Goal: Transaction & Acquisition: Purchase product/service

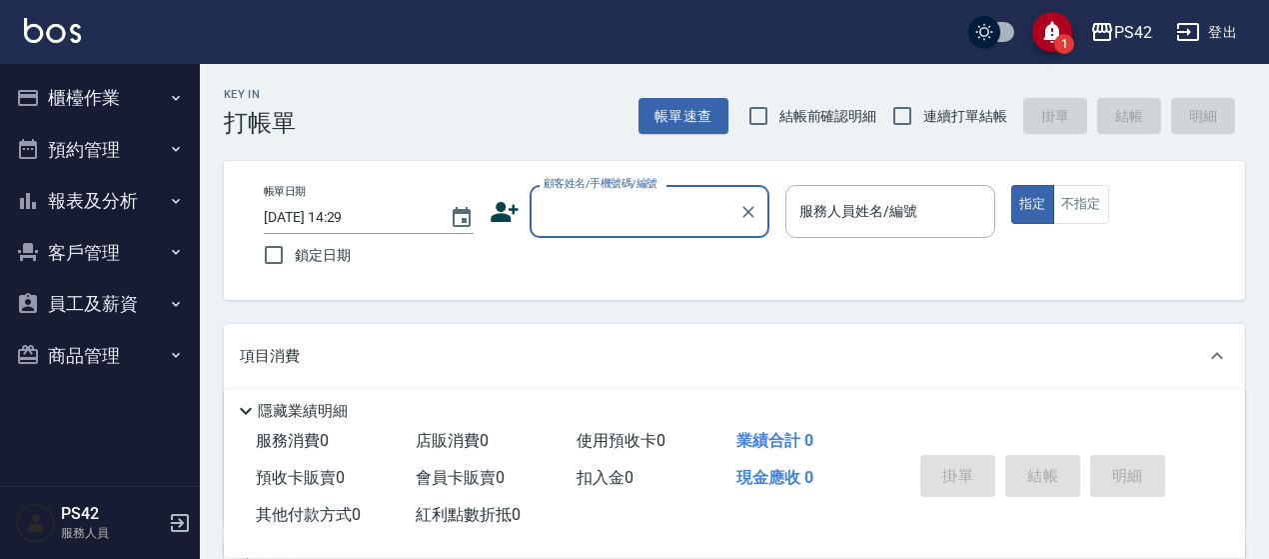
click at [944, 95] on label "連續打單結帳" at bounding box center [944, 116] width 126 height 42
click at [923, 95] on input "連續打單結帳" at bounding box center [902, 116] width 42 height 42
checkbox input "true"
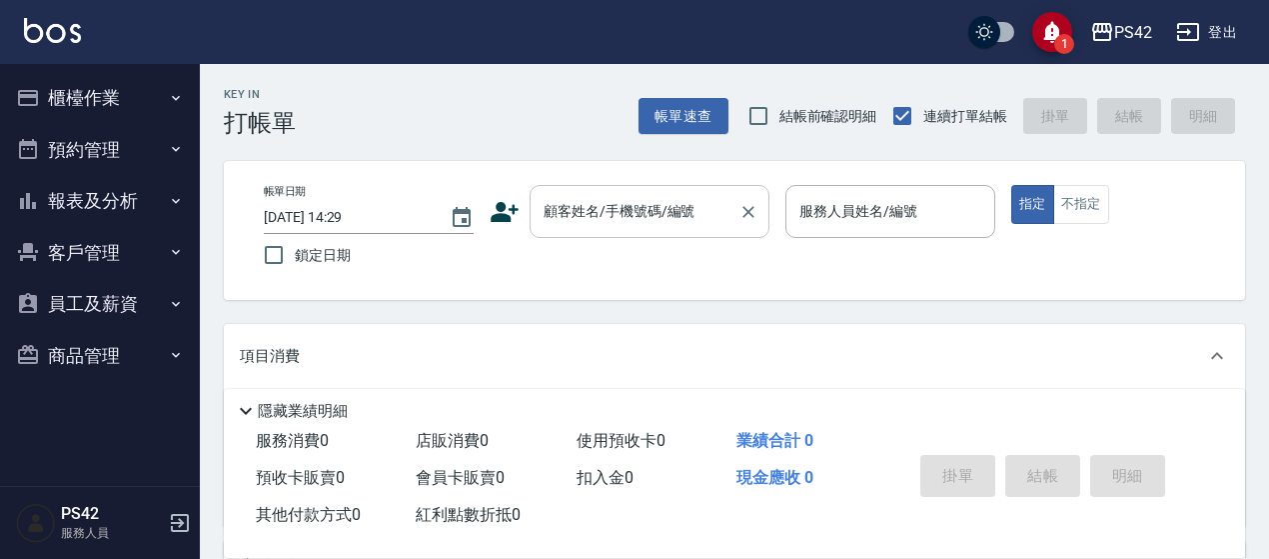
click at [611, 195] on input "顧客姓名/手機號碼/編號" at bounding box center [635, 211] width 192 height 35
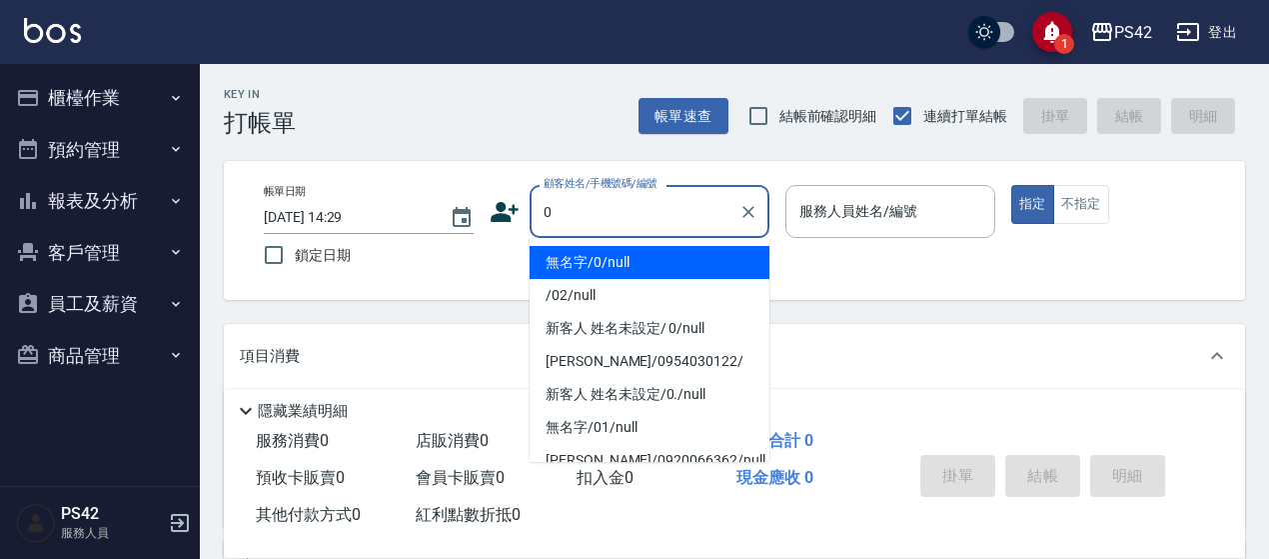
type input "無名字/0/null"
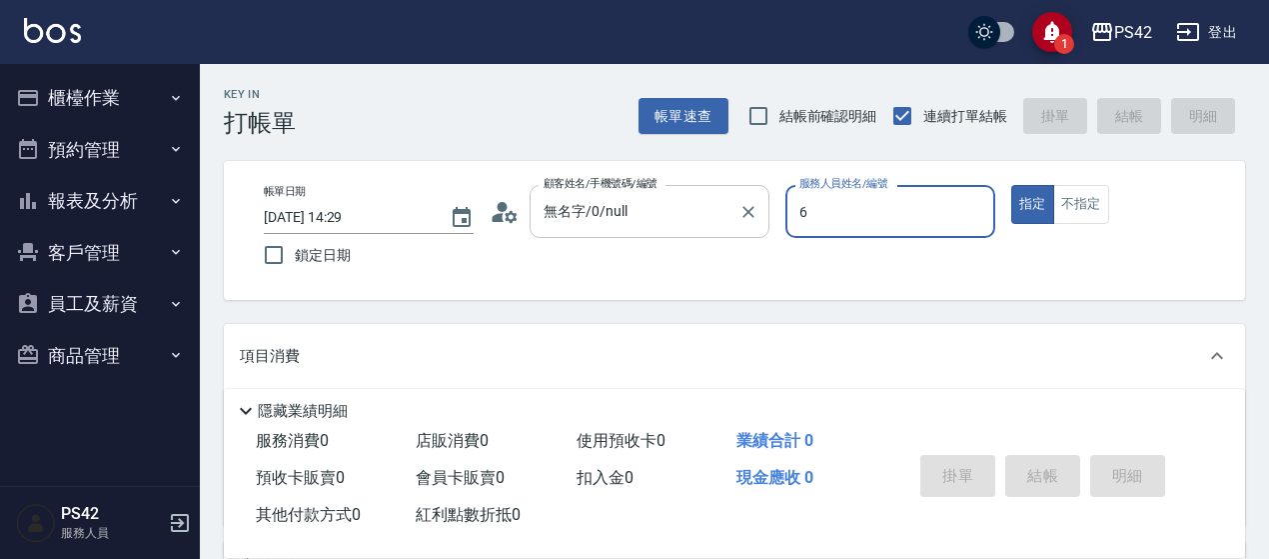
type input "6"
type button "true"
type input "[PERSON_NAME]-6"
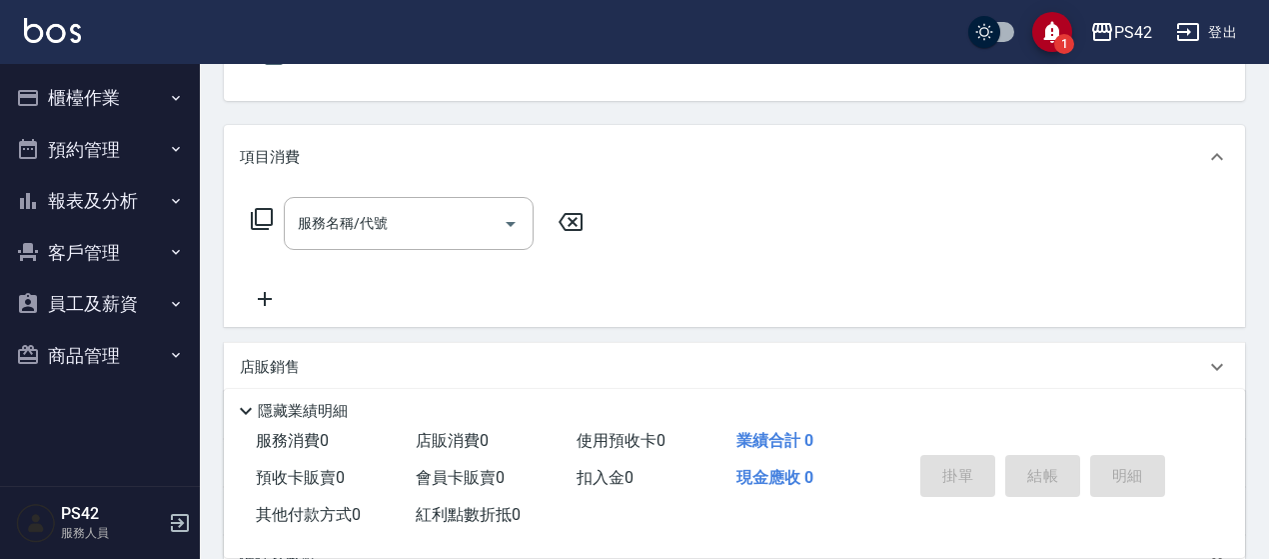
scroll to position [200, 0]
click at [334, 223] on div "服務名稱/代號 服務名稱/代號" at bounding box center [409, 222] width 250 height 53
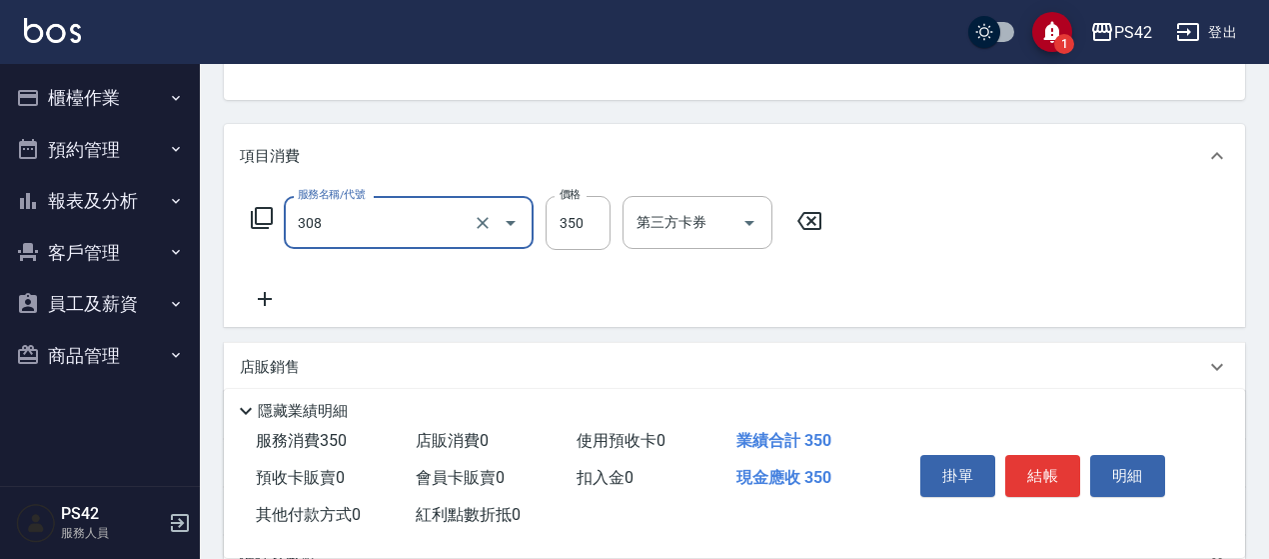
type input "洗+剪(308)"
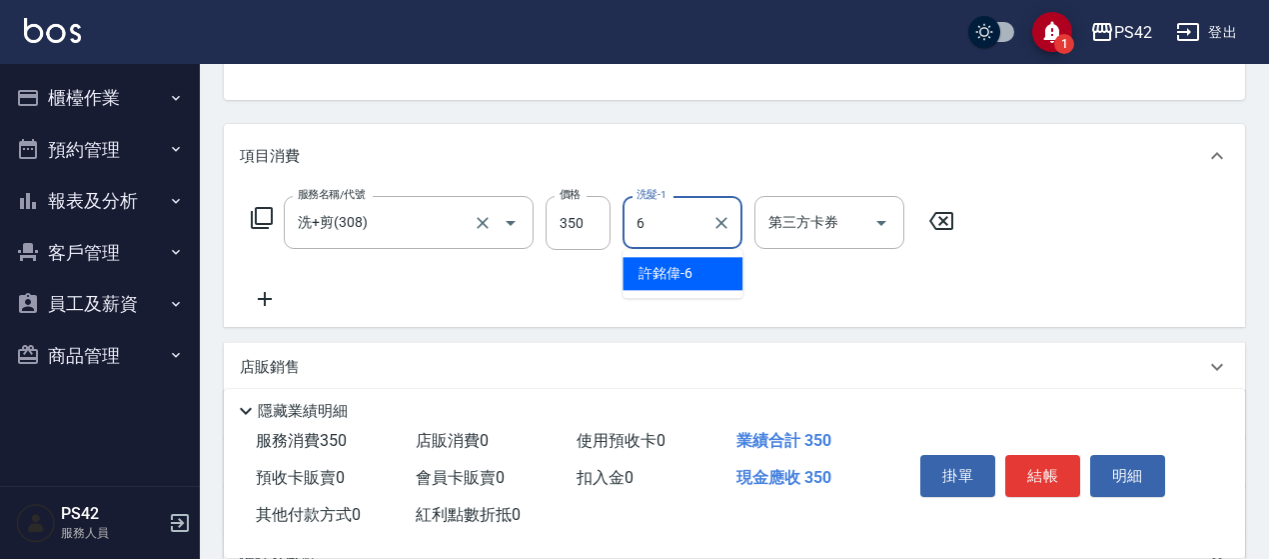
type input "[PERSON_NAME]-6"
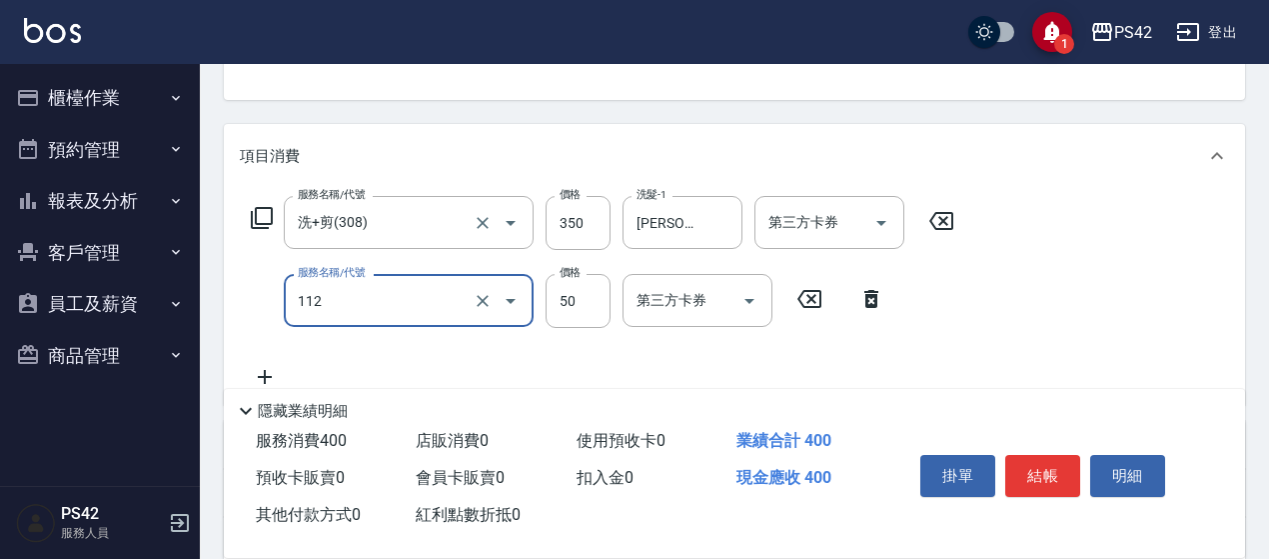
type input "精油50(112)"
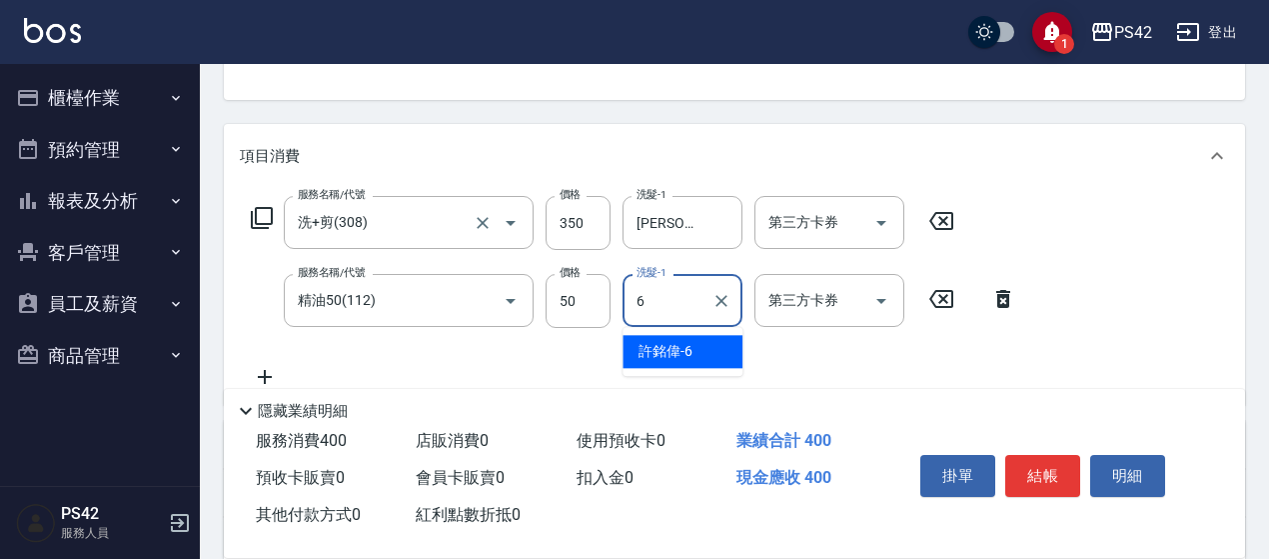
type input "[PERSON_NAME]-6"
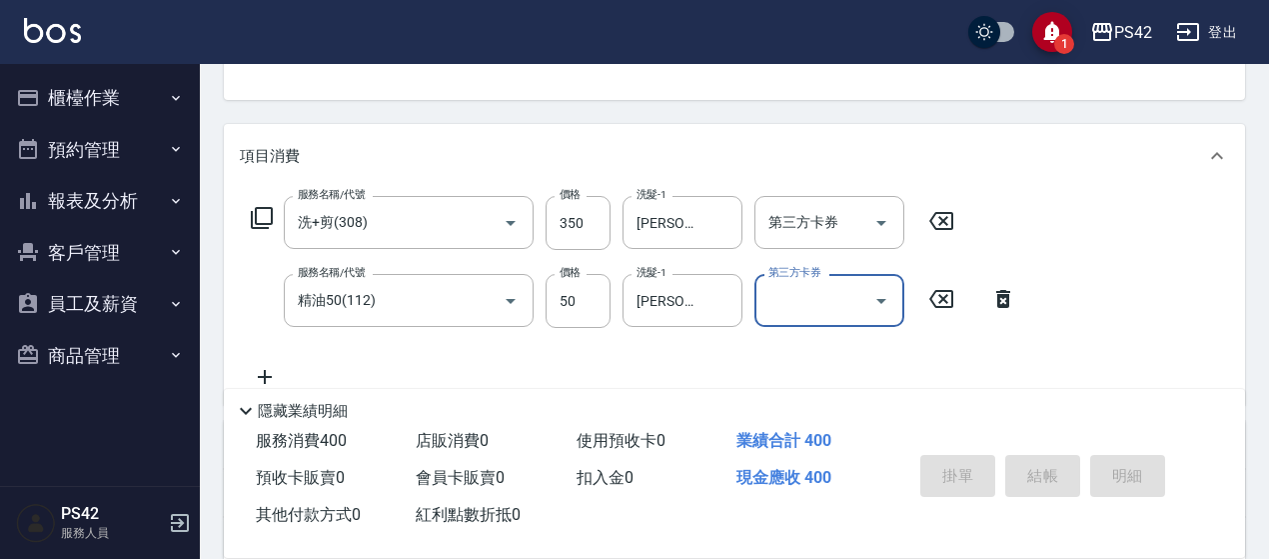
type input "[DATE] 15:45"
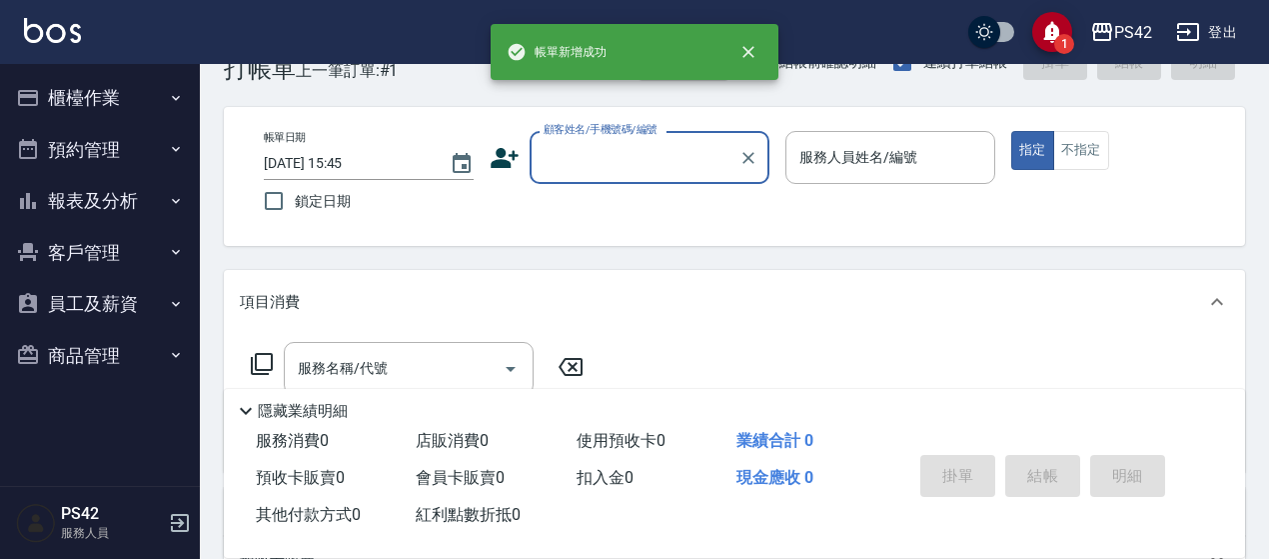
scroll to position [100, 0]
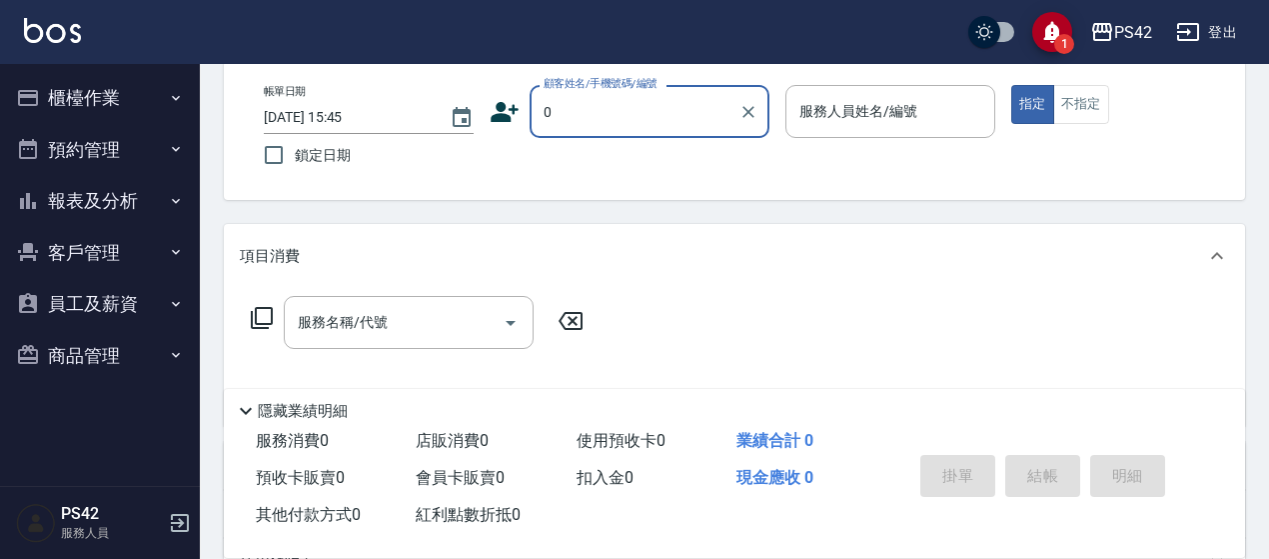
type input "無名字/0/null"
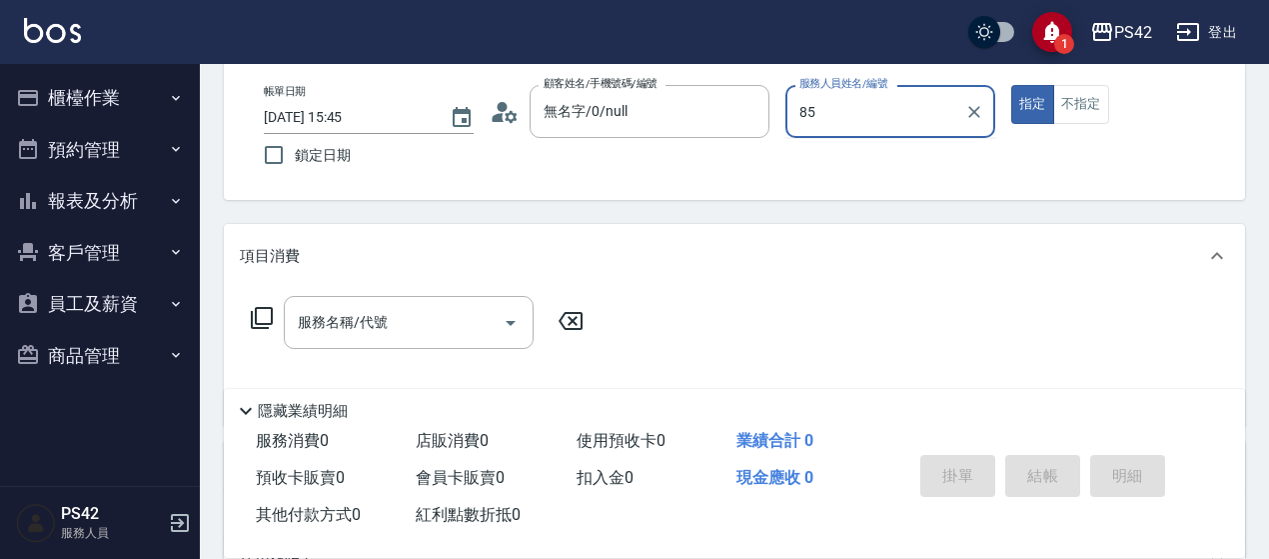
type input "85"
click at [1011, 85] on button "指定" at bounding box center [1032, 104] width 43 height 39
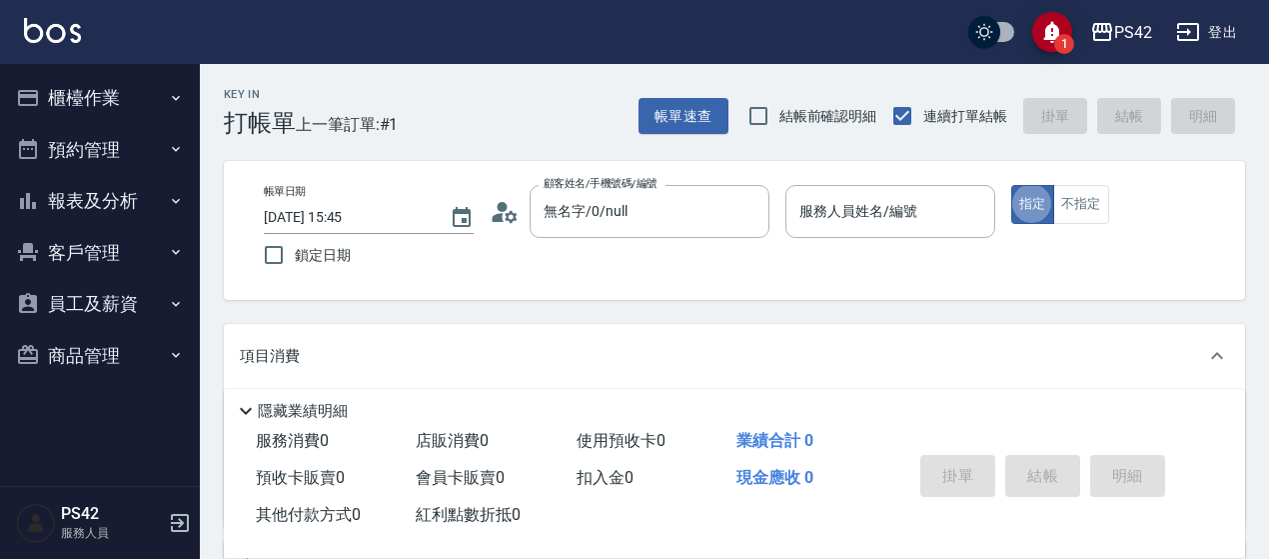
scroll to position [0, 0]
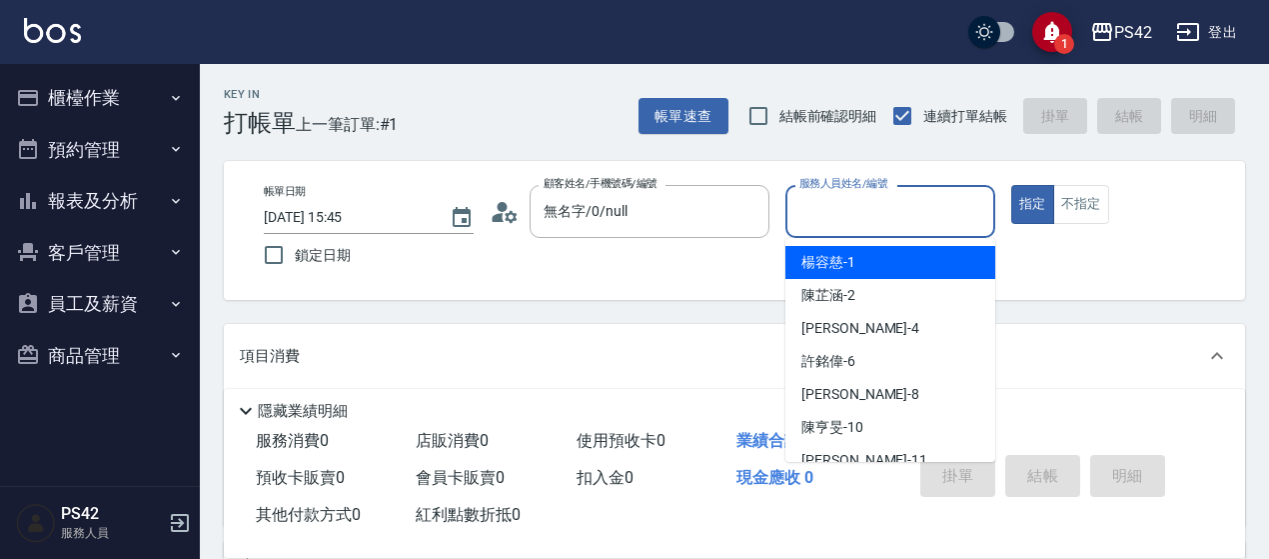
click at [863, 203] on input "服務人員姓名/編號" at bounding box center [890, 211] width 192 height 35
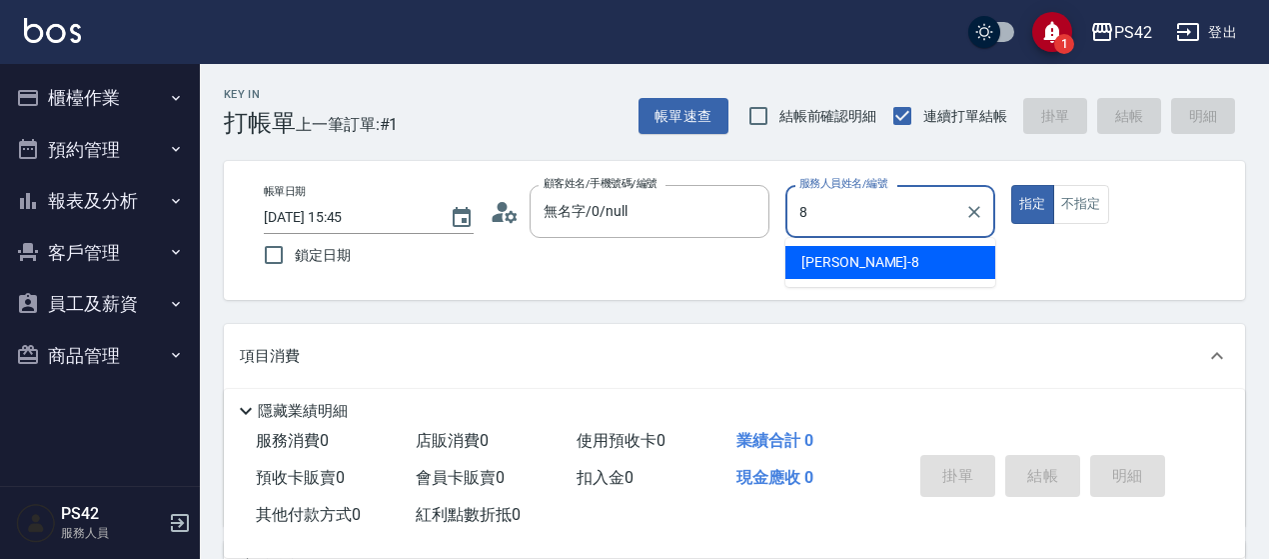
type input "[PERSON_NAME]-8"
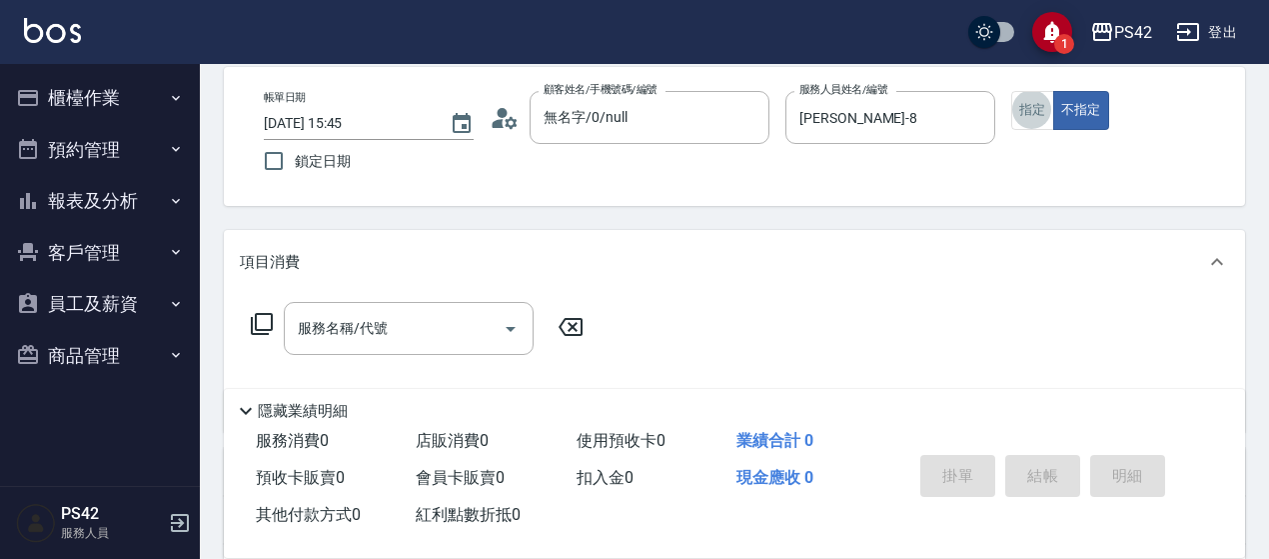
scroll to position [140, 0]
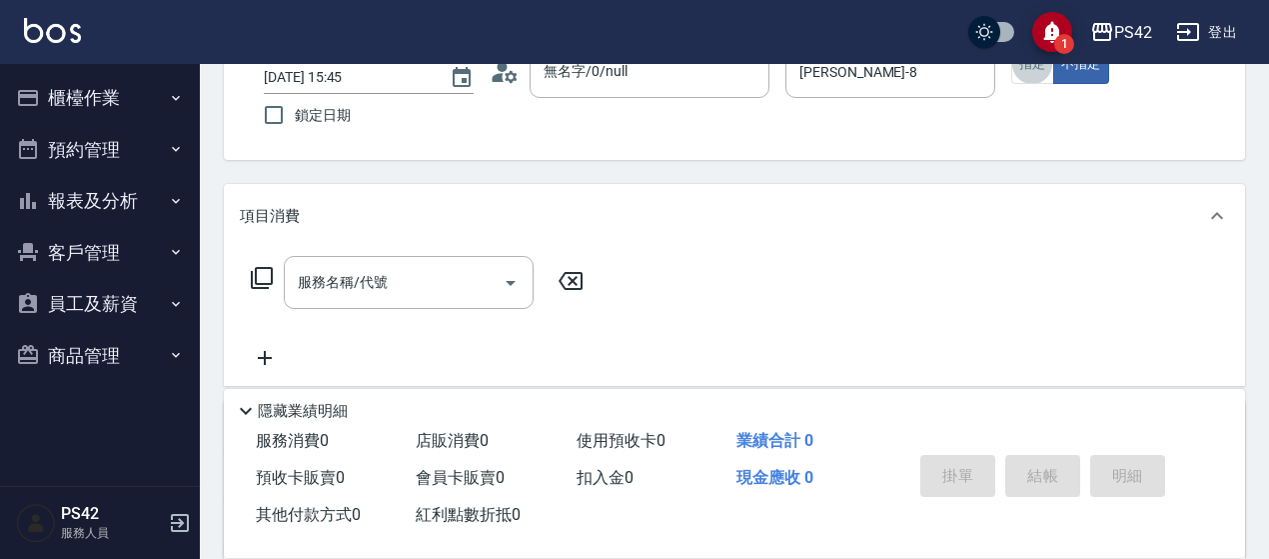
drag, startPoint x: 358, startPoint y: 286, endPoint x: 336, endPoint y: 262, distance: 32.5
click at [356, 287] on input "服務名稱/代號" at bounding box center [394, 282] width 202 height 35
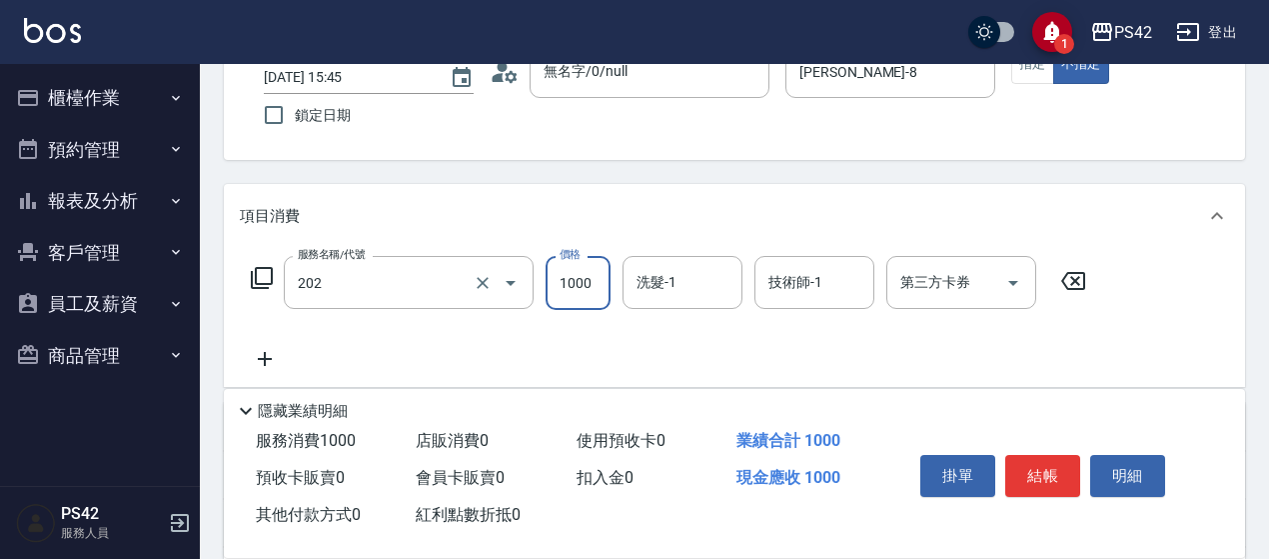
type input "燙髮(202)"
type input "[PERSON_NAME]-33"
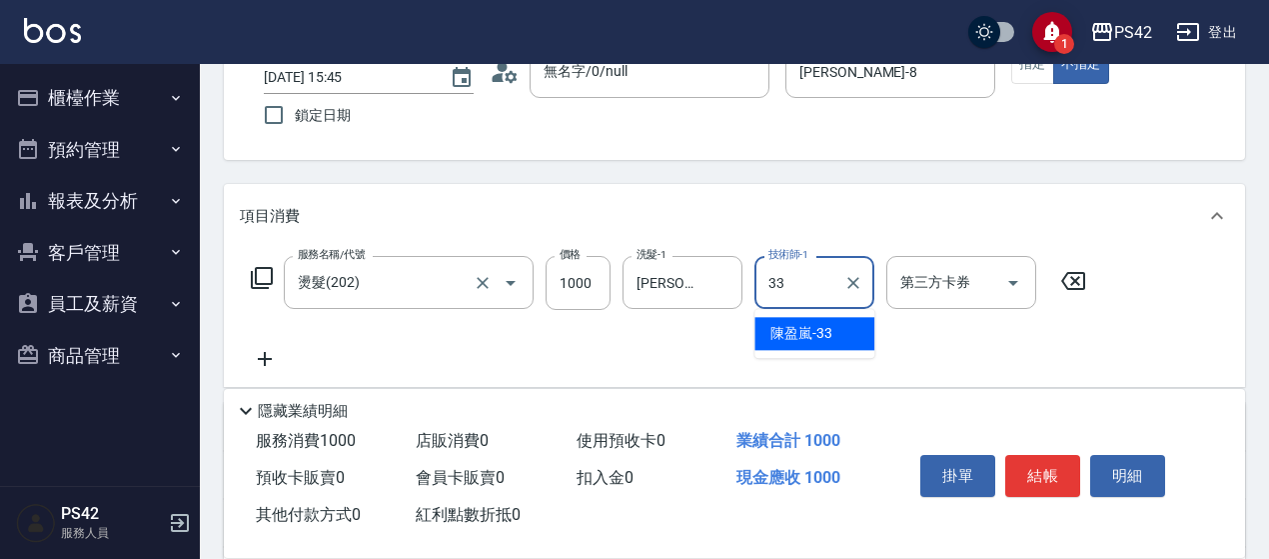
type input "[PERSON_NAME]-33"
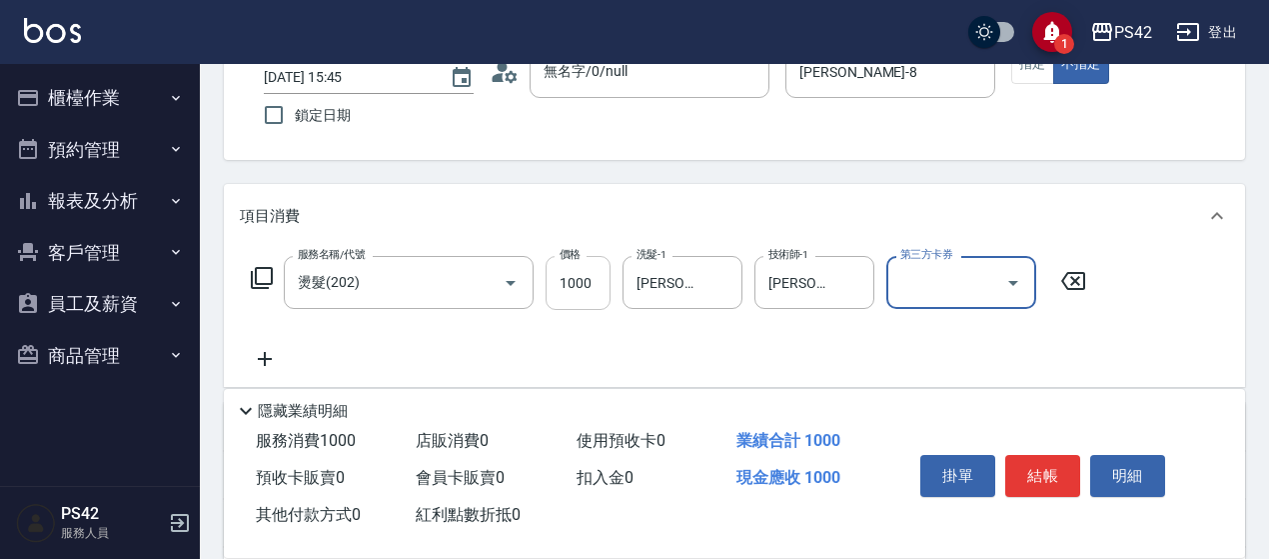
click at [592, 279] on input "1000" at bounding box center [578, 283] width 65 height 54
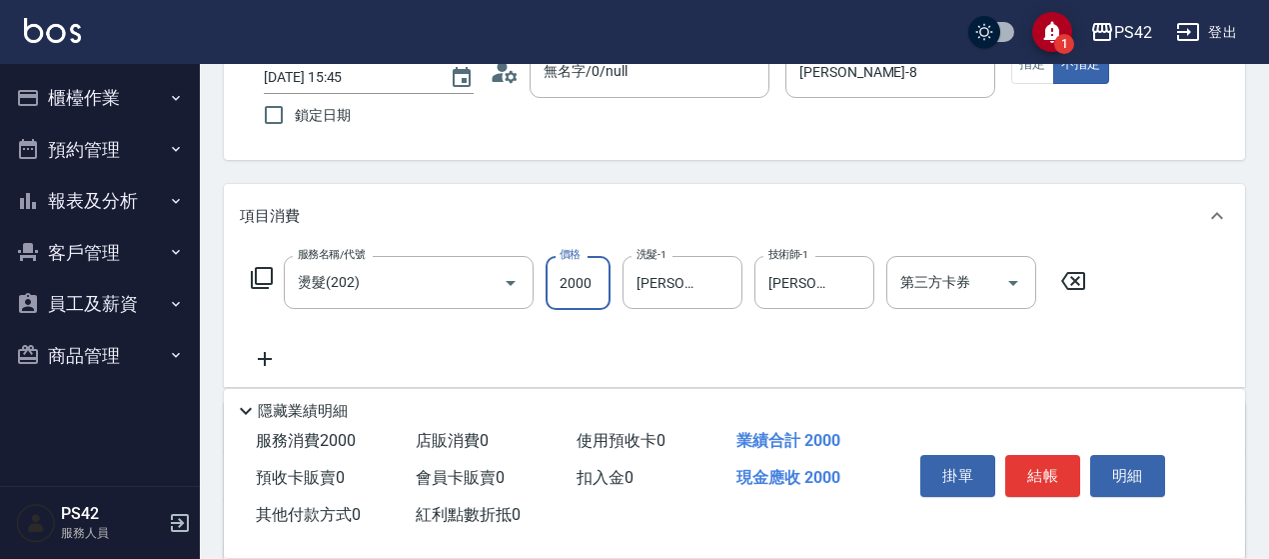
type input "2000"
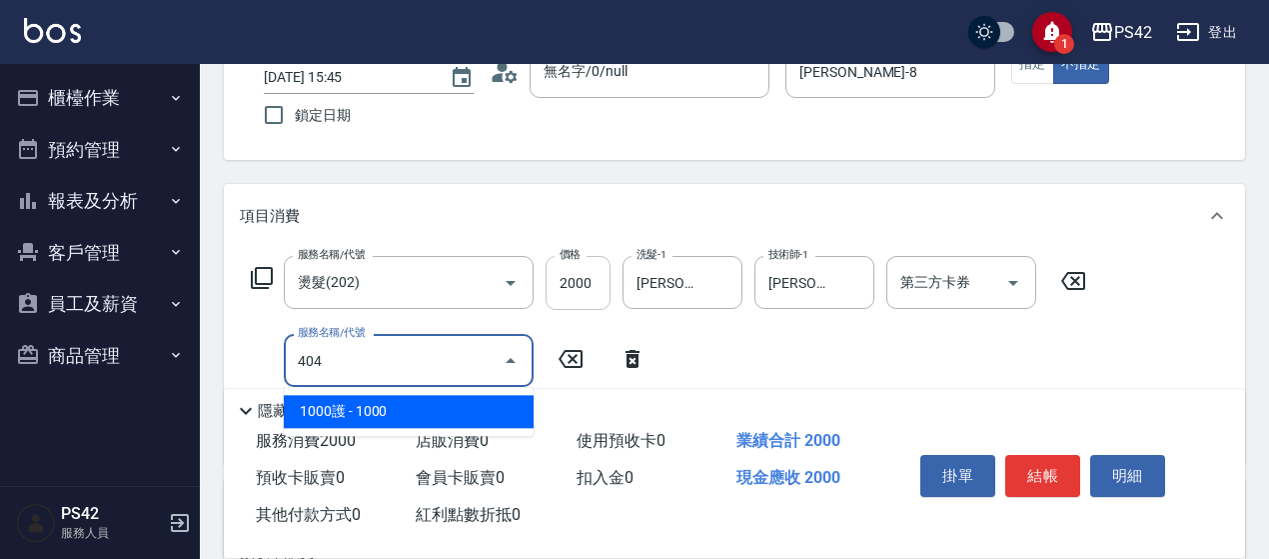
type input "1000護(404)"
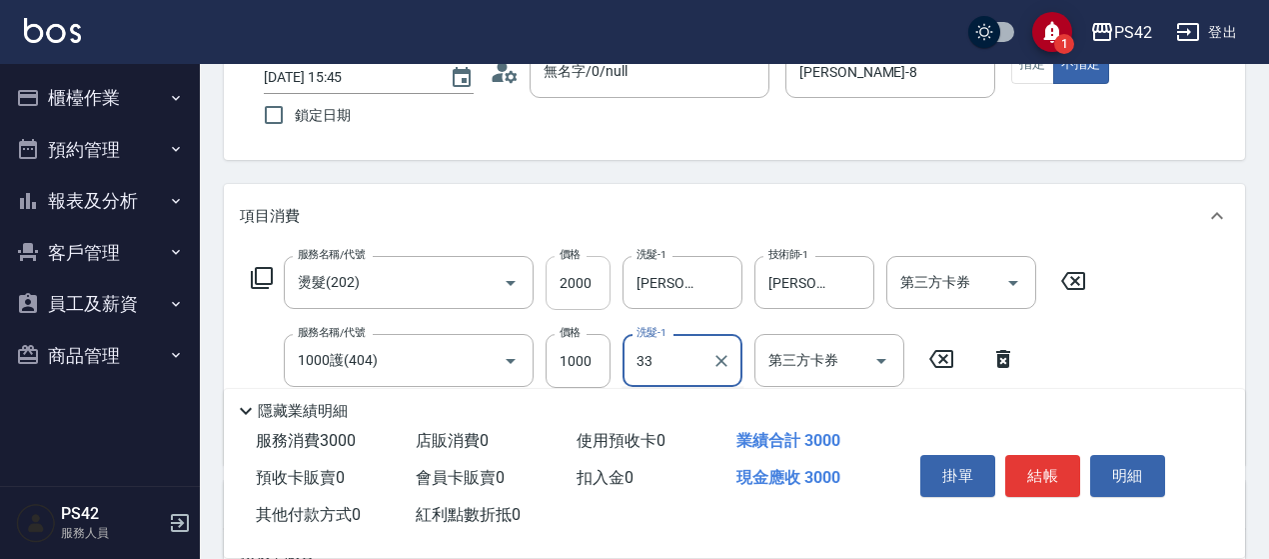
type input "[PERSON_NAME]-33"
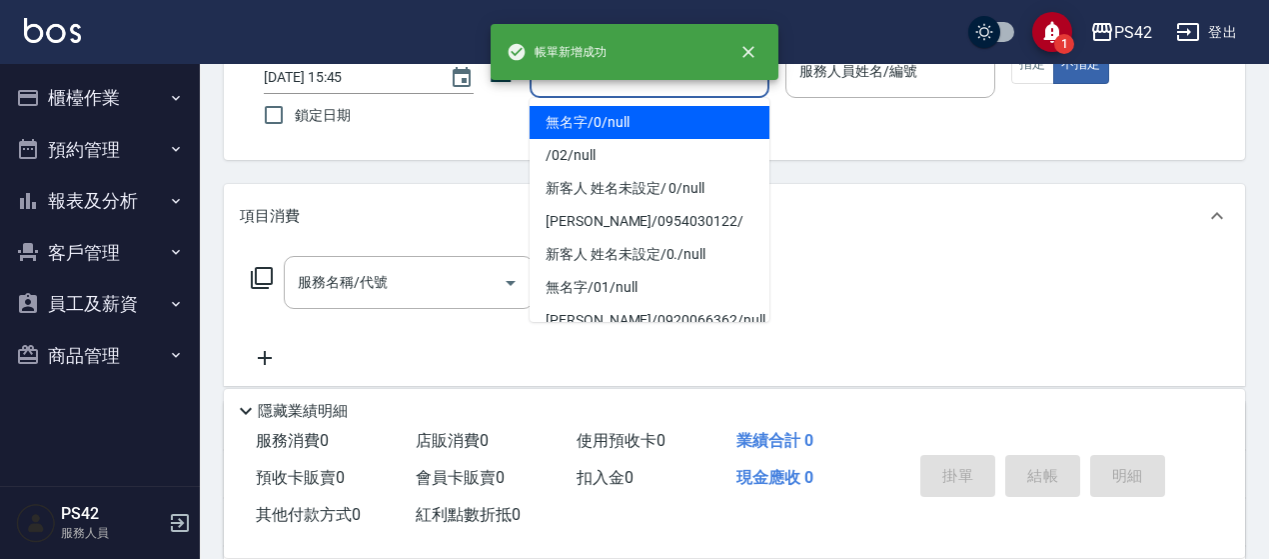
type input "無名字/0/null"
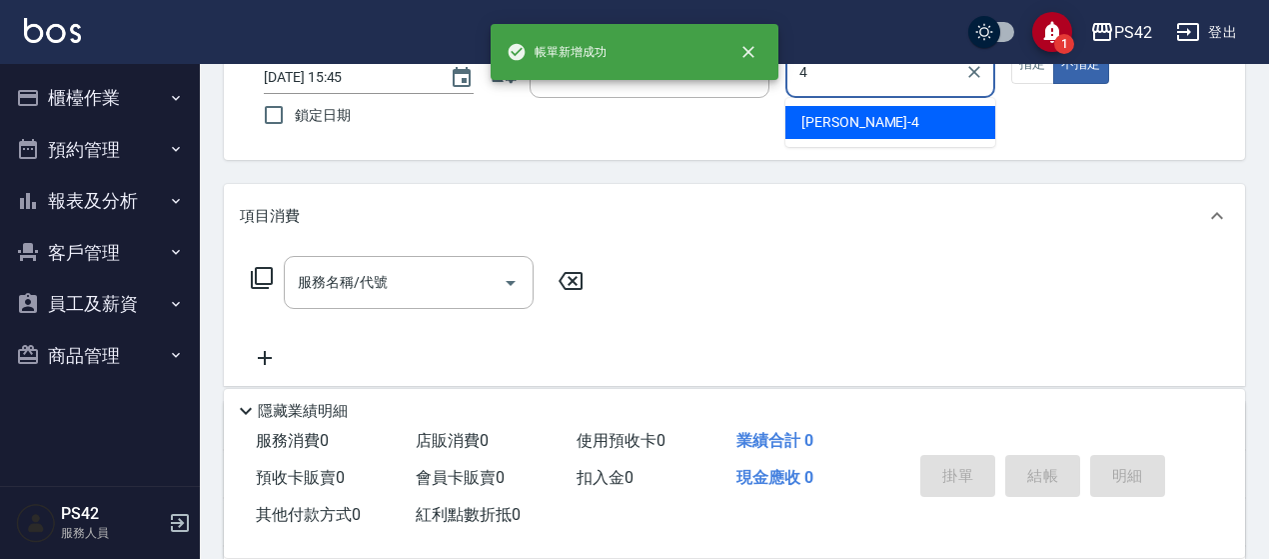
type input "4"
type button "false"
type input "[PERSON_NAME]-4"
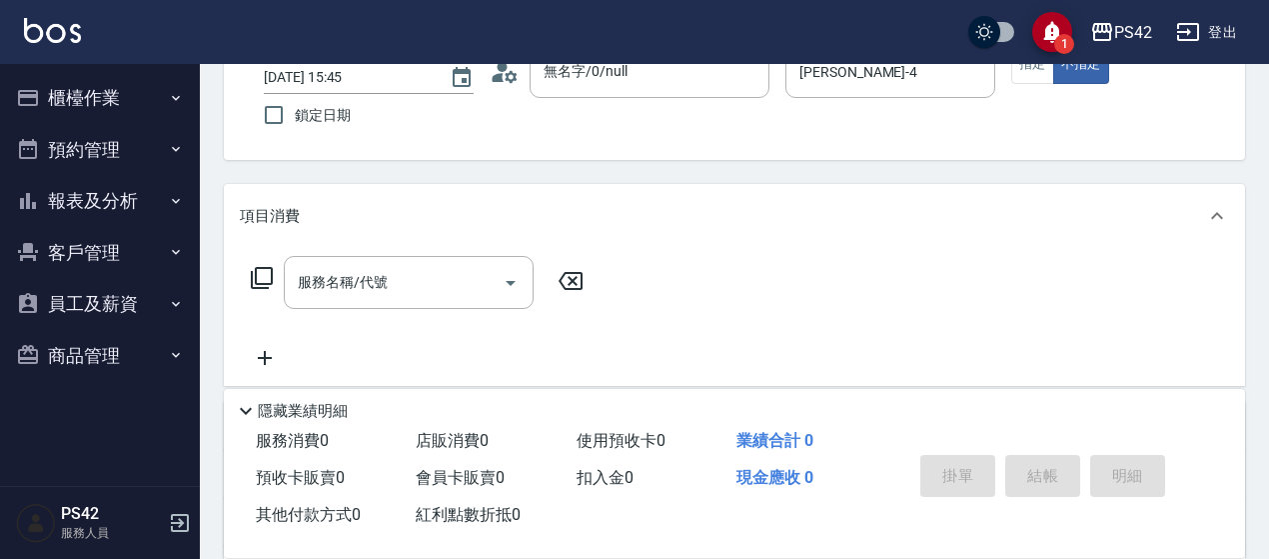
drag, startPoint x: 1038, startPoint y: 59, endPoint x: 1024, endPoint y: 89, distance: 33.1
click at [1035, 65] on div "1 PS42 登出 櫃檯作業 打帳單 帳單列表 現金收支登錄 高階收支登錄 材料自購登錄 每日結帳 排班表 現場電腦打卡 預約管理 預約管理 單日預約紀錄 單…" at bounding box center [634, 345] width 1269 height 971
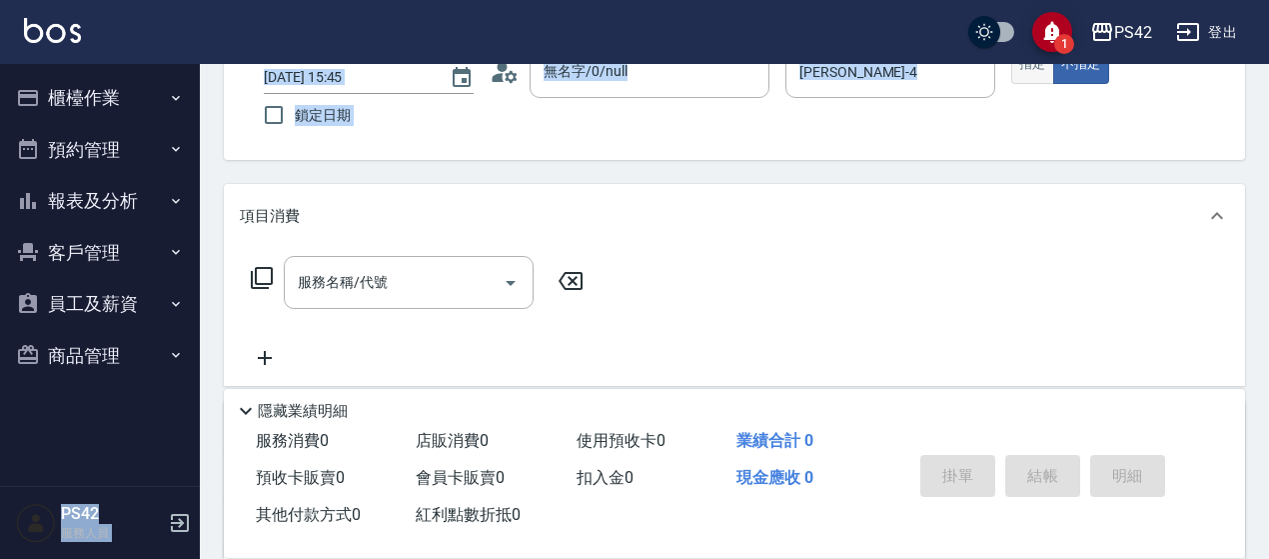
click at [1024, 77] on button "指定" at bounding box center [1032, 64] width 43 height 39
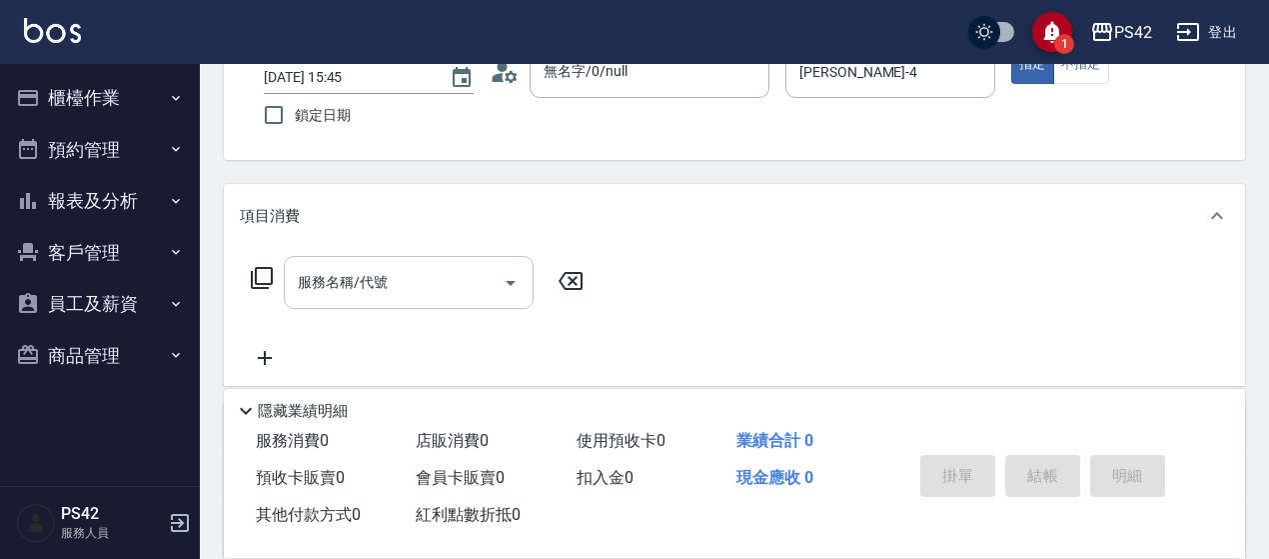
click at [353, 269] on input "服務名稱/代號" at bounding box center [394, 282] width 202 height 35
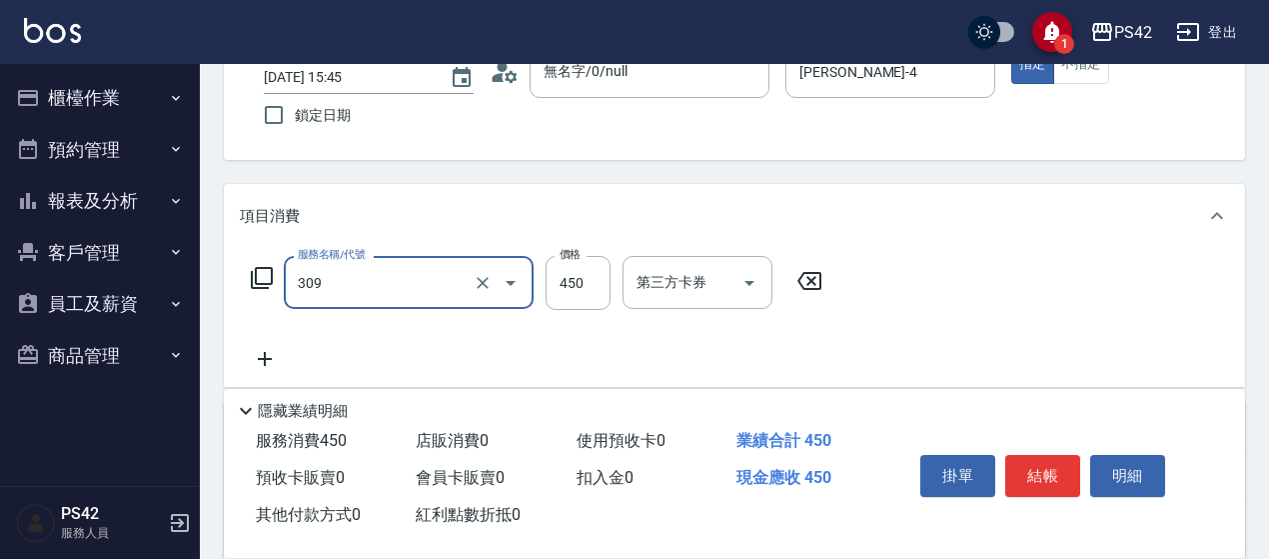
type input "洗+剪(309)"
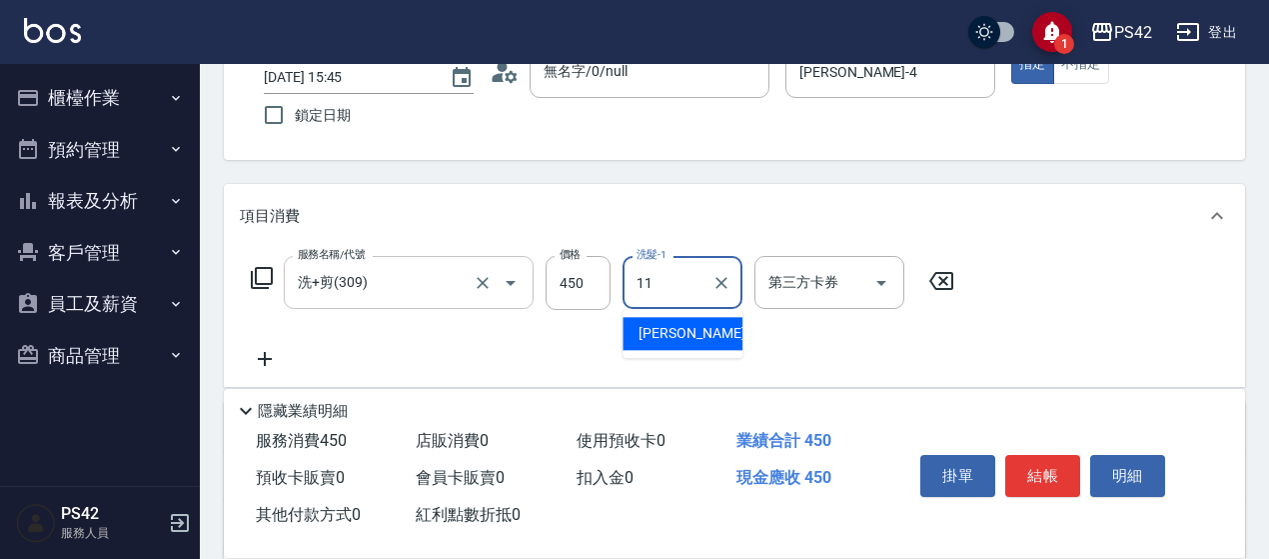
type input "[PERSON_NAME]-11"
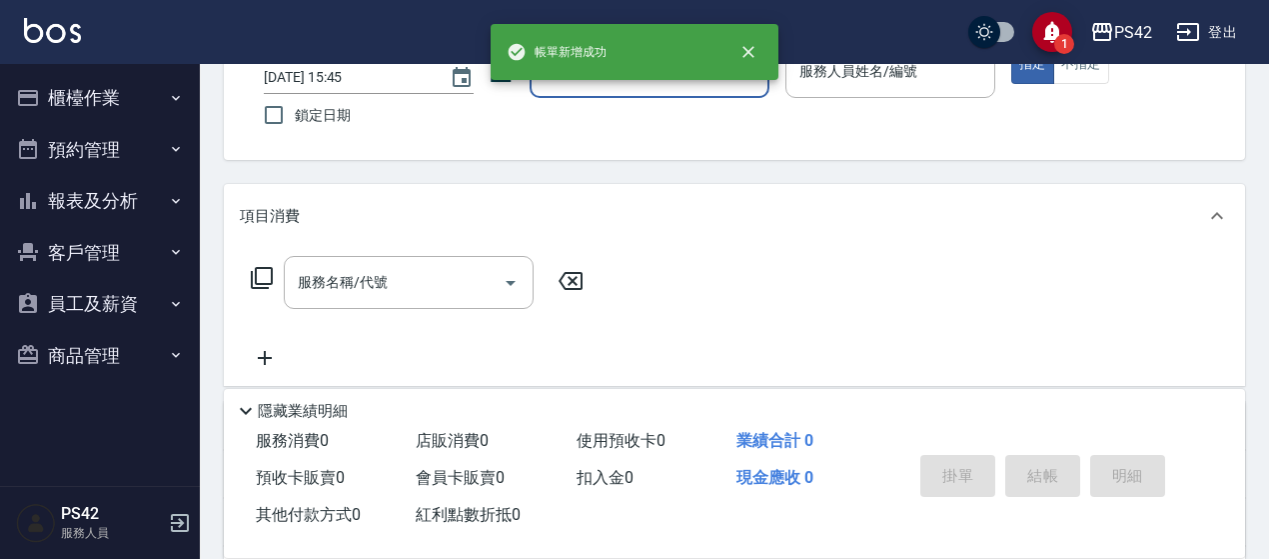
type input "無名字/0/null"
type input "[PERSON_NAME]-4"
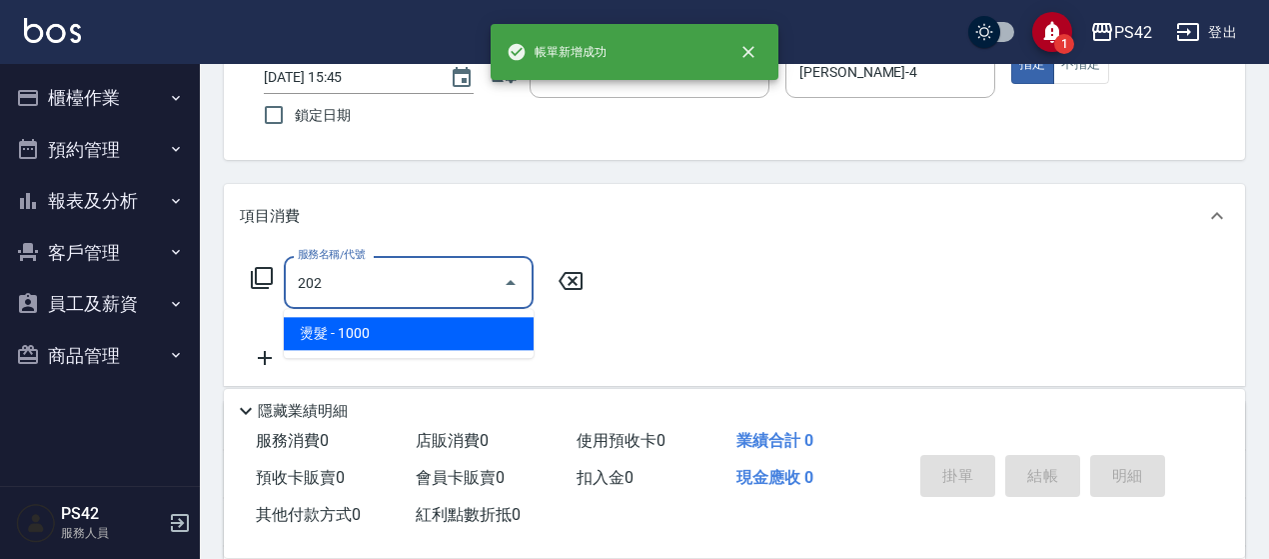
type input "燙髮(202)"
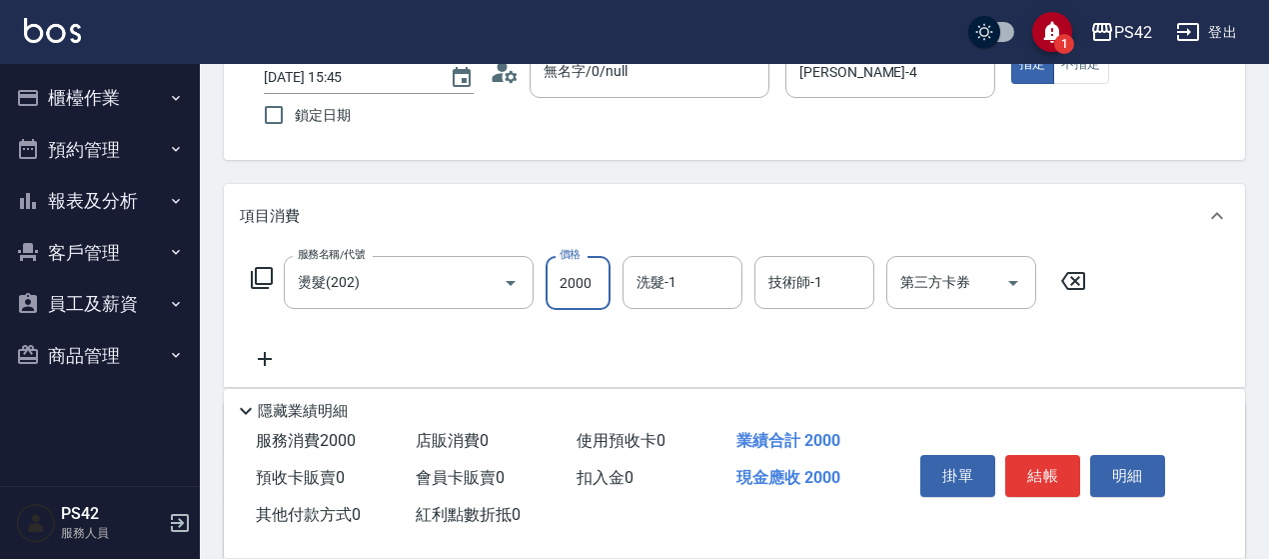
type input "2000"
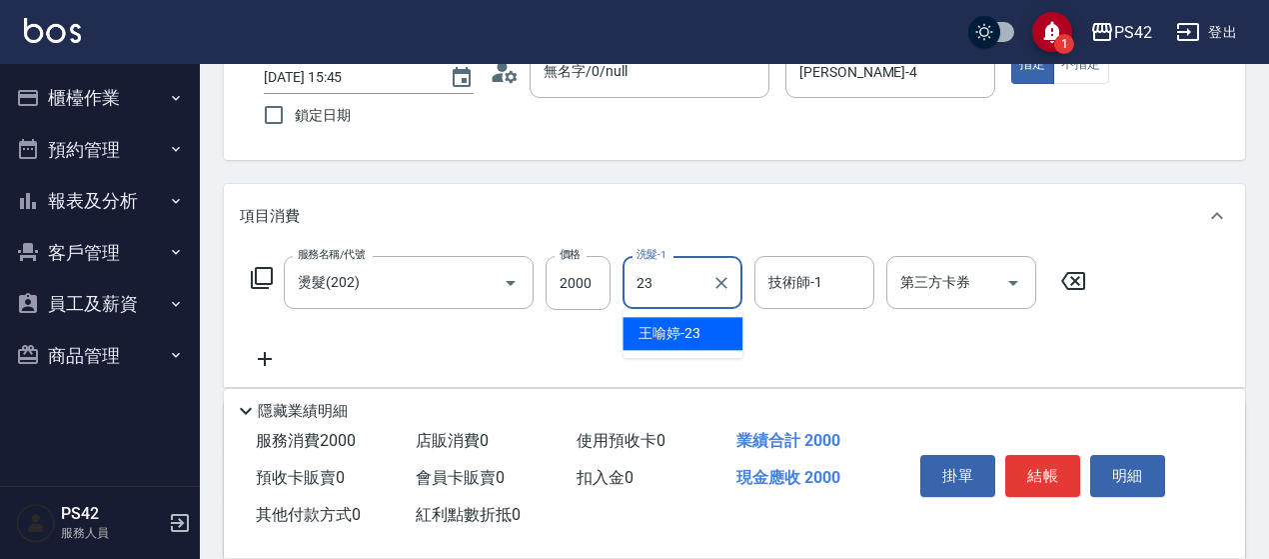
type input "[PERSON_NAME]-23"
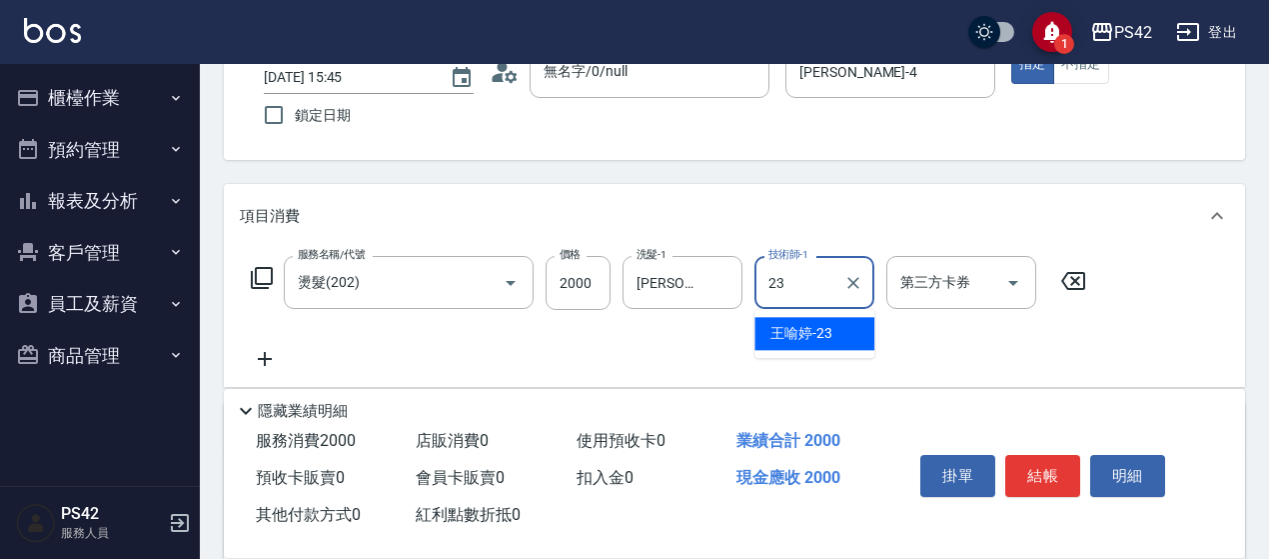
type input "[PERSON_NAME]-23"
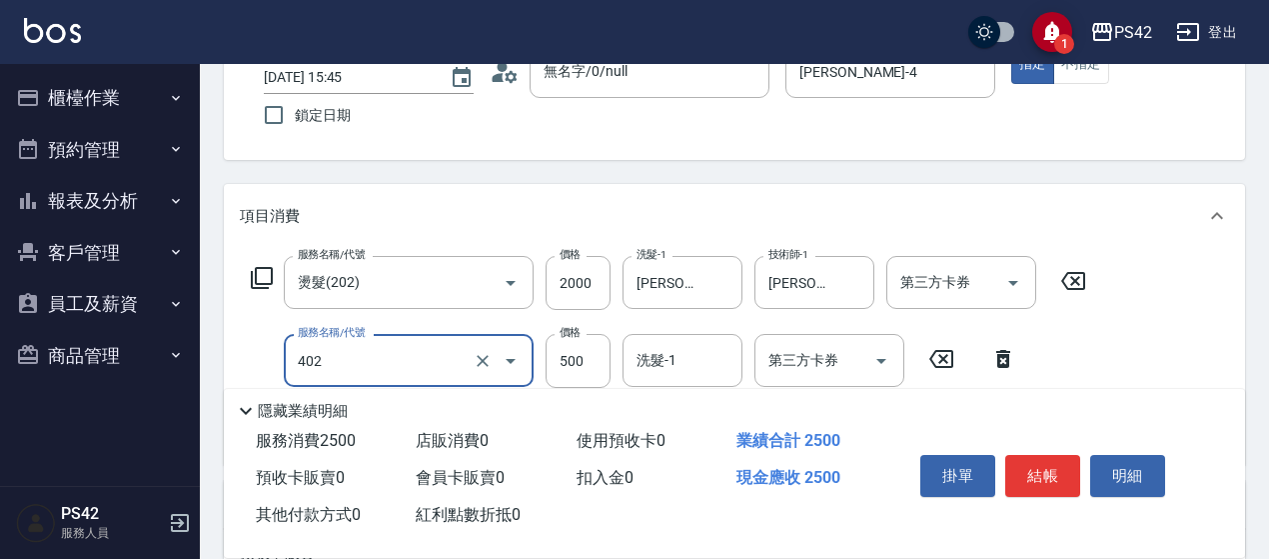
type input "500護(402)"
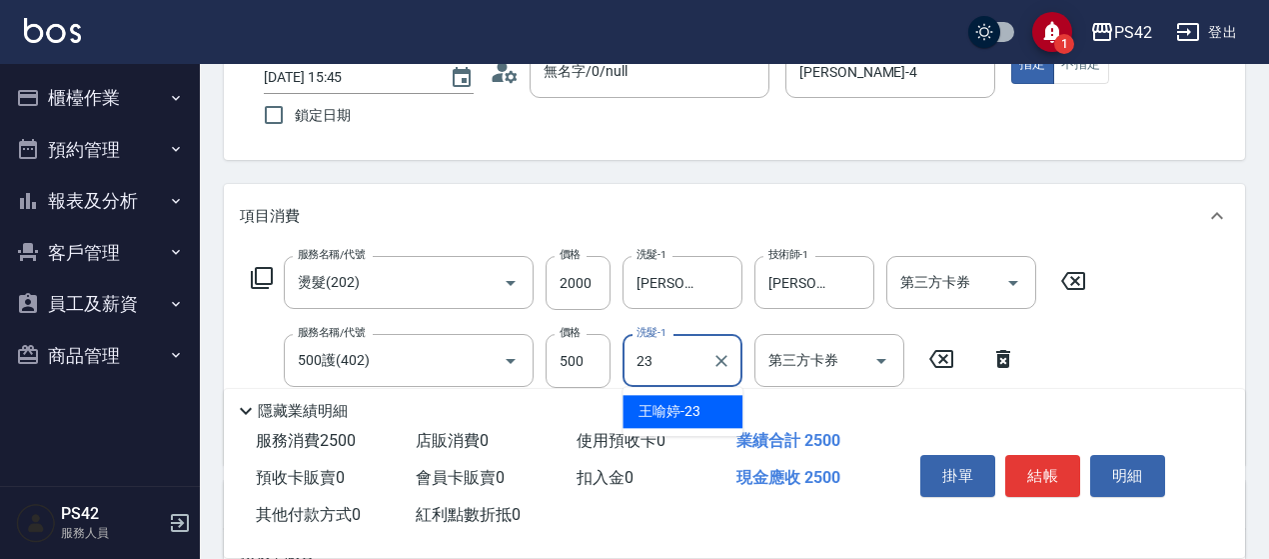
type input "[PERSON_NAME]-23"
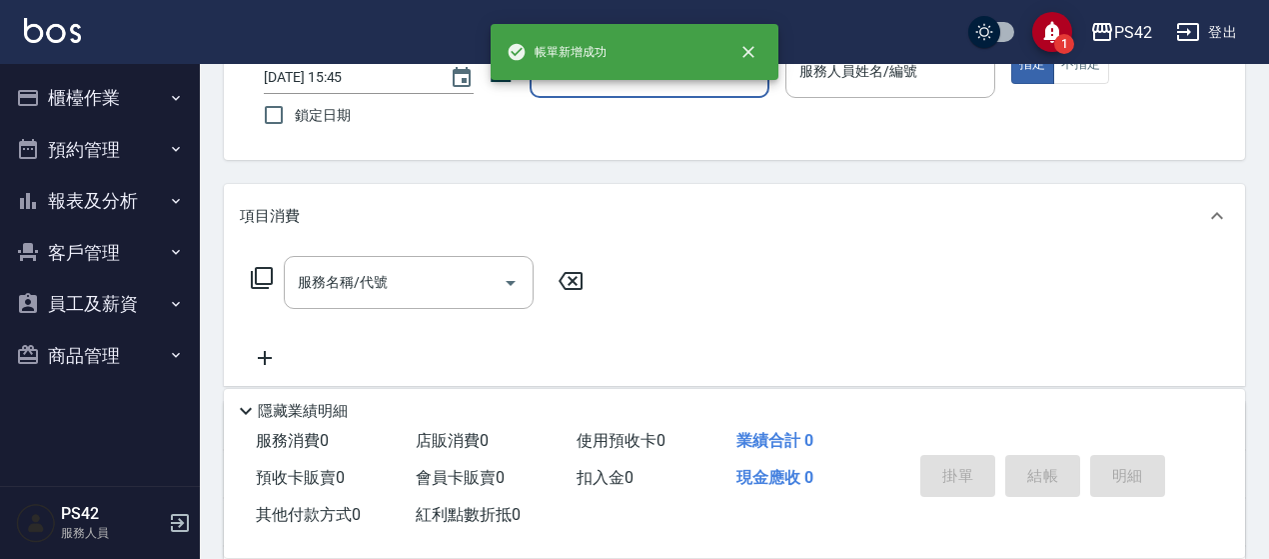
type input "無名字/0/null"
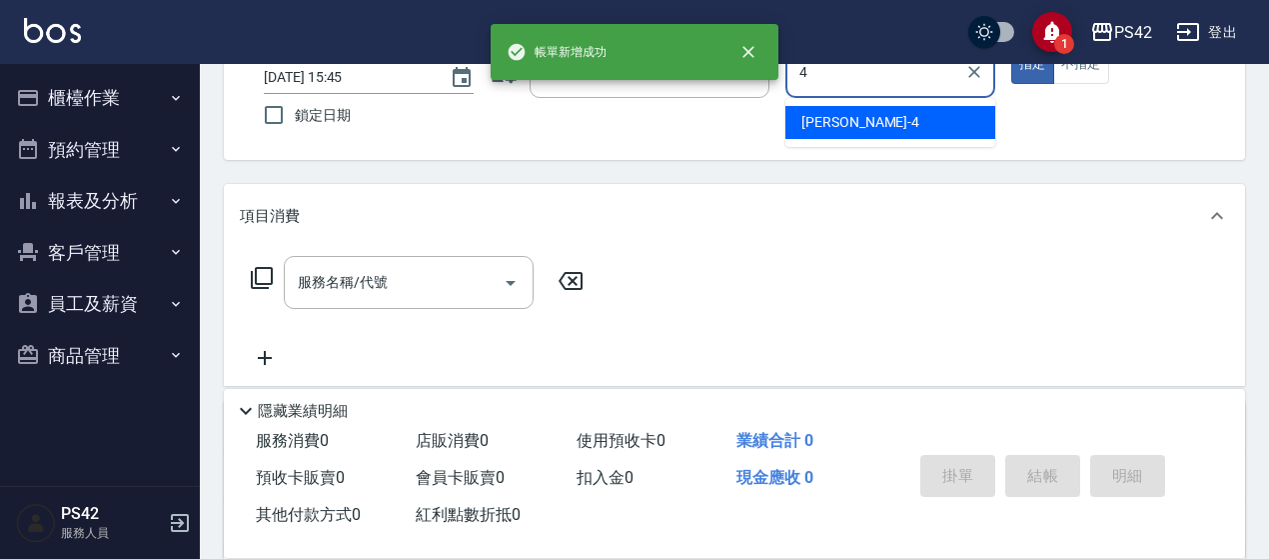
type input "[PERSON_NAME]-4"
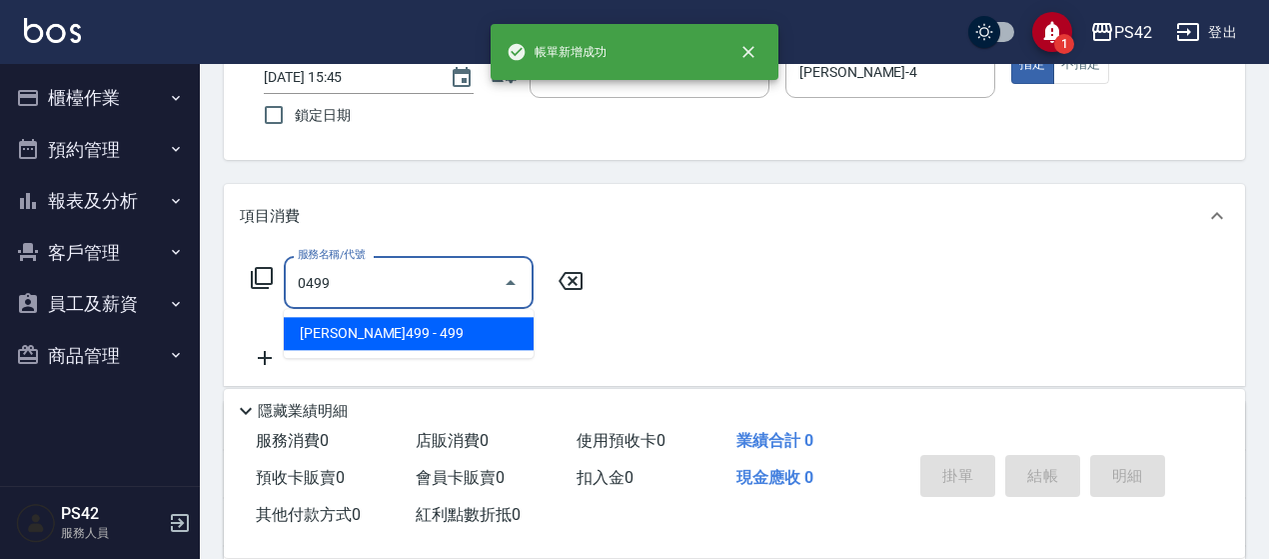
type input "[PERSON_NAME]499(0499)"
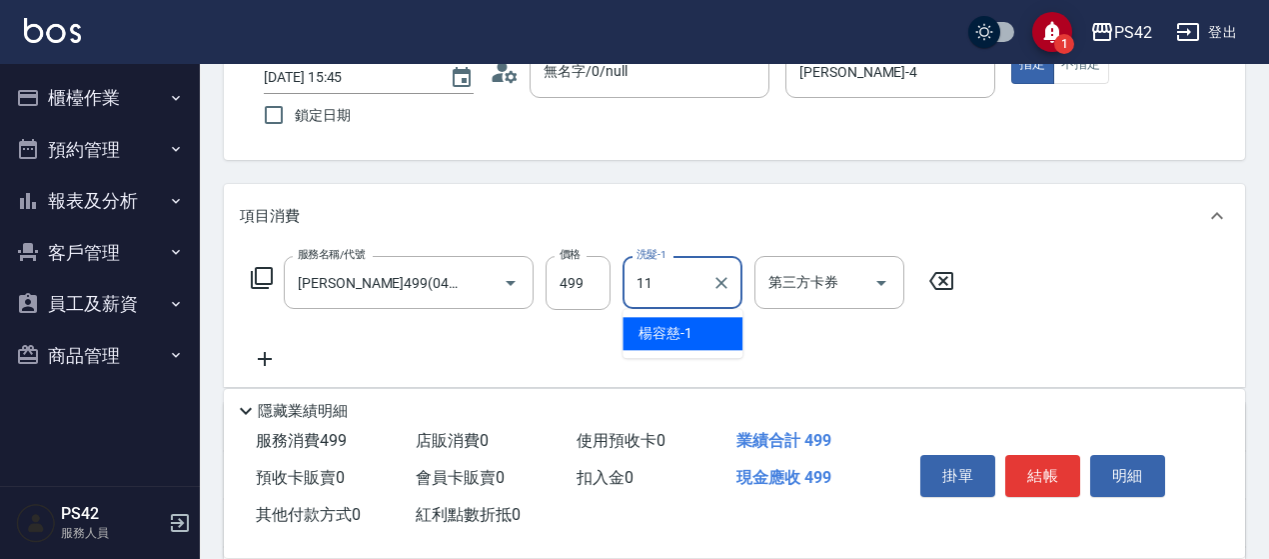
type input "[PERSON_NAME]-11"
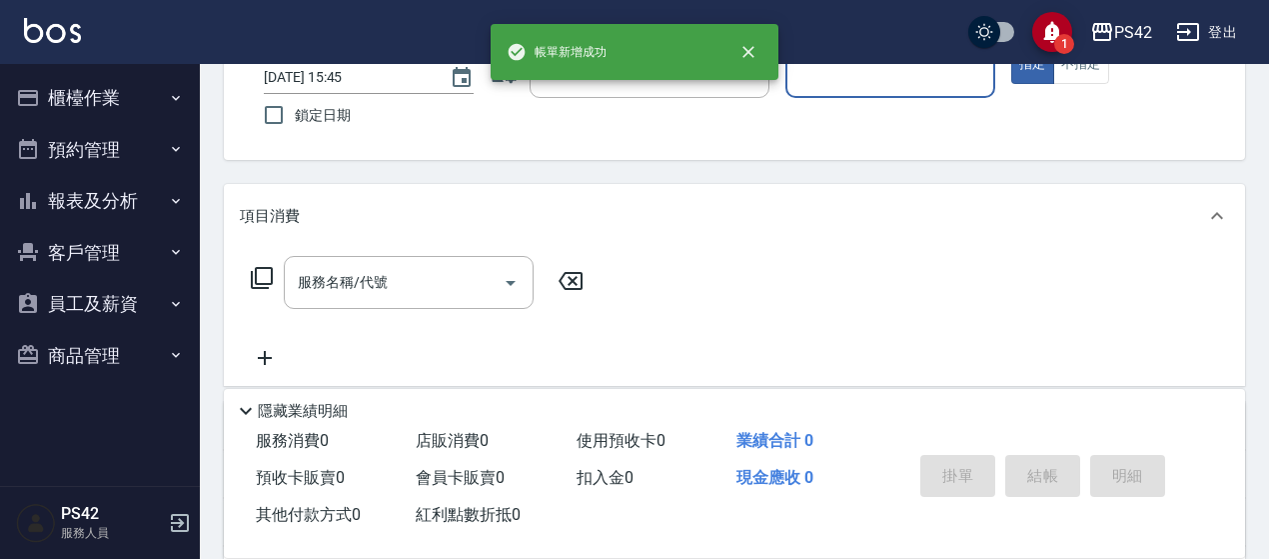
type input "無名字/0/null"
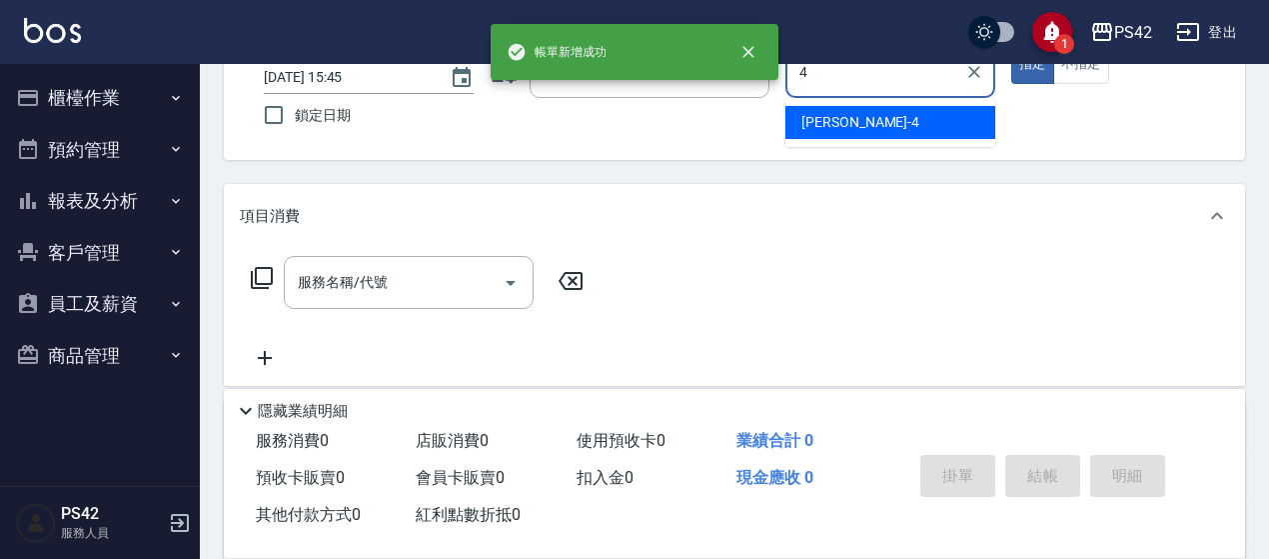
type input "[PERSON_NAME]-4"
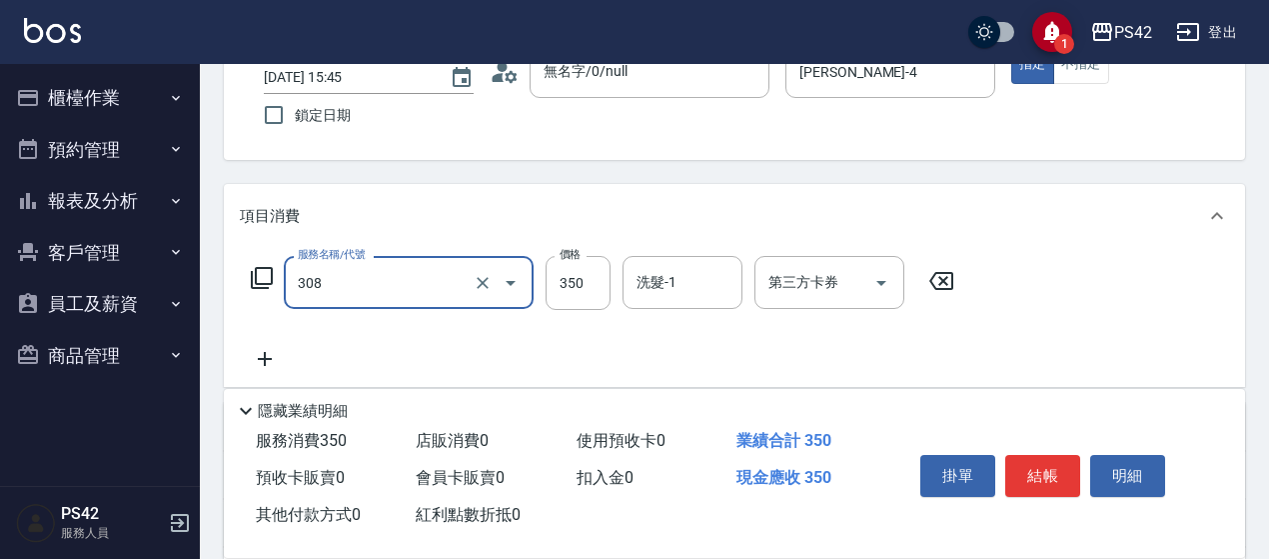
type input "洗+剪(308)"
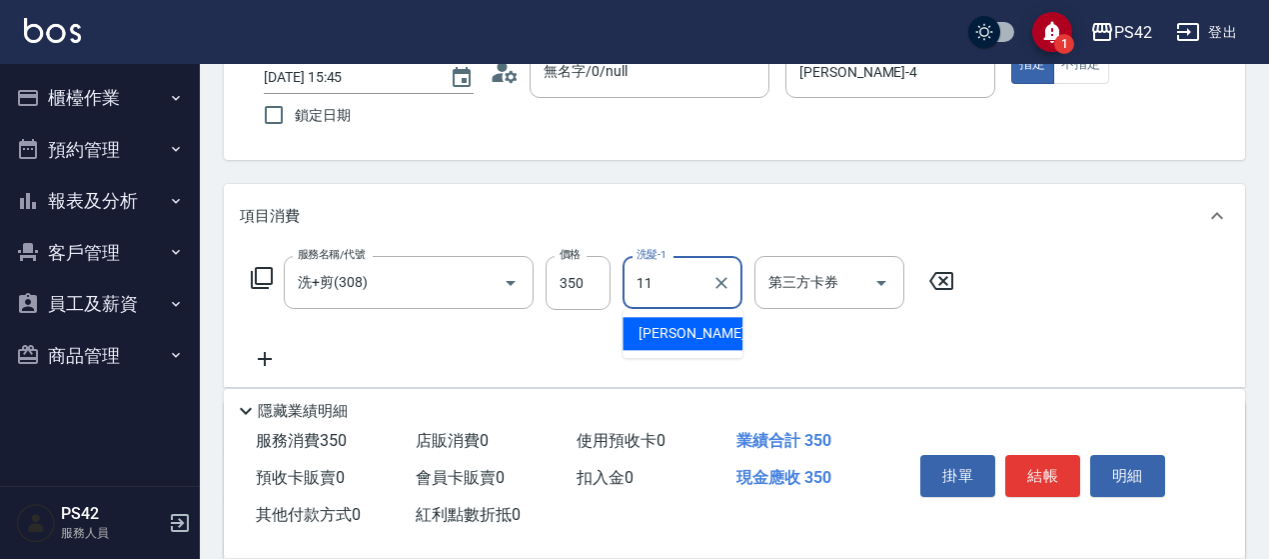
type input "[PERSON_NAME]-11"
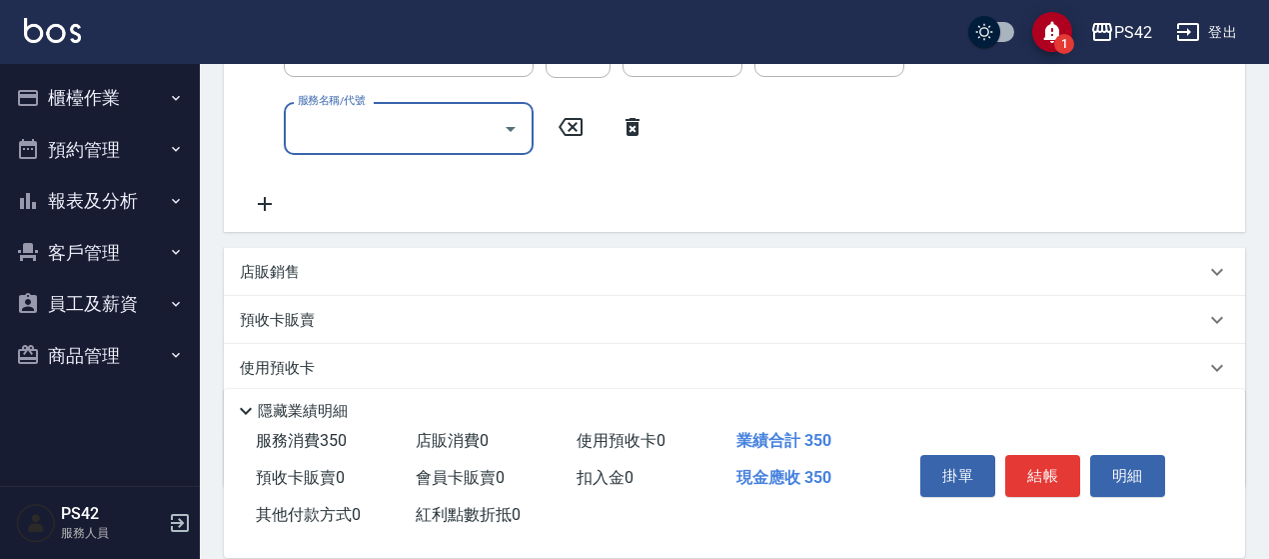
scroll to position [440, 0]
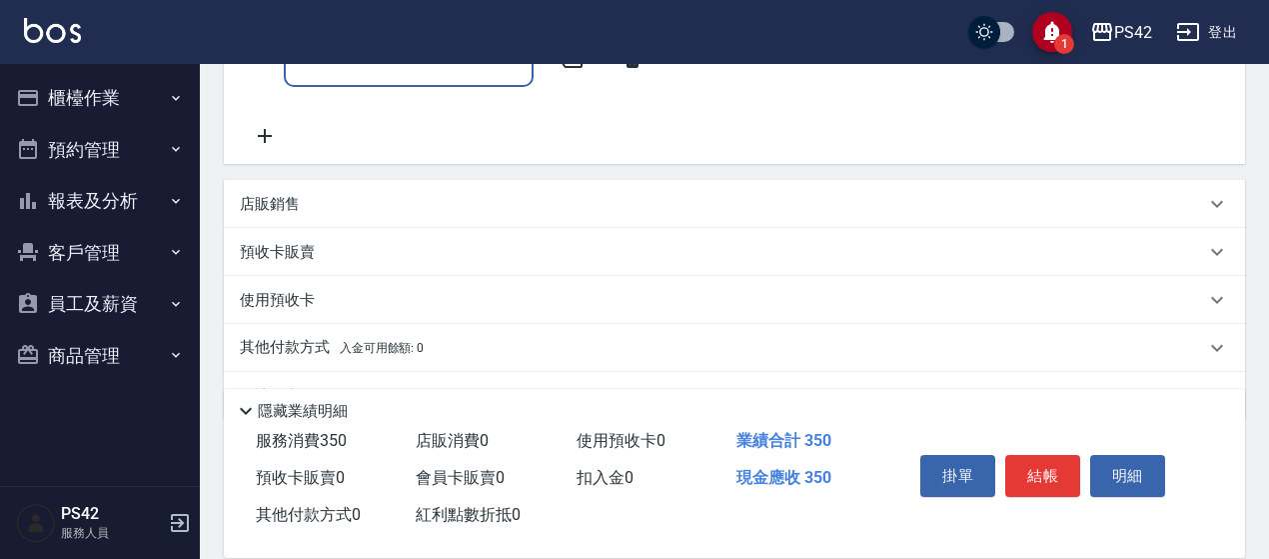
click at [543, 211] on div "店販銷售" at bounding box center [722, 204] width 965 height 21
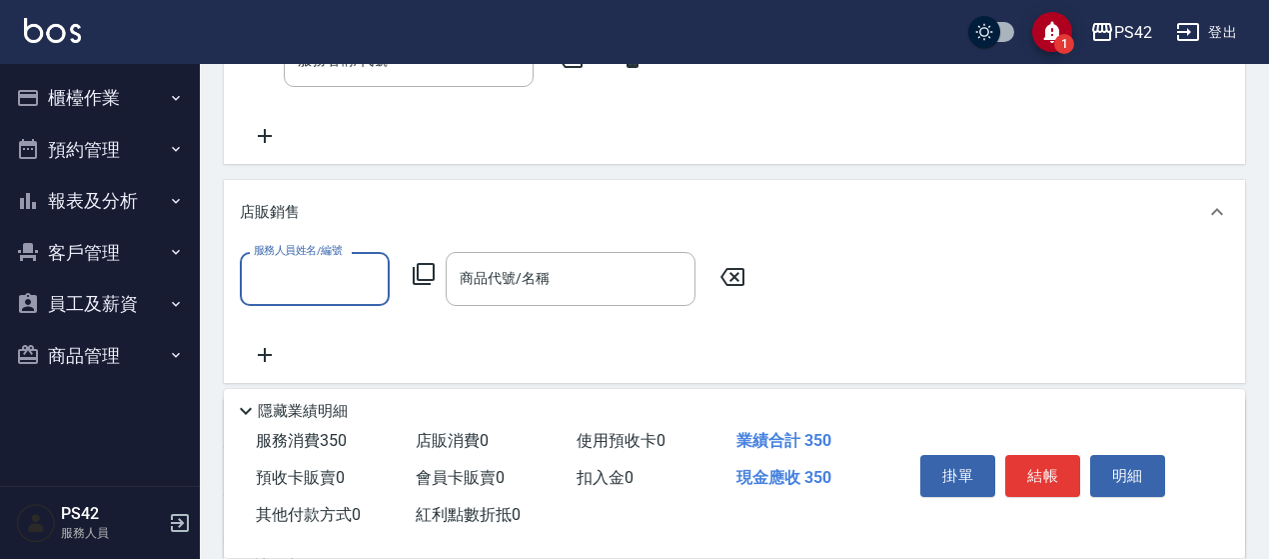
scroll to position [0, 0]
type input "[PERSON_NAME]-4"
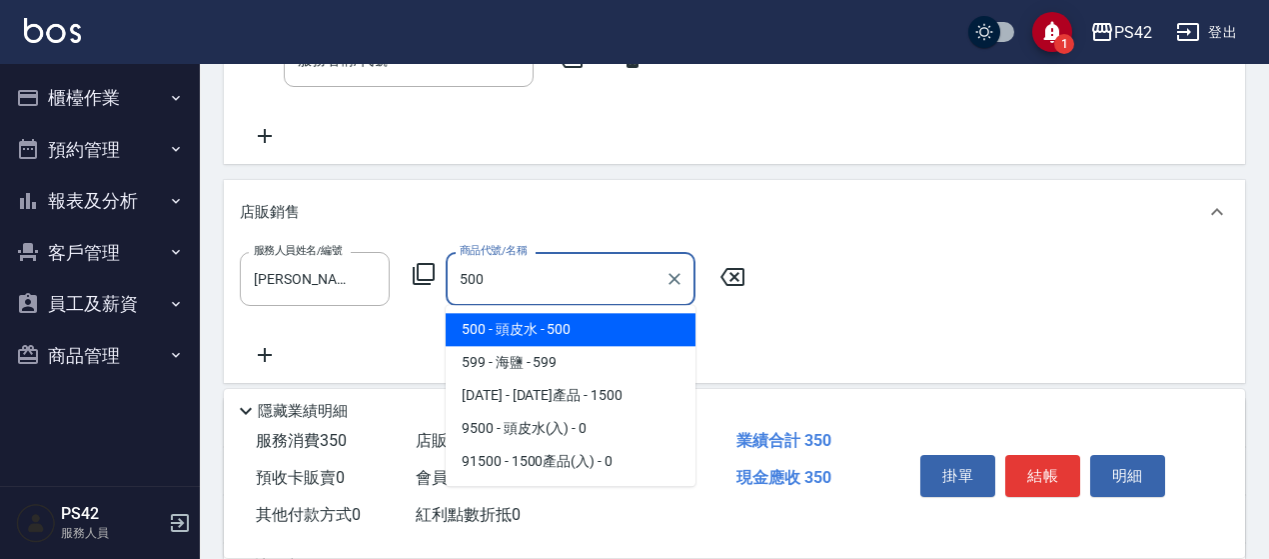
type input "頭皮水"
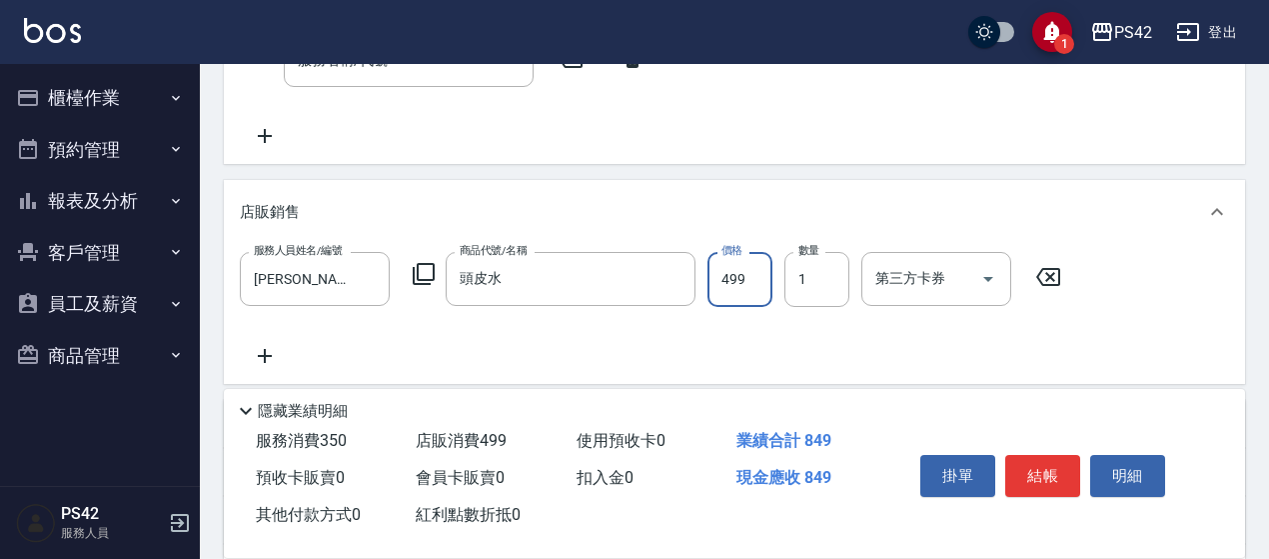
type input "499"
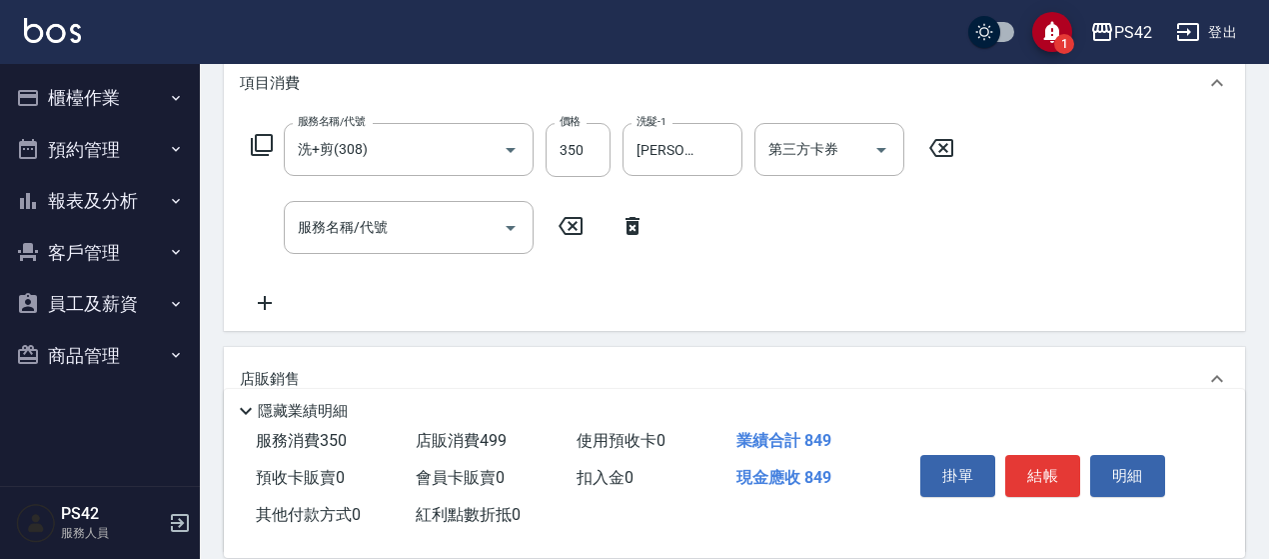
scroll to position [140, 0]
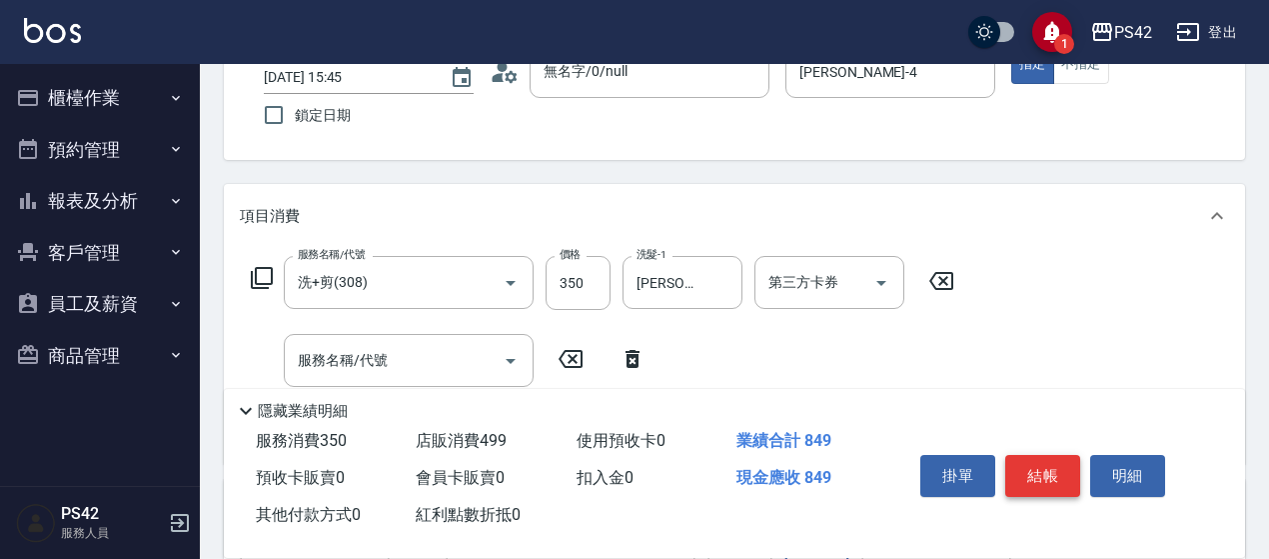
click at [1061, 463] on button "結帳" at bounding box center [1042, 476] width 75 height 42
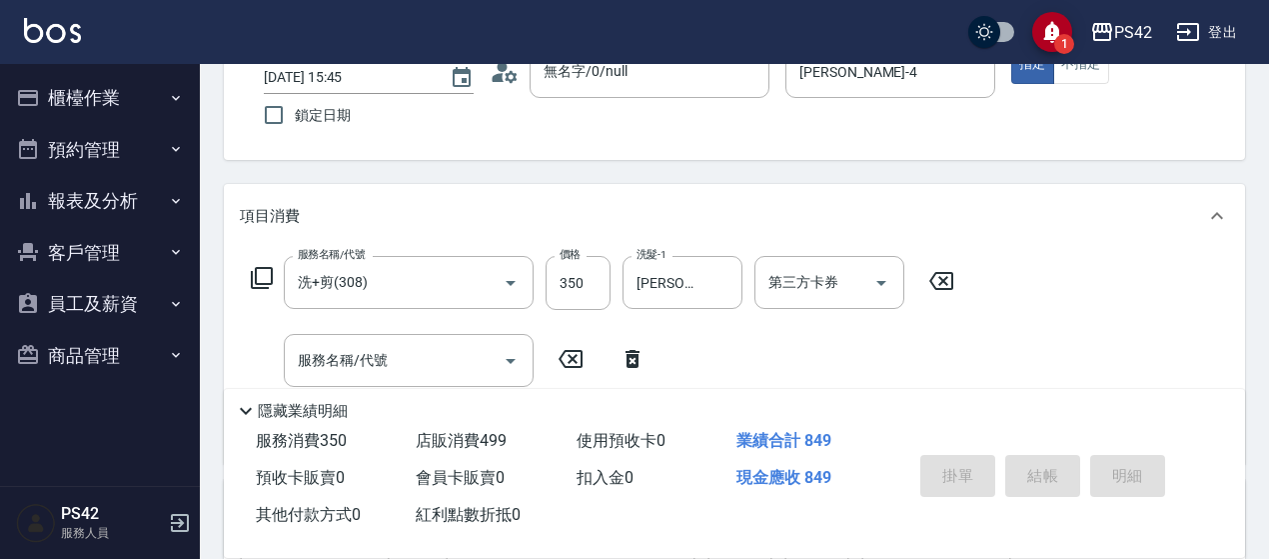
type input "[DATE] 15:46"
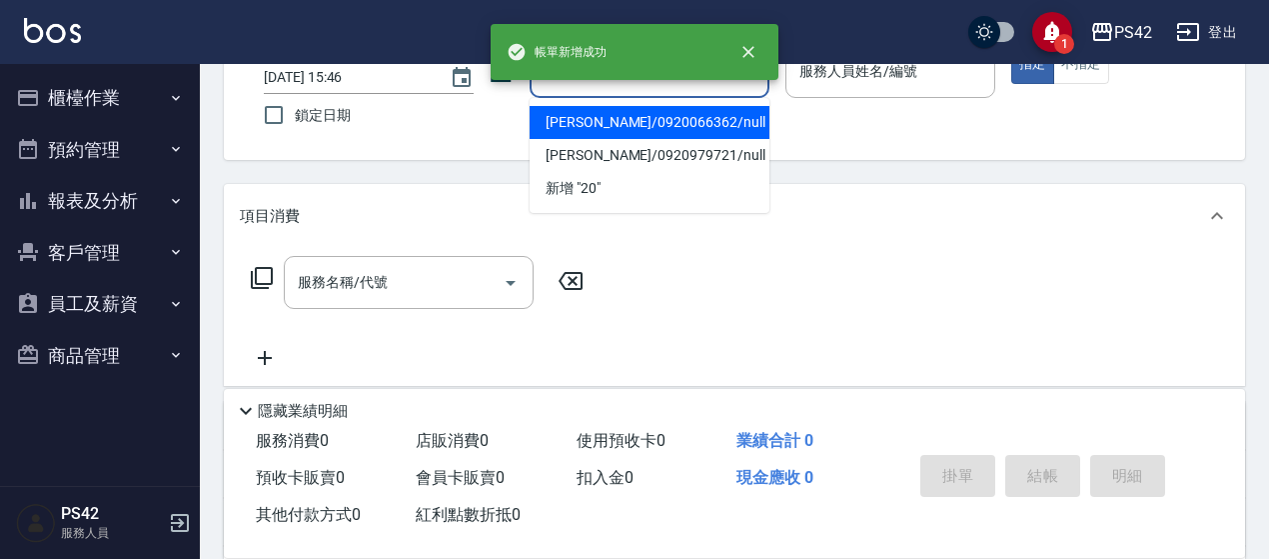
type input "[PERSON_NAME]/0920066362/null"
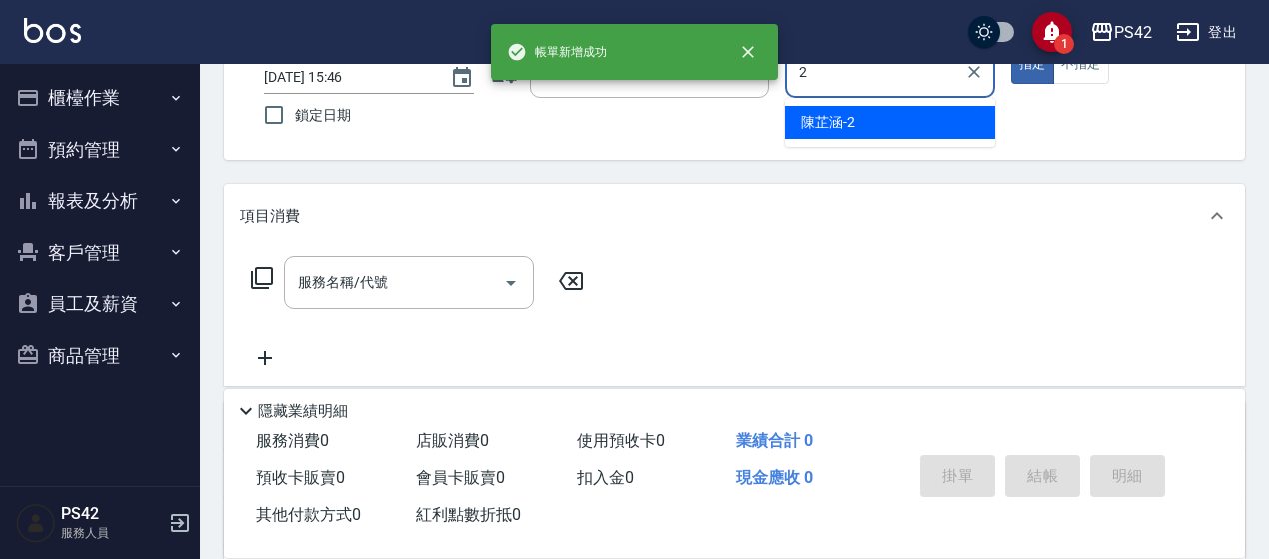
type input "[PERSON_NAME]-2"
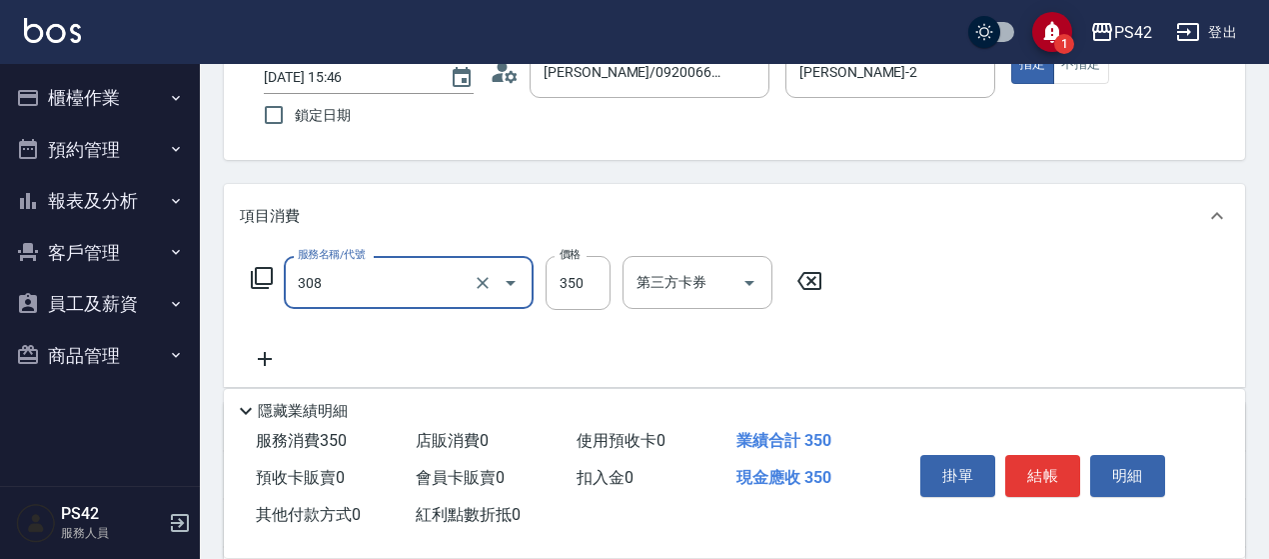
type input "洗+剪(308)"
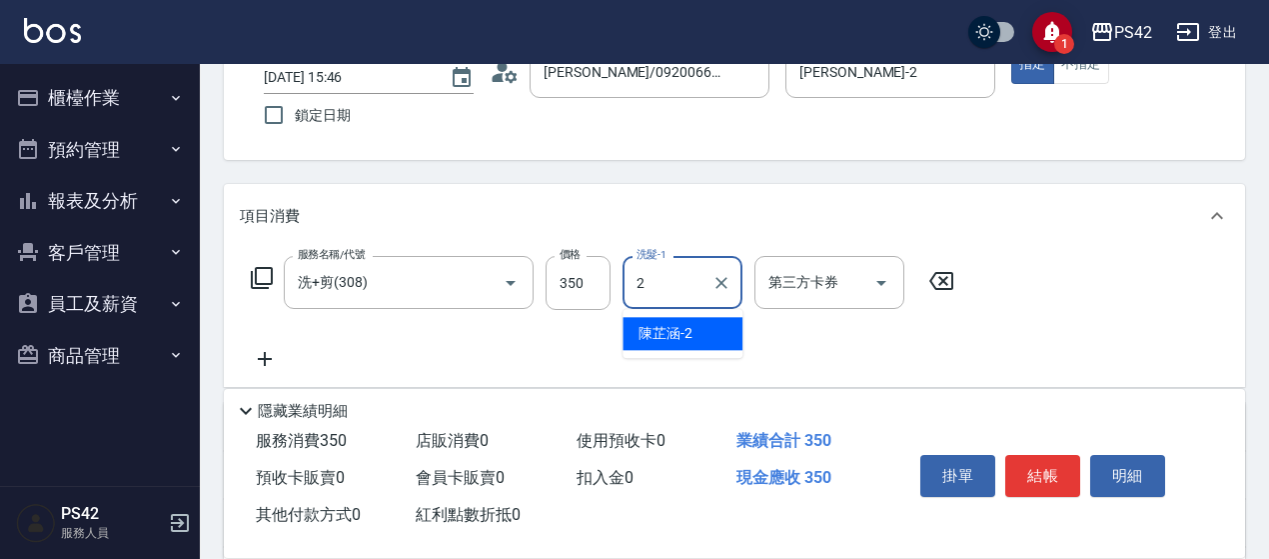
type input "[PERSON_NAME]-2"
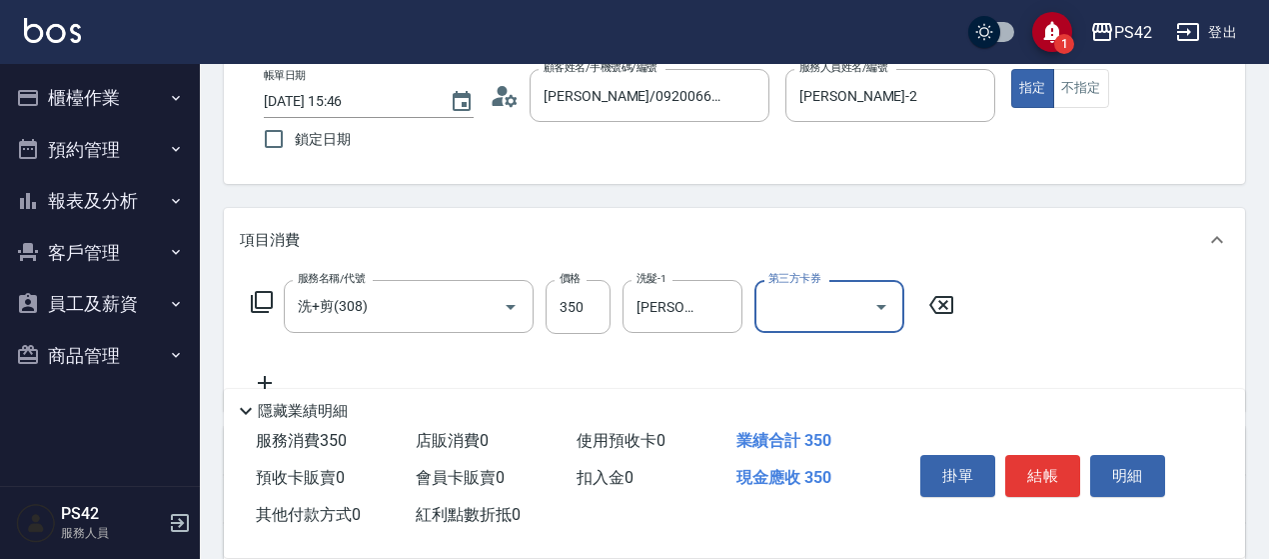
scroll to position [300, 0]
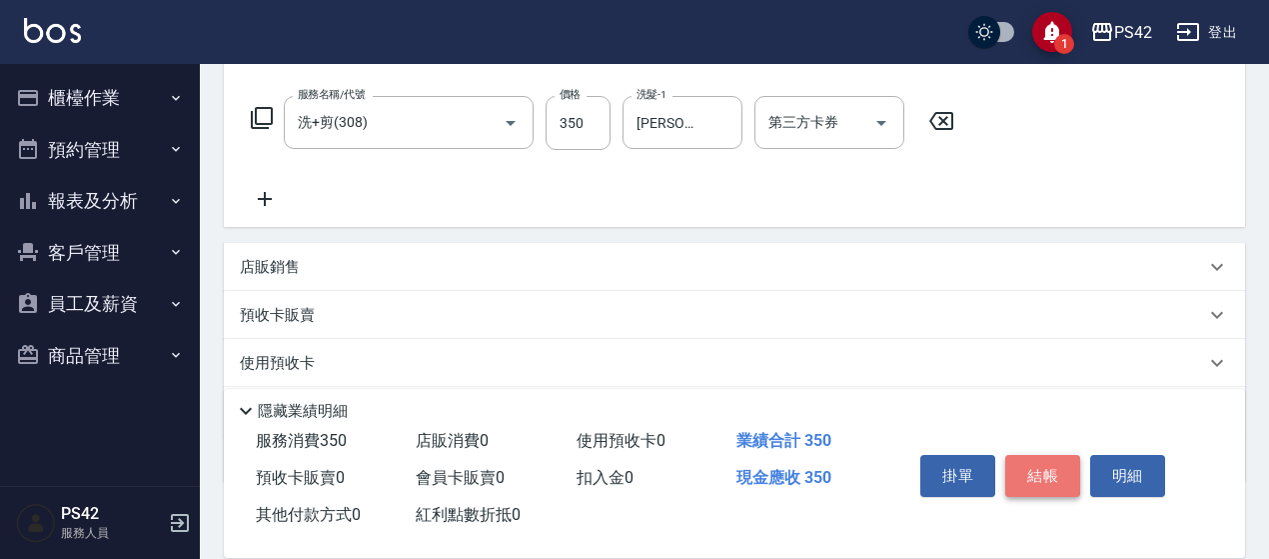
click at [1048, 469] on button "結帳" at bounding box center [1042, 476] width 75 height 42
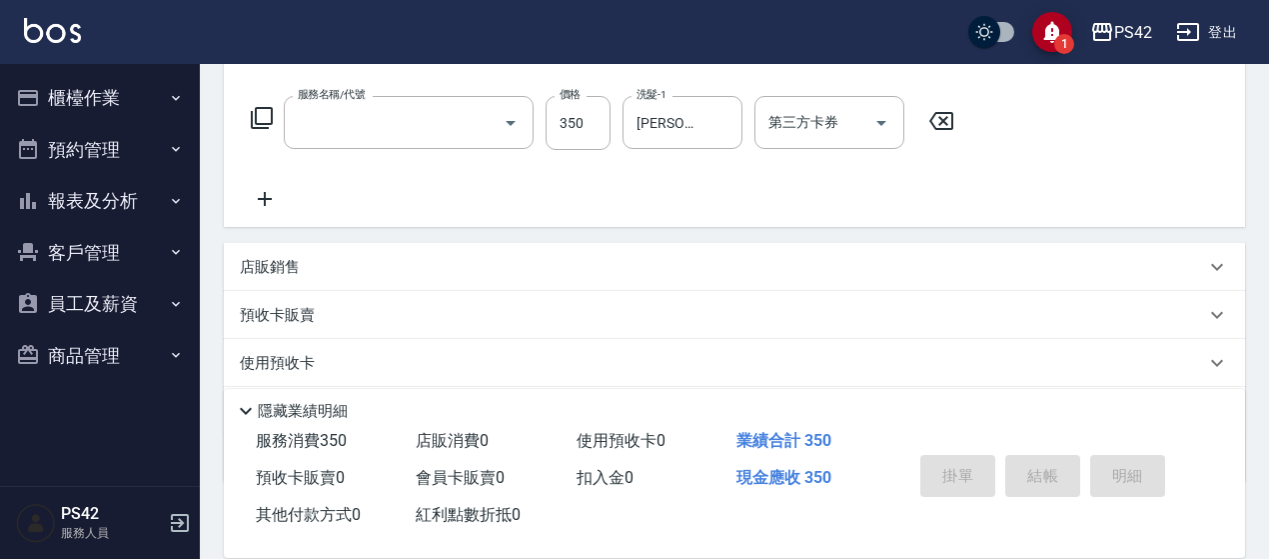
scroll to position [0, 0]
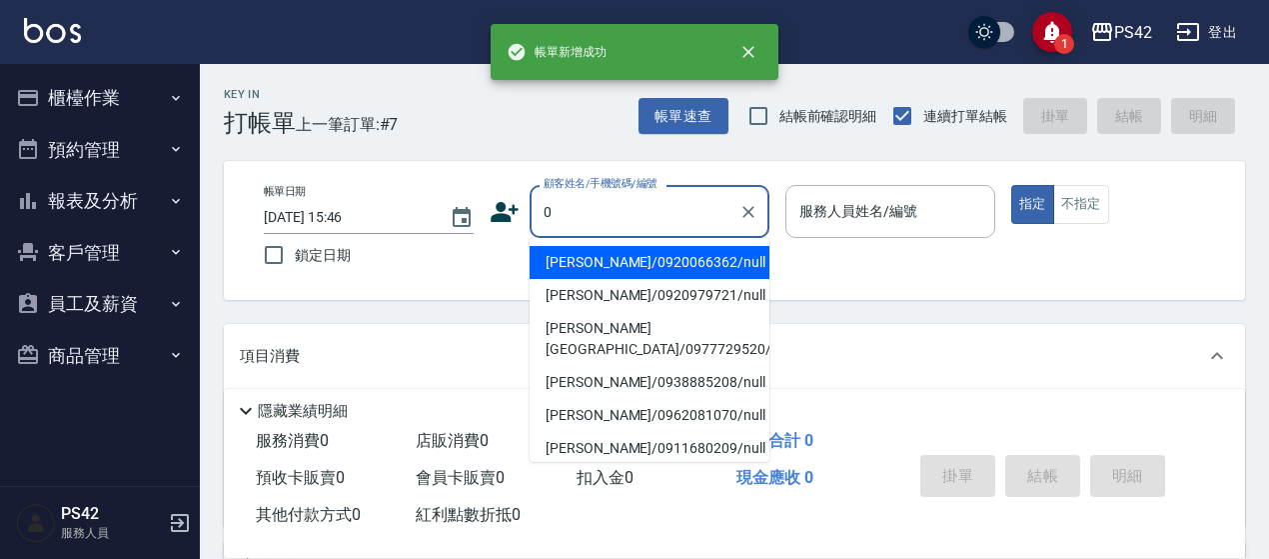
type input "[PERSON_NAME]/0920066362/null"
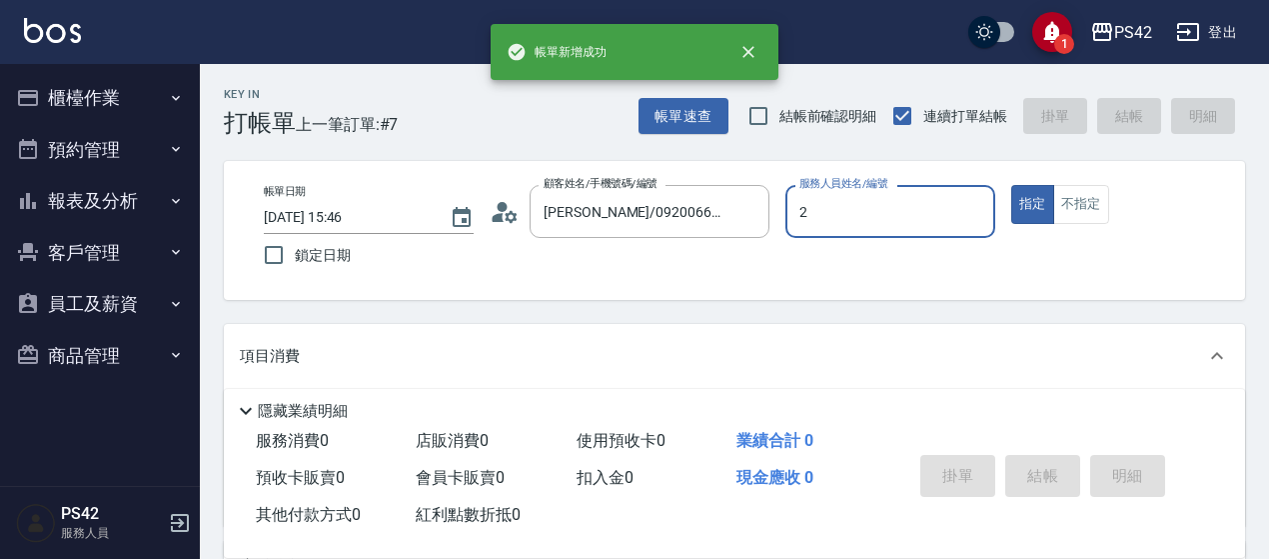
type input "[PERSON_NAME]-2"
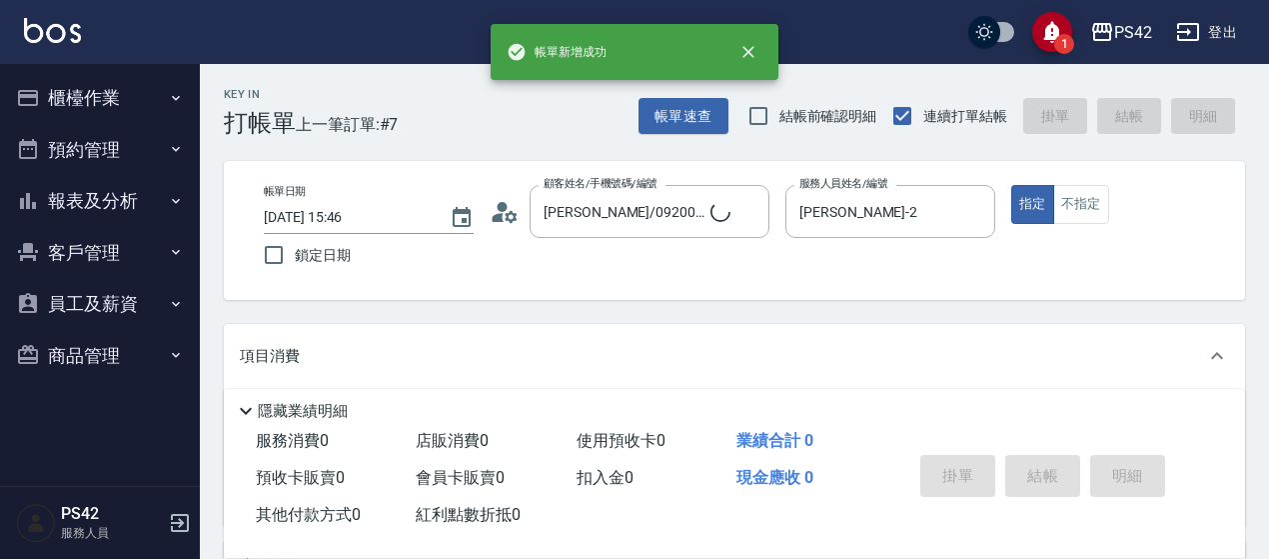
type input "無名字/0/null"
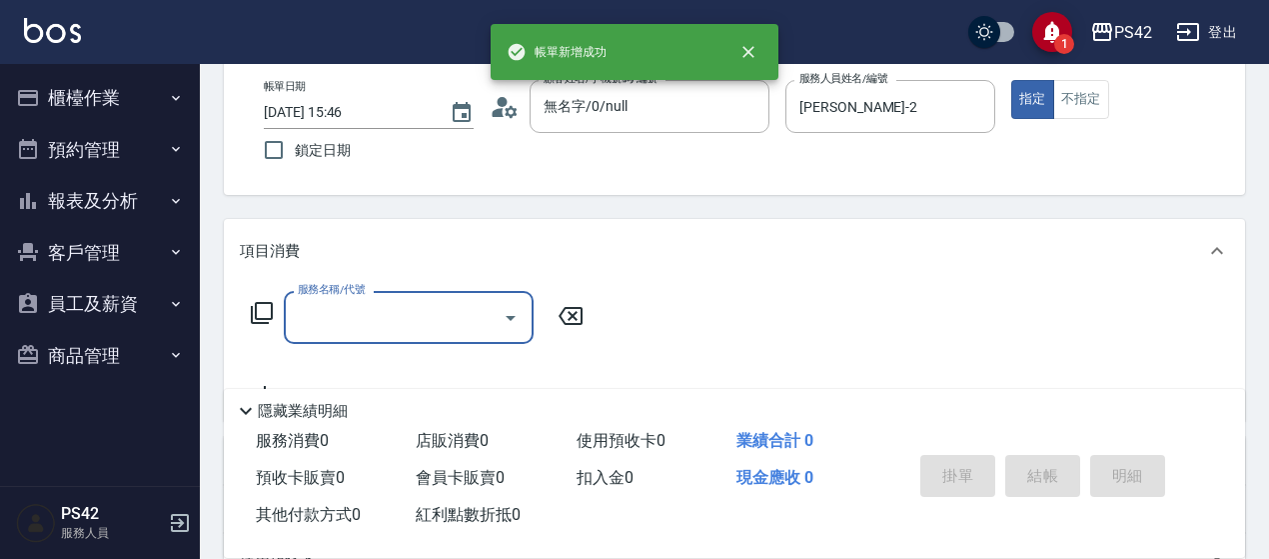
scroll to position [200, 0]
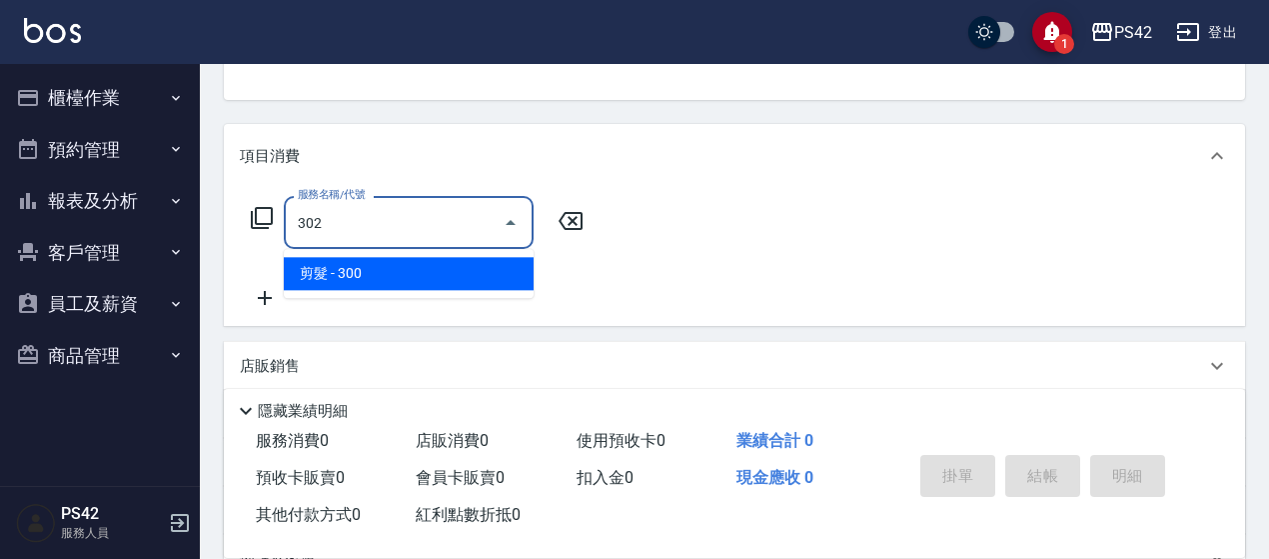
type input "剪髮(302)"
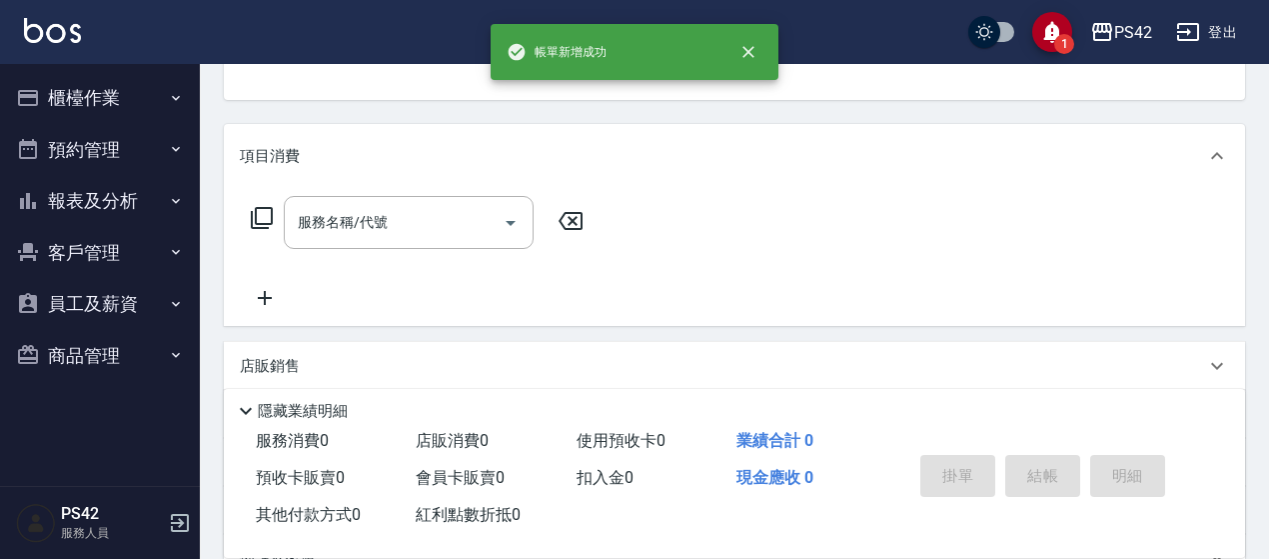
scroll to position [194, 0]
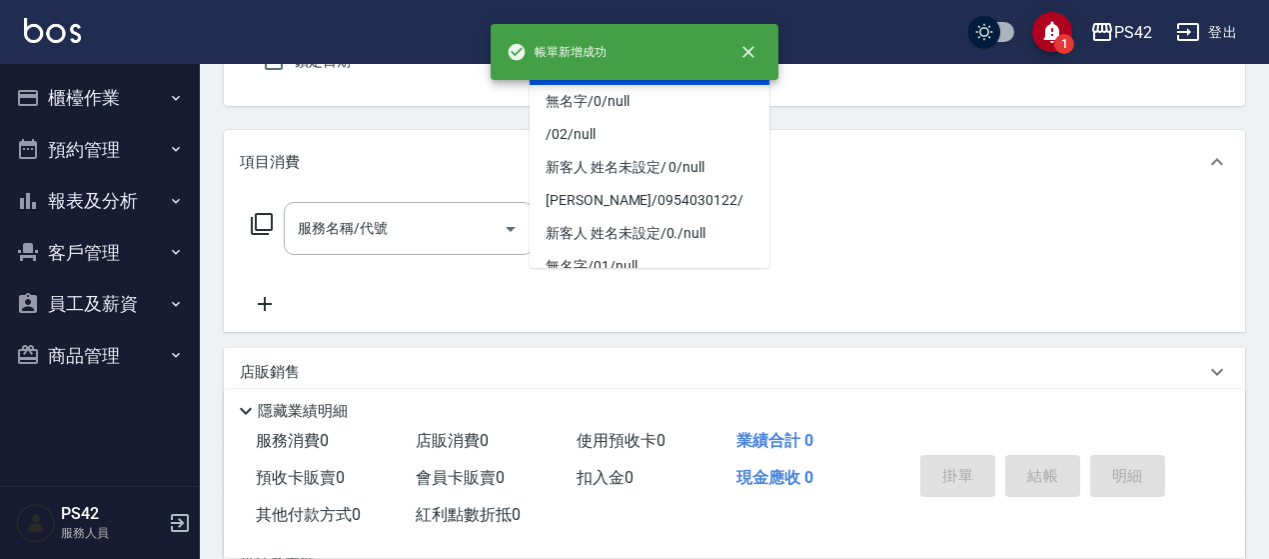
type input "[PERSON_NAME]/0920066362/null"
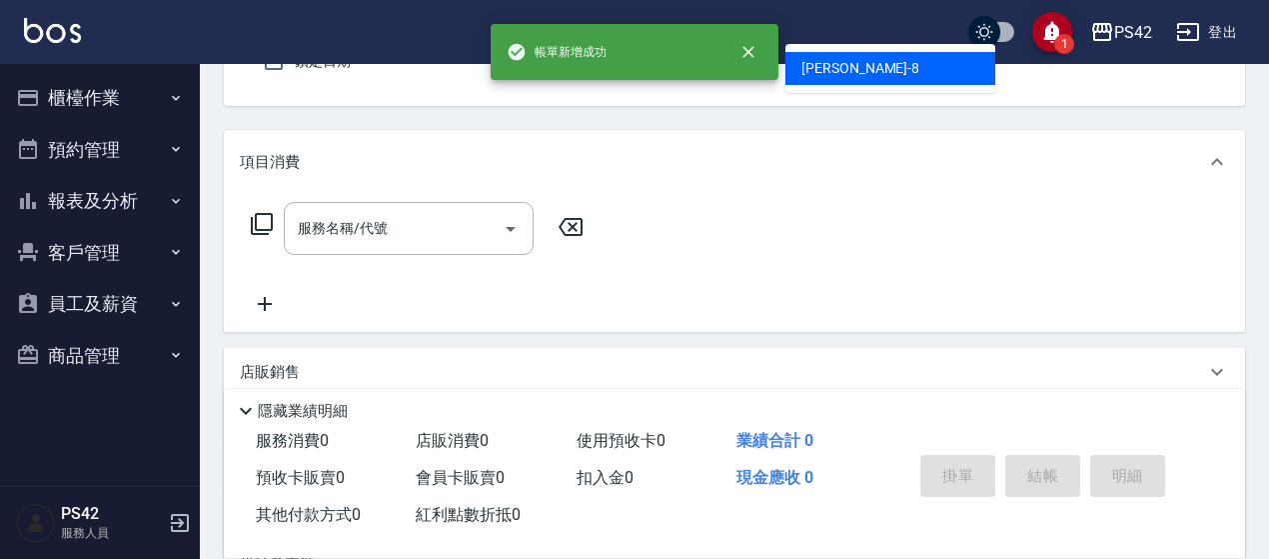
type input "[PERSON_NAME]-8"
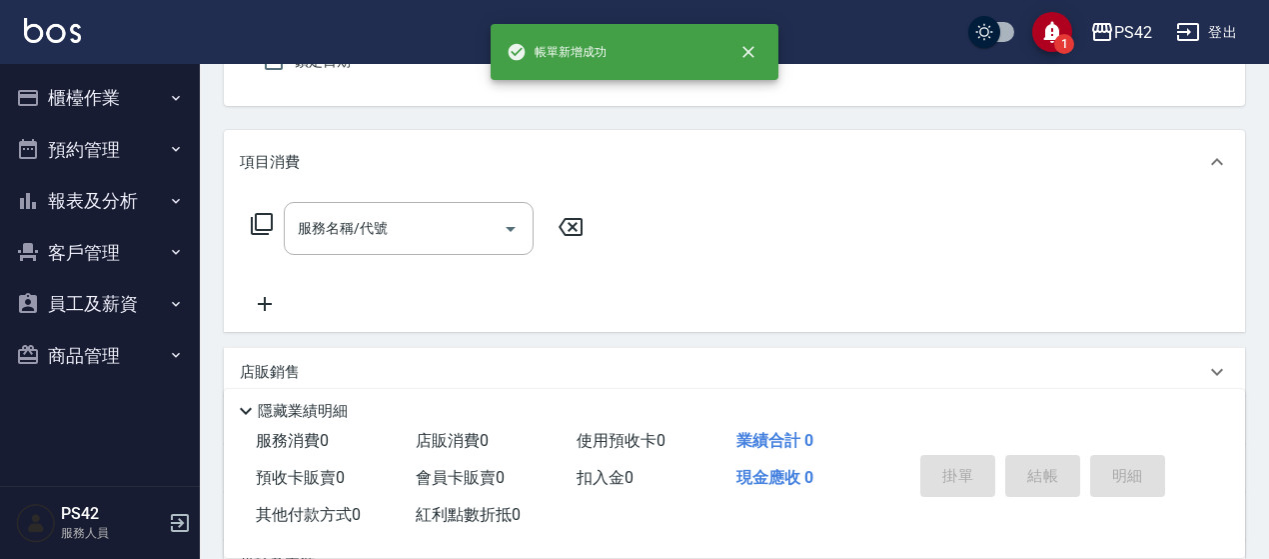
scroll to position [185, 0]
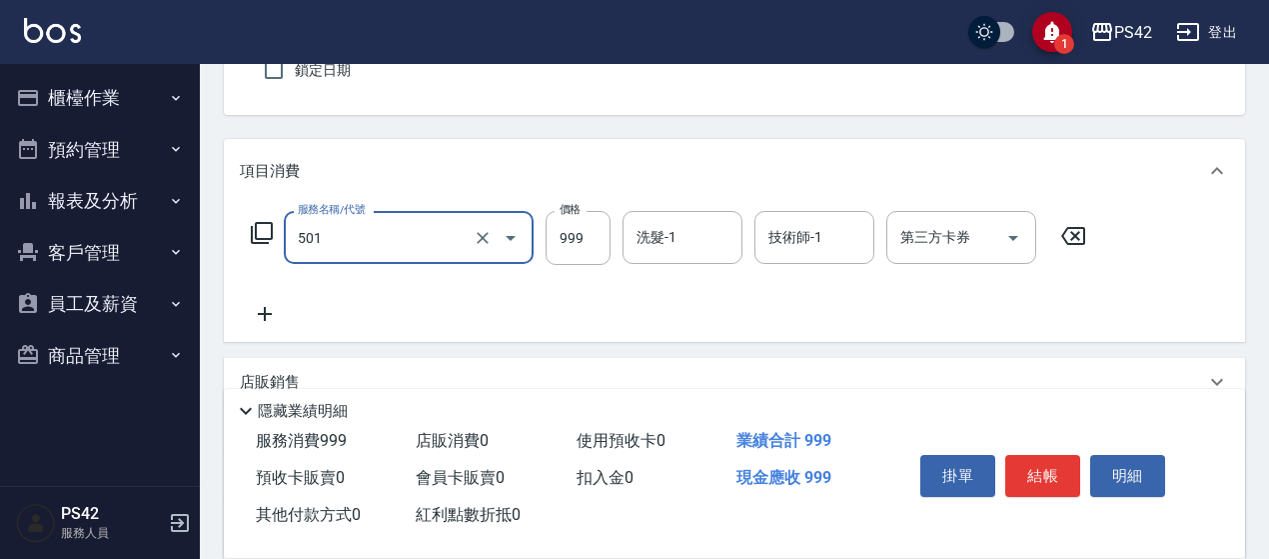
type input "染髮(501)"
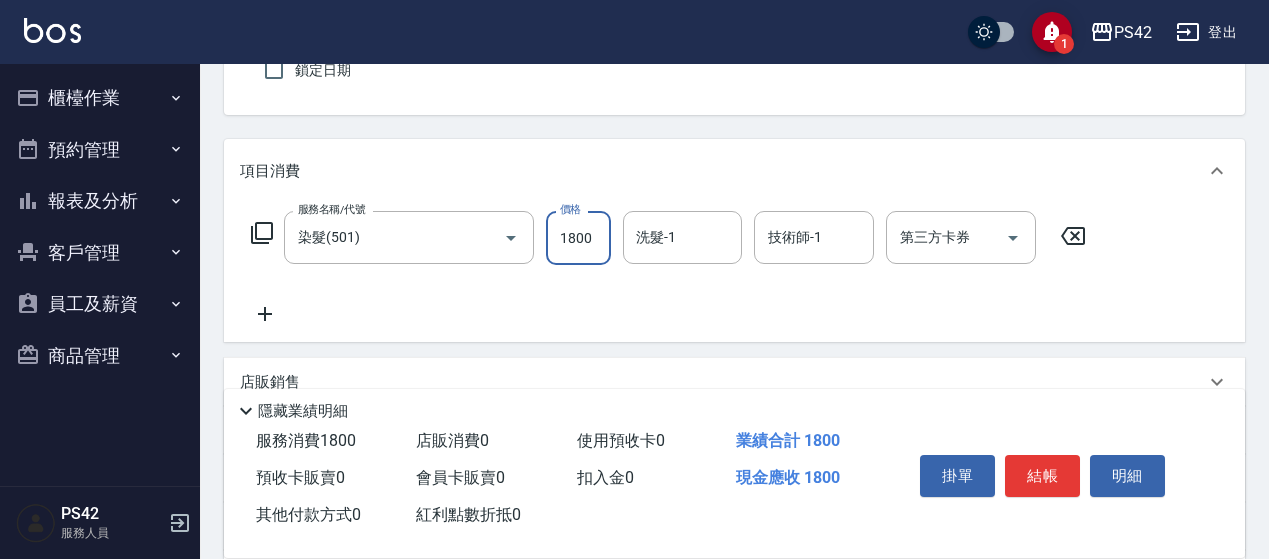
type input "1800"
type input "[PERSON_NAME]-33"
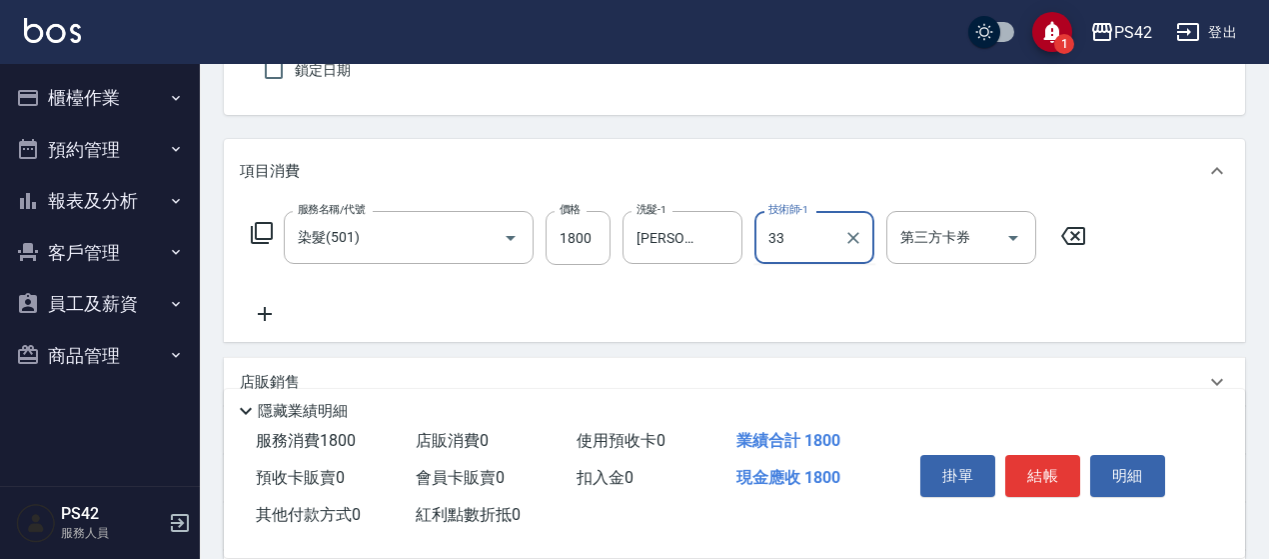
type input "[PERSON_NAME]-33"
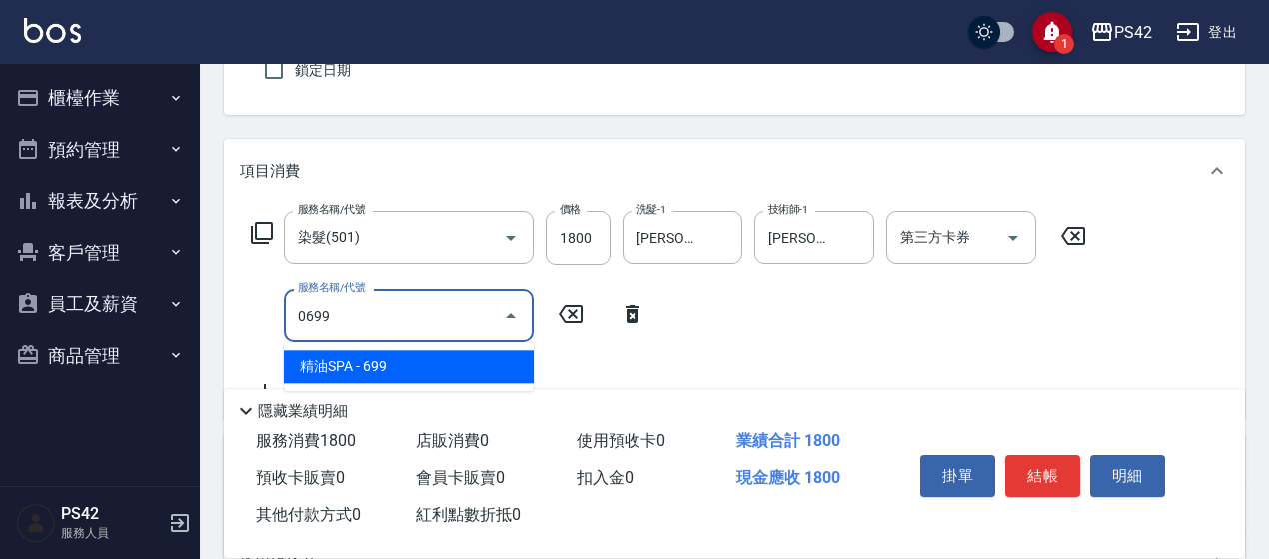
type input "精油SPA(0699)"
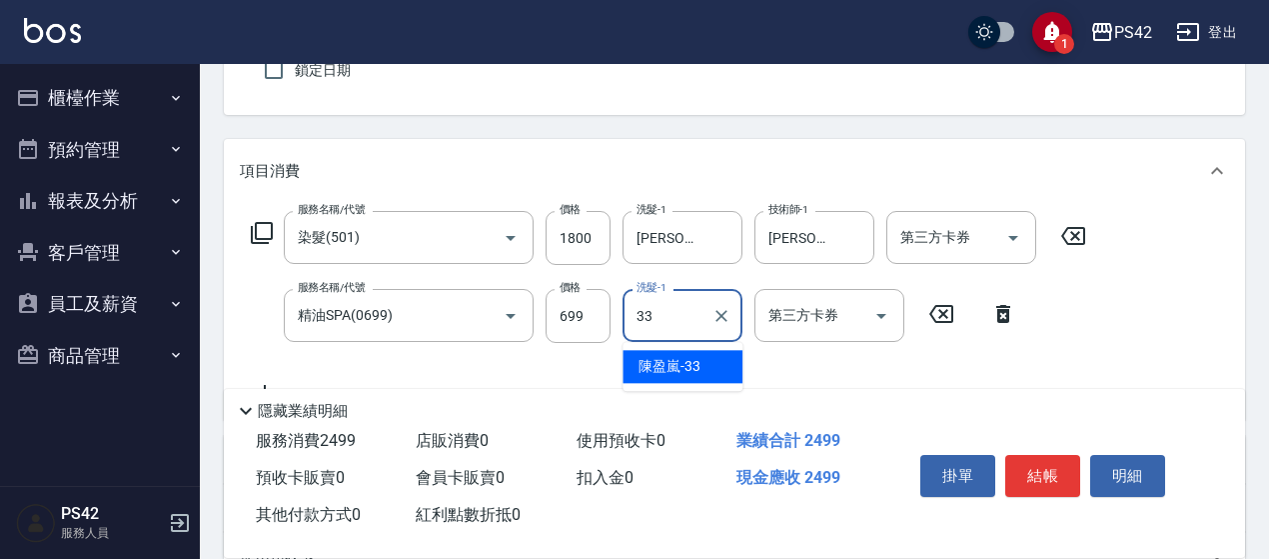
type input "[PERSON_NAME]-33"
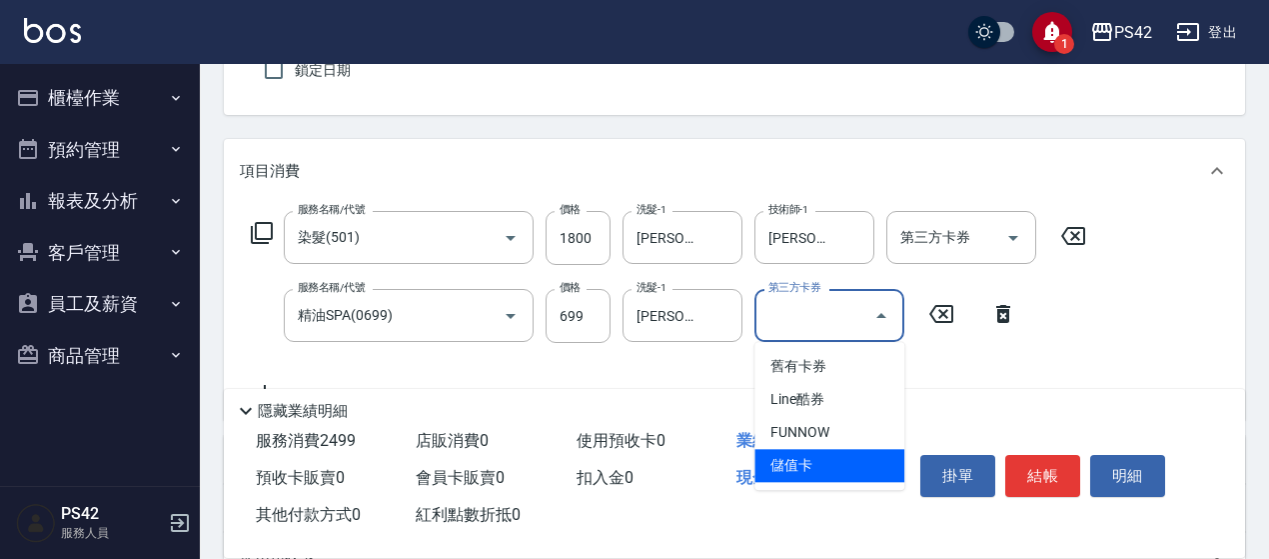
type input "儲值卡"
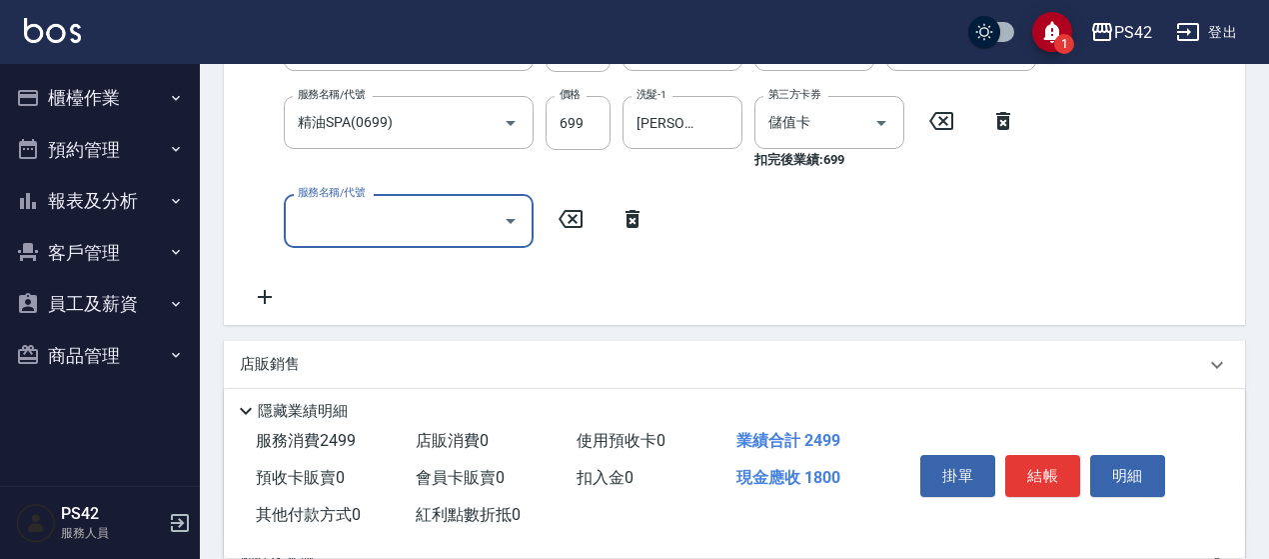
scroll to position [385, 0]
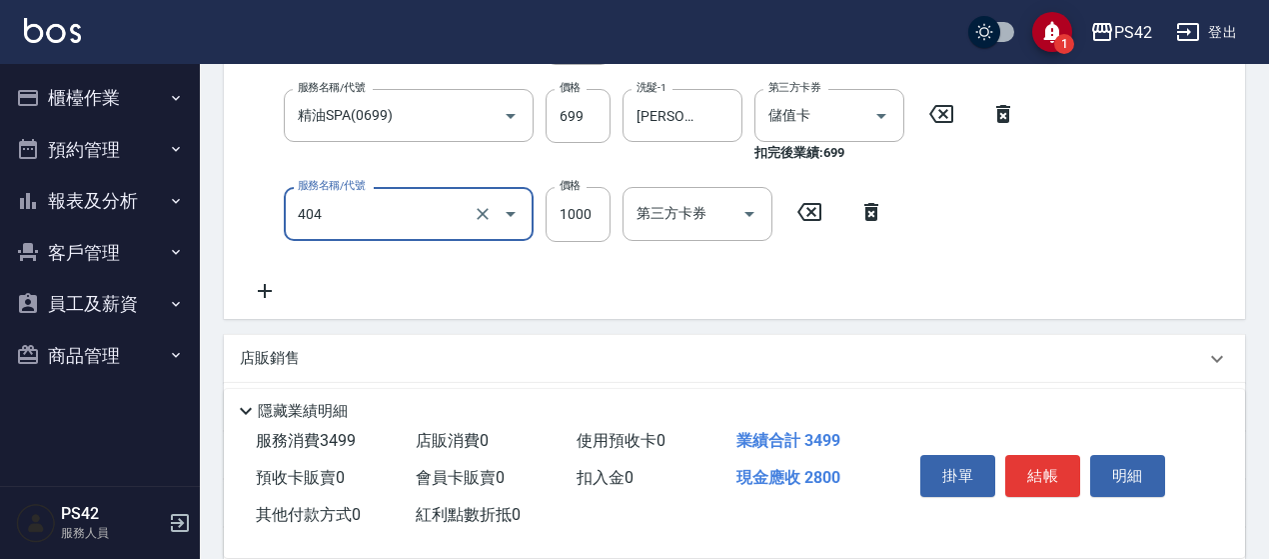
type input "1000護(404)"
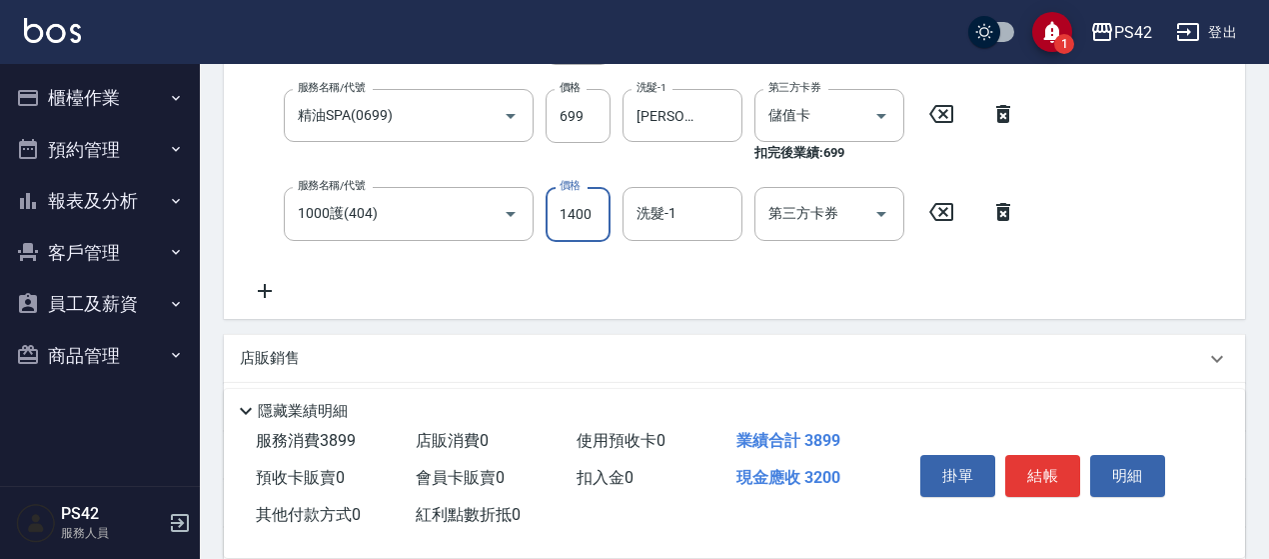
type input "1400"
type input "[PERSON_NAME]-33"
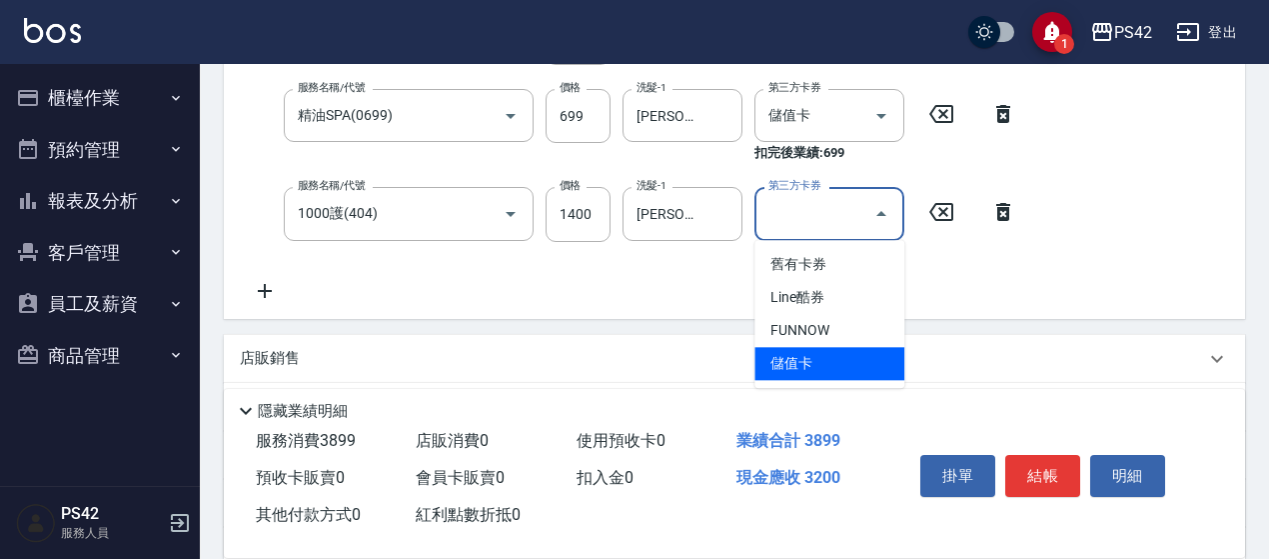
type input "儲值卡"
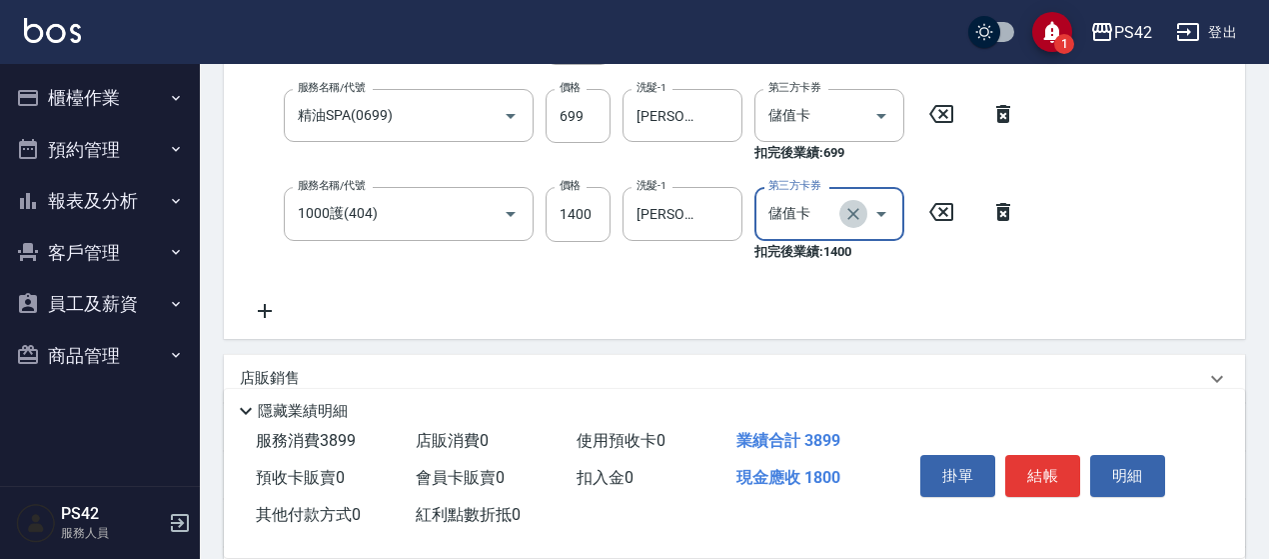
drag, startPoint x: 855, startPoint y: 204, endPoint x: 848, endPoint y: 160, distance: 44.5
click at [853, 205] on icon "Clear" at bounding box center [853, 214] width 20 height 20
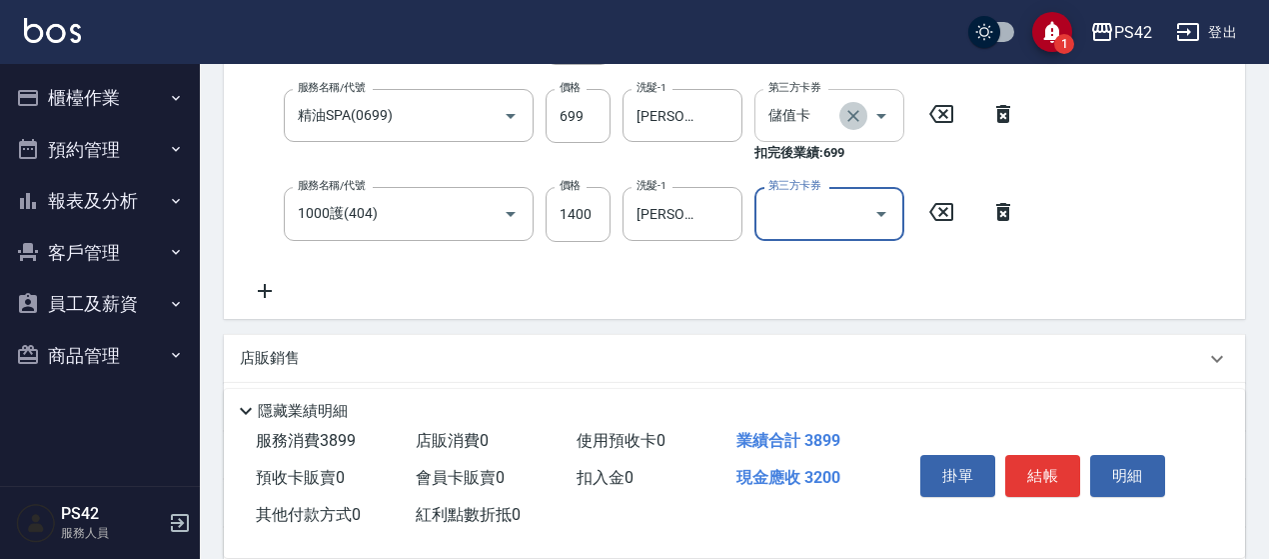
click at [852, 125] on icon "Clear" at bounding box center [853, 116] width 20 height 20
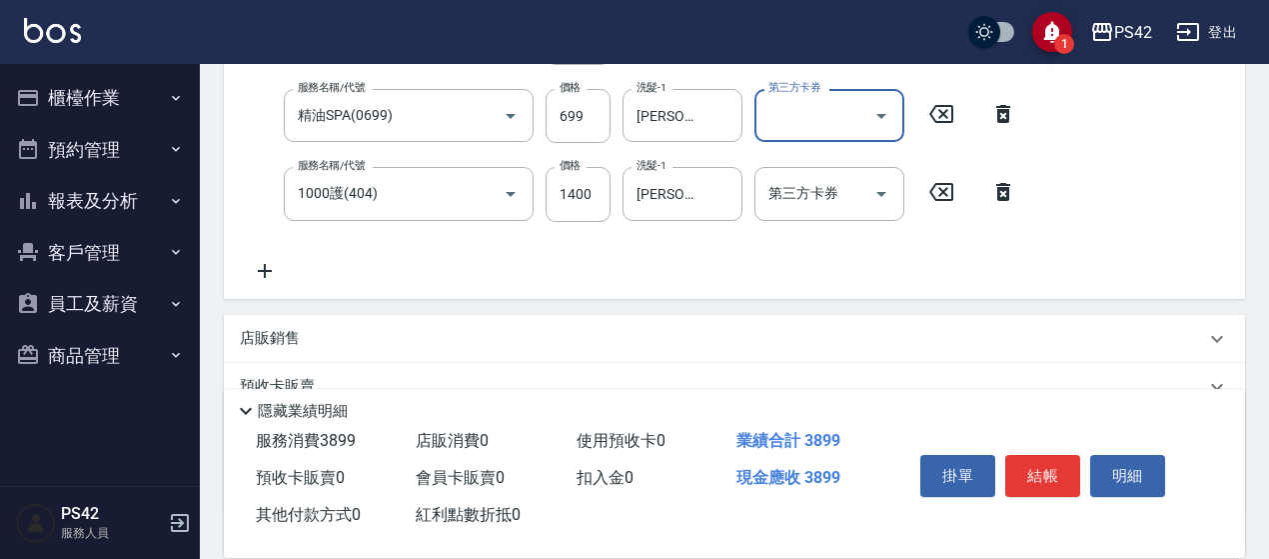
scroll to position [285, 0]
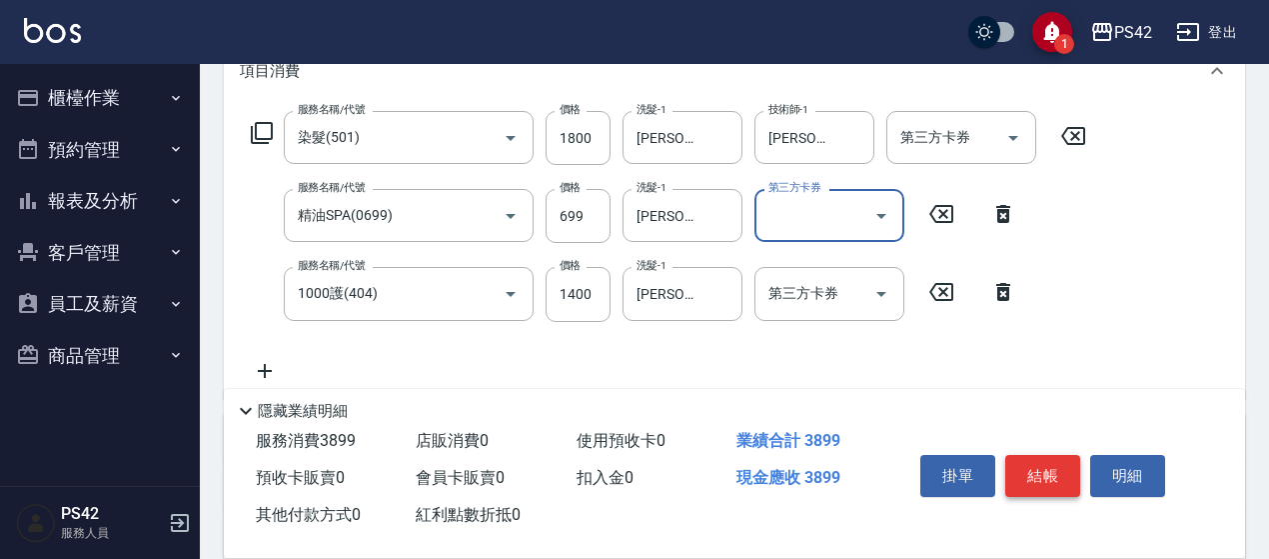
click at [1035, 475] on button "結帳" at bounding box center [1042, 476] width 75 height 42
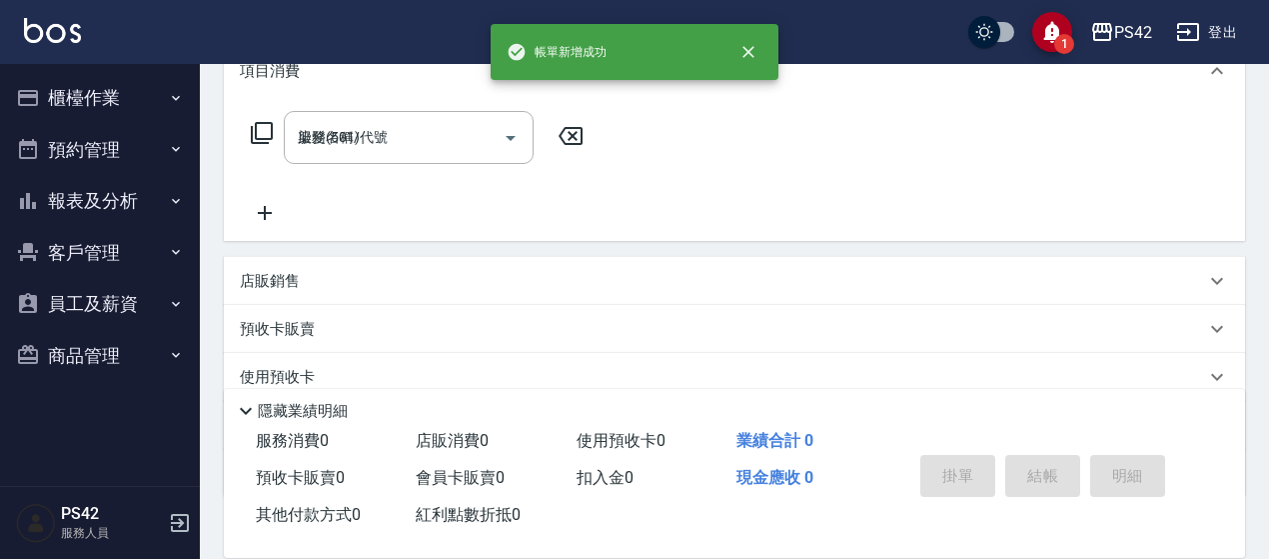
type input "[DATE] 15:47"
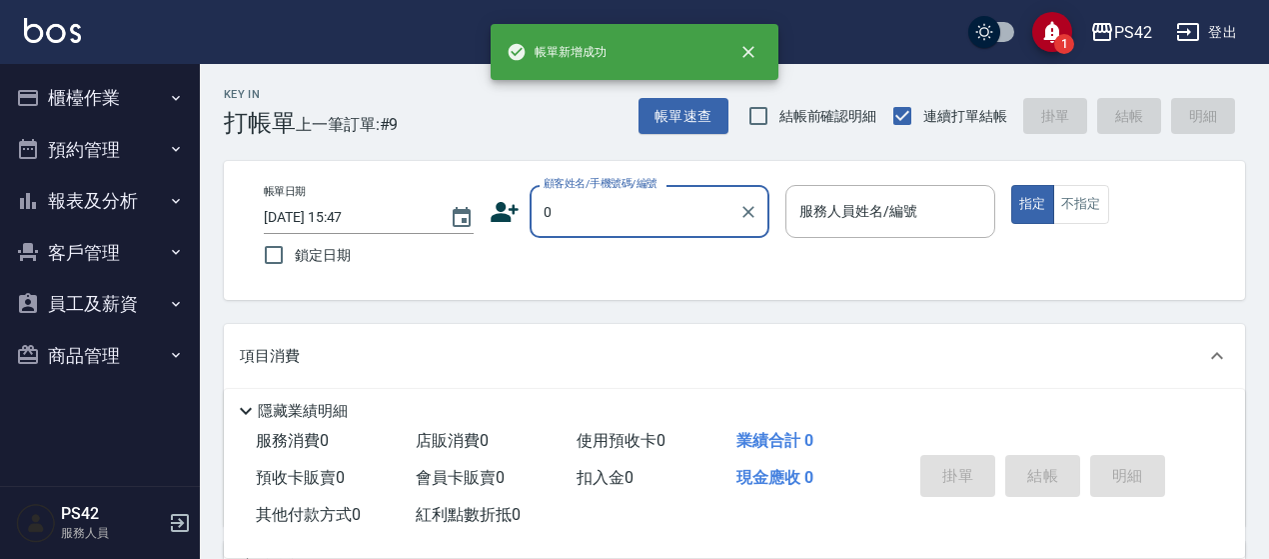
type input "[PERSON_NAME]/0920066362/null"
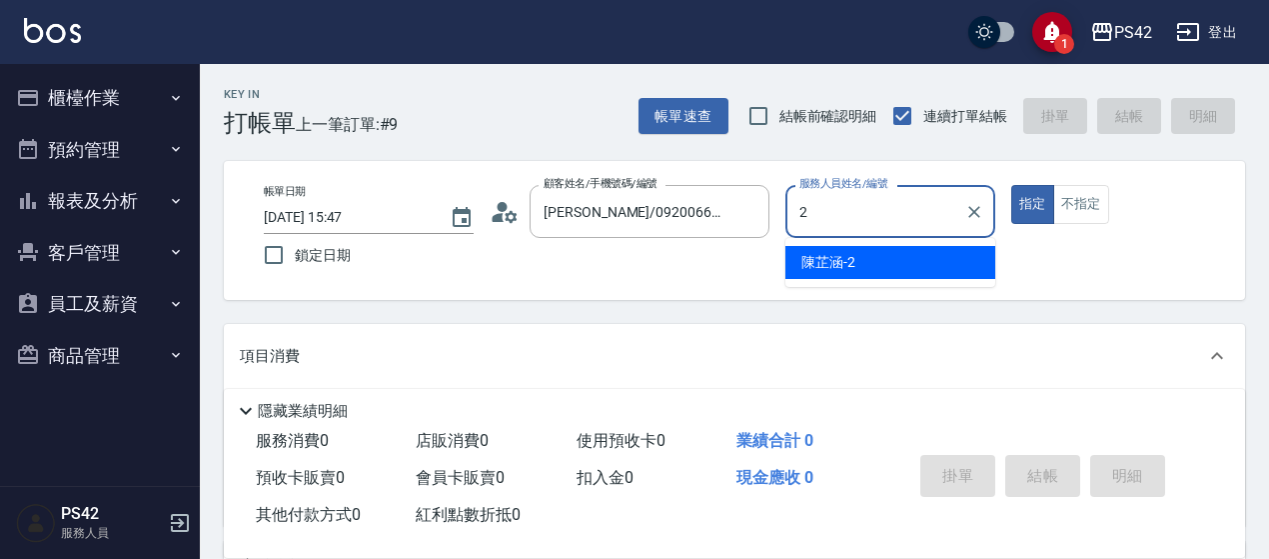
type input "[PERSON_NAME]-2"
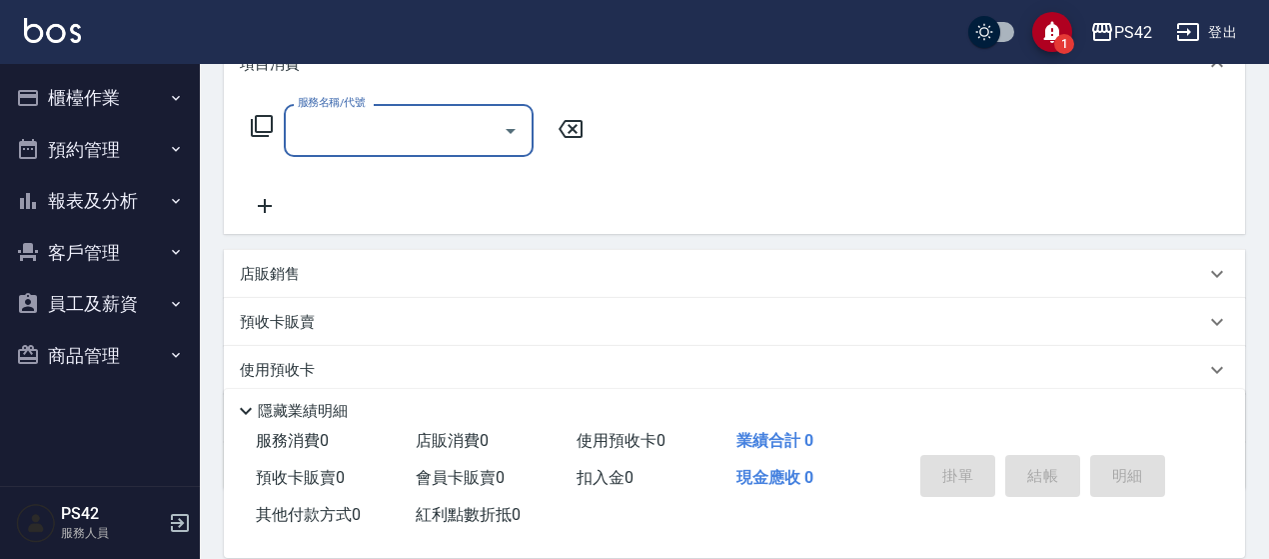
scroll to position [300, 0]
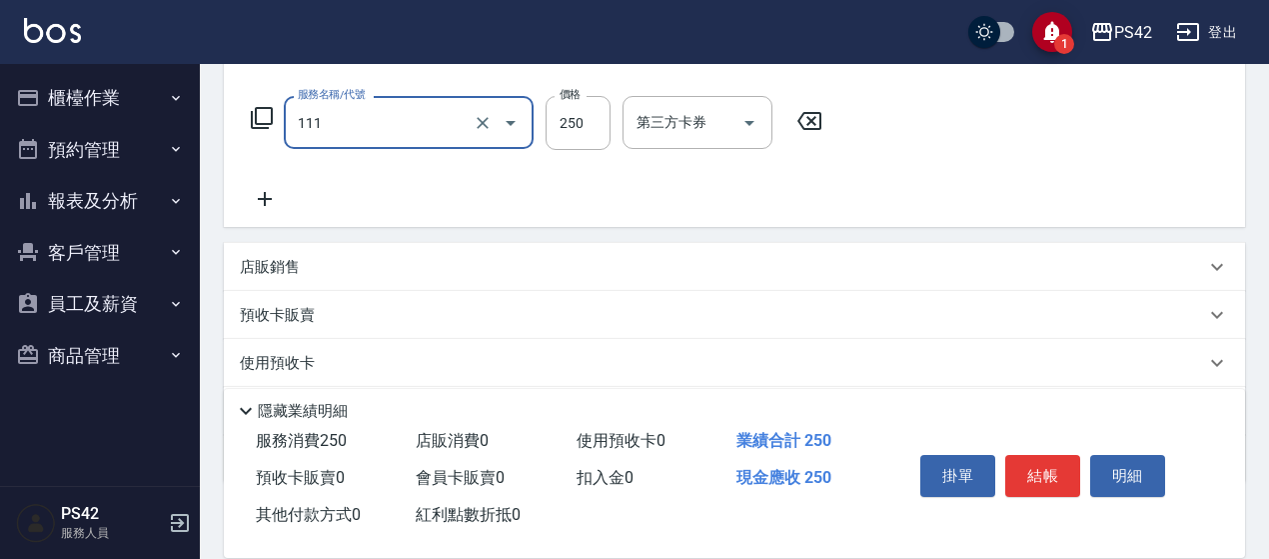
type input "200(111)"
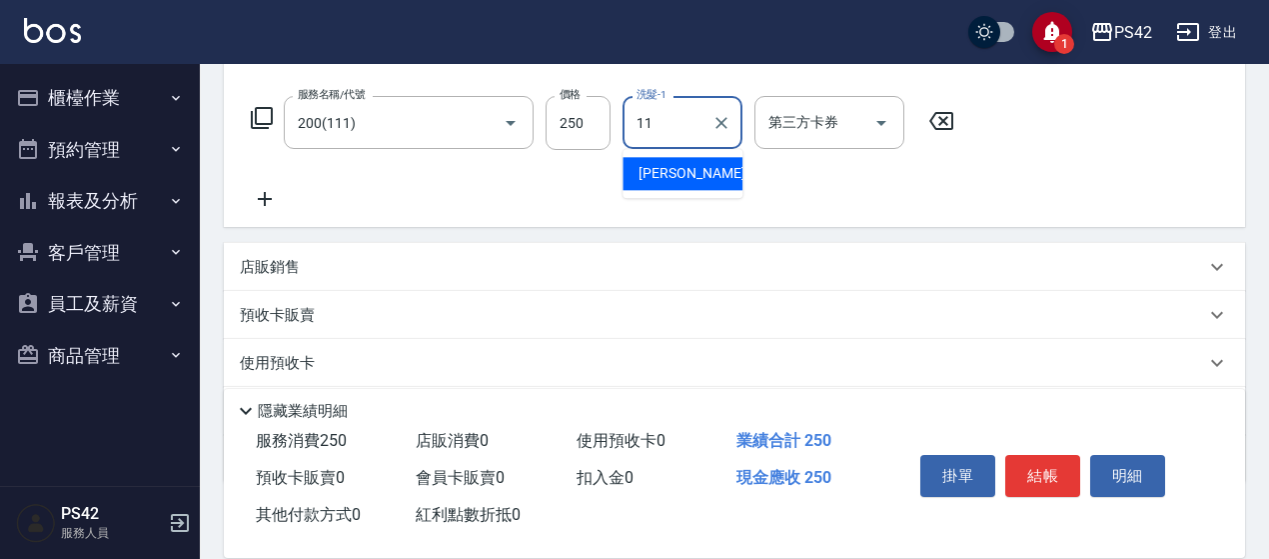
type input "[PERSON_NAME]-11"
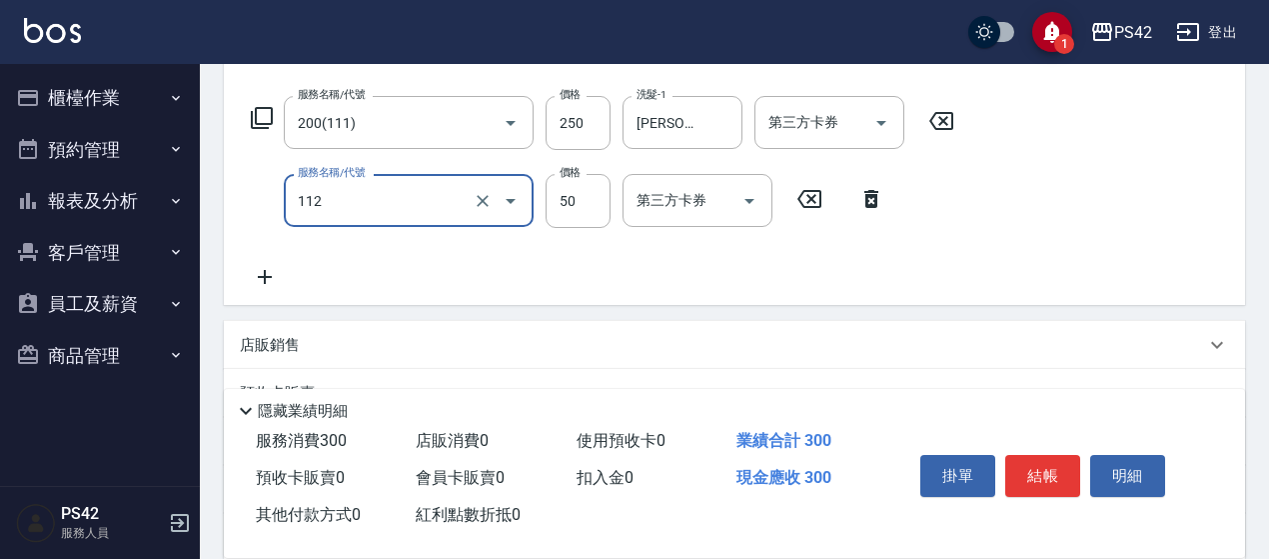
type input "精油50(112)"
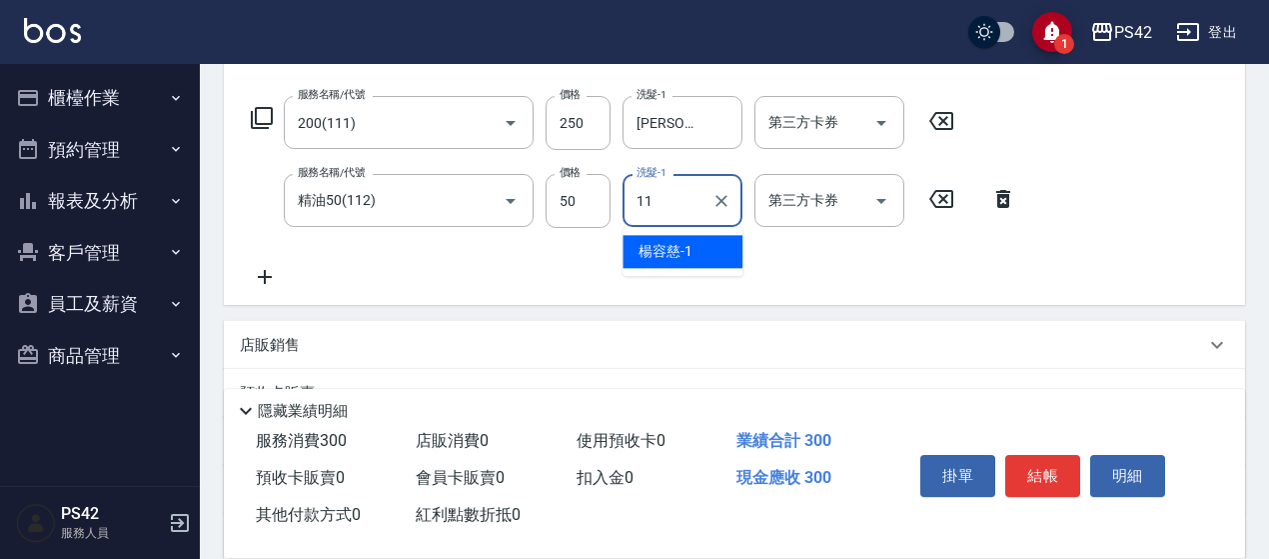
type input "[PERSON_NAME]-11"
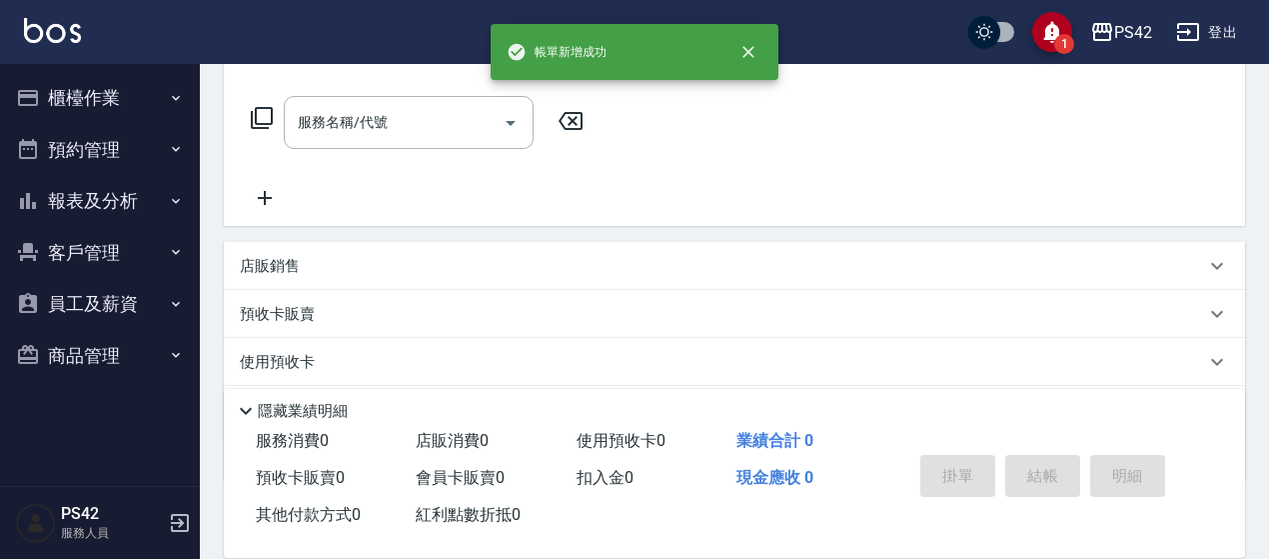
scroll to position [0, 0]
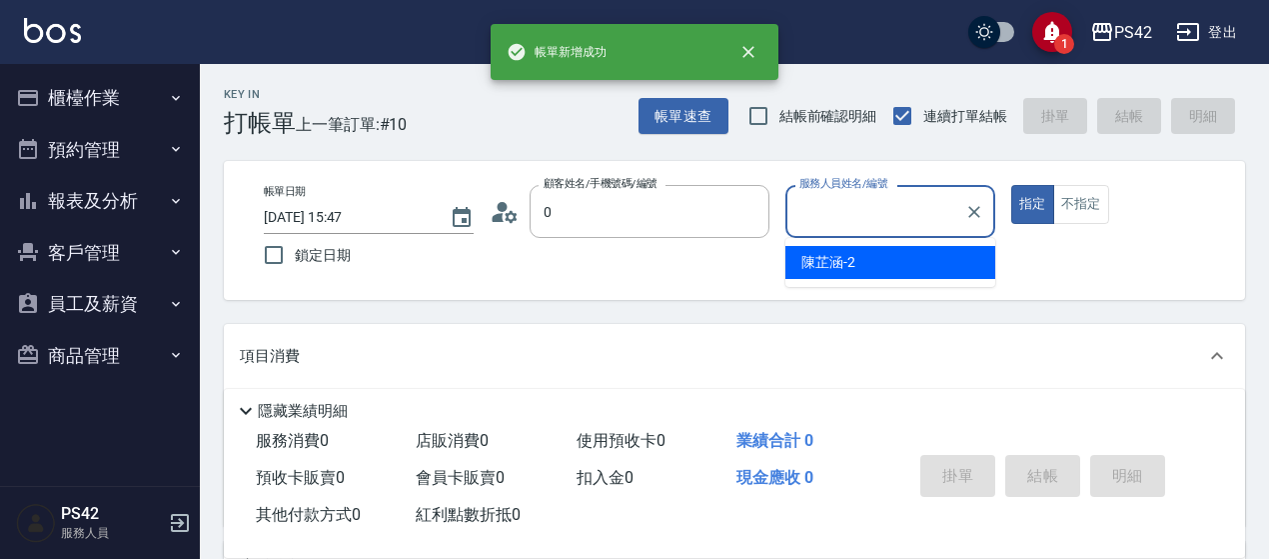
type input "[PERSON_NAME]/0920066362/null"
type input "[PERSON_NAME]-2"
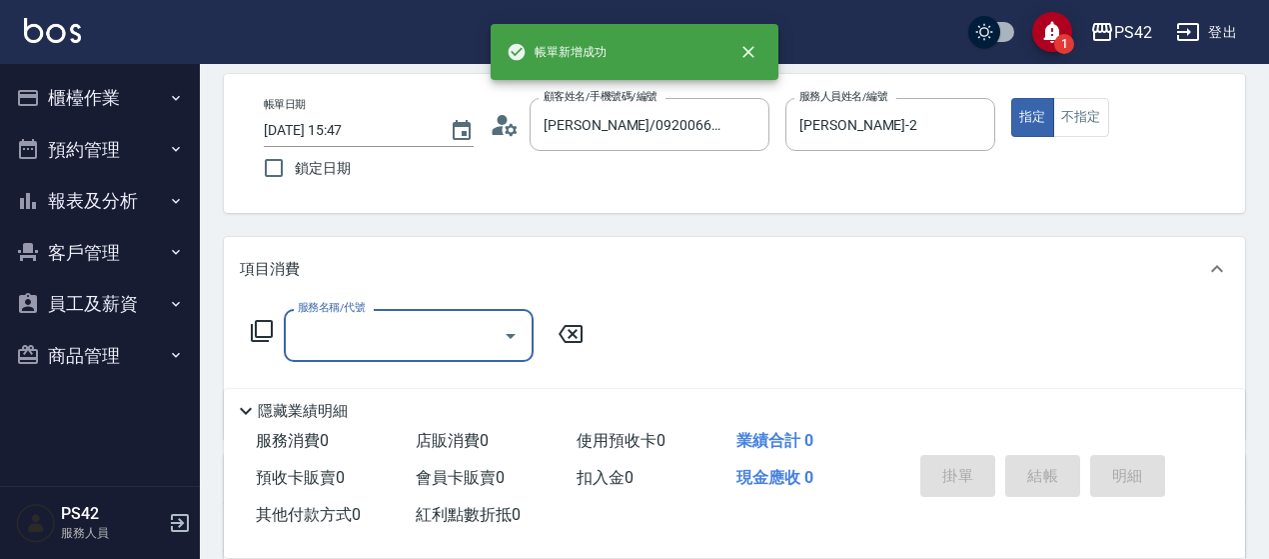
scroll to position [200, 0]
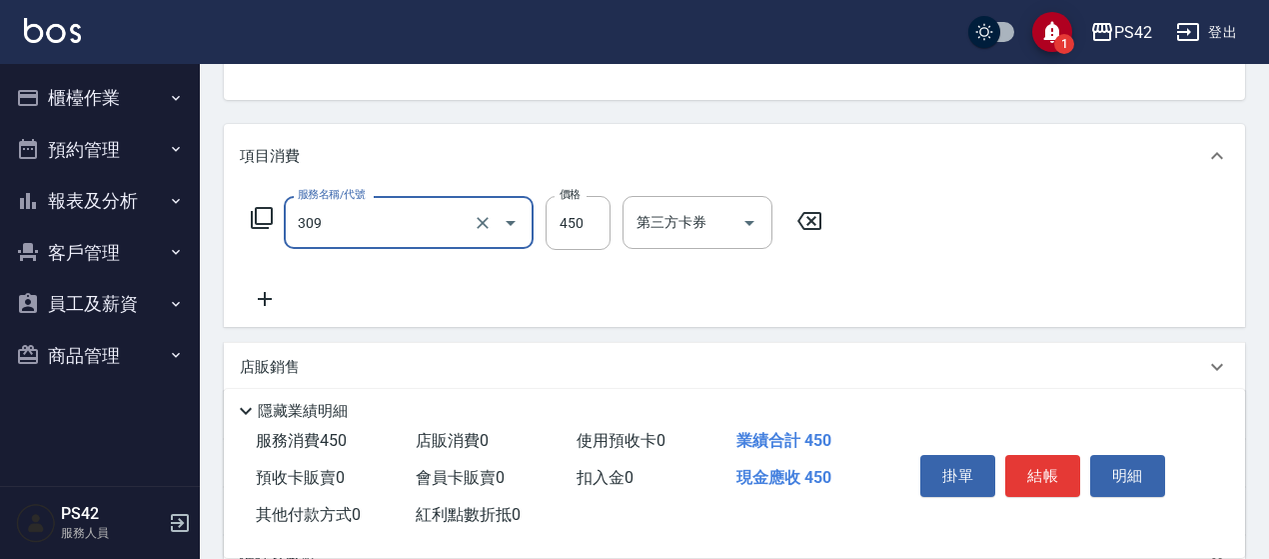
type input "洗+剪(309)"
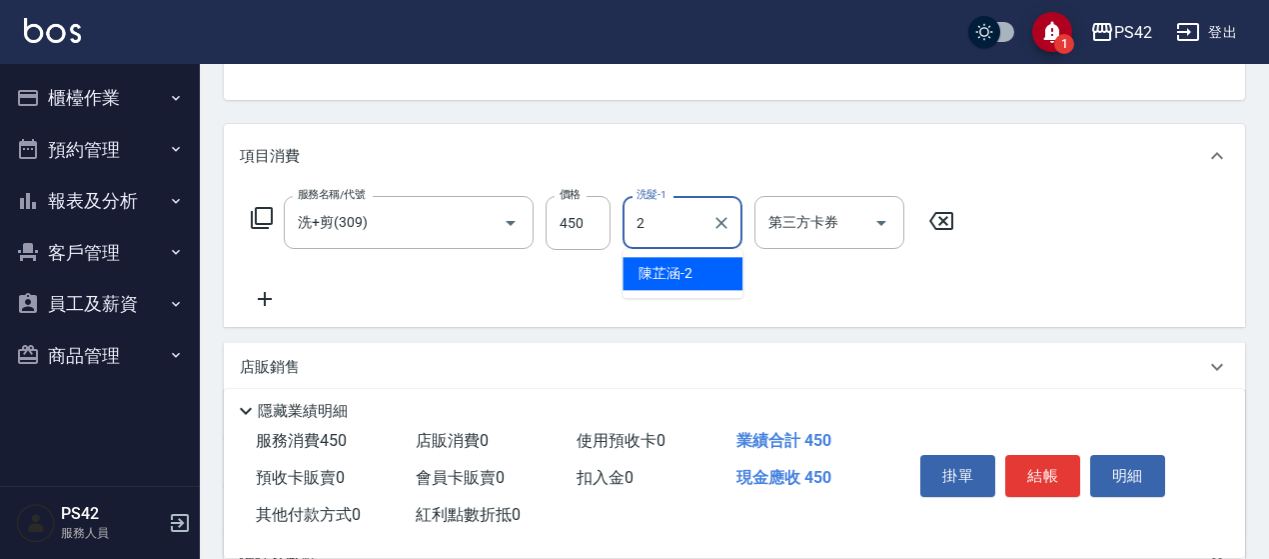
type input "[PERSON_NAME]-2"
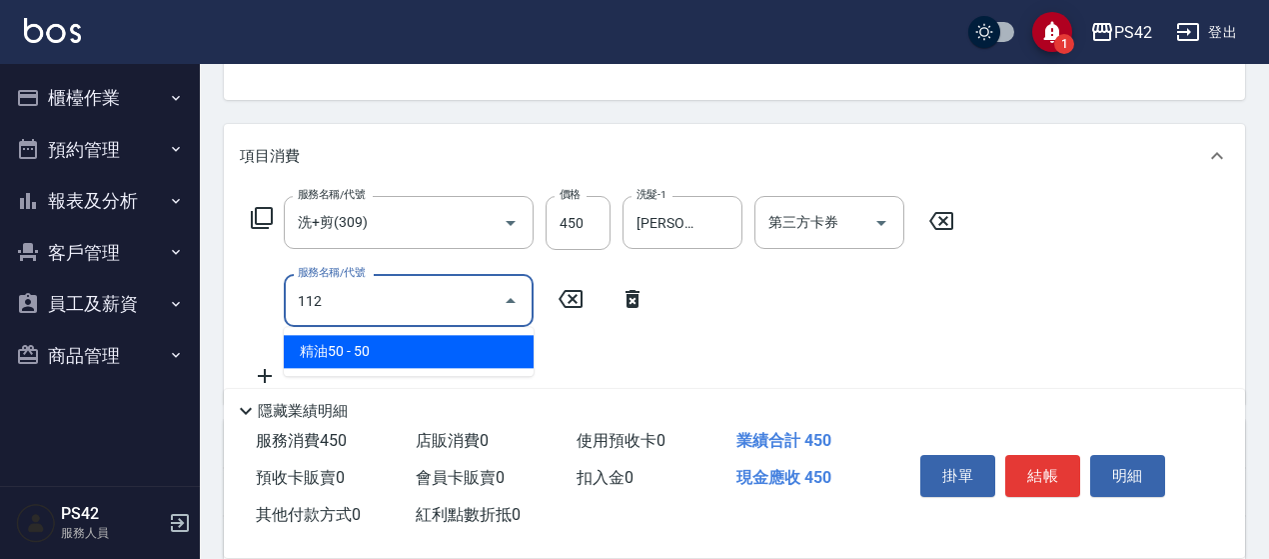
type input "精油50(112)"
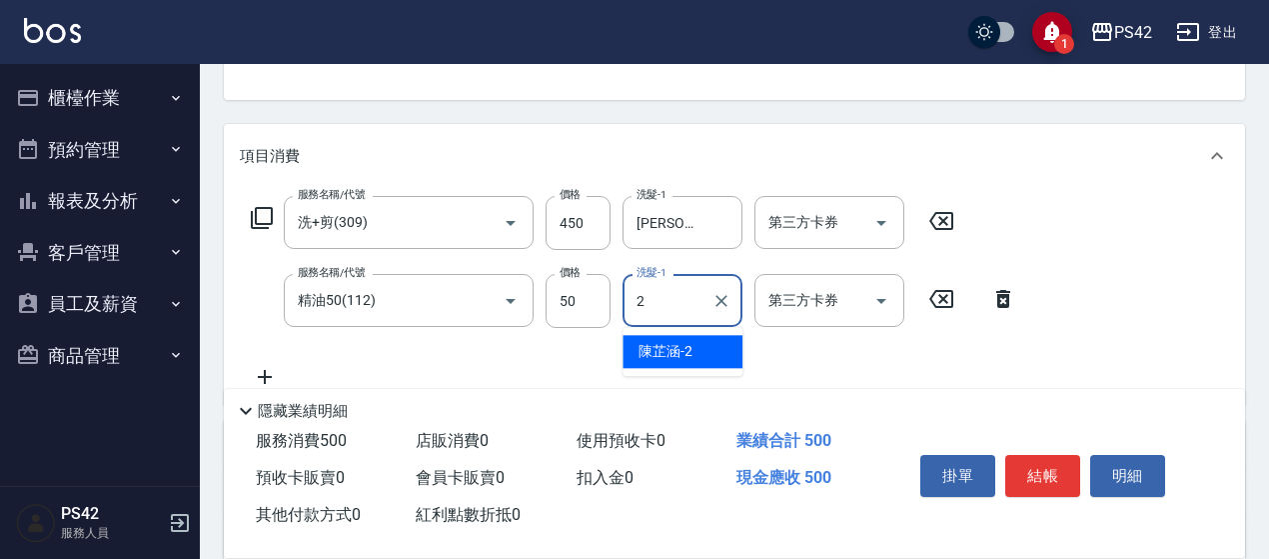
type input "[PERSON_NAME]-2"
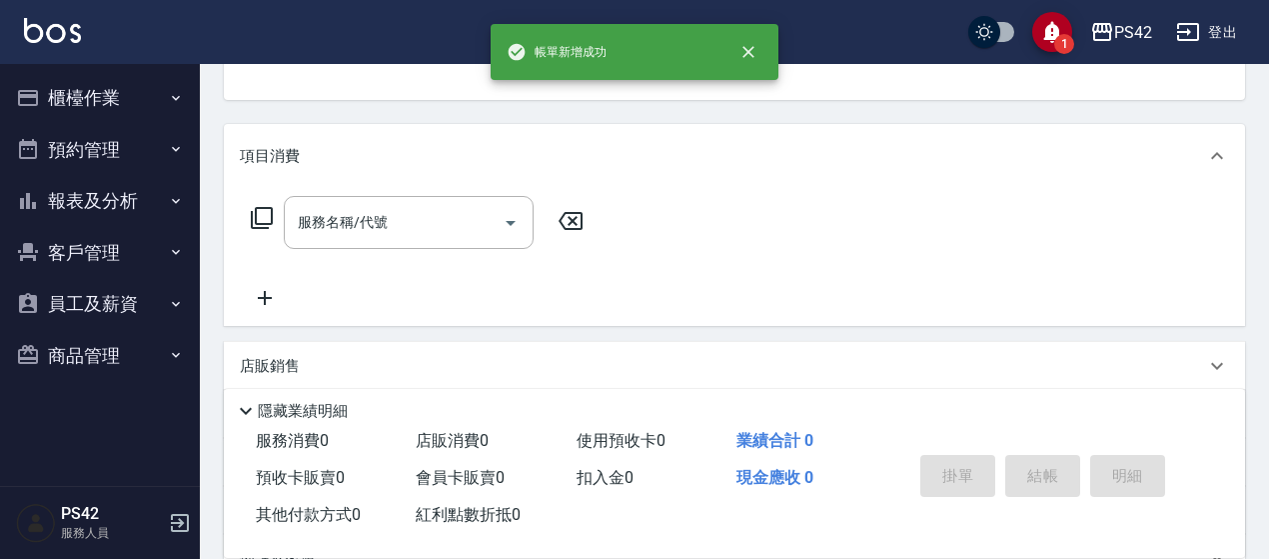
scroll to position [194, 0]
type input "[PERSON_NAME]/0920066362/null"
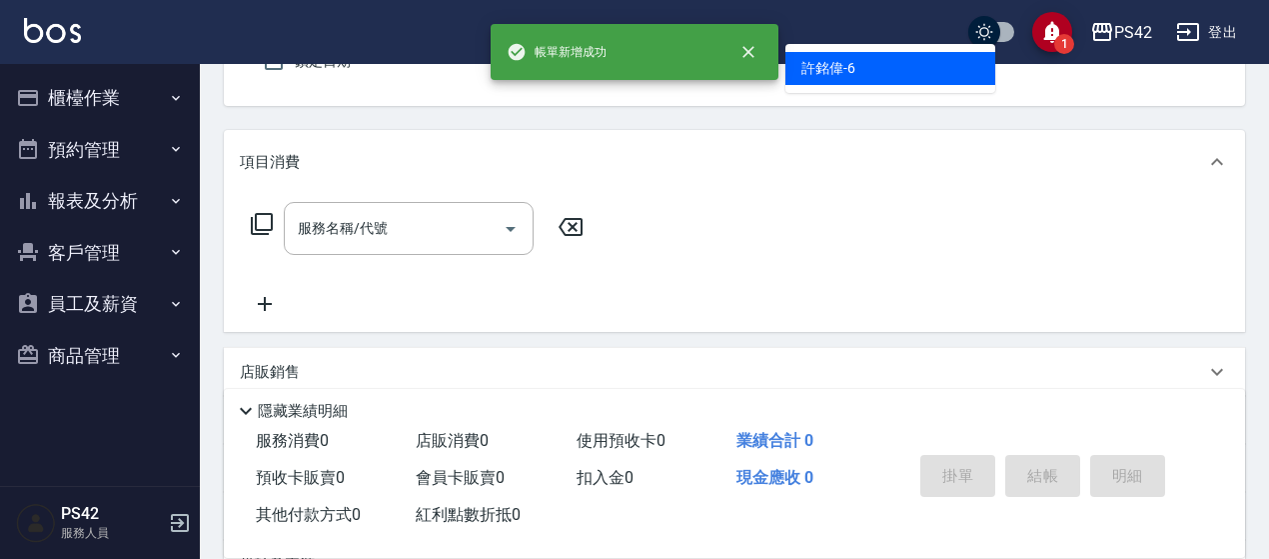
type input "[PERSON_NAME]-6"
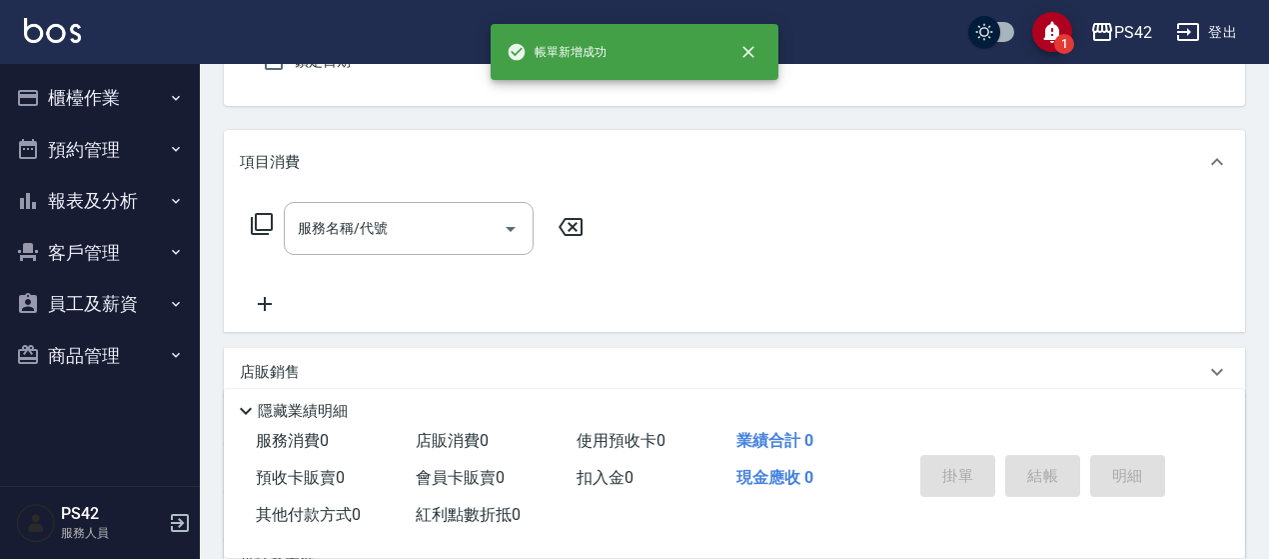
scroll to position [185, 0]
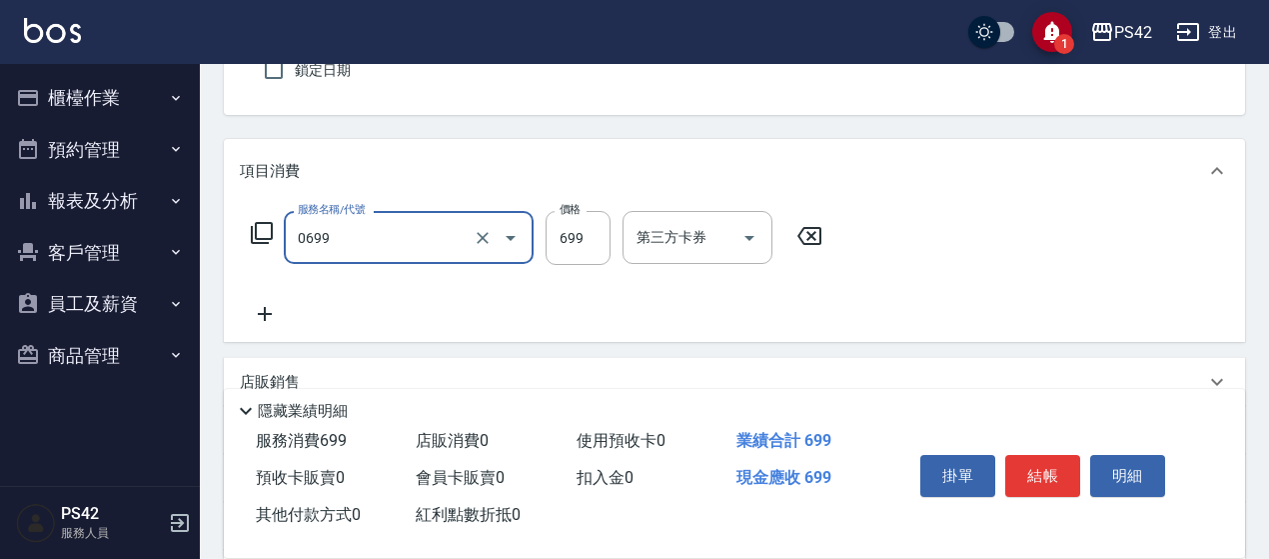
type input "精油SPA(0699)"
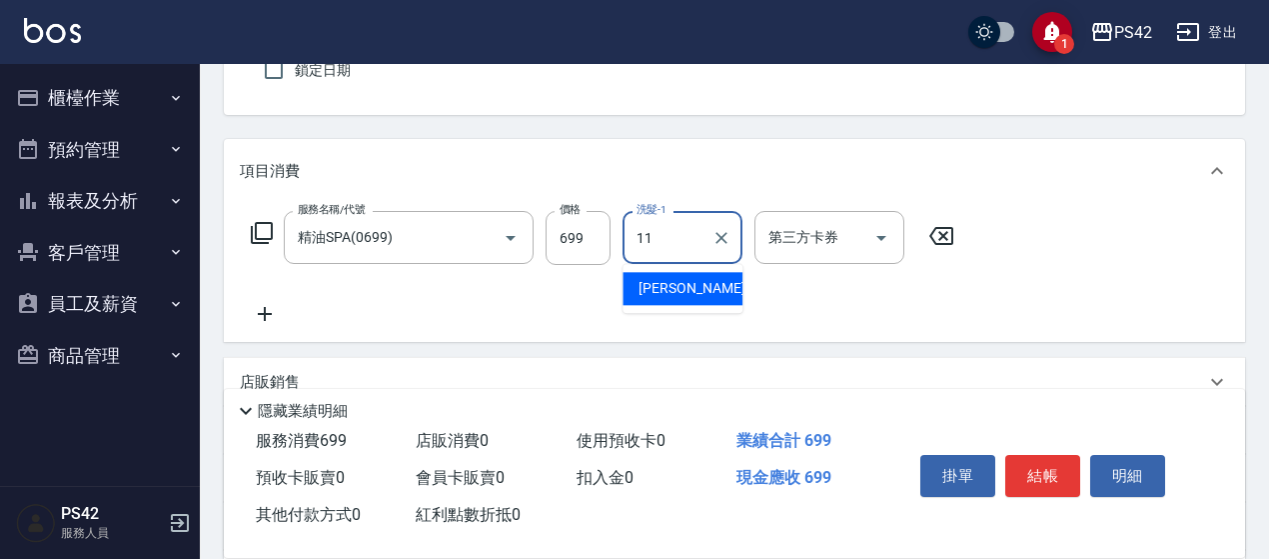
type input "[PERSON_NAME]-11"
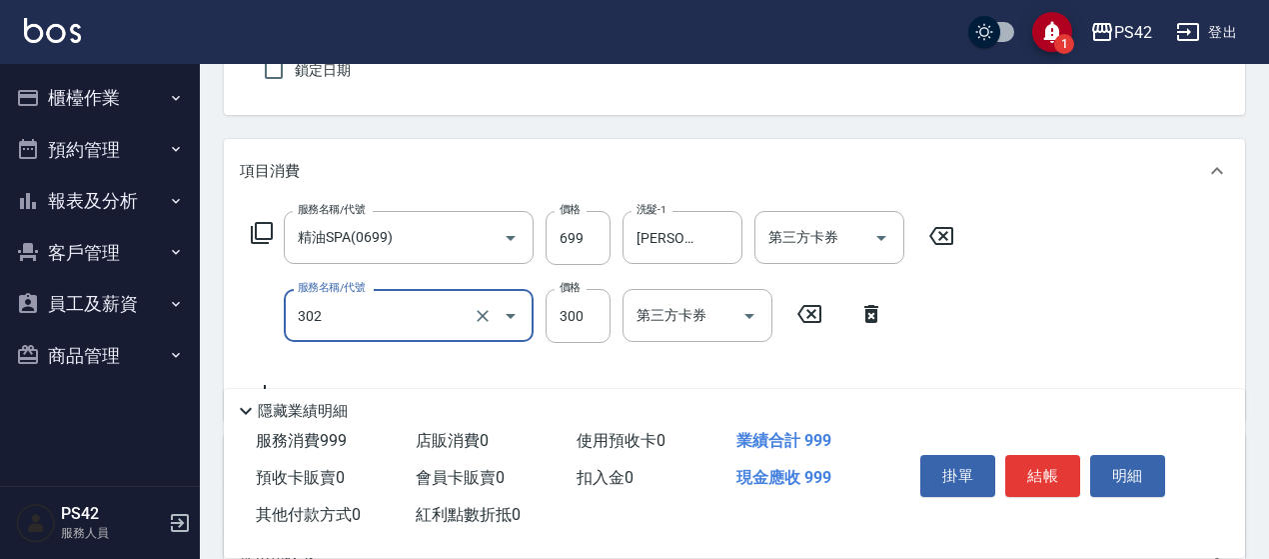
type input "剪髮(302)"
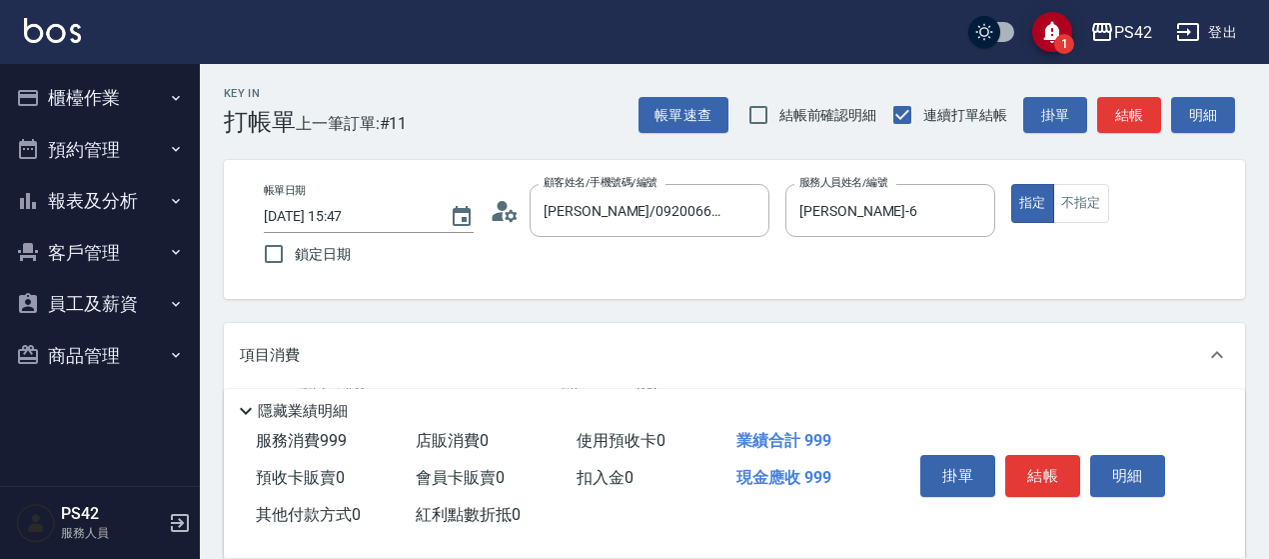
scroll to position [0, 0]
click at [1075, 193] on button "不指定" at bounding box center [1081, 204] width 56 height 39
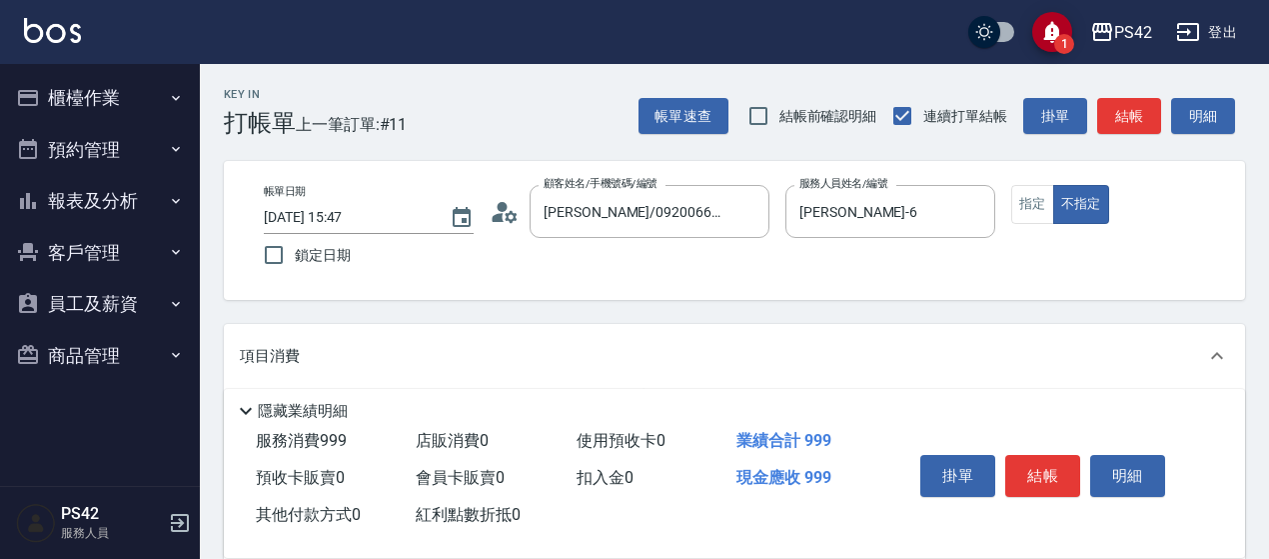
click at [1001, 462] on div "掛單 結帳 明細" at bounding box center [1042, 478] width 261 height 63
click at [1025, 457] on button "結帳" at bounding box center [1042, 476] width 75 height 42
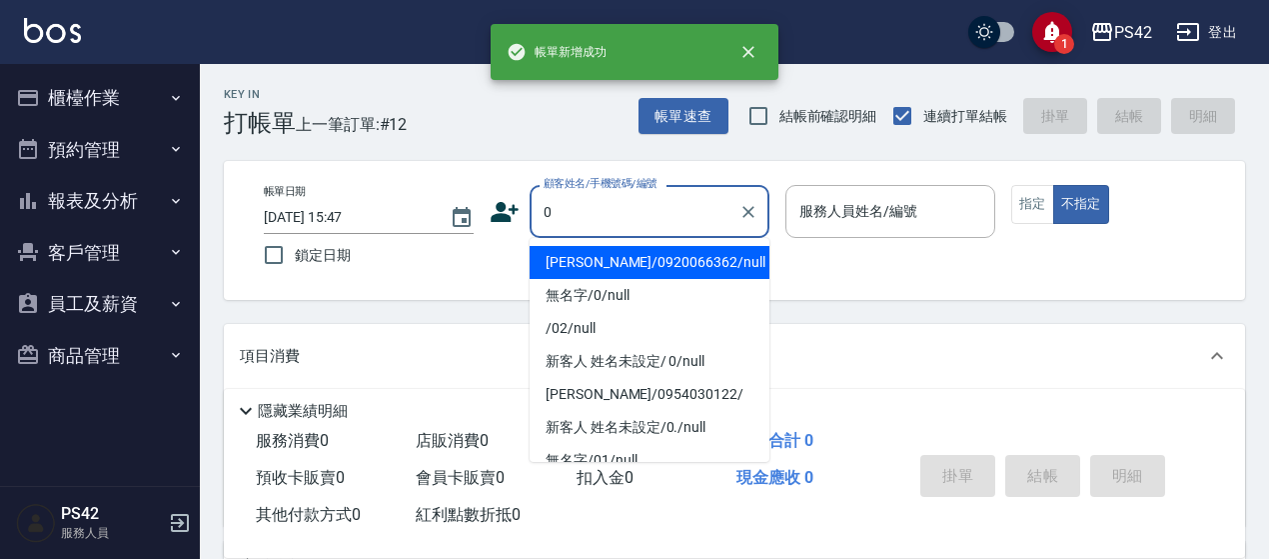
type input "0"
type input "2"
type input "[PERSON_NAME]/0920066362/null"
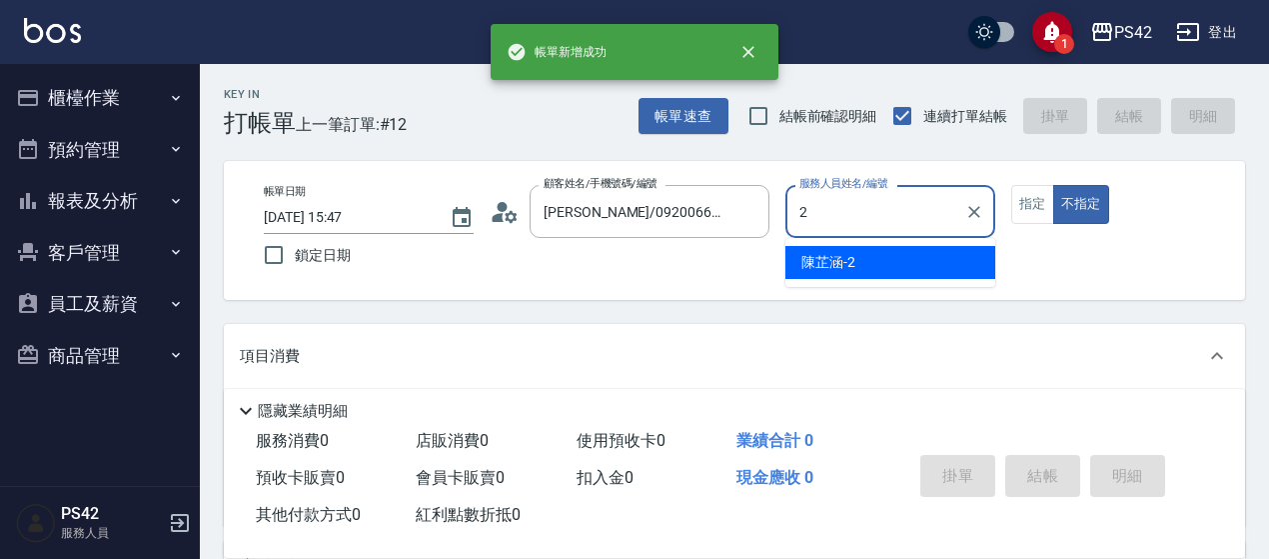
type input "[PERSON_NAME]-2"
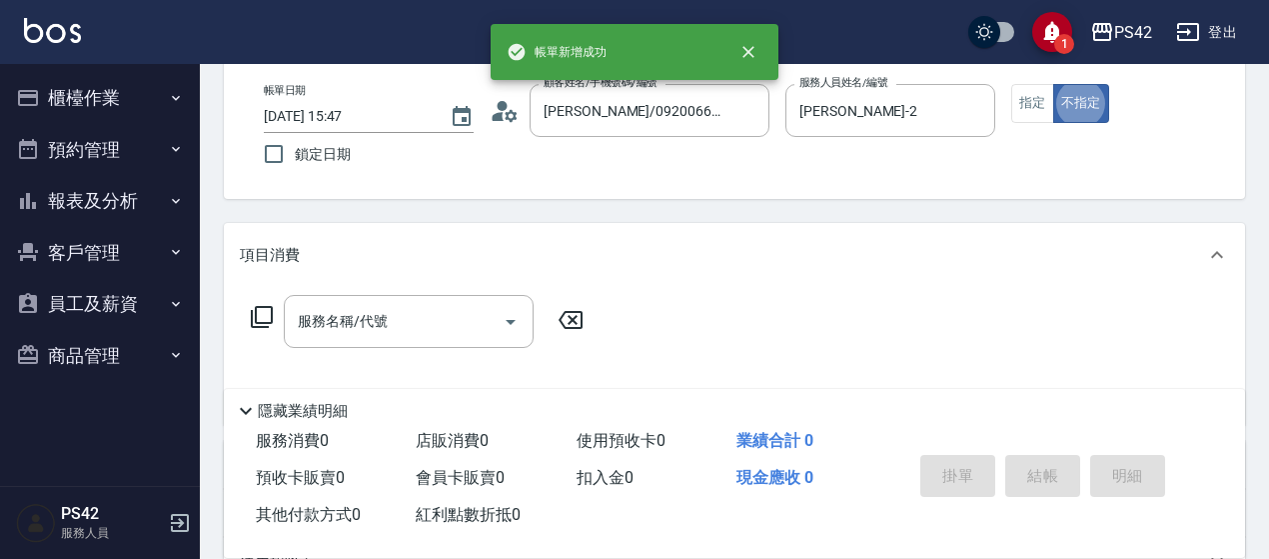
scroll to position [200, 0]
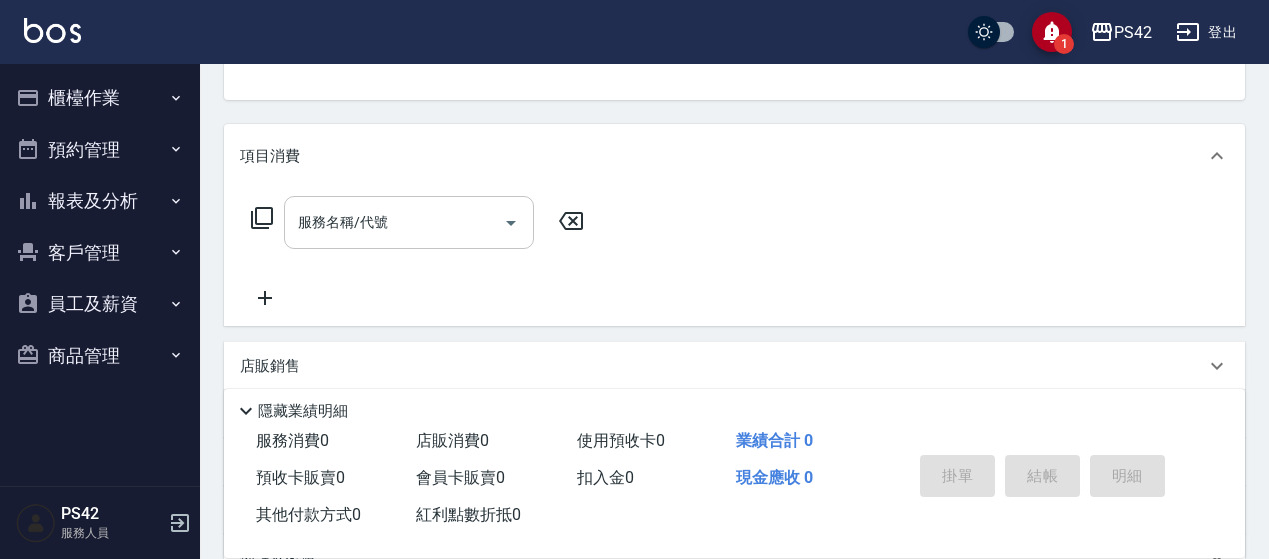
drag, startPoint x: 332, startPoint y: 233, endPoint x: 336, endPoint y: 223, distance: 10.8
click at [334, 229] on input "服務名稱/代號" at bounding box center [394, 222] width 202 height 35
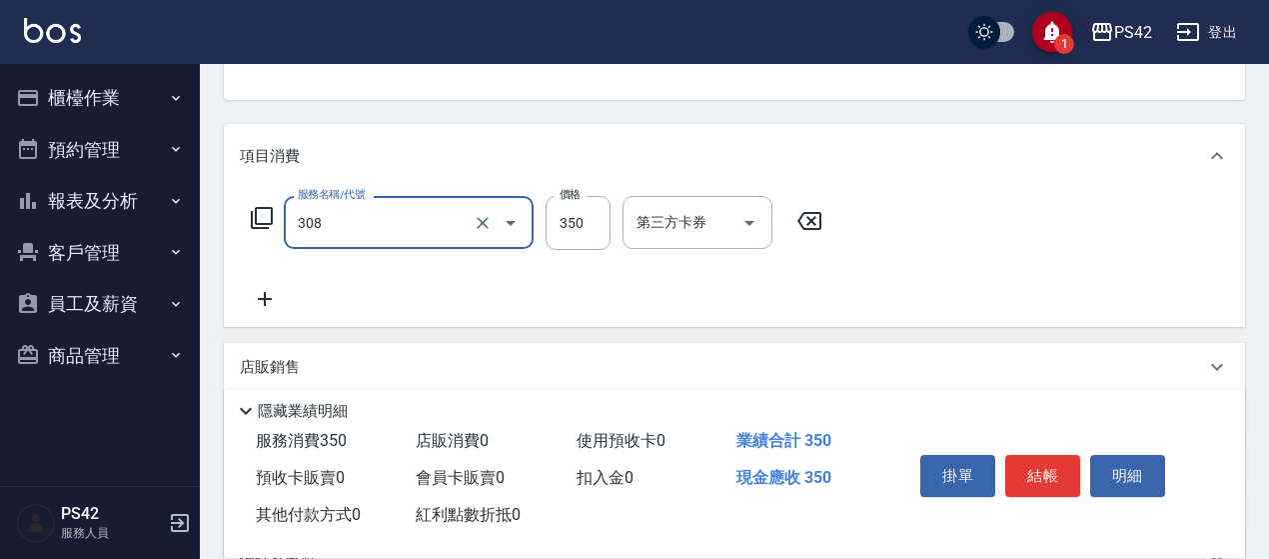
type input "洗+剪(308)"
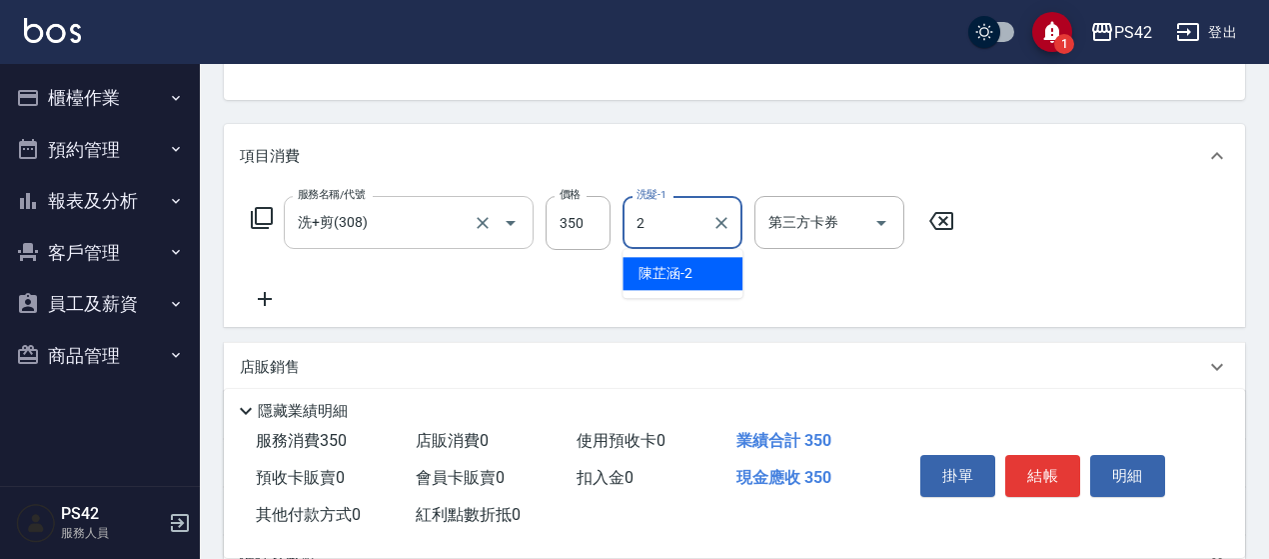
type input "[PERSON_NAME]-2"
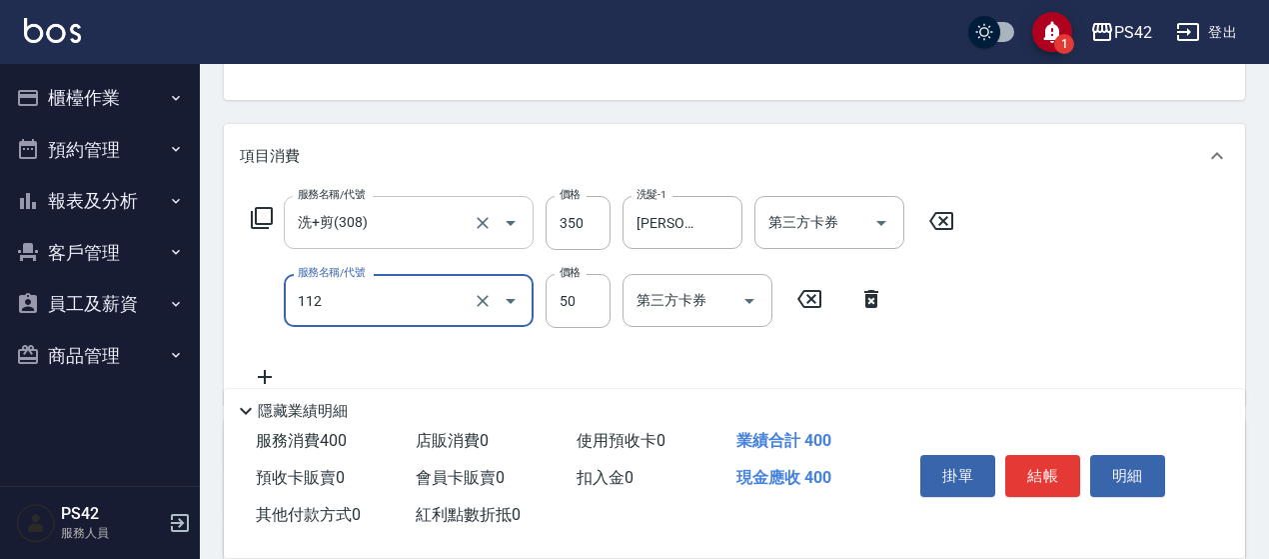
type input "精油50(112)"
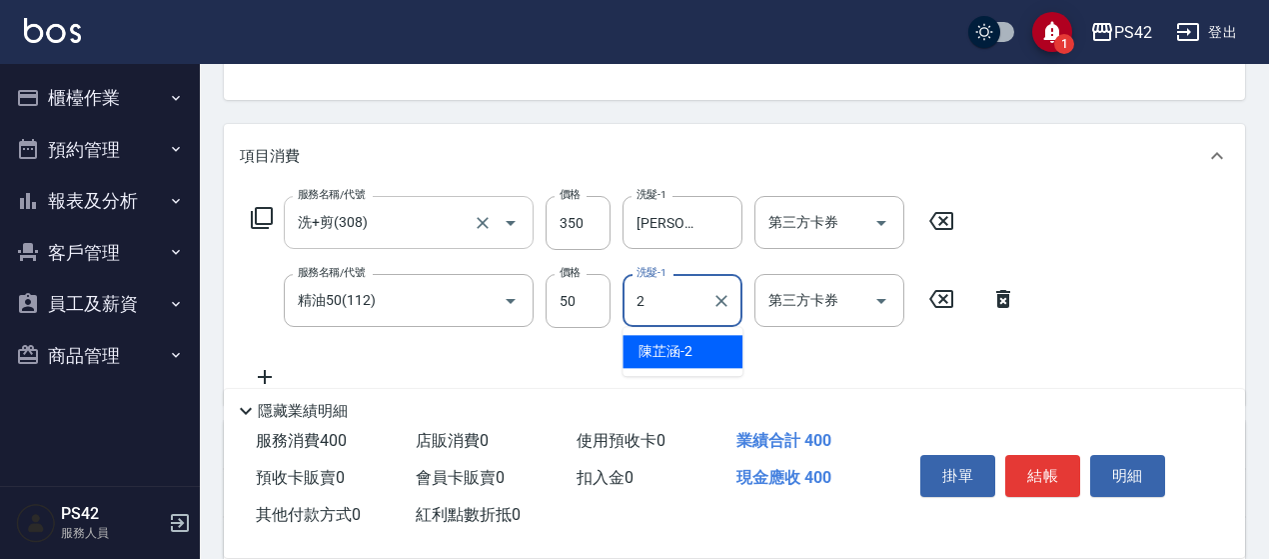
type input "[PERSON_NAME]-2"
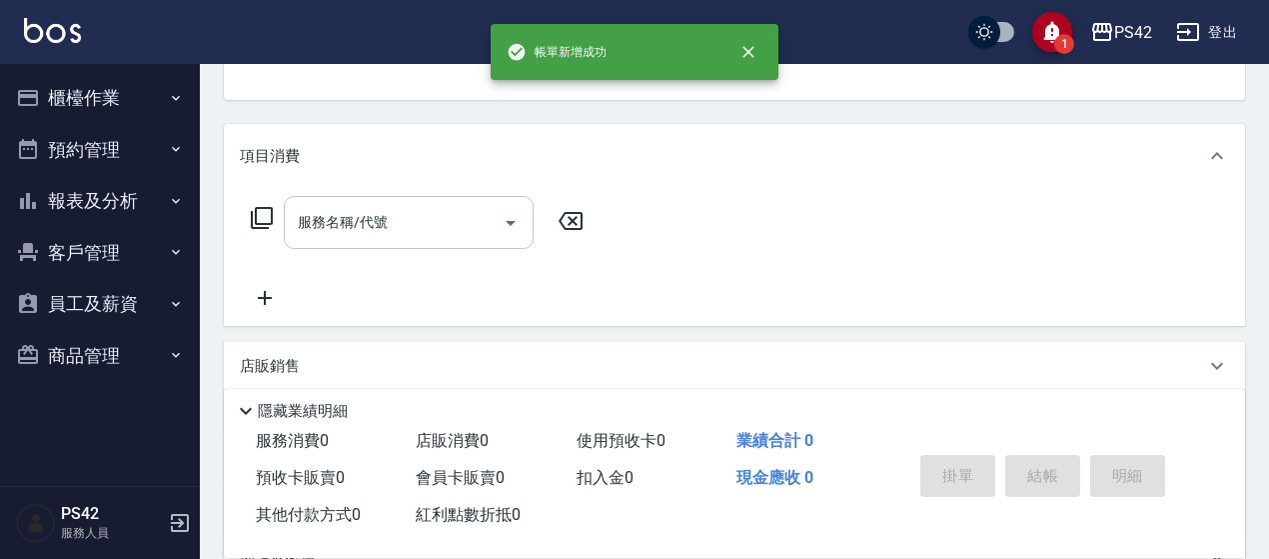
scroll to position [194, 0]
type input "[PERSON_NAME]/0920066362/null"
type input "[PERSON_NAME]-1"
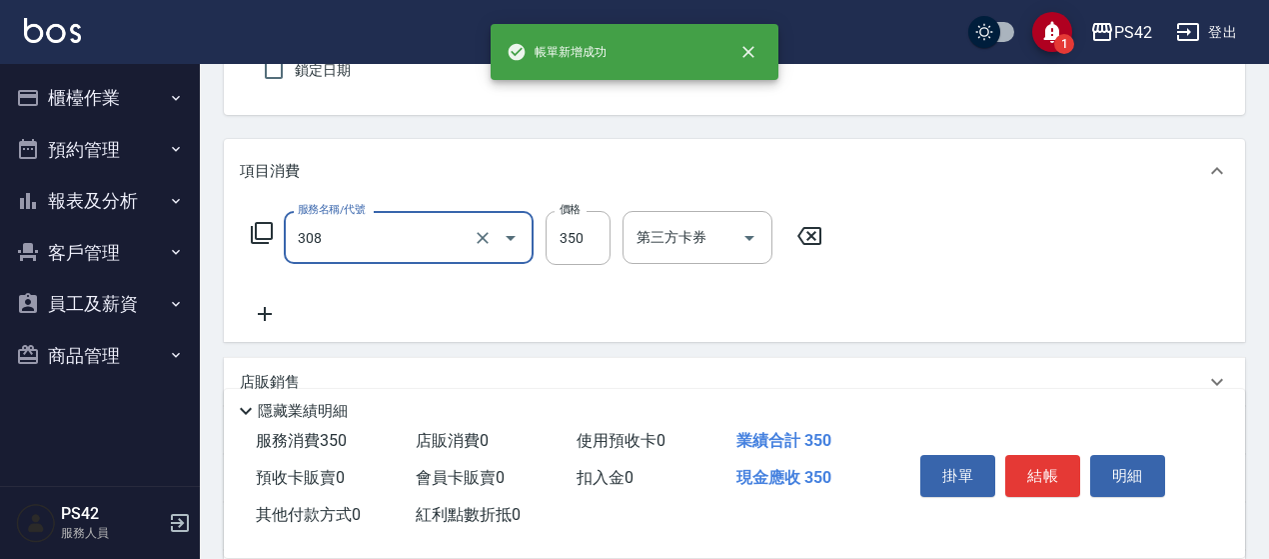
type input "洗+剪(308)"
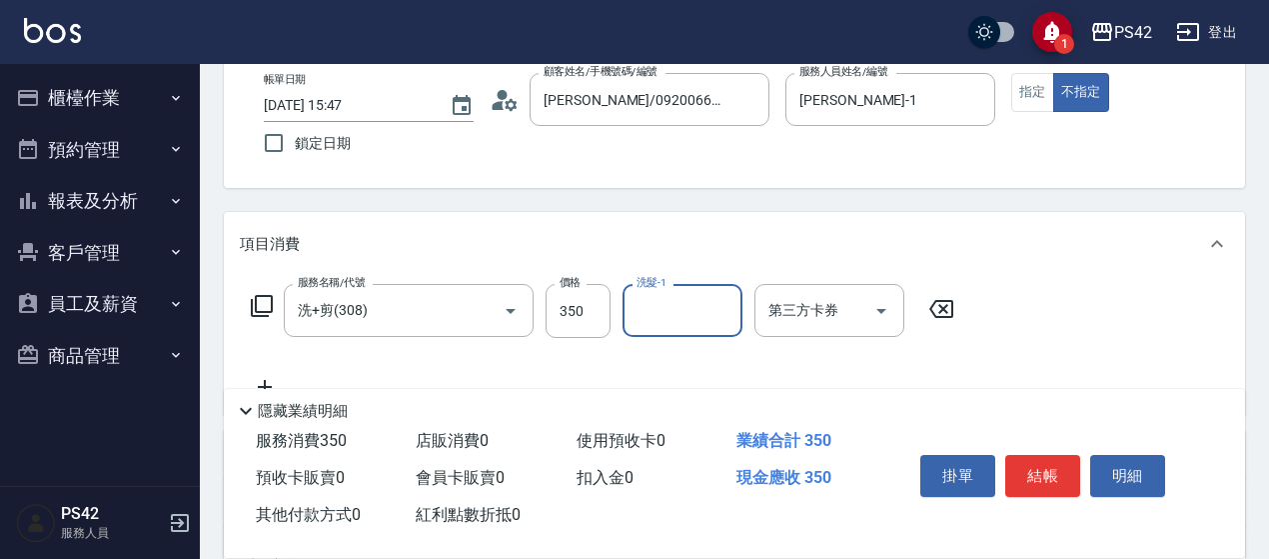
scroll to position [0, 0]
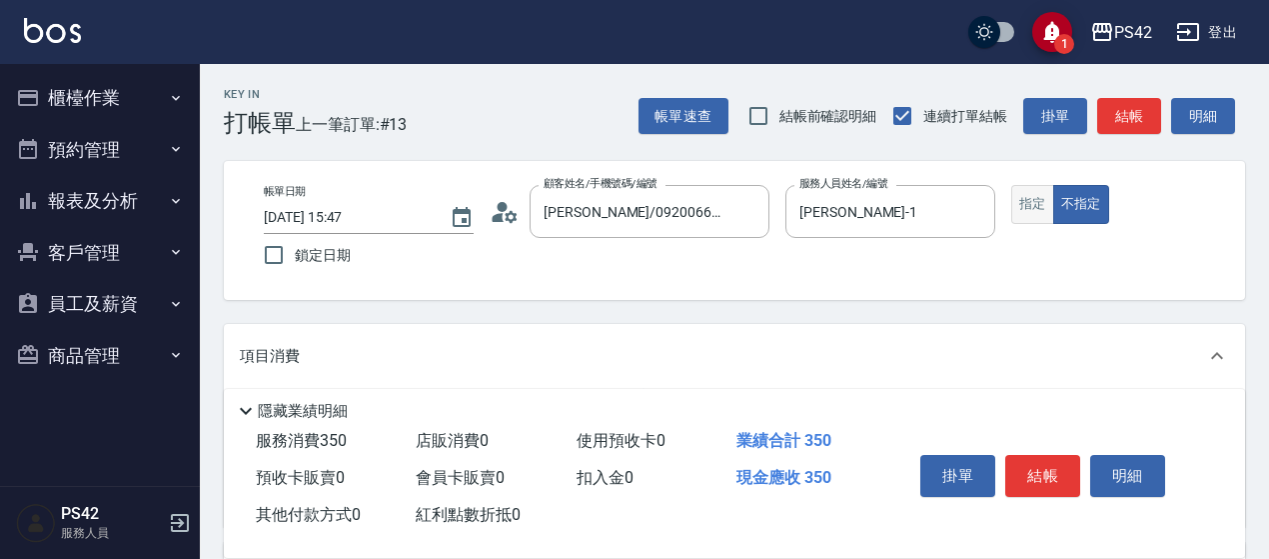
click at [1024, 197] on button "指定" at bounding box center [1032, 204] width 43 height 39
click at [985, 243] on p at bounding box center [890, 248] width 210 height 21
click at [983, 219] on icon "Clear" at bounding box center [974, 212] width 20 height 20
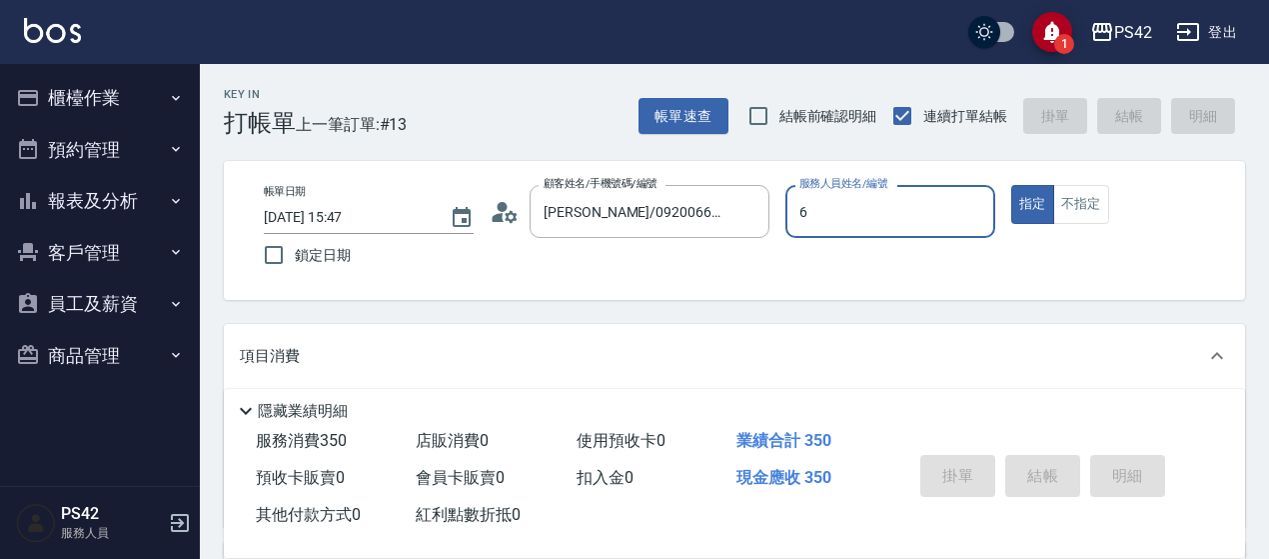
type input "[PERSON_NAME]-6"
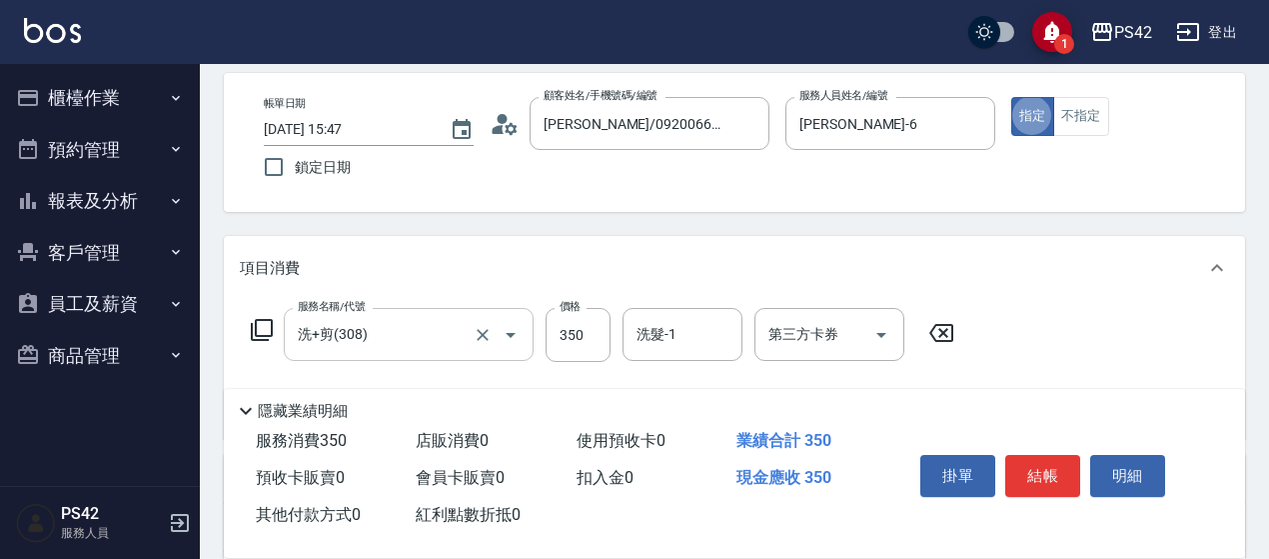
scroll to position [200, 0]
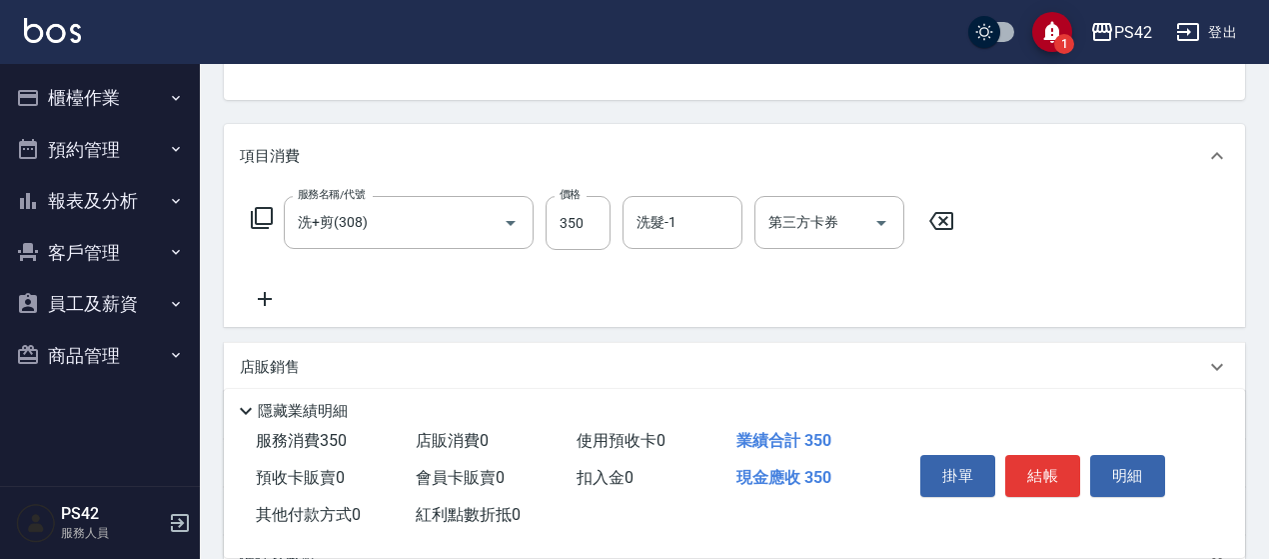
click at [272, 298] on icon at bounding box center [265, 299] width 50 height 24
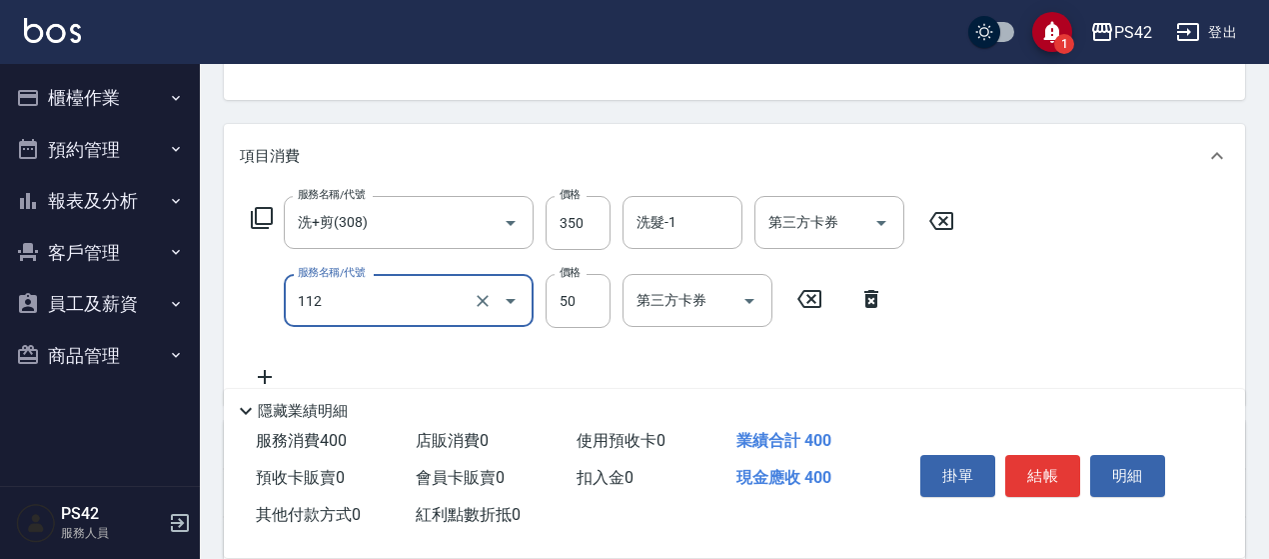
type input "精油50(112)"
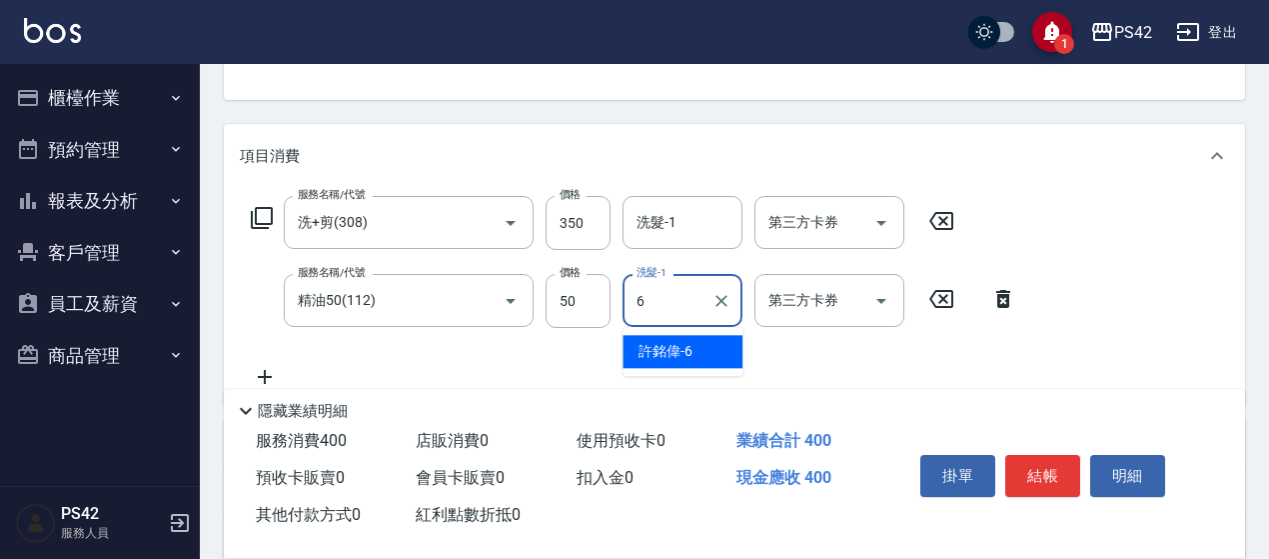
type input "[PERSON_NAME]-6"
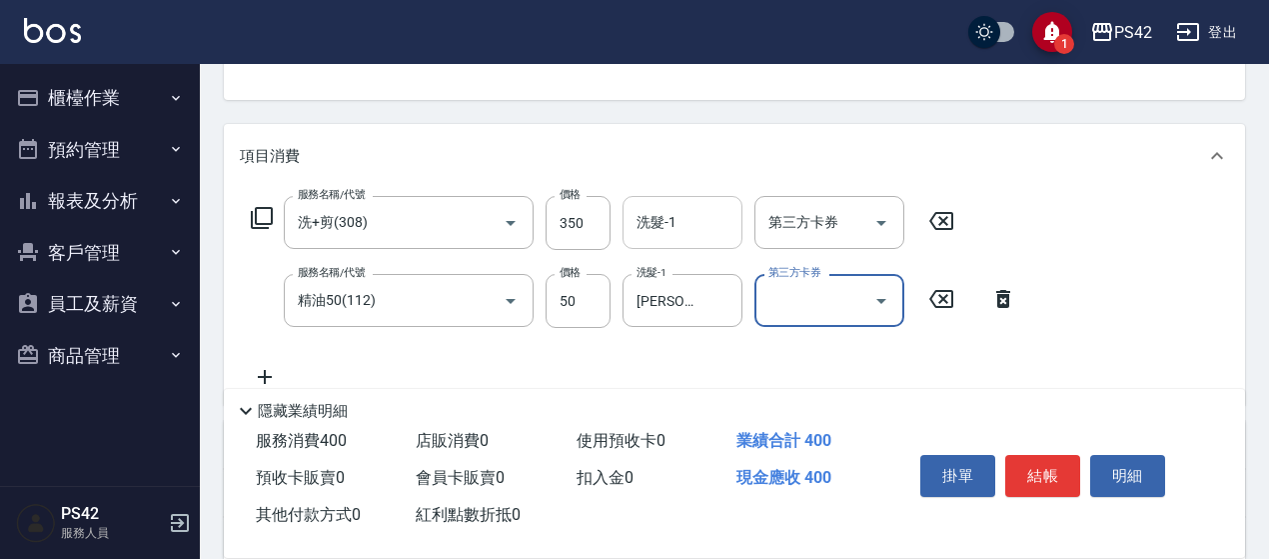
click at [671, 201] on div "服務名稱/代號 洗+剪(308) 服務名稱/代號 價格 350 價格 洗髮-1 洗髮-1 第三方卡券 第三方卡券 服務名稱/代號 精油50(112) 服務名稱…" at bounding box center [734, 296] width 1021 height 217
drag, startPoint x: 671, startPoint y: 203, endPoint x: 623, endPoint y: 178, distance: 54.1
click at [671, 203] on div "洗髮-1" at bounding box center [682, 222] width 120 height 53
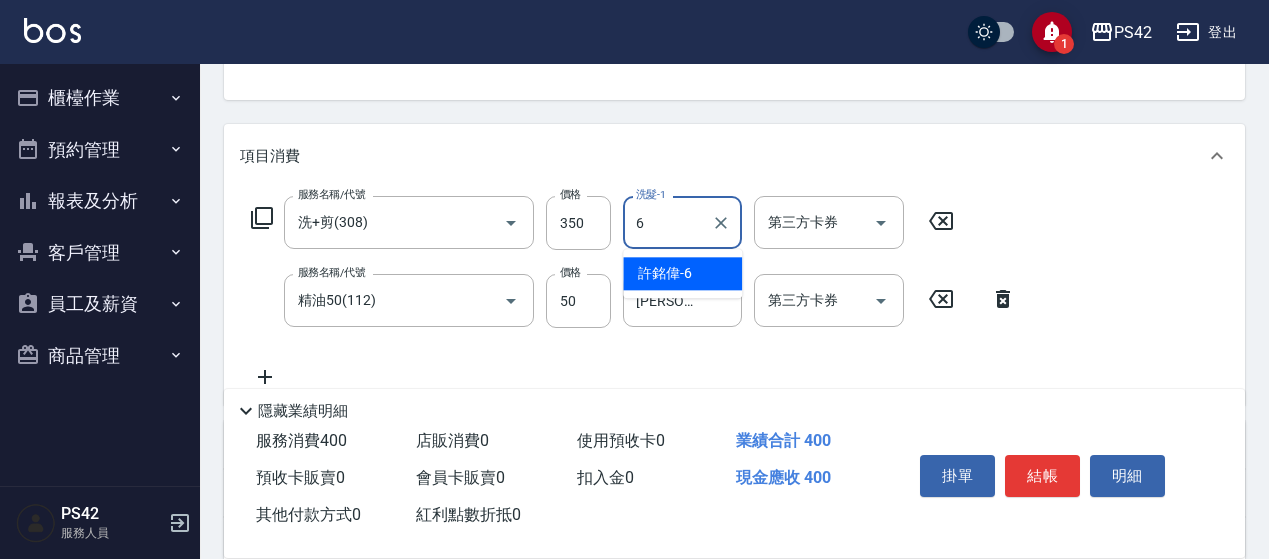
type input "[PERSON_NAME]-6"
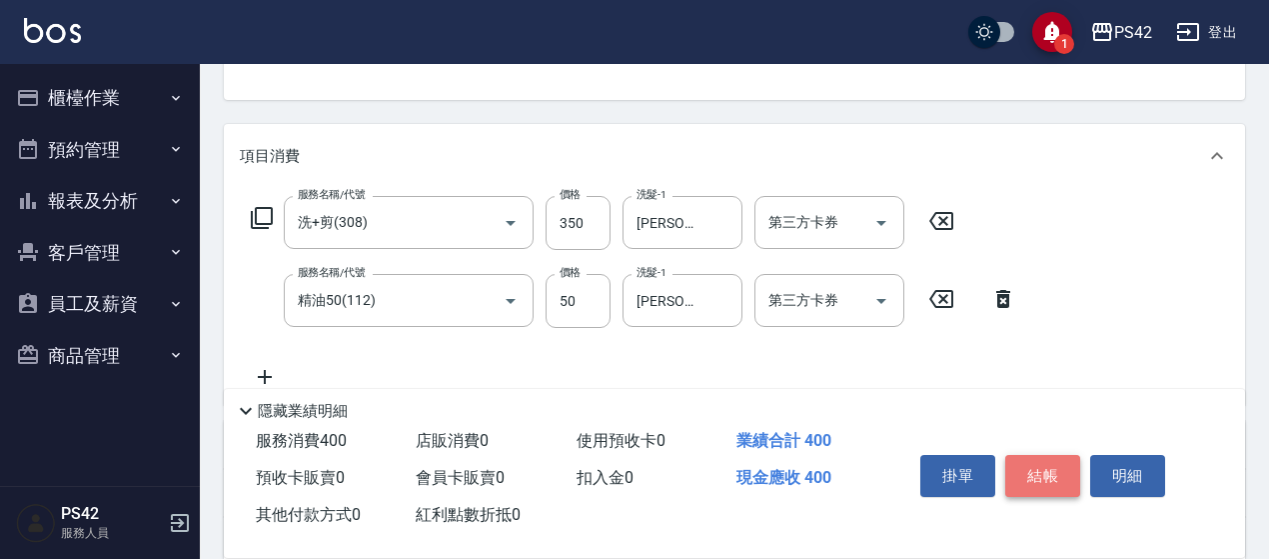
click at [1039, 471] on button "結帳" at bounding box center [1042, 476] width 75 height 42
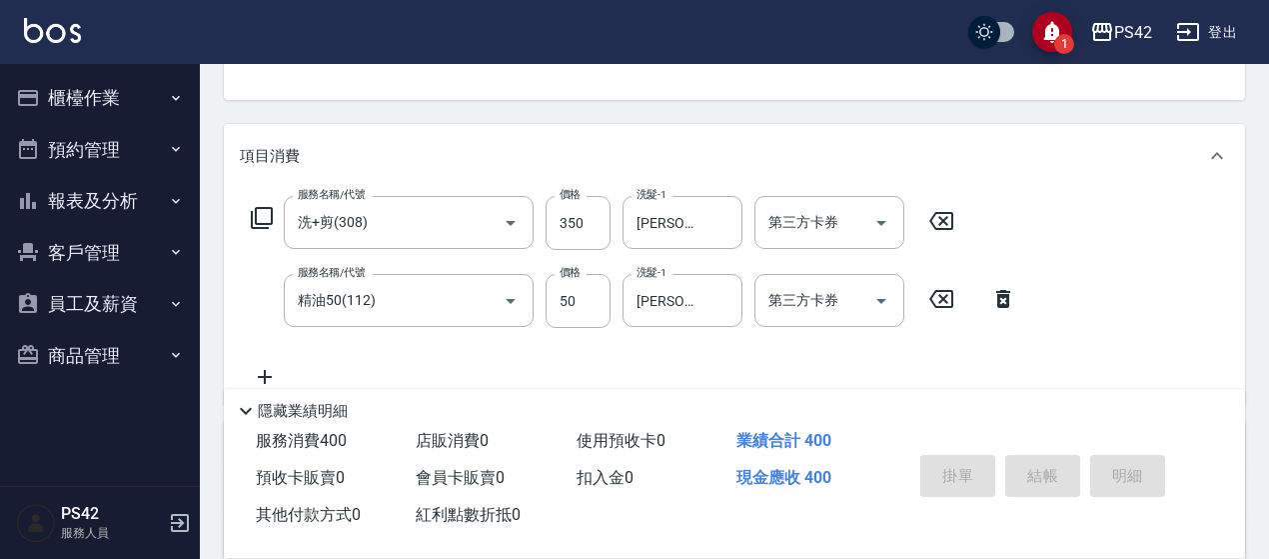
type input "[DATE] 15:48"
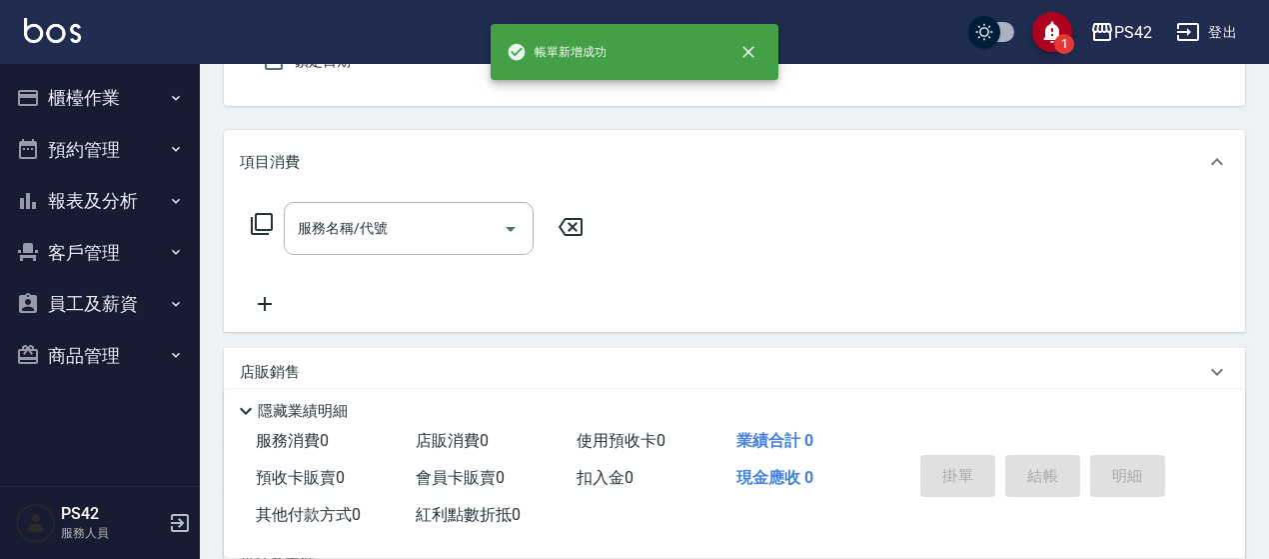
scroll to position [0, 0]
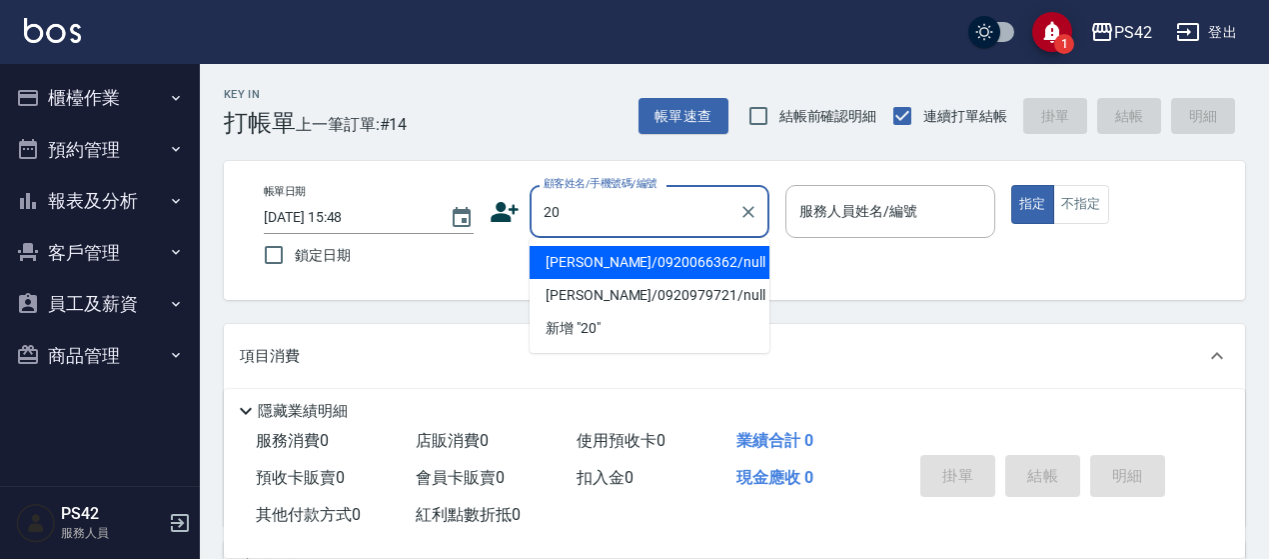
type input "[PERSON_NAME]/0920066362/null"
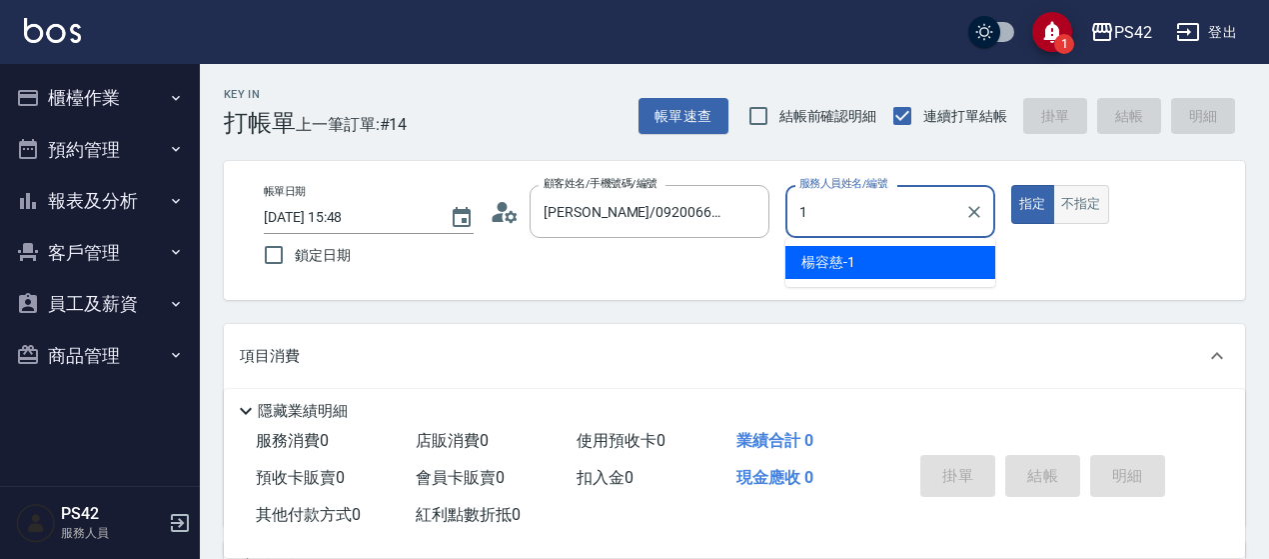
type input "[PERSON_NAME]-1"
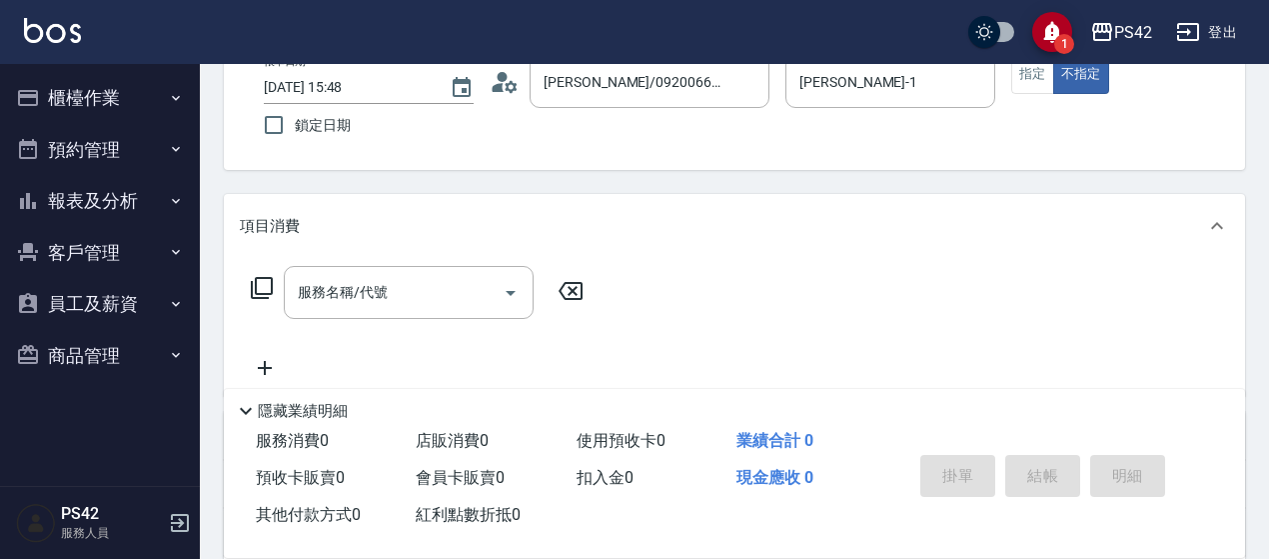
scroll to position [200, 0]
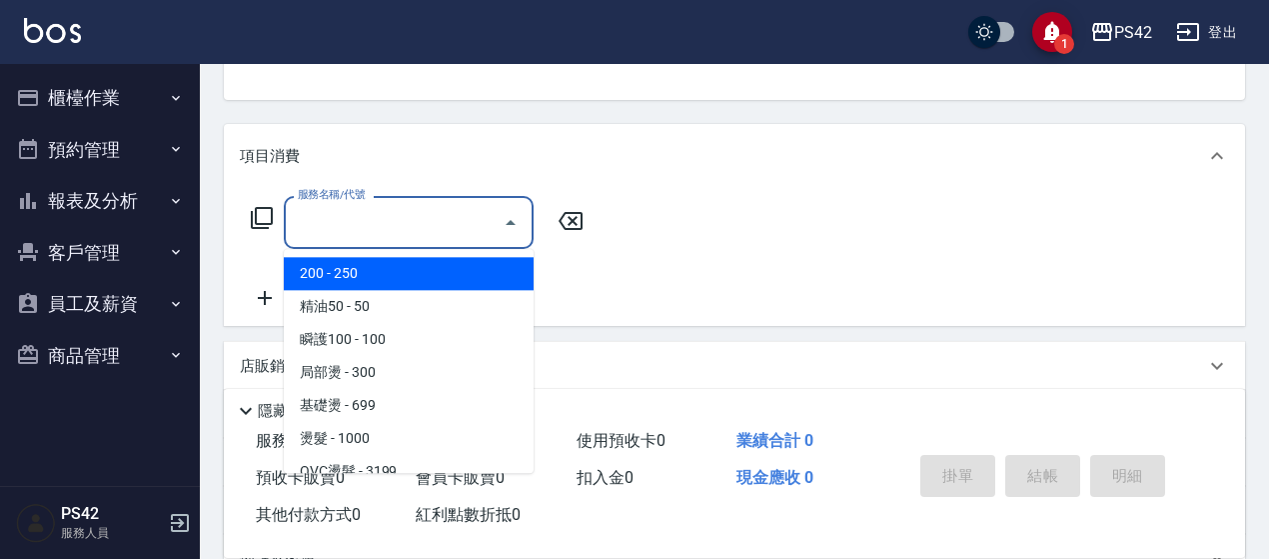
click at [402, 227] on input "服務名稱/代號" at bounding box center [394, 222] width 202 height 35
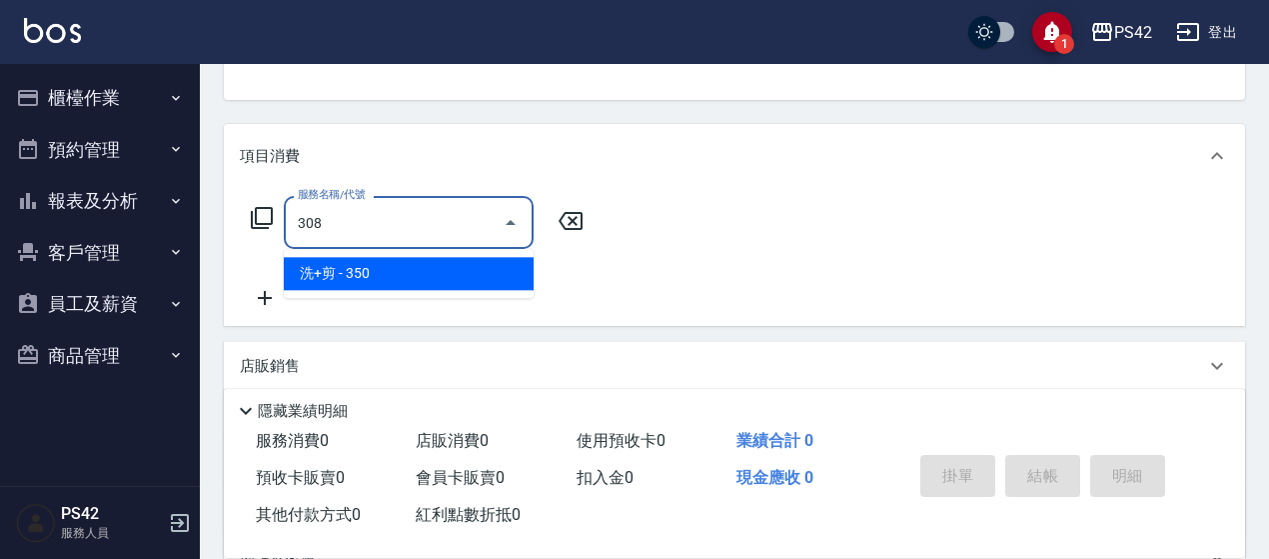
type input "洗+剪(308)"
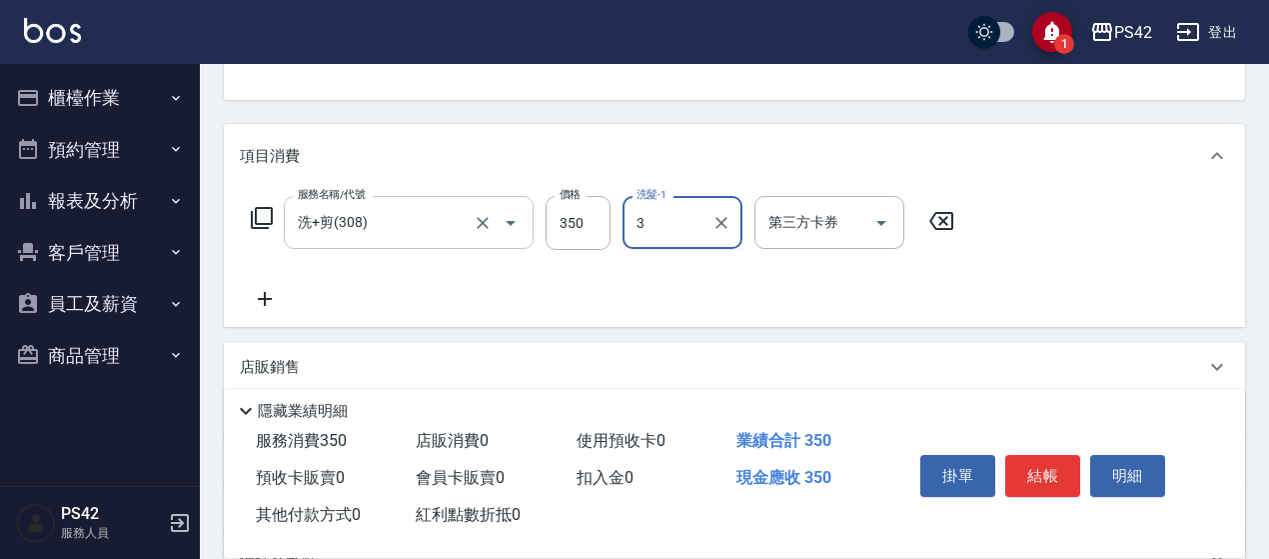
type input "3"
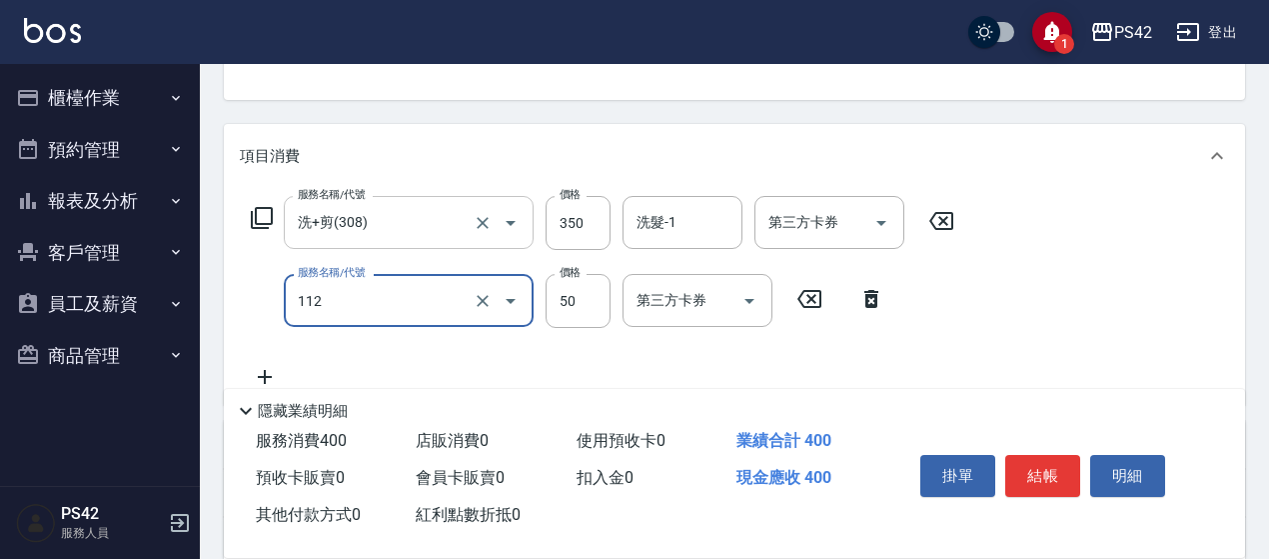
type input "精油50(112)"
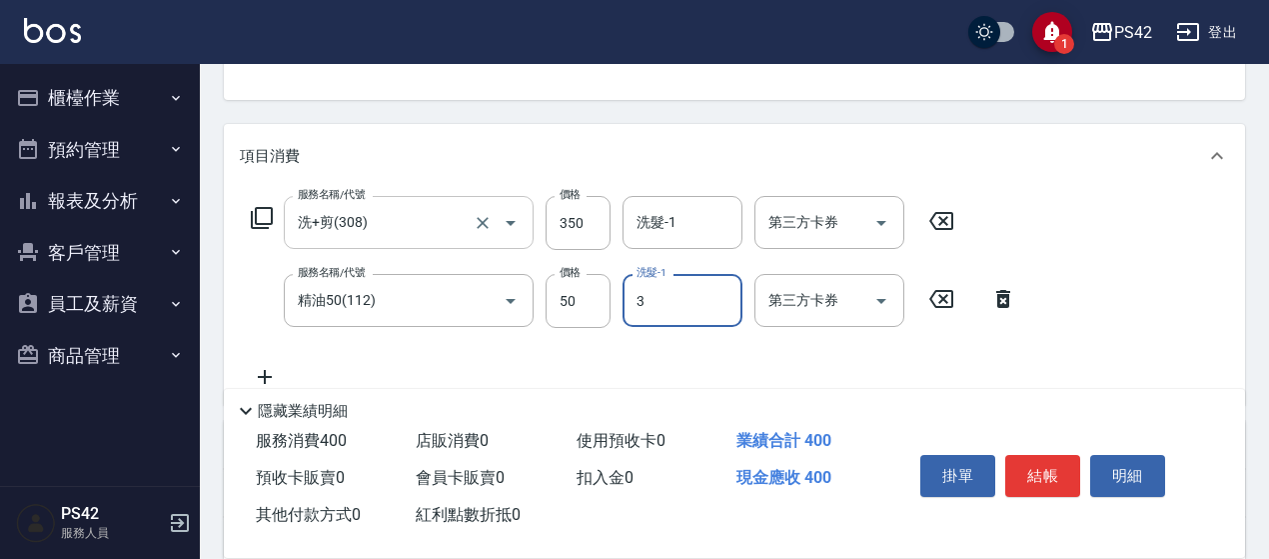
type input "3"
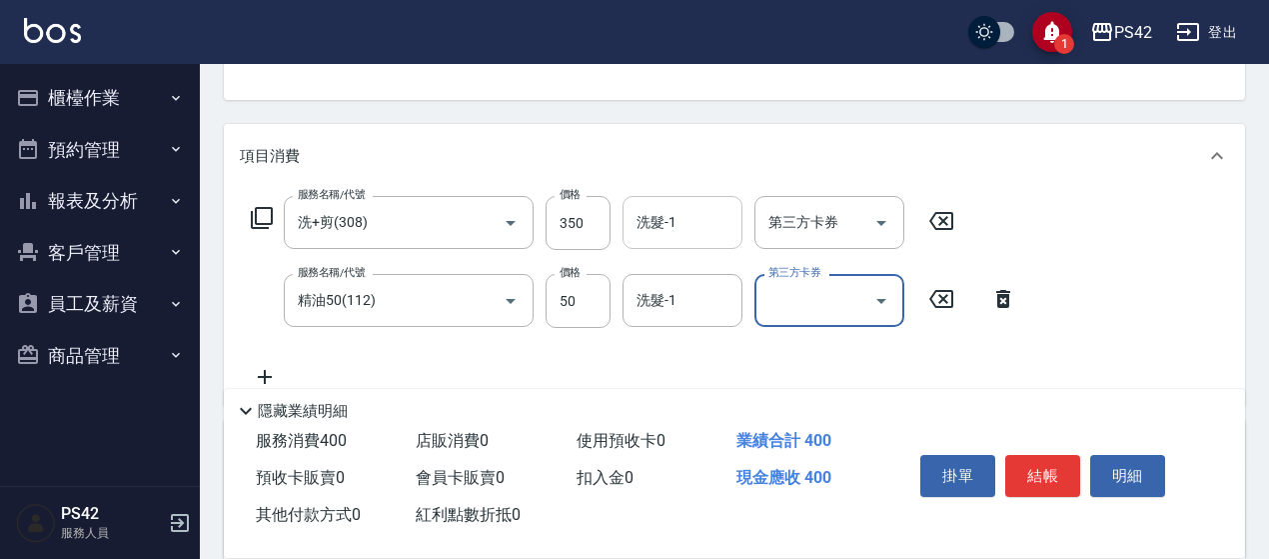
drag, startPoint x: 733, startPoint y: 229, endPoint x: 701, endPoint y: 215, distance: 34.9
click at [733, 229] on div "洗髮-1" at bounding box center [682, 222] width 120 height 53
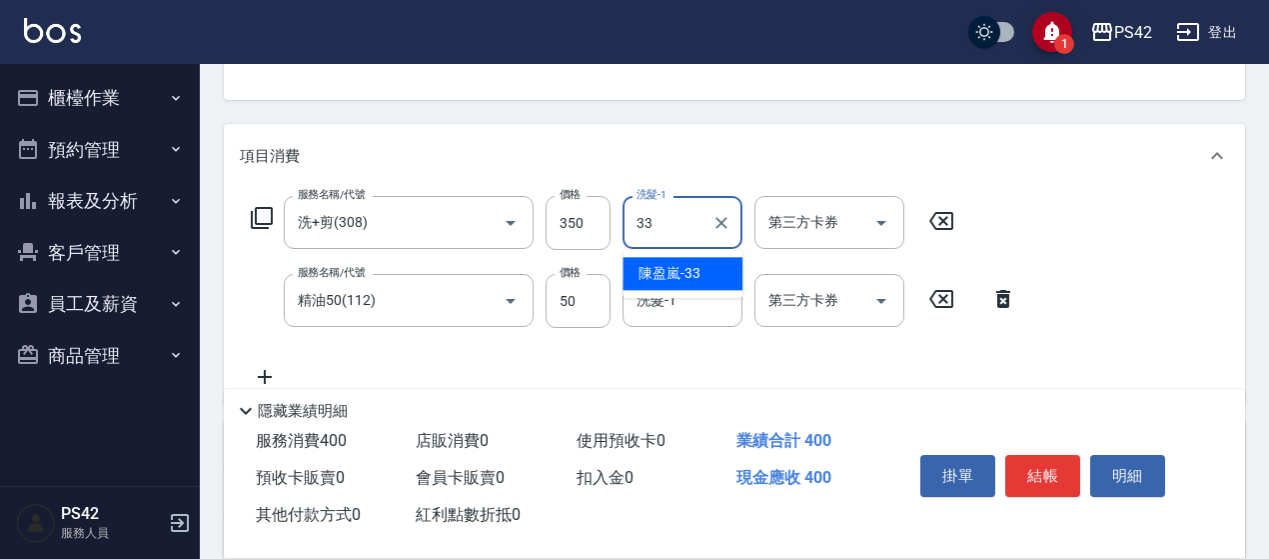
type input "[PERSON_NAME]-33"
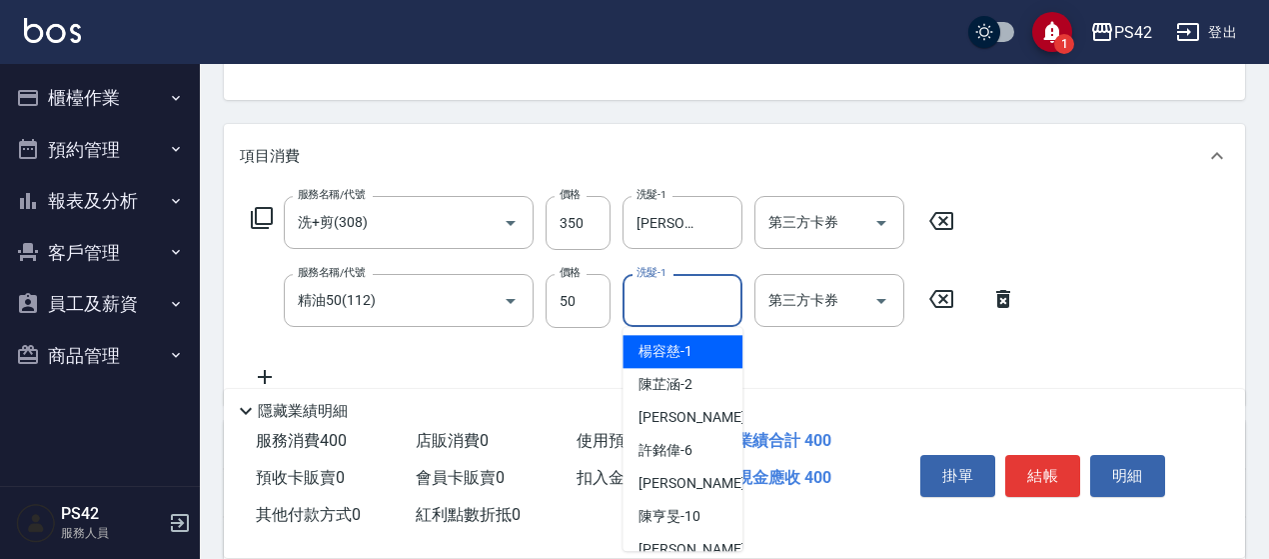
click at [645, 298] on input "洗髮-1" at bounding box center [682, 300] width 102 height 35
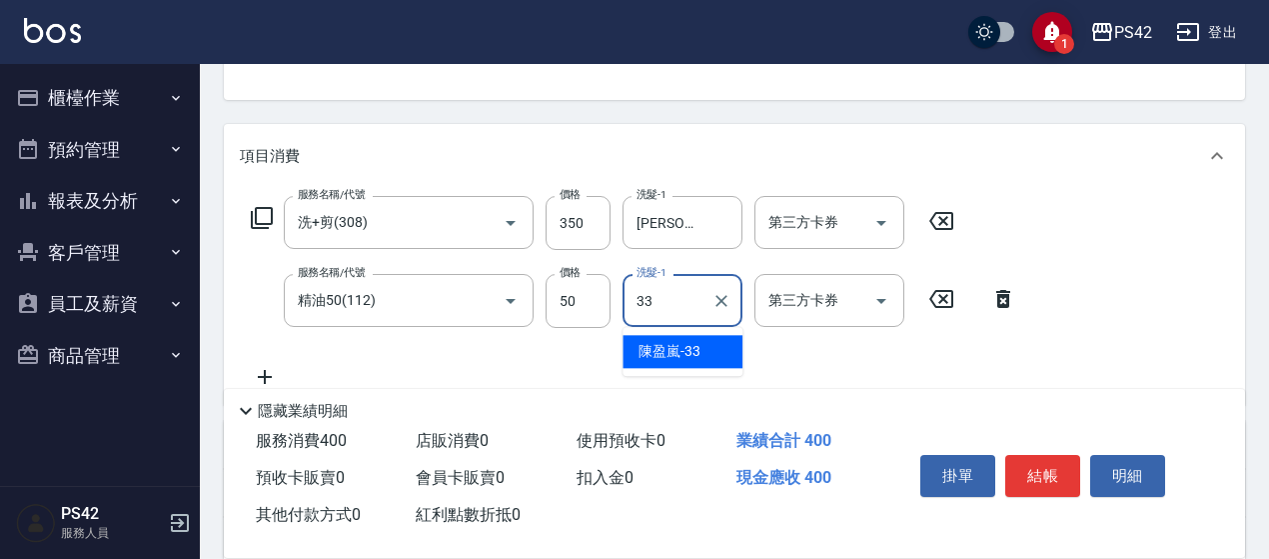
type input "[PERSON_NAME]-33"
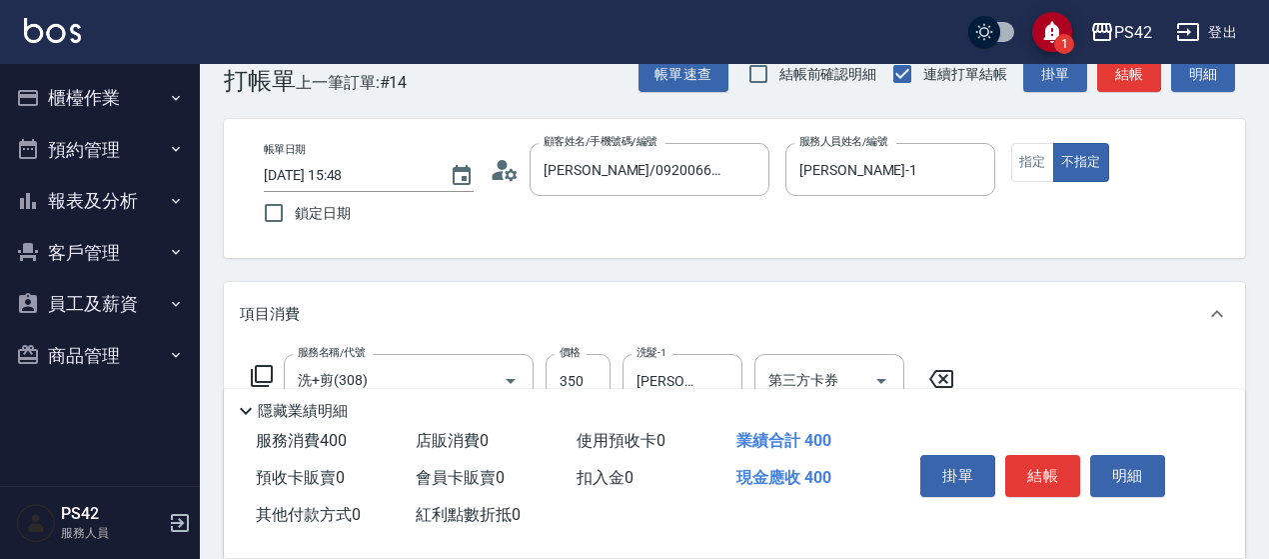
scroll to position [0, 0]
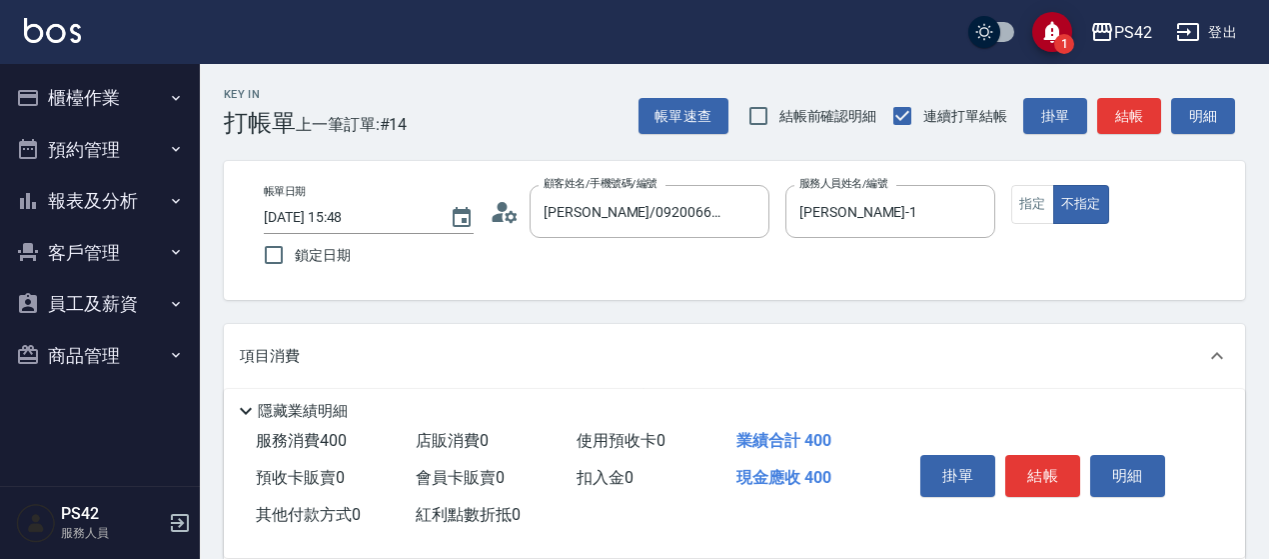
click at [1045, 515] on div "掛單 結帳 明細" at bounding box center [1054, 478] width 333 height 111
click at [1036, 465] on button "結帳" at bounding box center [1042, 476] width 75 height 42
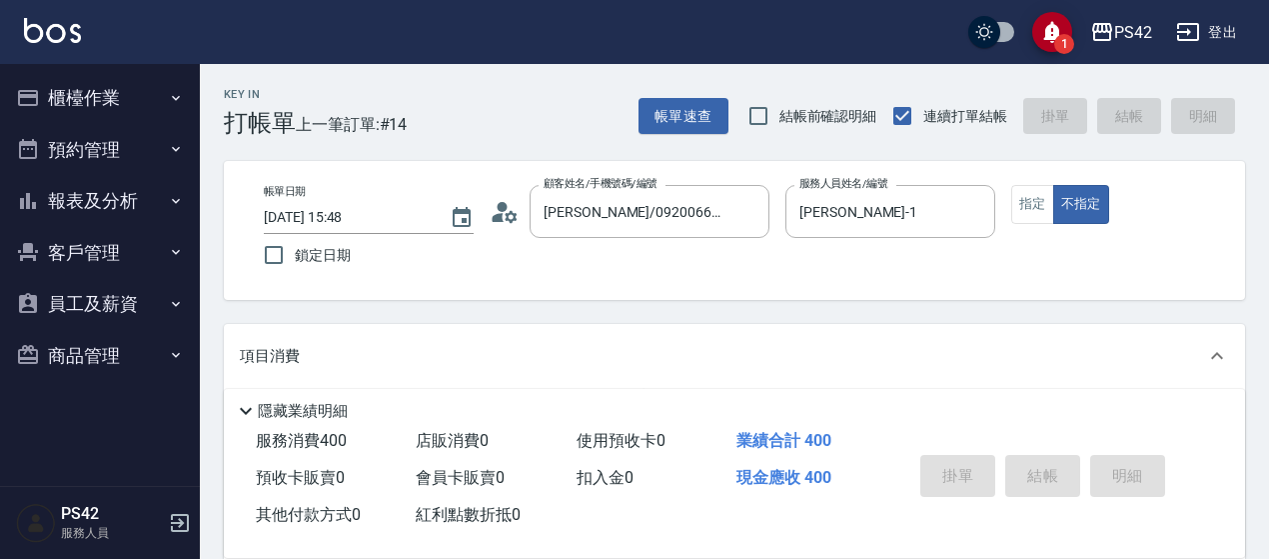
type input "[DATE] 15:50"
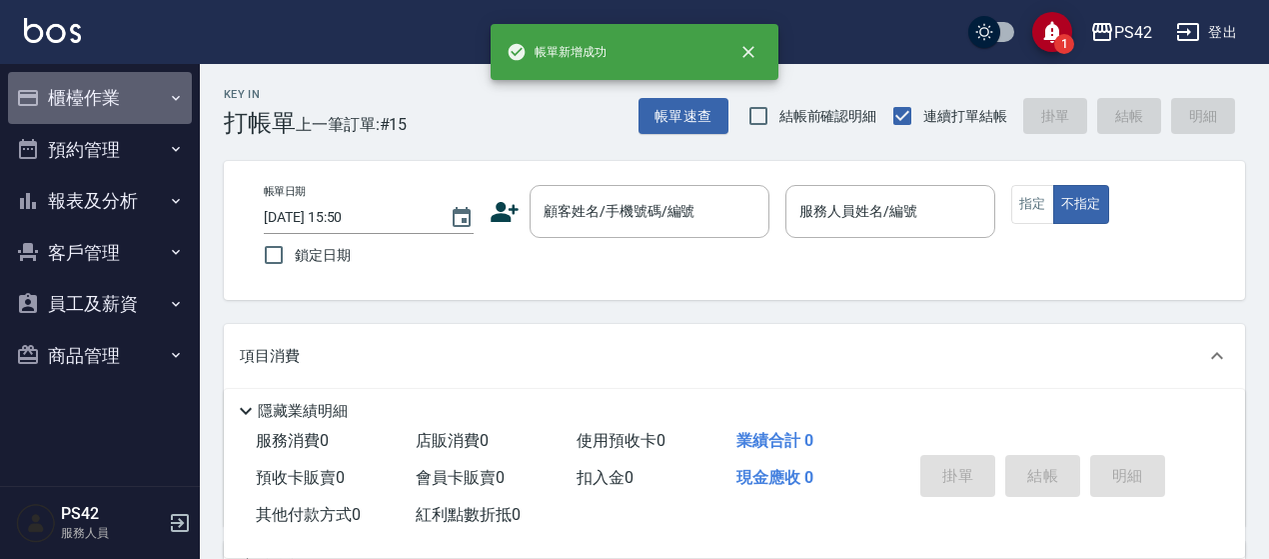
click at [107, 91] on button "櫃檯作業" at bounding box center [100, 98] width 184 height 52
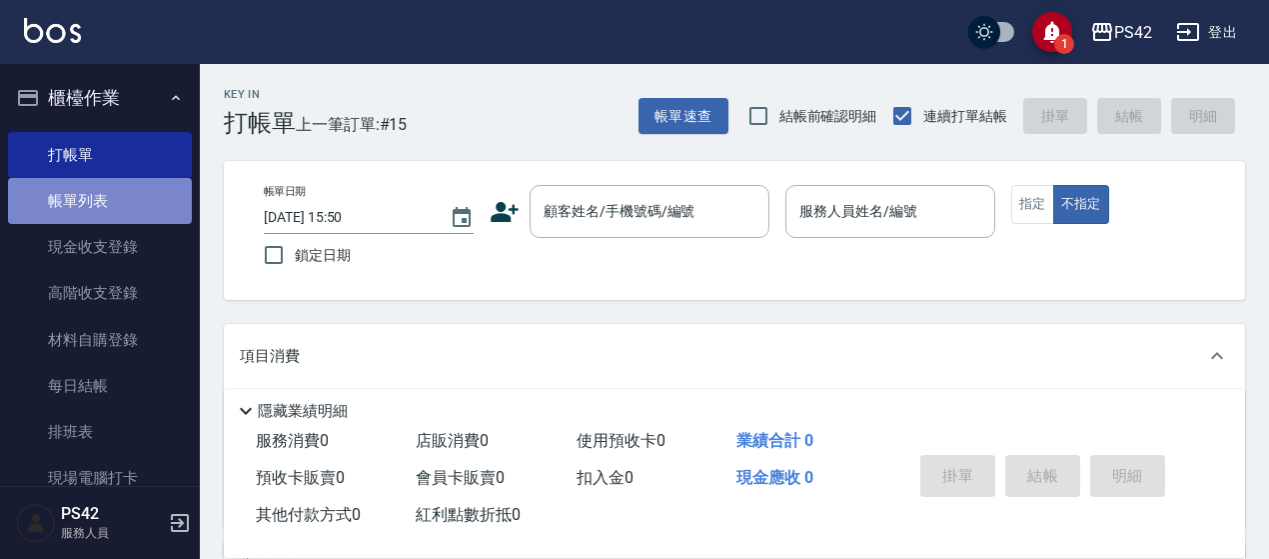
click at [118, 192] on link "帳單列表" at bounding box center [100, 201] width 184 height 46
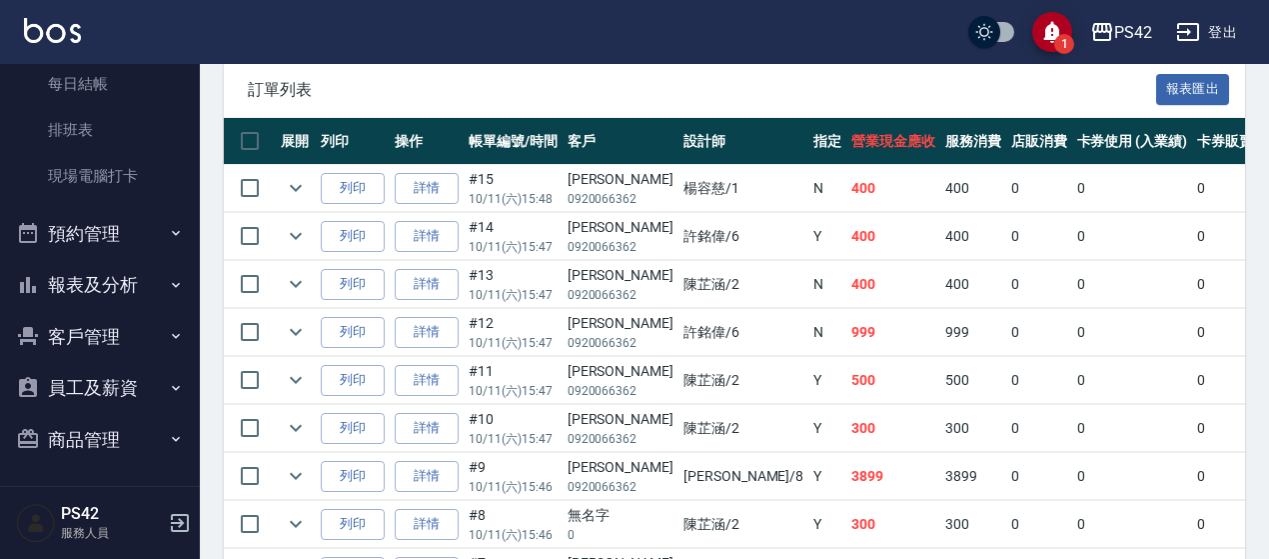
scroll to position [304, 0]
click at [128, 275] on button "報表及分析" at bounding box center [100, 283] width 184 height 52
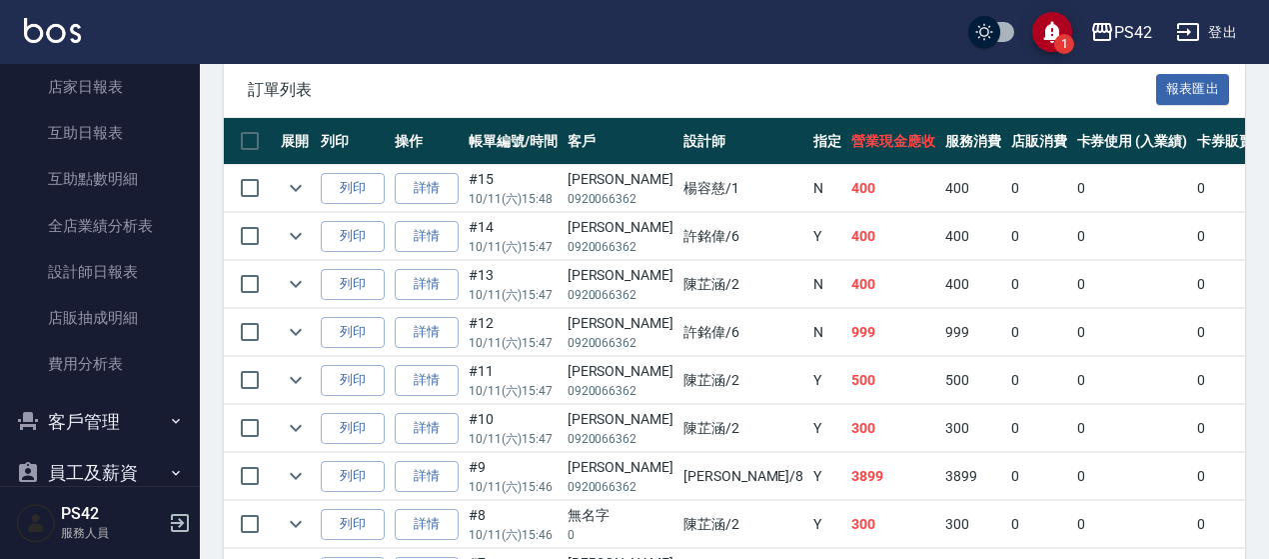
scroll to position [604, 0]
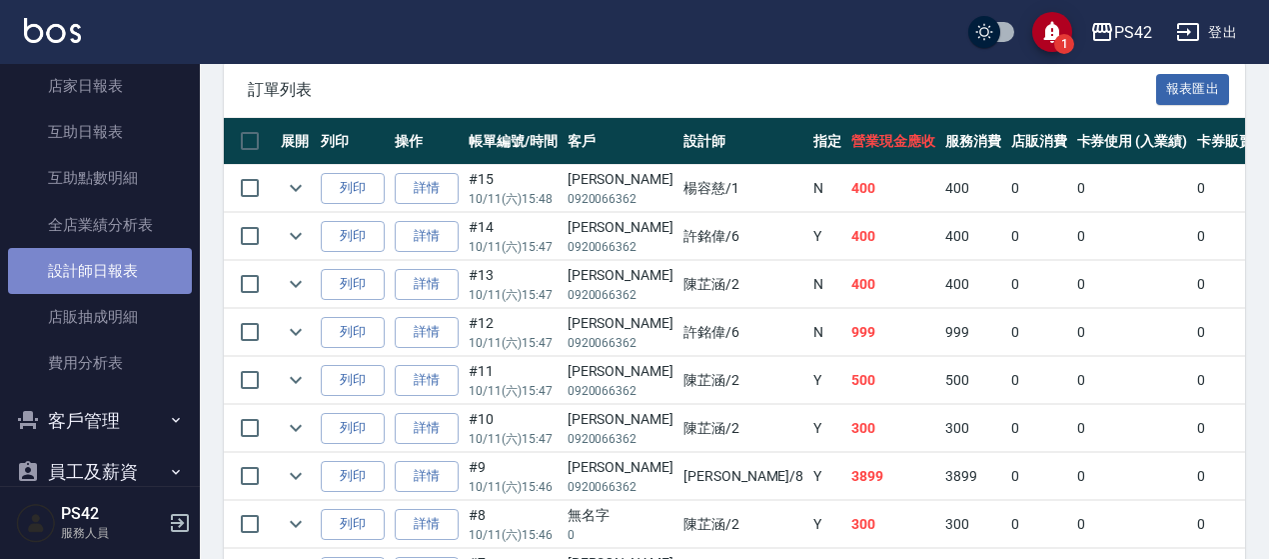
click at [132, 281] on link "設計師日報表" at bounding box center [100, 271] width 184 height 46
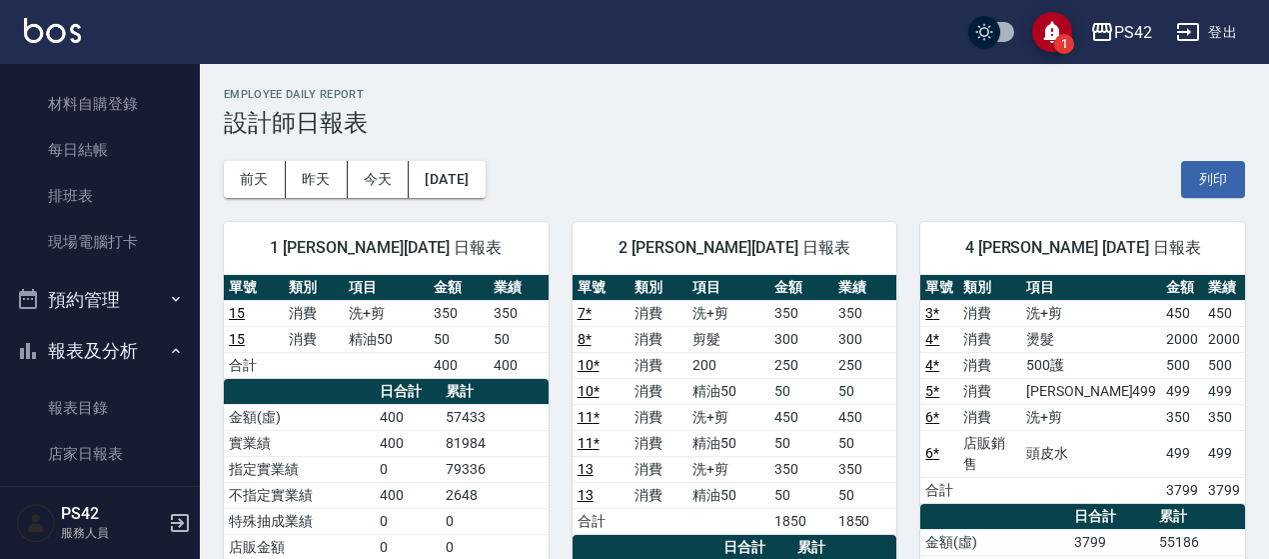
scroll to position [500, 0]
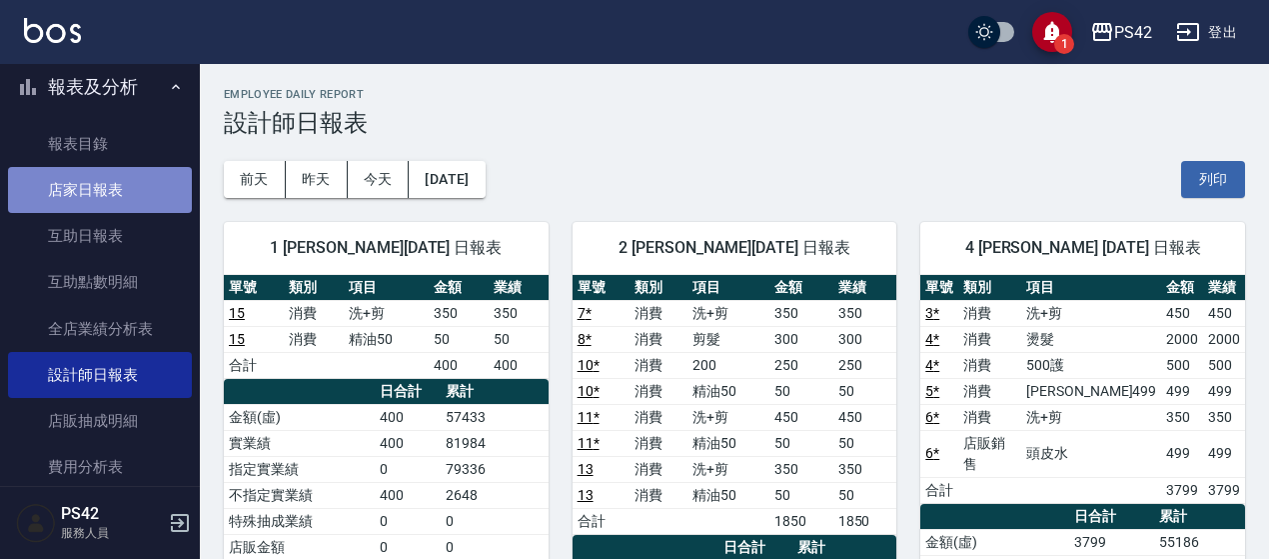
click at [102, 193] on link "店家日報表" at bounding box center [100, 190] width 184 height 46
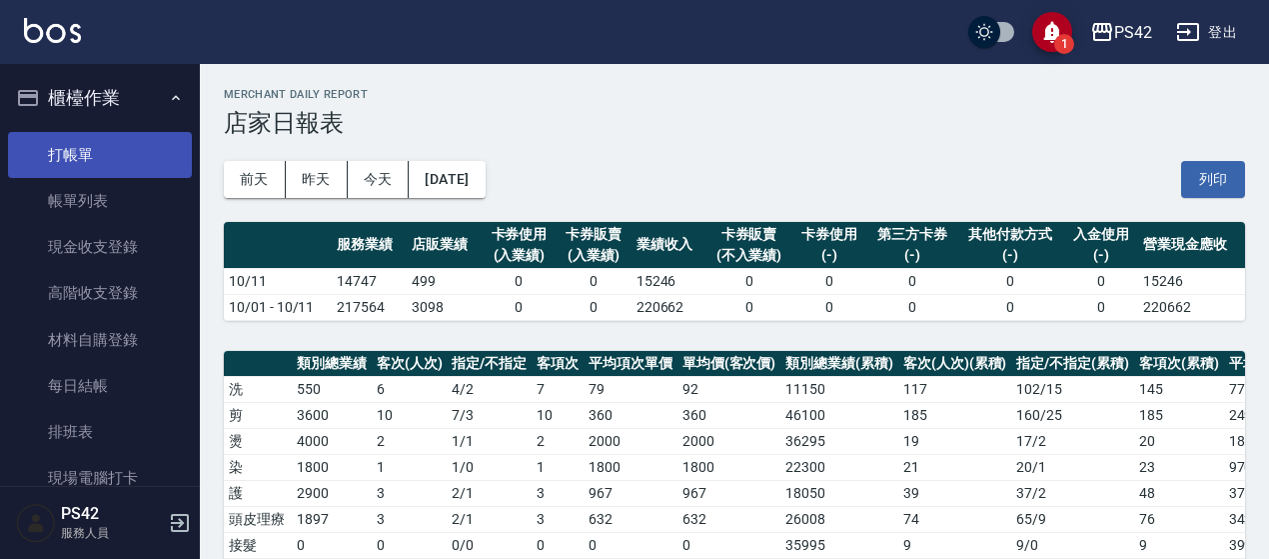
click at [79, 141] on link "打帳單" at bounding box center [100, 155] width 184 height 46
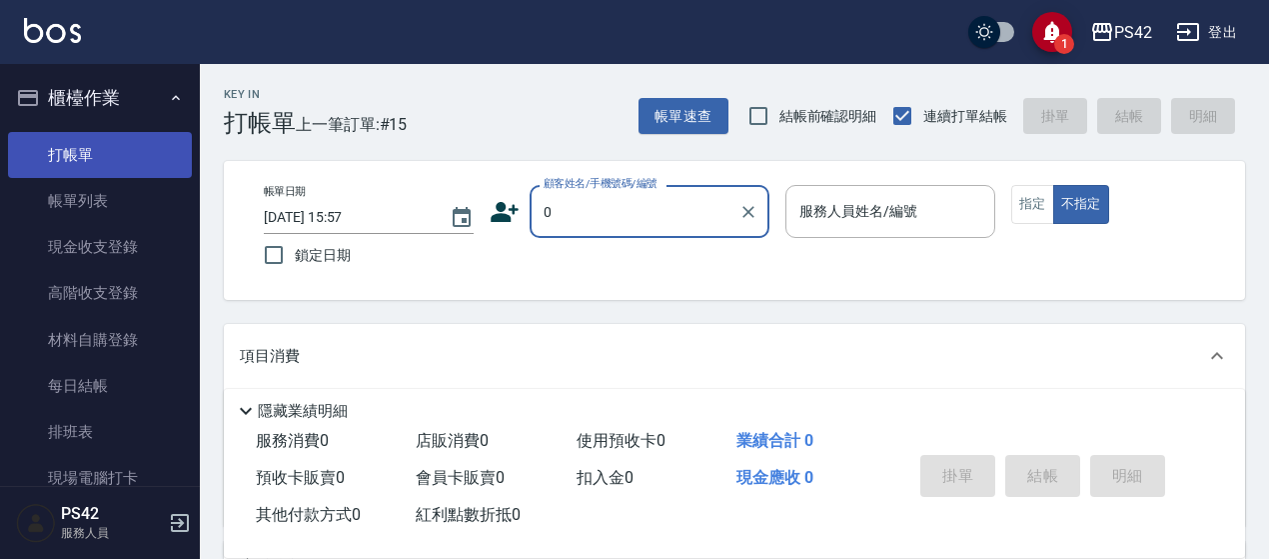
type input "[PERSON_NAME]/0920066362/null"
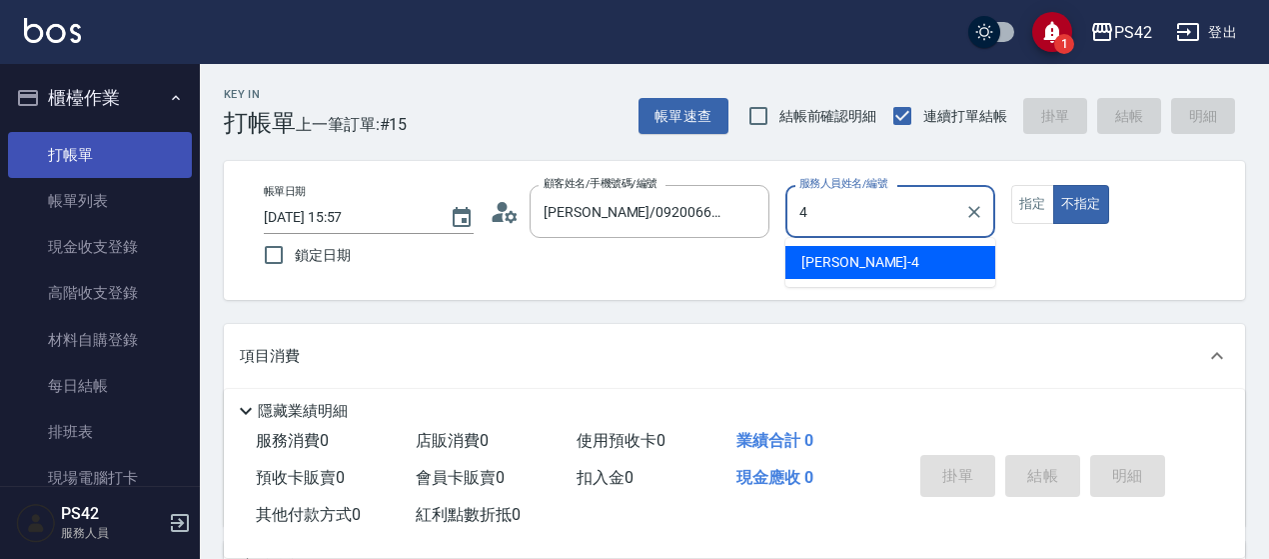
type input "4"
type button "false"
type input "[PERSON_NAME]-4"
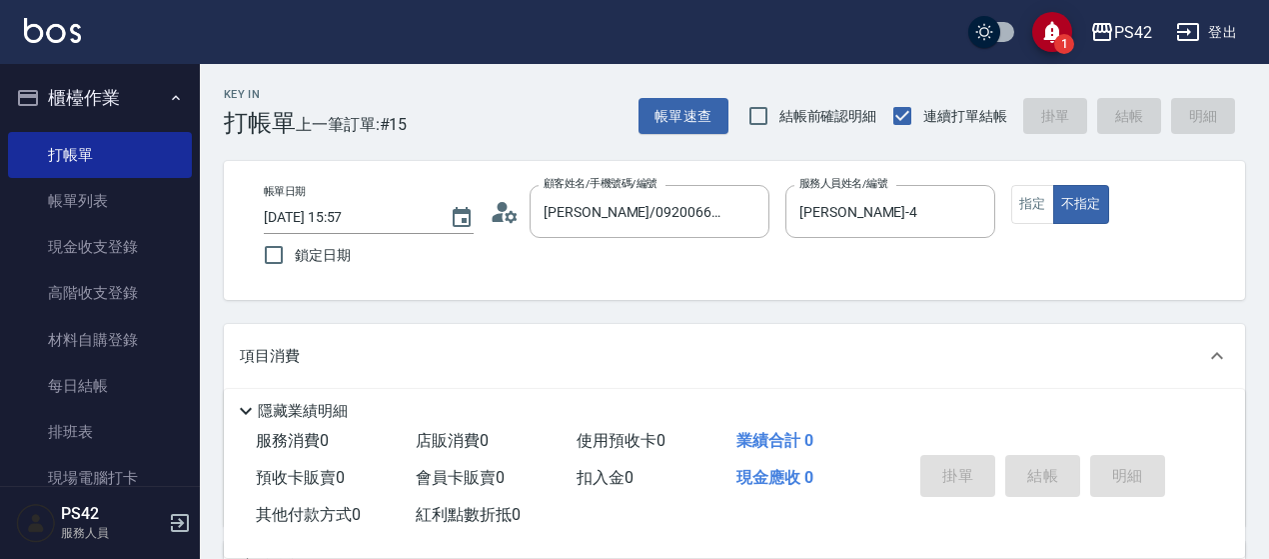
type input "無名字/0/null"
click at [1051, 211] on button "指定" at bounding box center [1032, 204] width 43 height 39
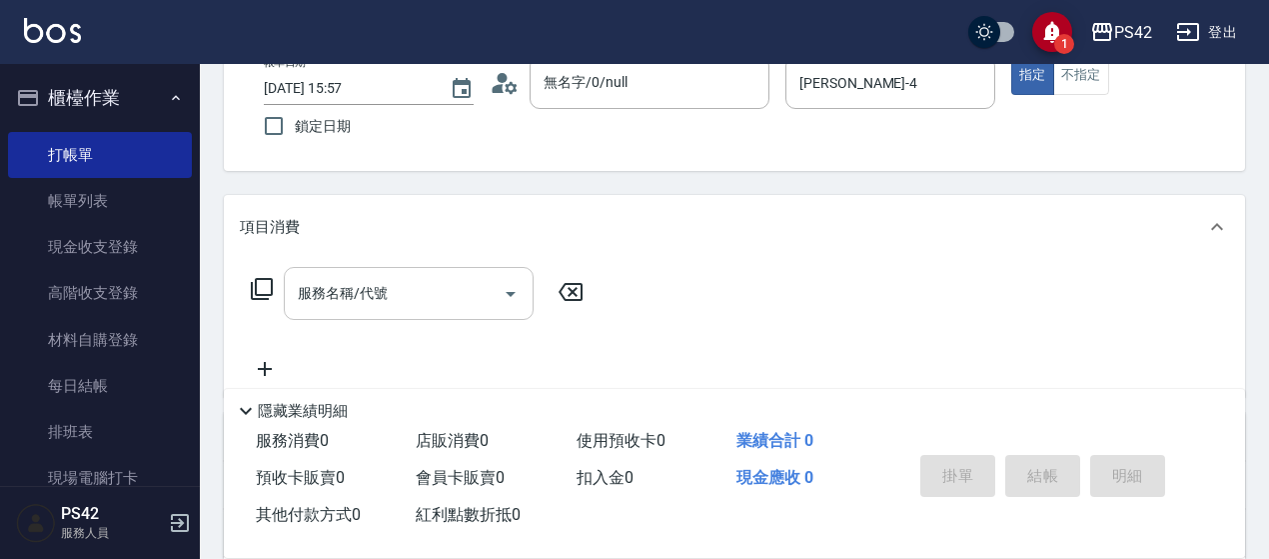
scroll to position [200, 0]
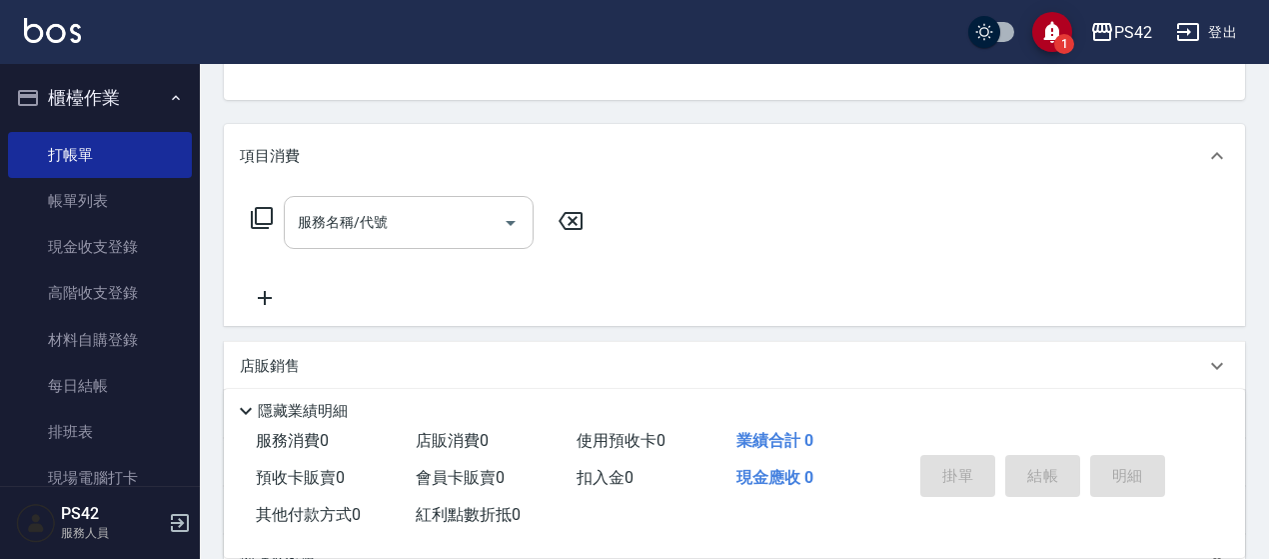
click at [414, 228] on input "服務名稱/代號" at bounding box center [394, 222] width 202 height 35
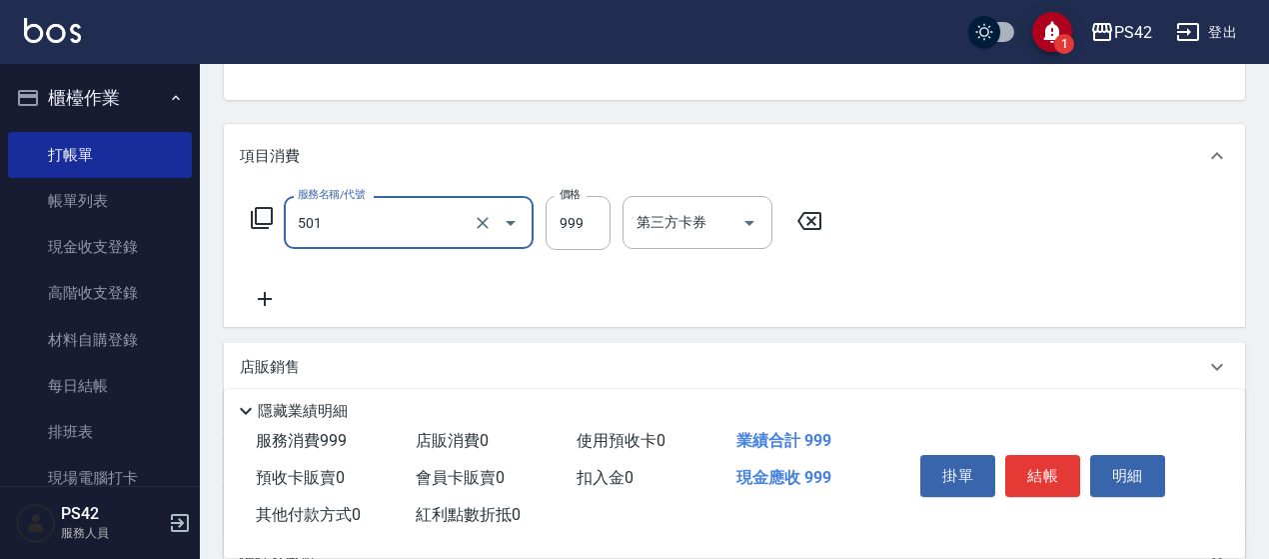
type input "染髮(501)"
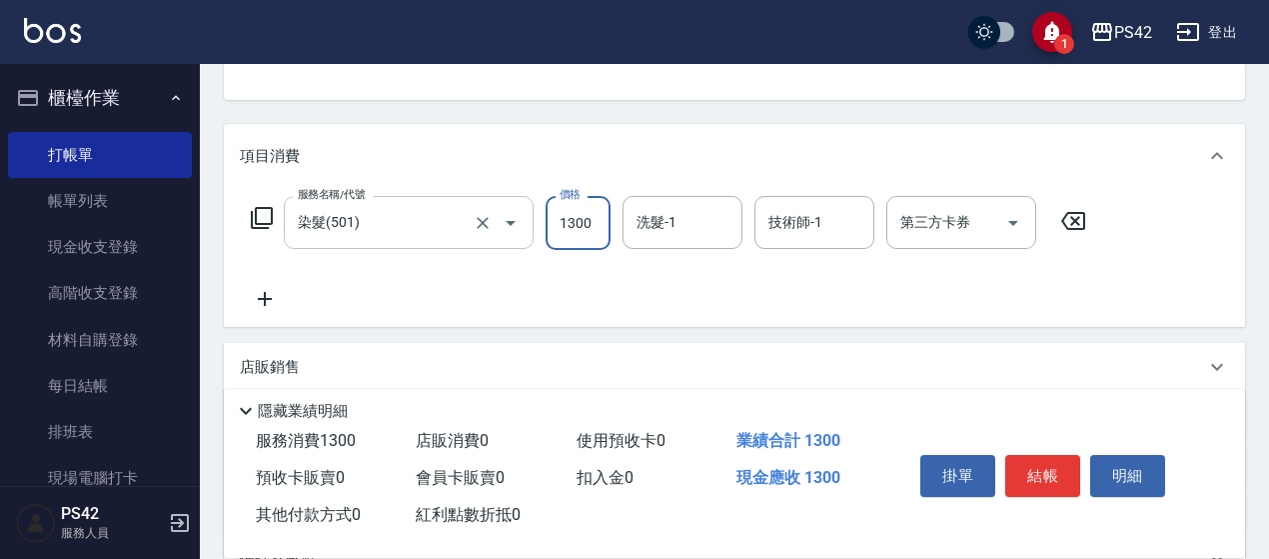
type input "1300"
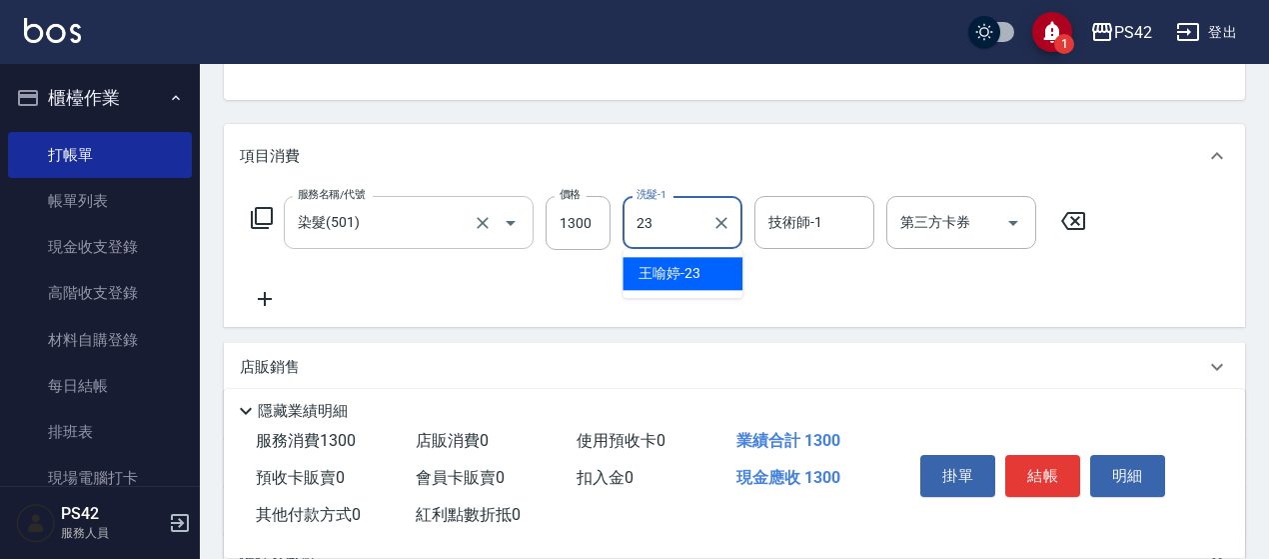
type input "[PERSON_NAME]-23"
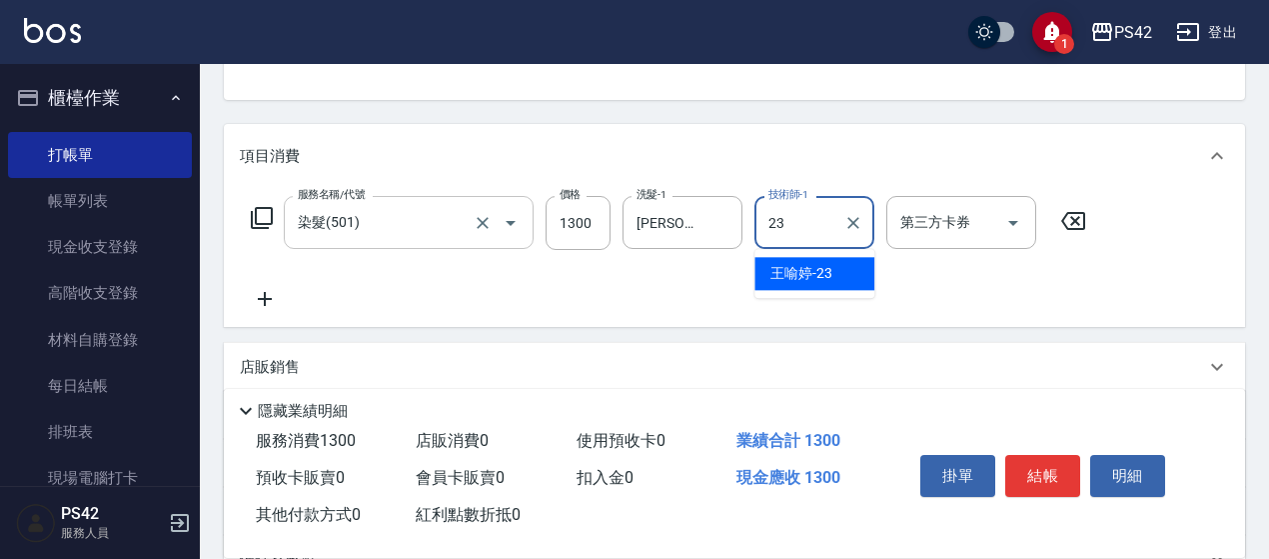
type input "[PERSON_NAME]-23"
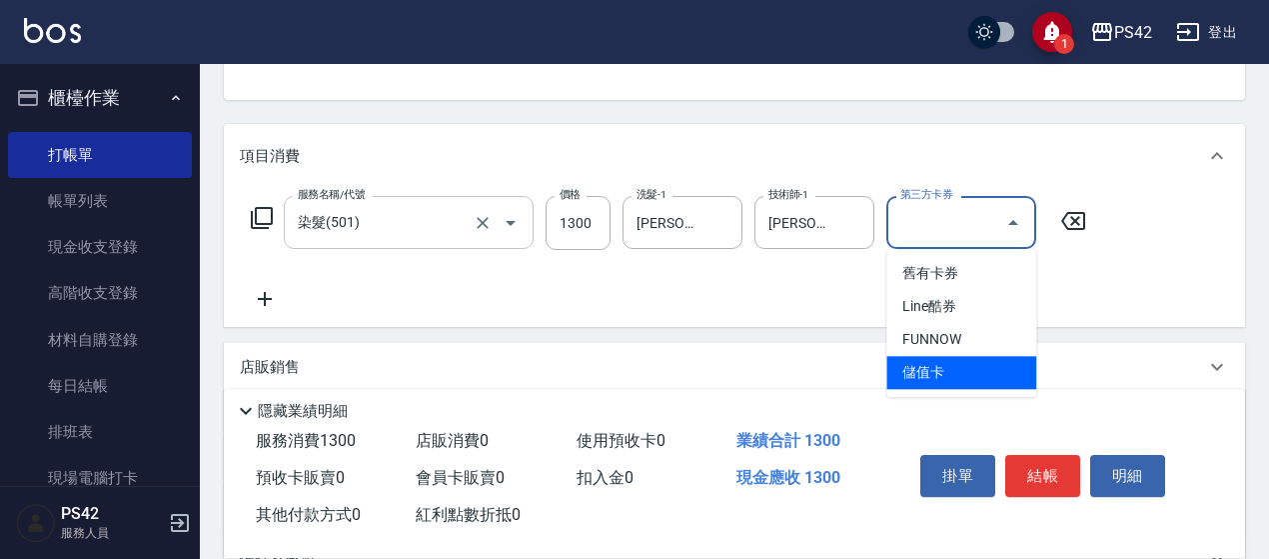
type input "儲值卡"
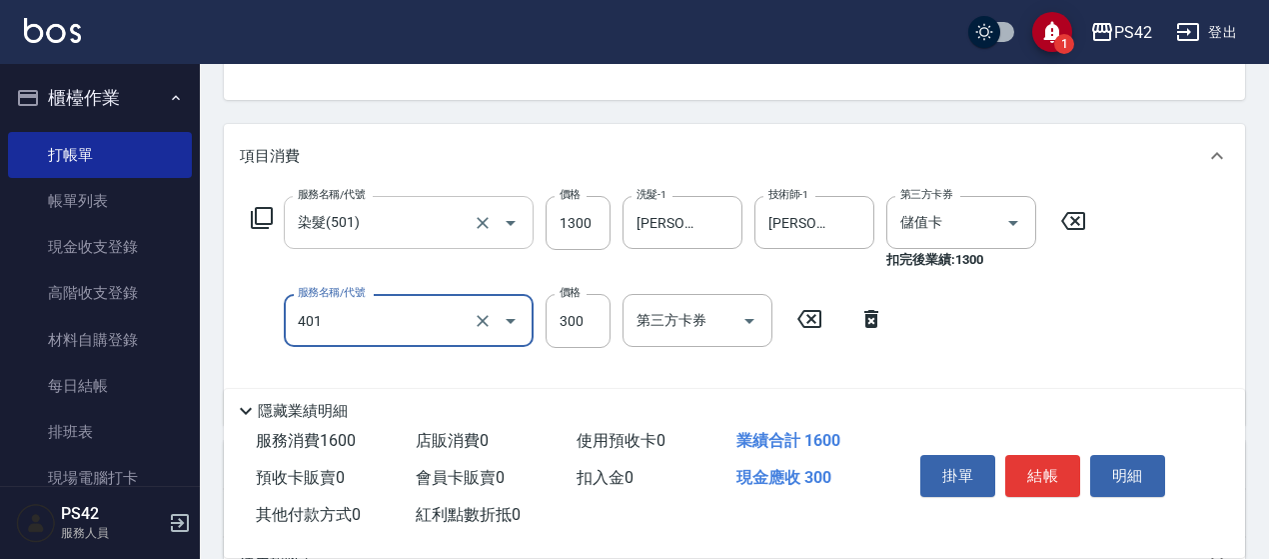
type input "300護(401)"
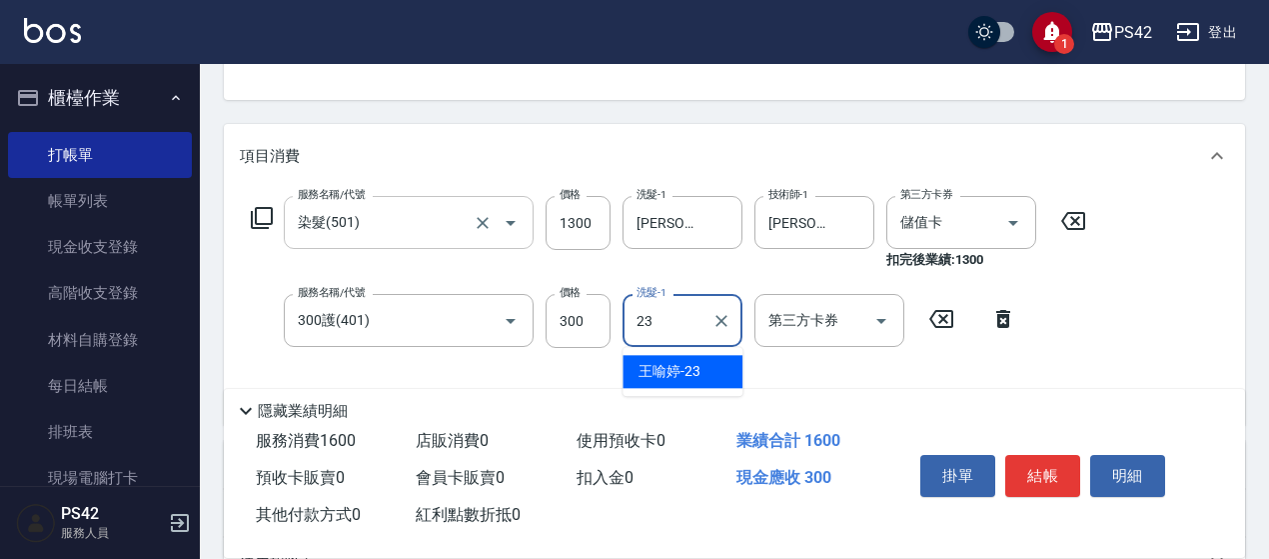
type input "[PERSON_NAME]-23"
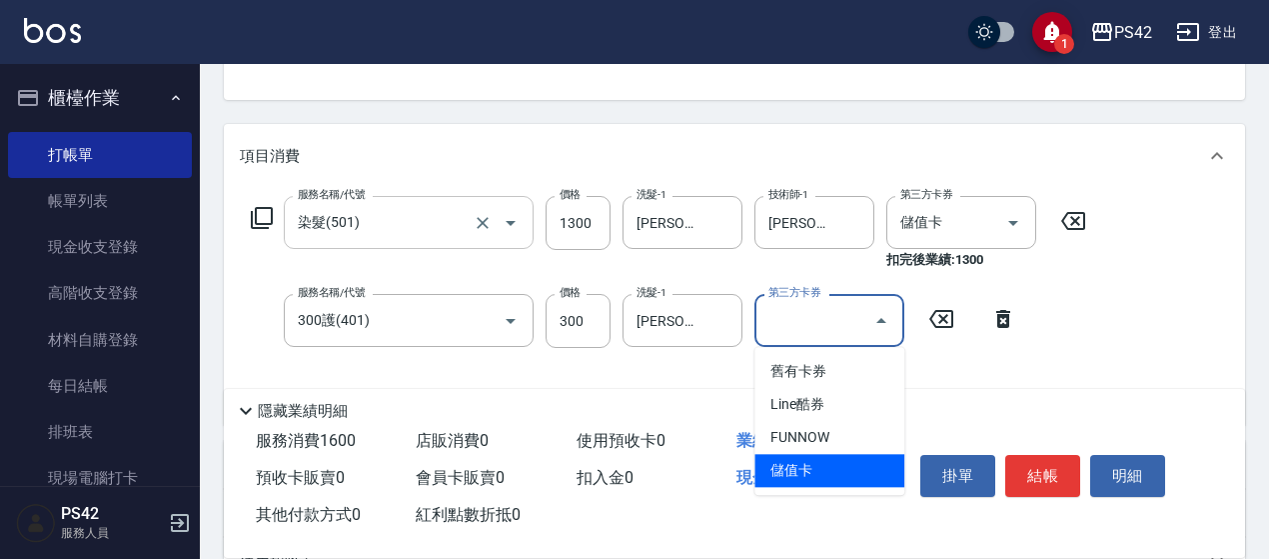
type input "儲值卡"
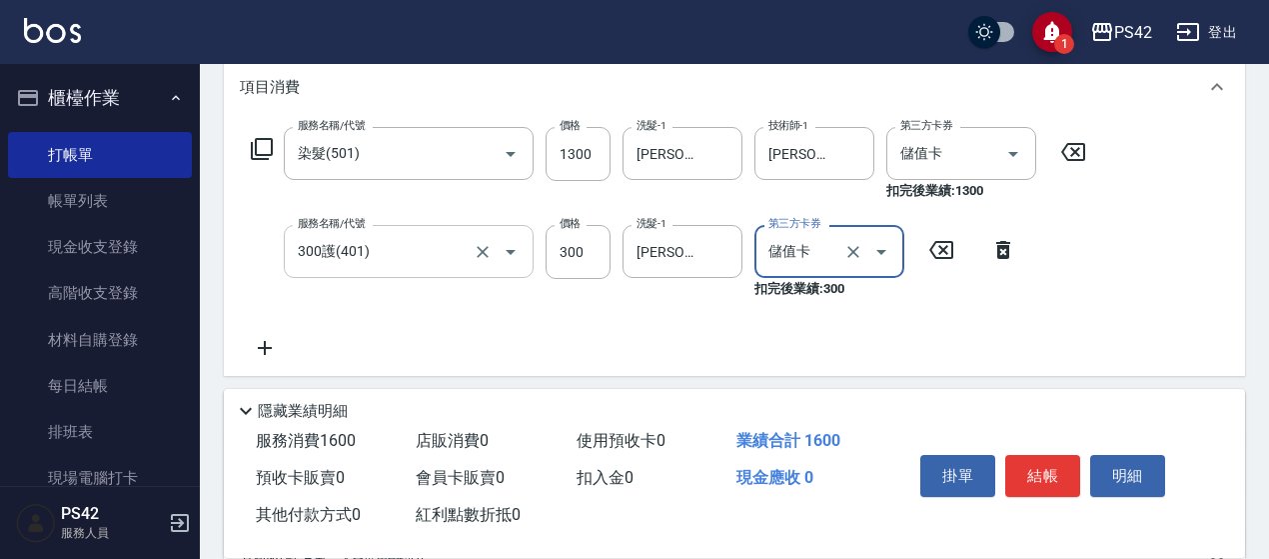
scroll to position [300, 0]
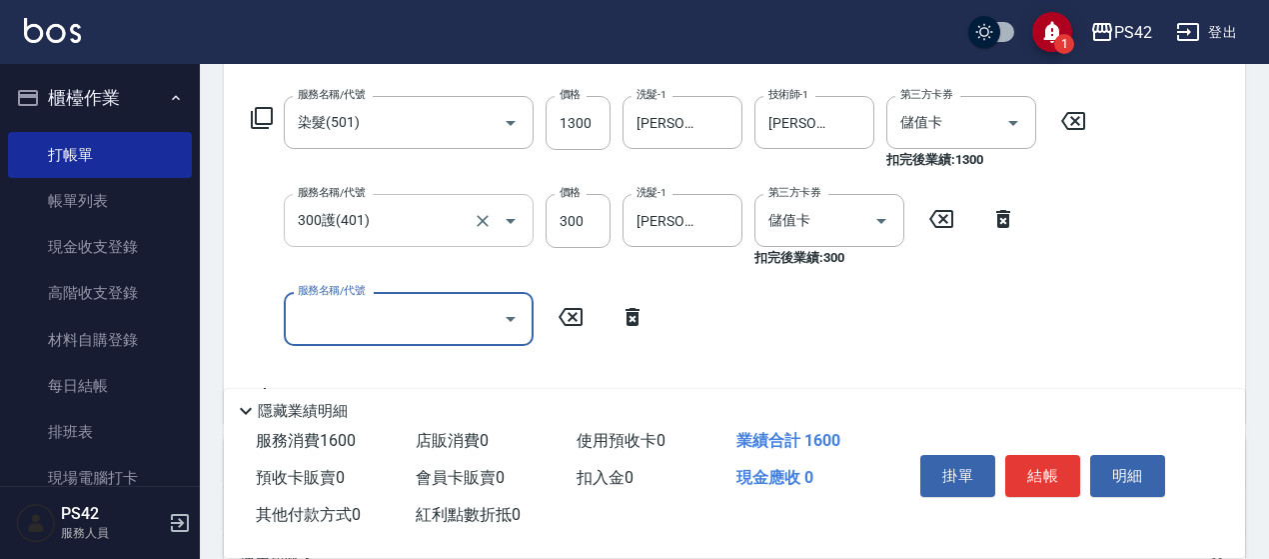
type input "1"
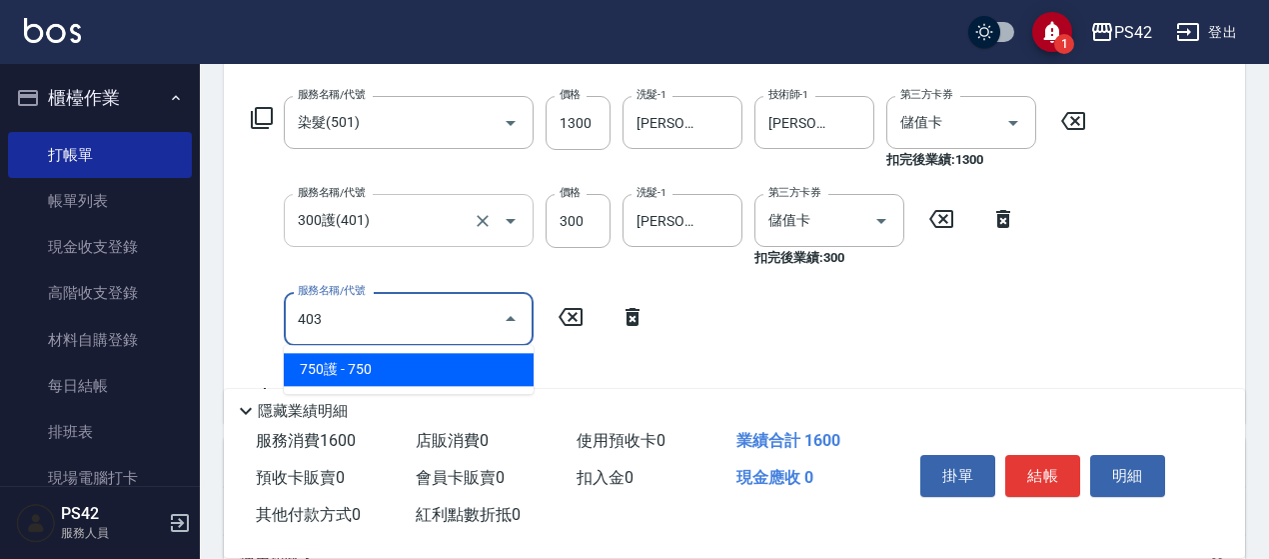
type input "750護(403)"
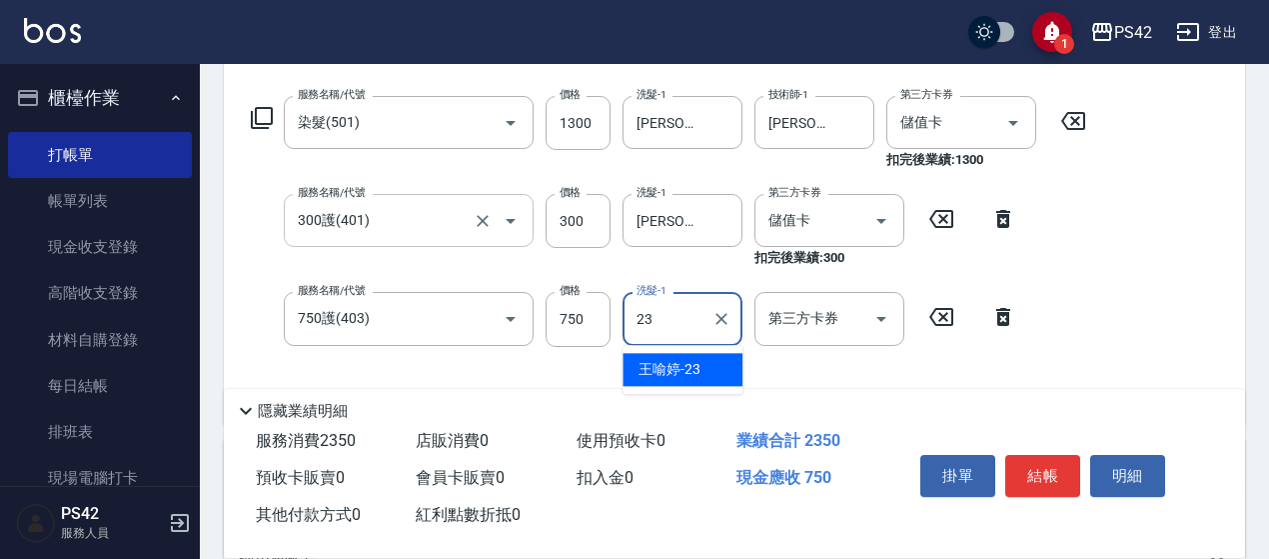
type input "[PERSON_NAME]-23"
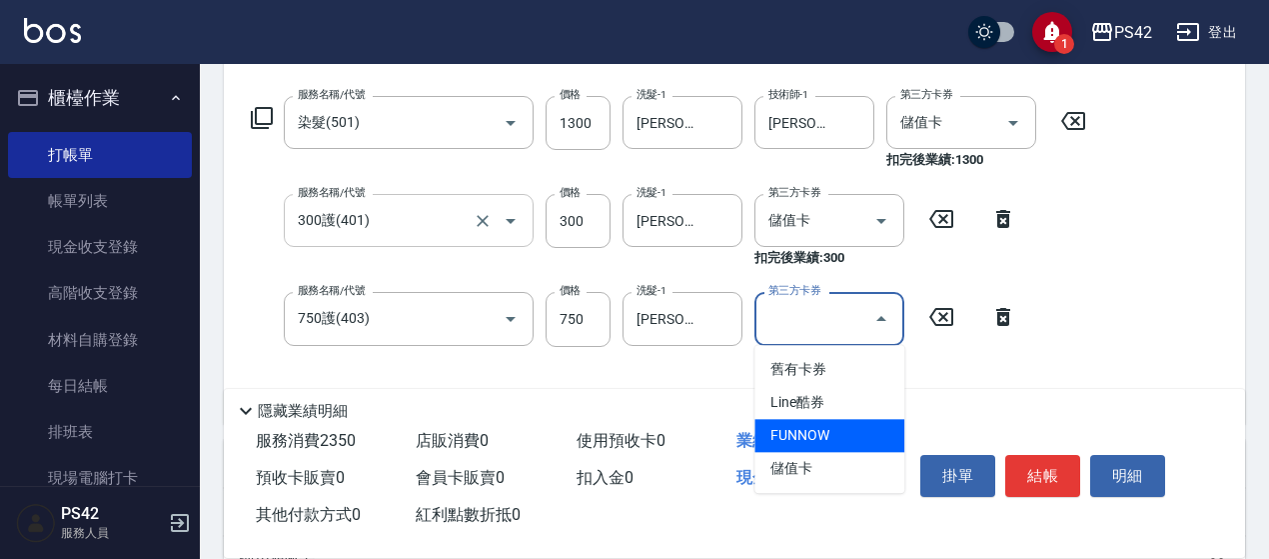
type input "FUNNOW"
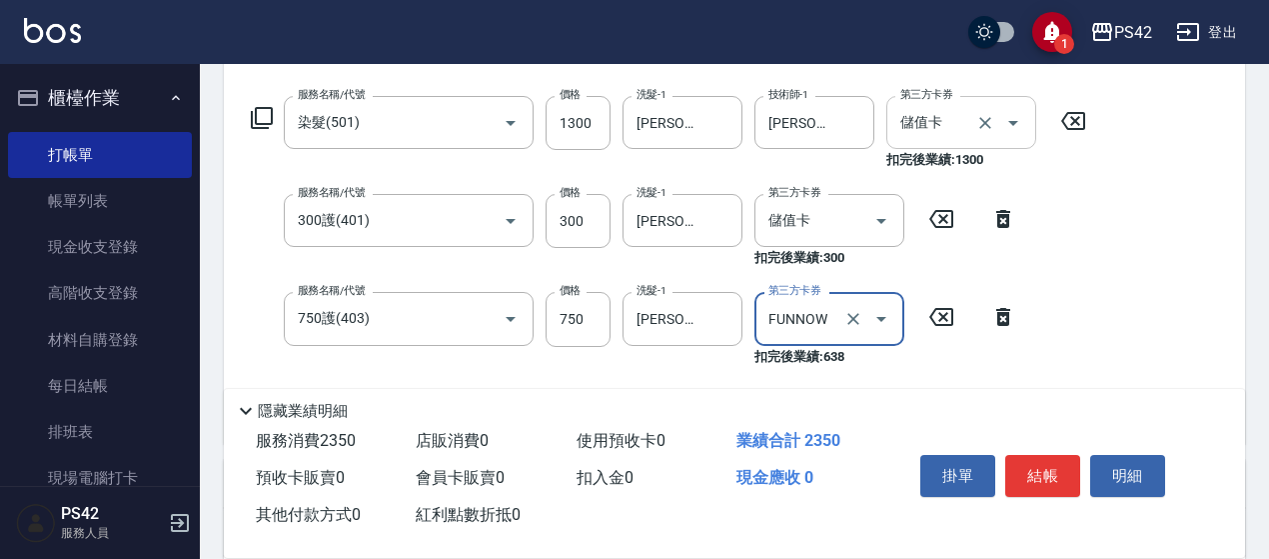
click at [982, 128] on icon "Clear" at bounding box center [985, 123] width 20 height 20
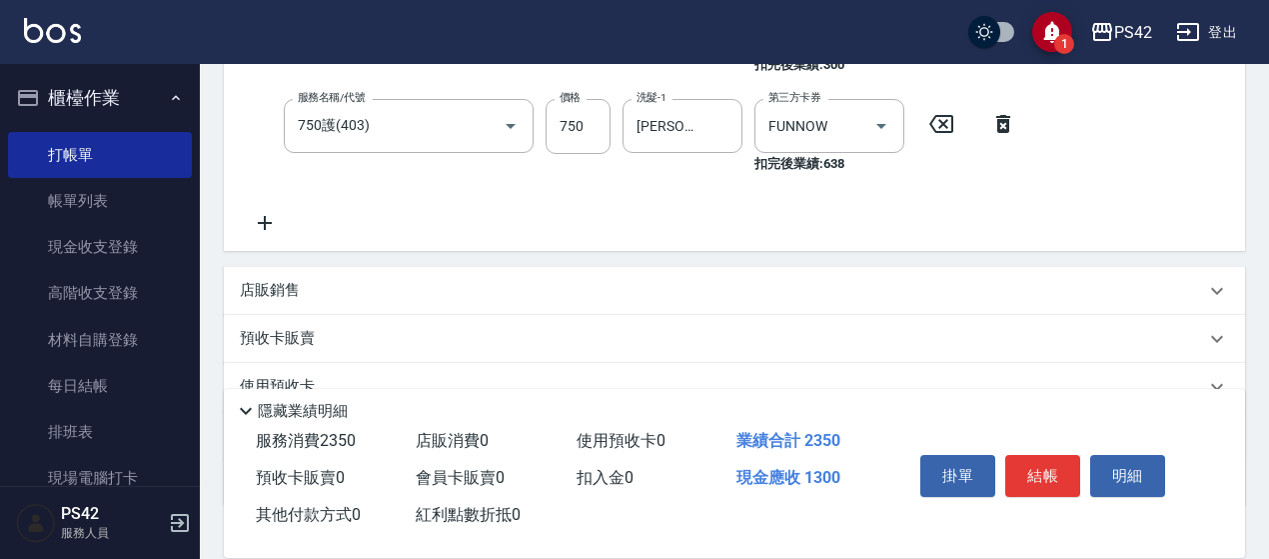
scroll to position [500, 0]
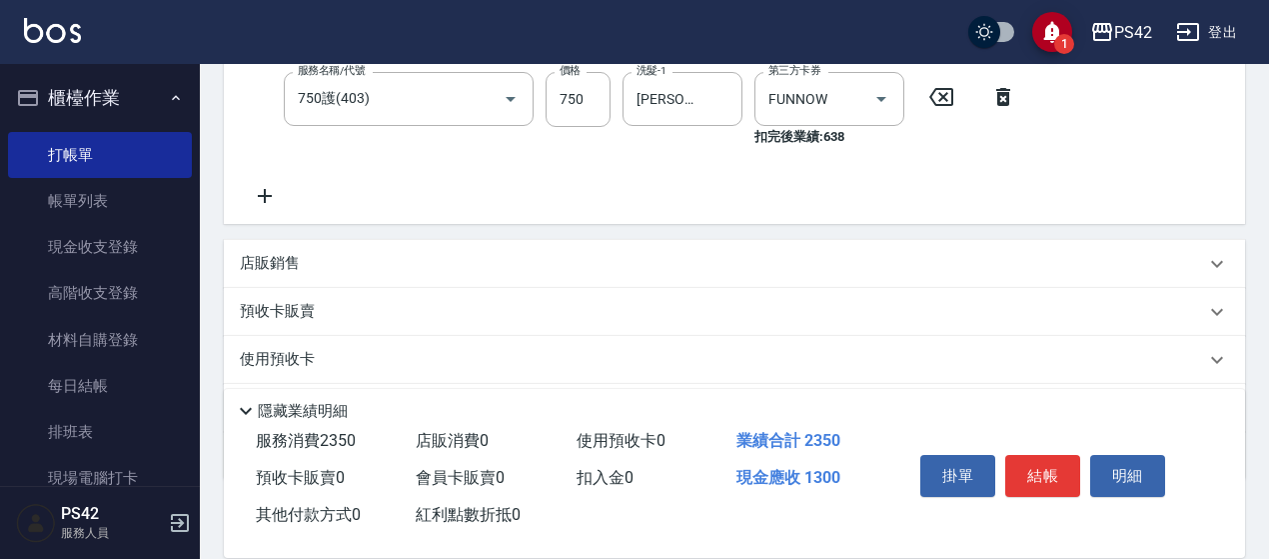
click at [256, 203] on icon at bounding box center [265, 196] width 50 height 24
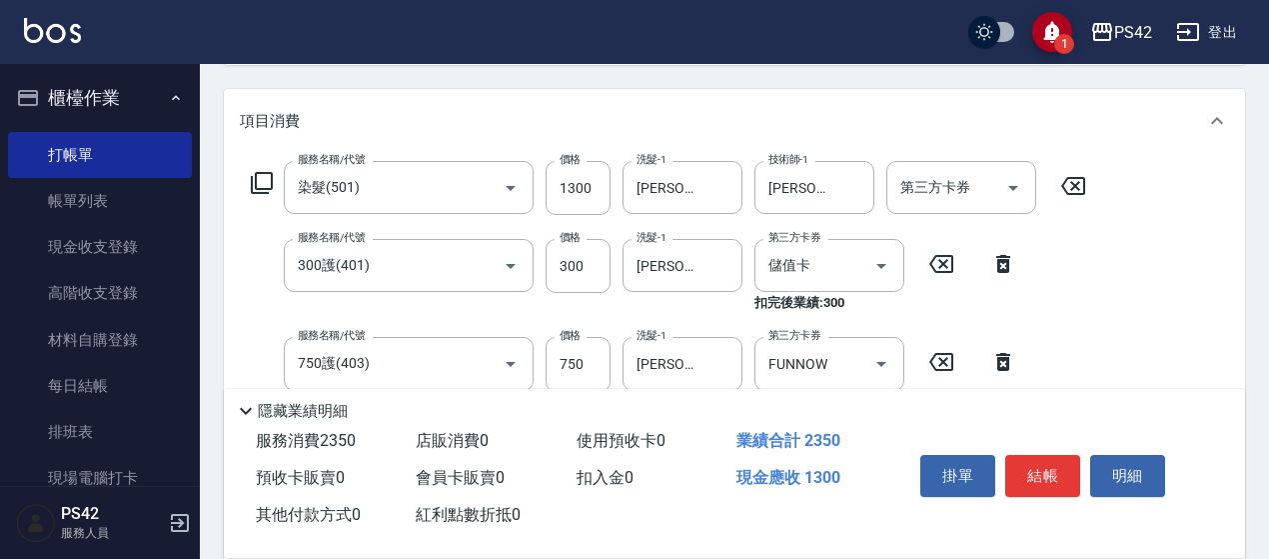
scroll to position [355, 0]
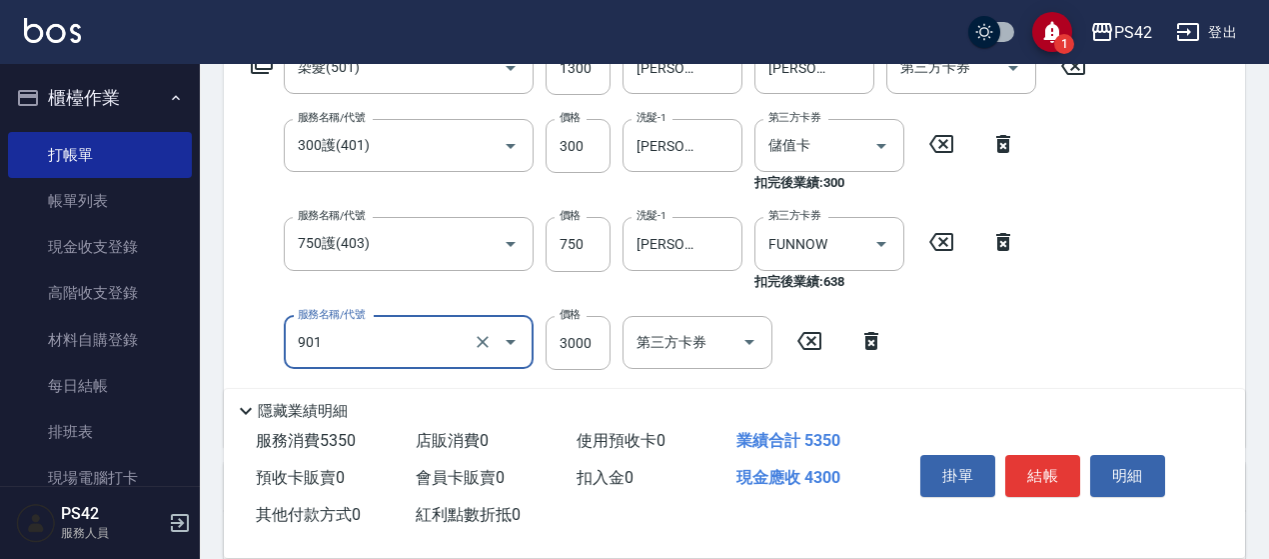
type input "儲值3000(901)"
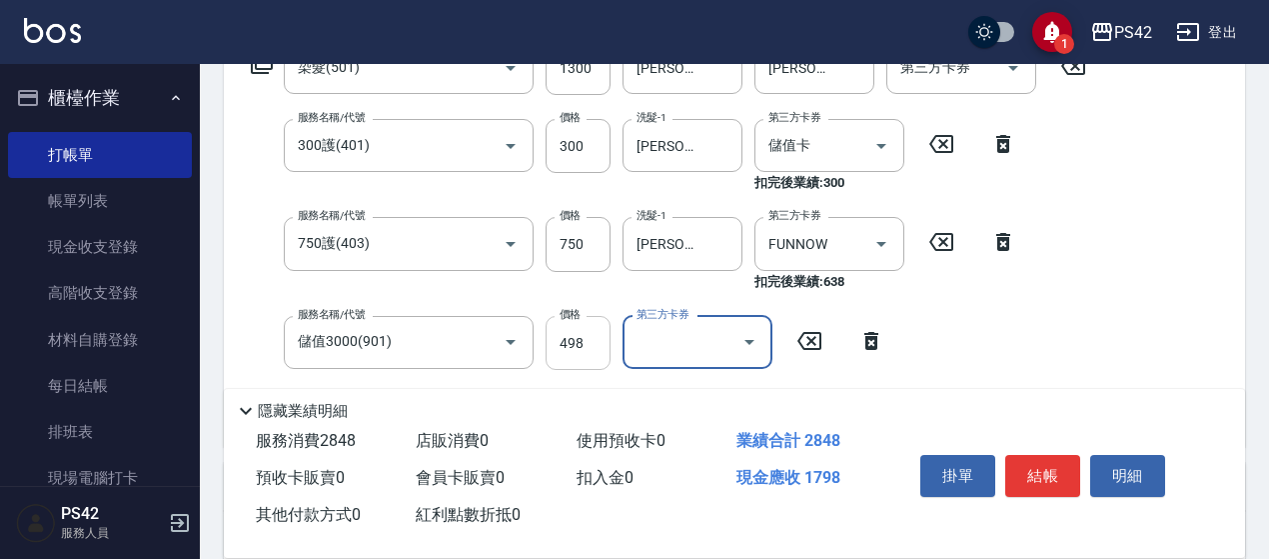
click at [568, 341] on input "498" at bounding box center [578, 343] width 65 height 54
type input "598"
click at [858, 140] on icon "Clear" at bounding box center [853, 146] width 12 height 12
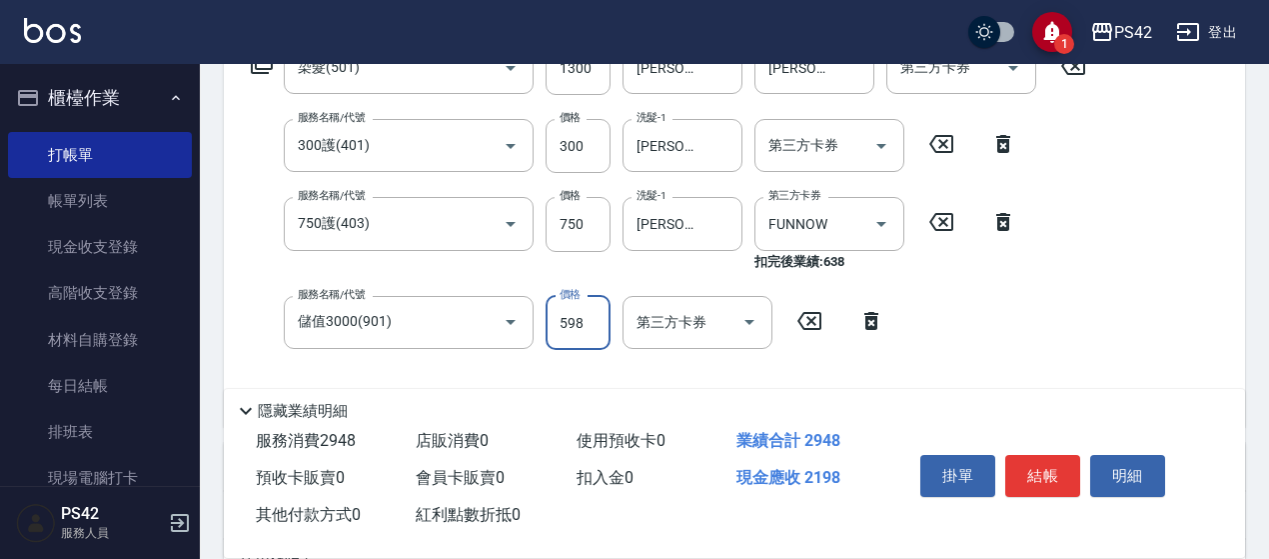
click at [594, 317] on input "598" at bounding box center [578, 323] width 65 height 54
click at [594, 319] on input "2968" at bounding box center [578, 323] width 65 height 54
type input "298"
click at [1027, 471] on button "結帳" at bounding box center [1042, 476] width 75 height 42
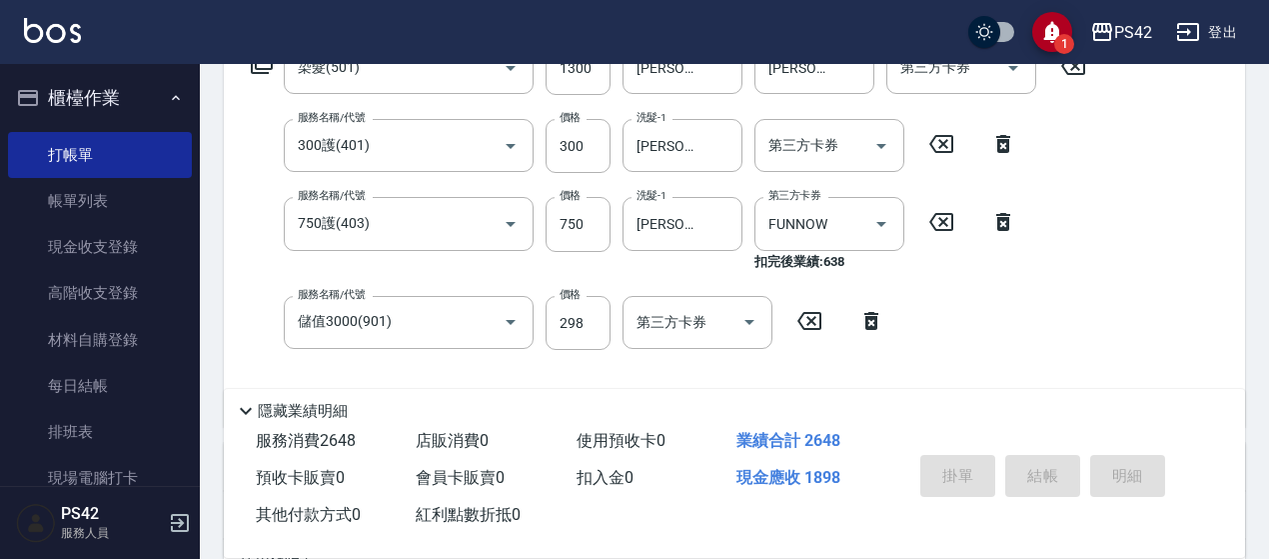
type input "[DATE] 15:58"
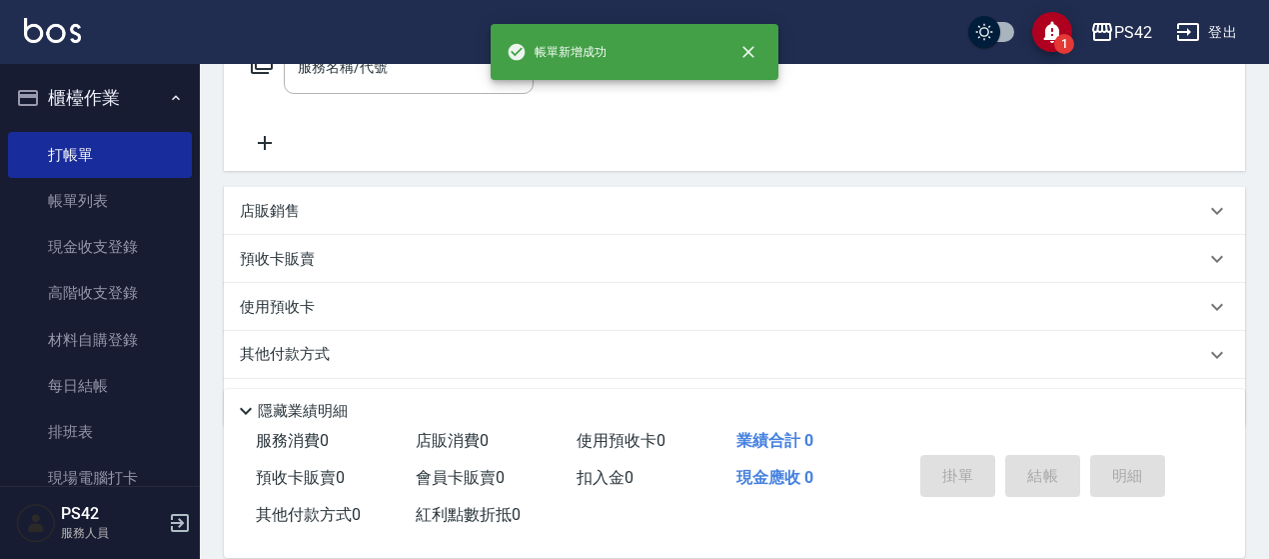
scroll to position [0, 0]
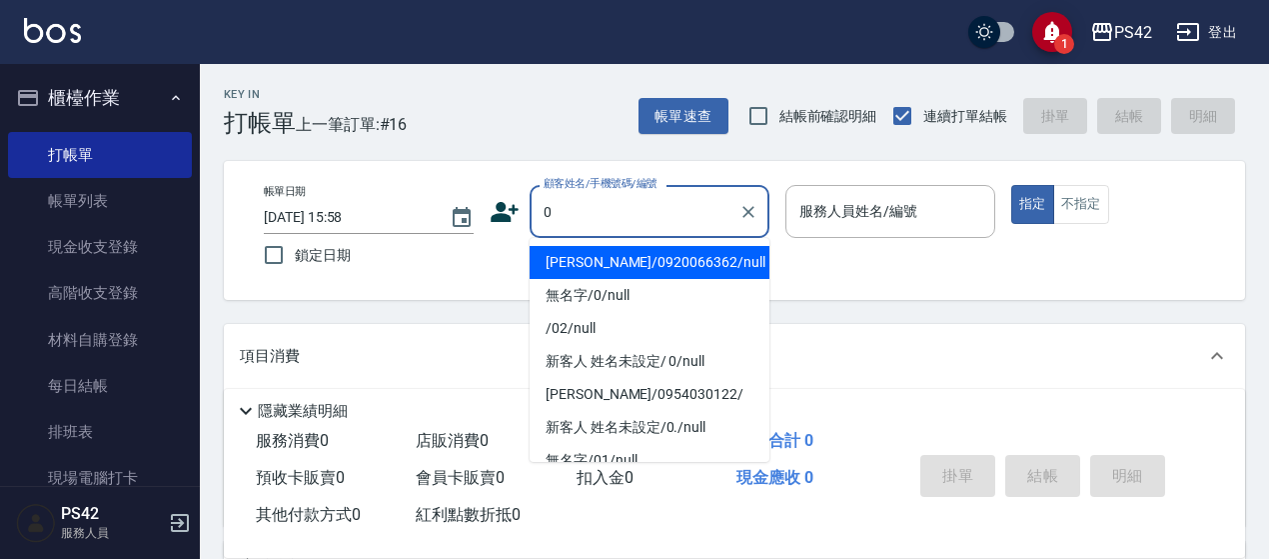
type input "[PERSON_NAME]/0920066362/null"
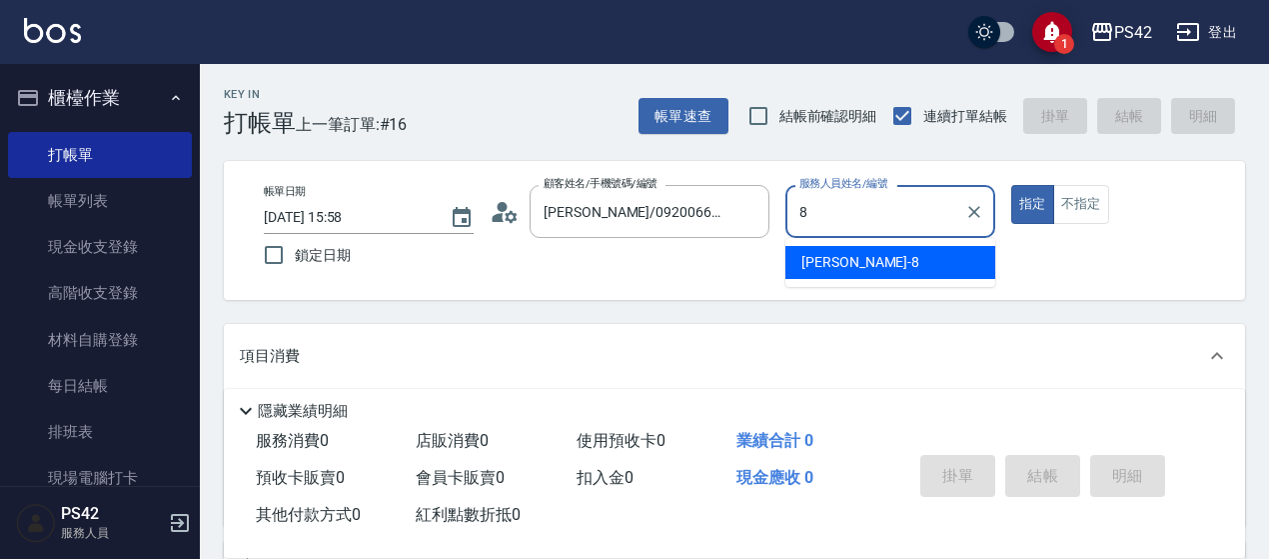
type input "[PERSON_NAME]-8"
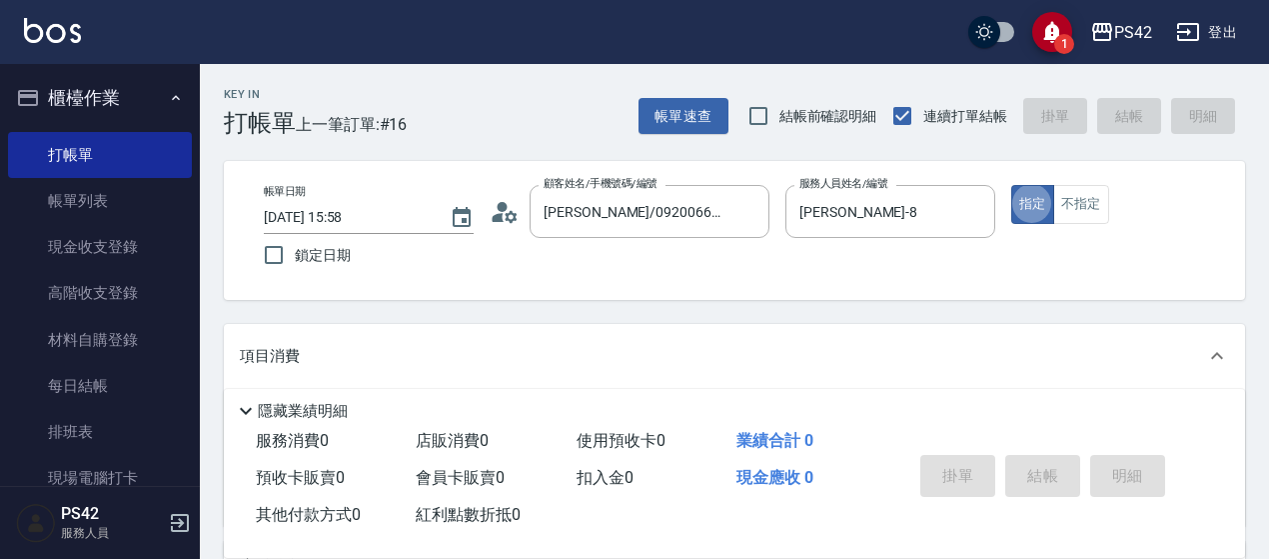
type button "true"
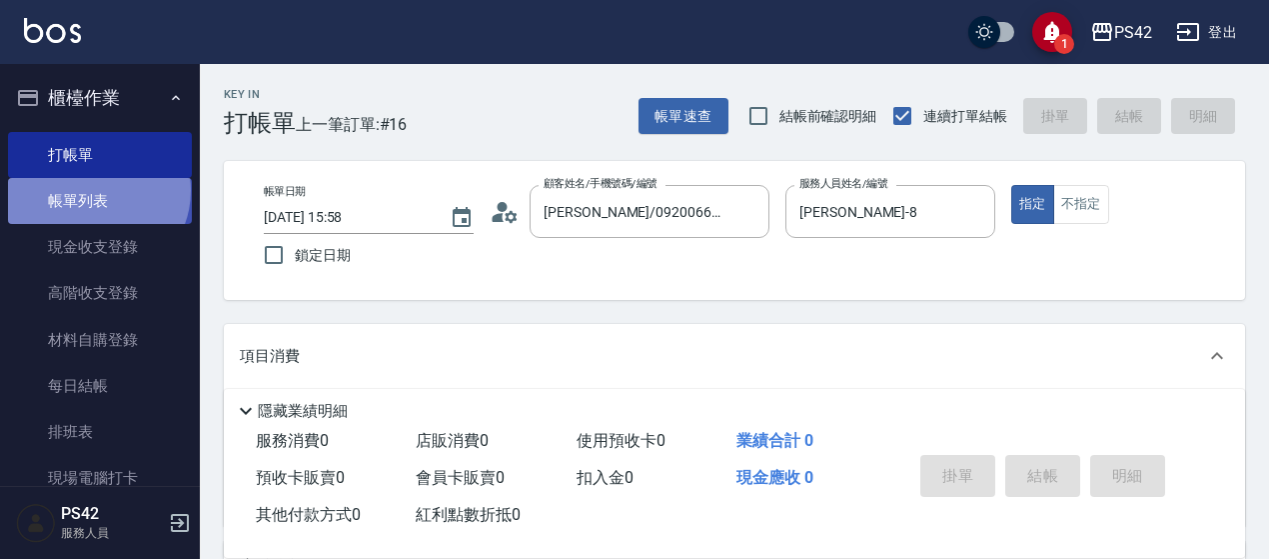
click at [96, 191] on link "帳單列表" at bounding box center [100, 201] width 184 height 46
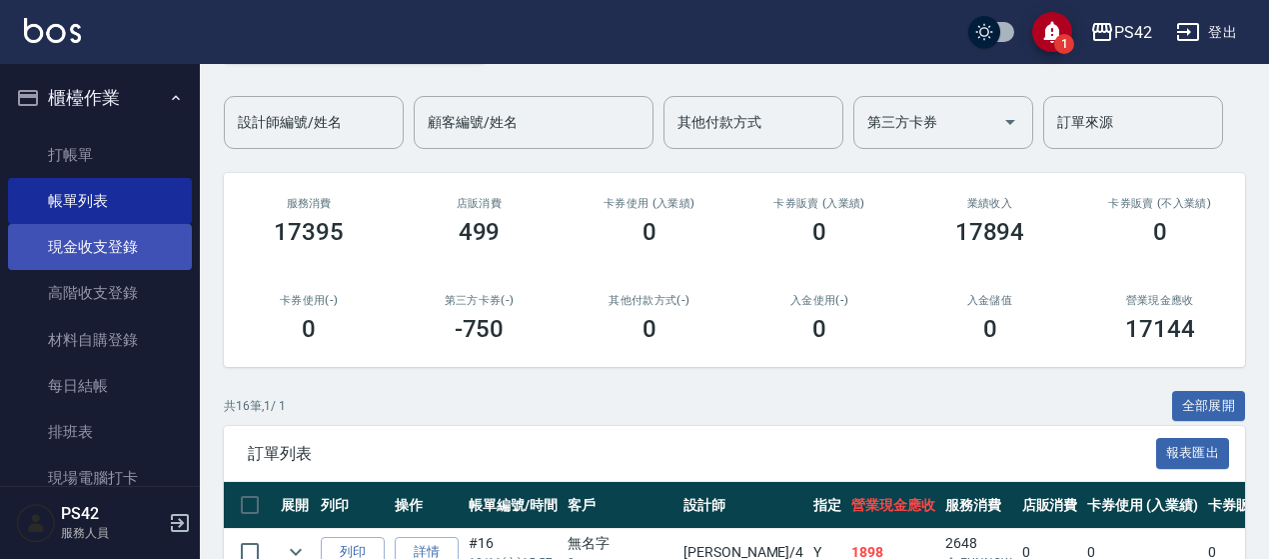
scroll to position [100, 0]
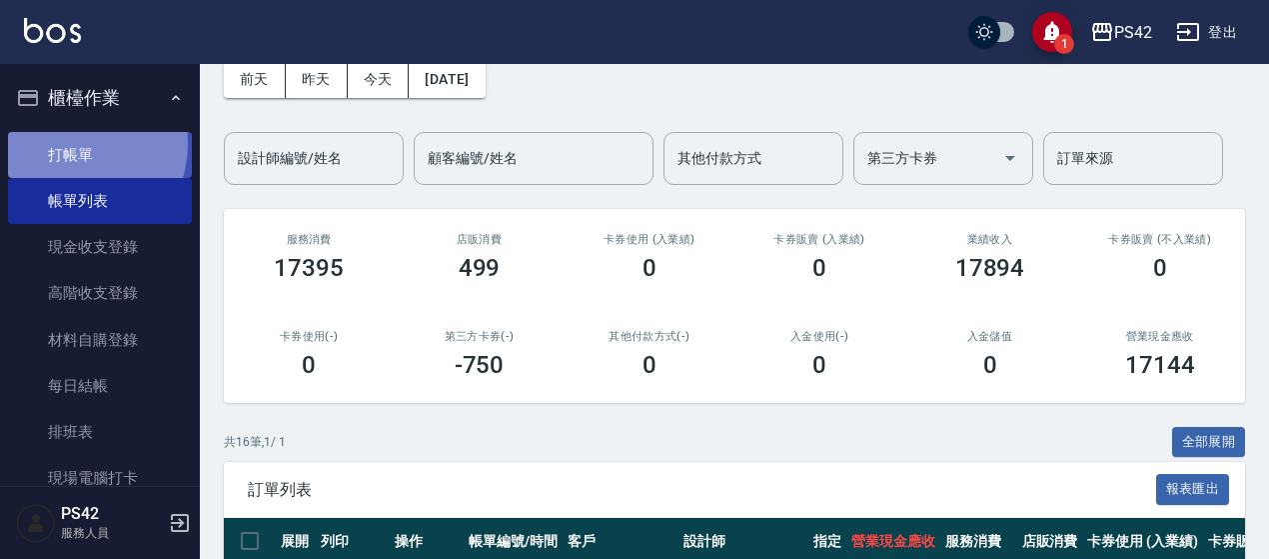
click at [69, 143] on link "打帳單" at bounding box center [100, 155] width 184 height 46
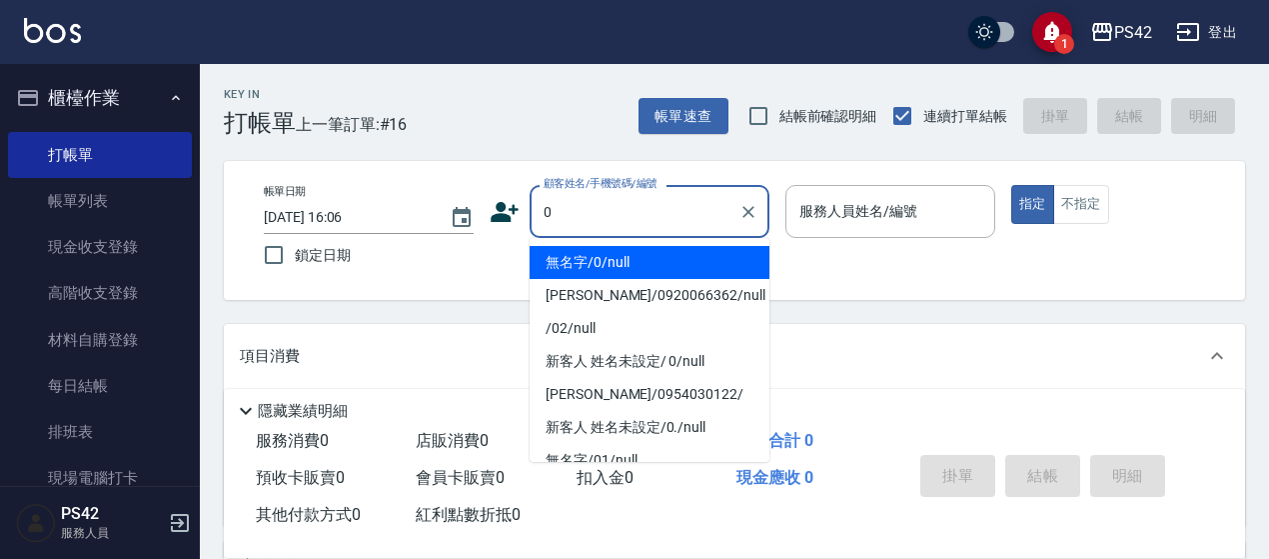
type input "無名字/0/null"
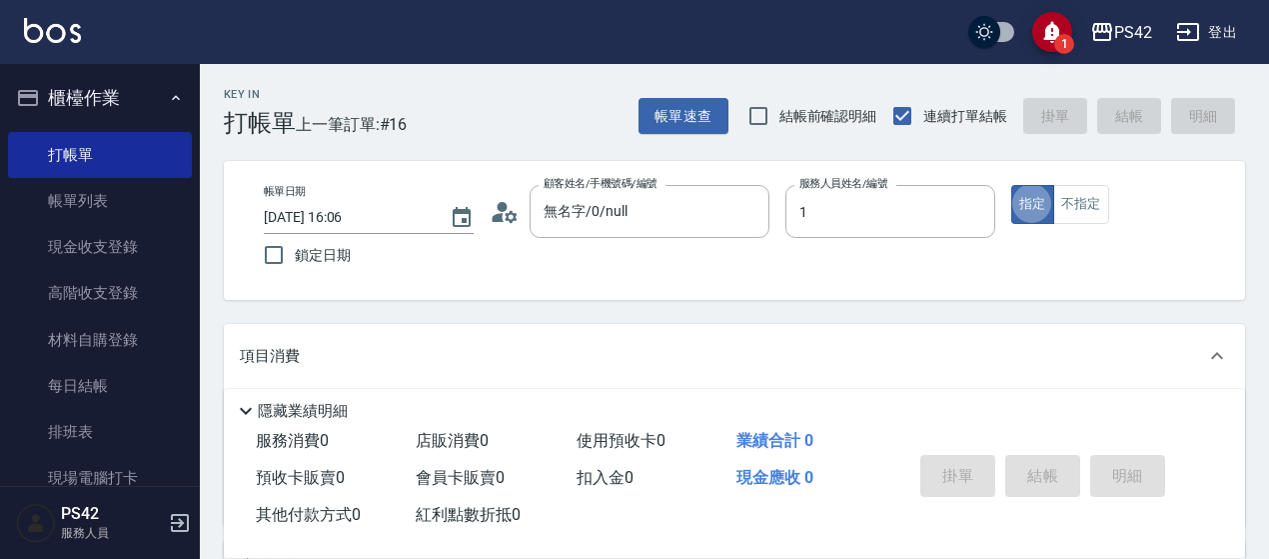
type input "[PERSON_NAME]-1"
type button "true"
click at [972, 205] on icon "Clear" at bounding box center [974, 212] width 20 height 20
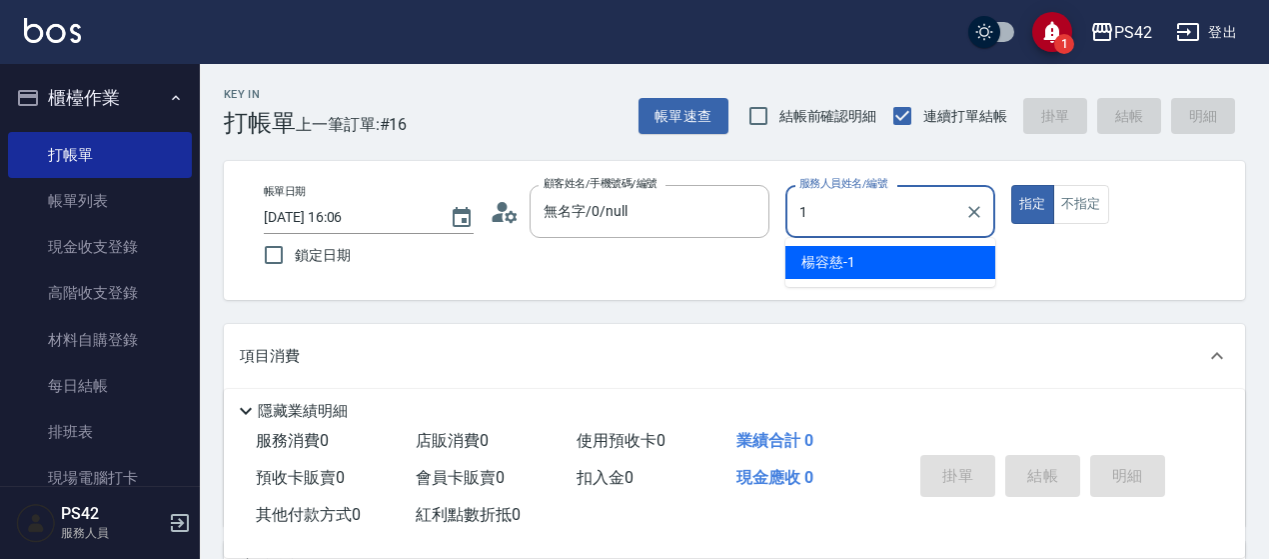
type input "[PERSON_NAME]-1"
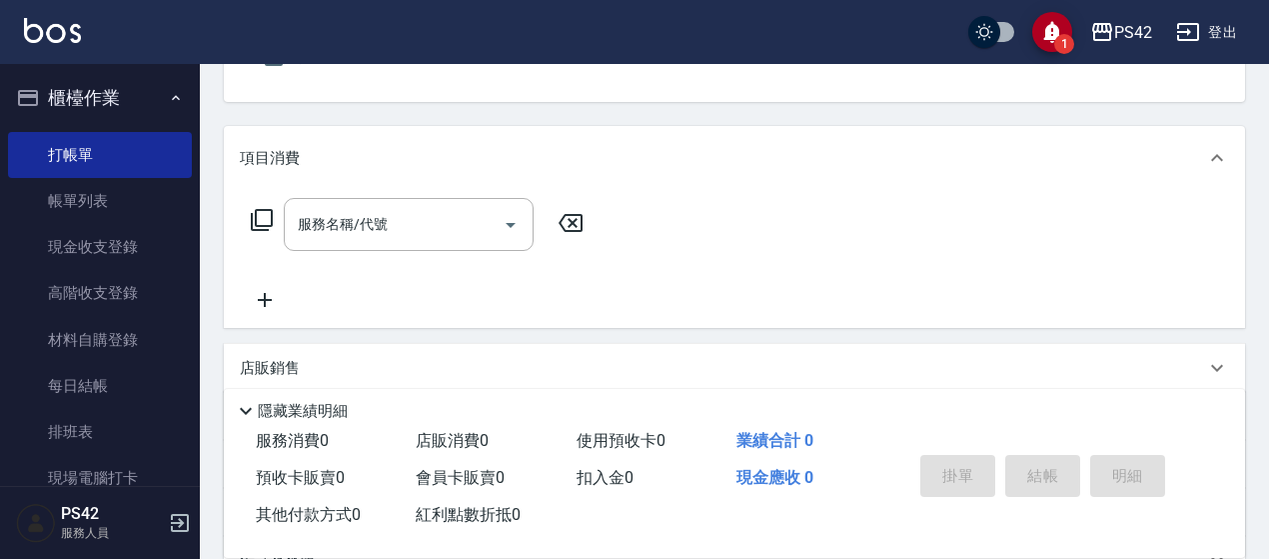
scroll to position [200, 0]
click at [439, 220] on input "服務名稱/代號" at bounding box center [394, 222] width 202 height 35
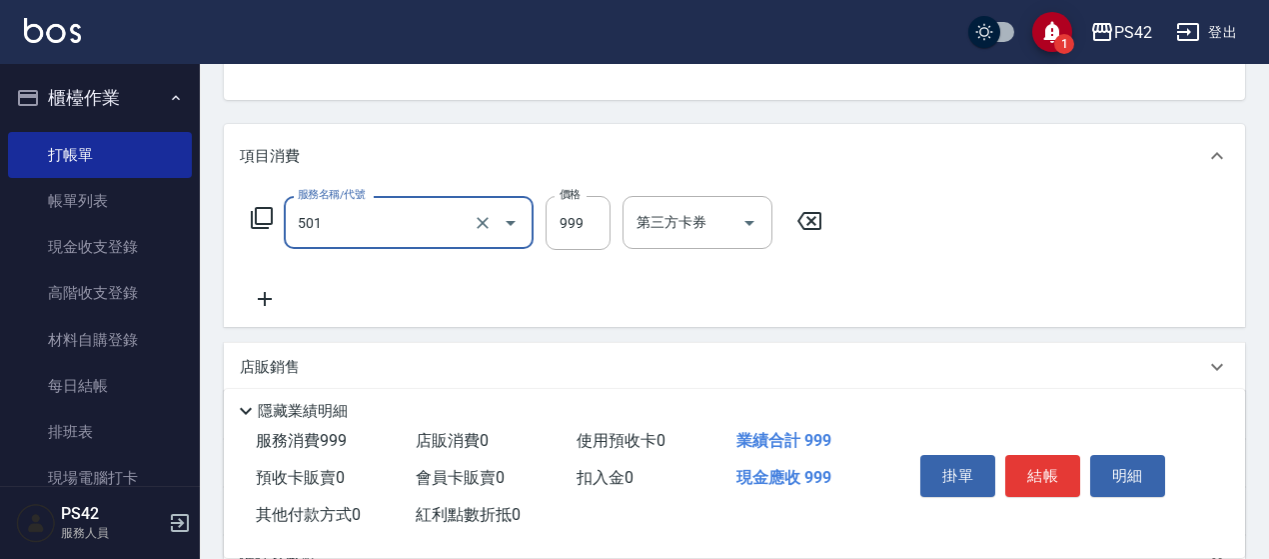
type input "染髮(501)"
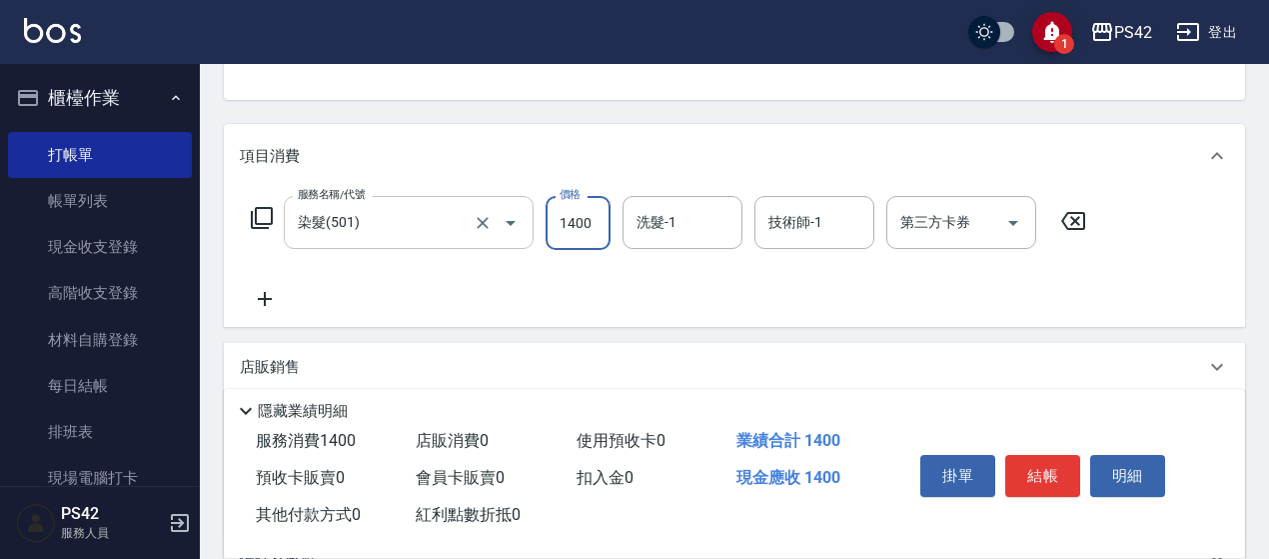
type input "1400"
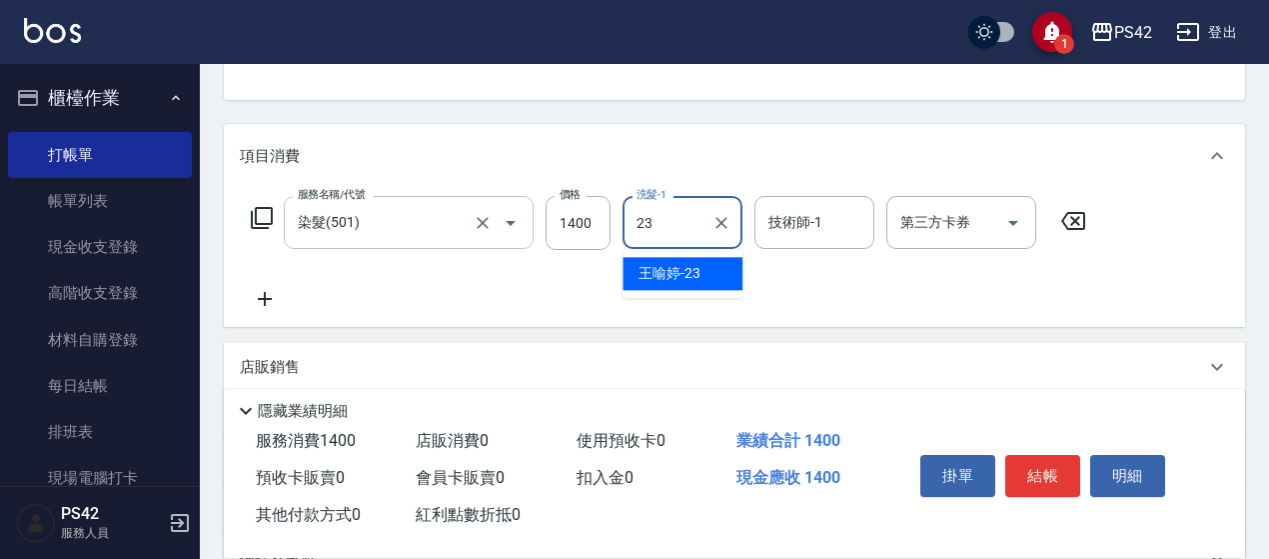
type input "[PERSON_NAME]-23"
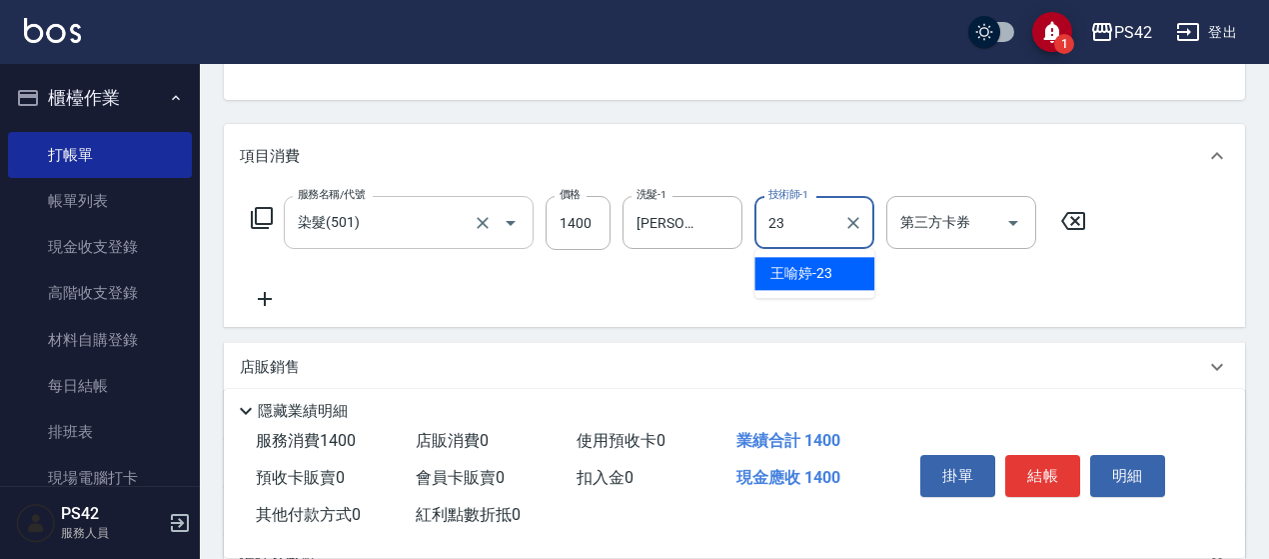
type input "[PERSON_NAME]-23"
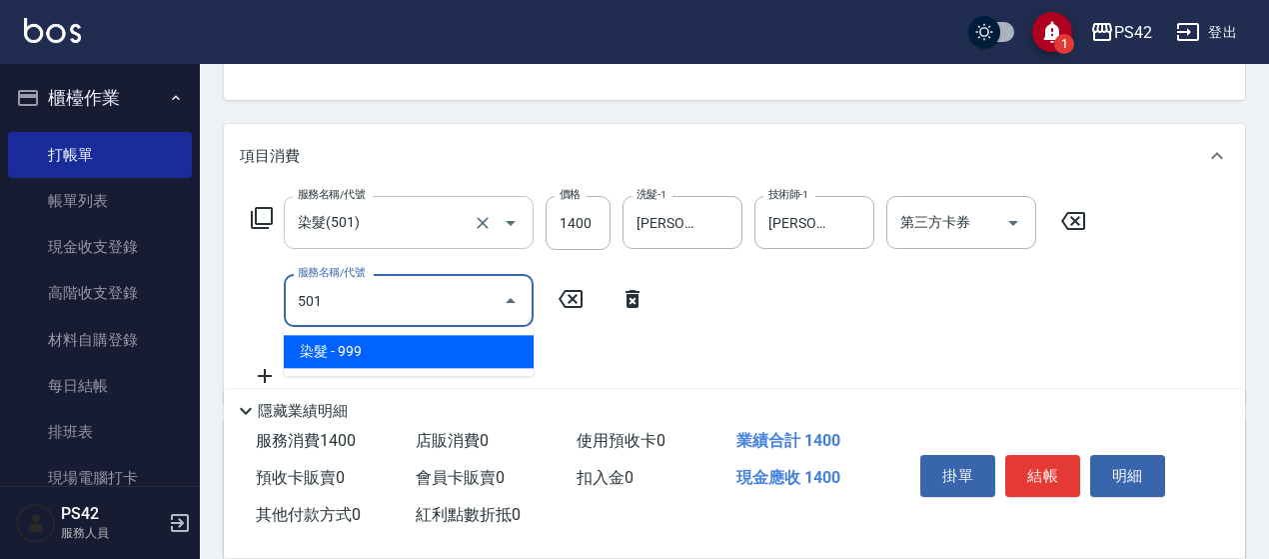
type input "染髮(501)"
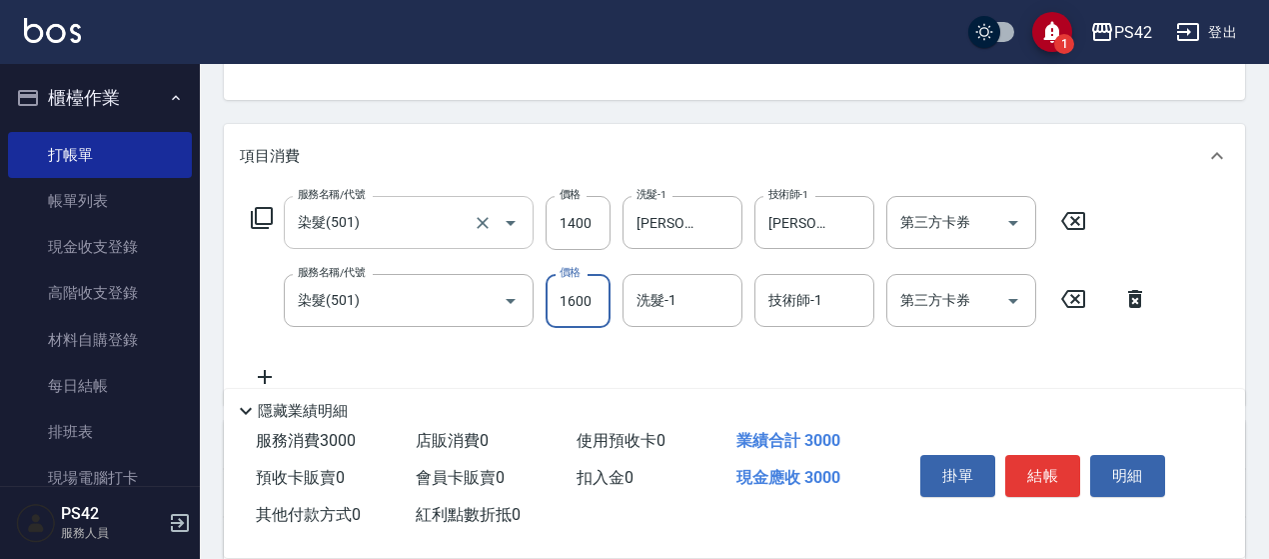
type input "1600"
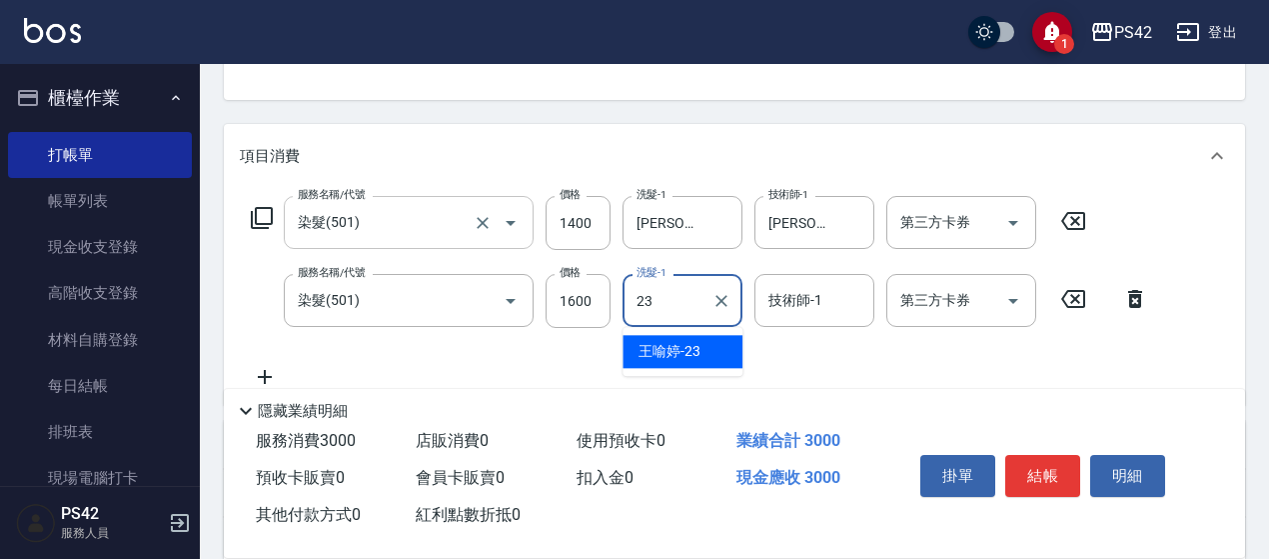
type input "[PERSON_NAME]-23"
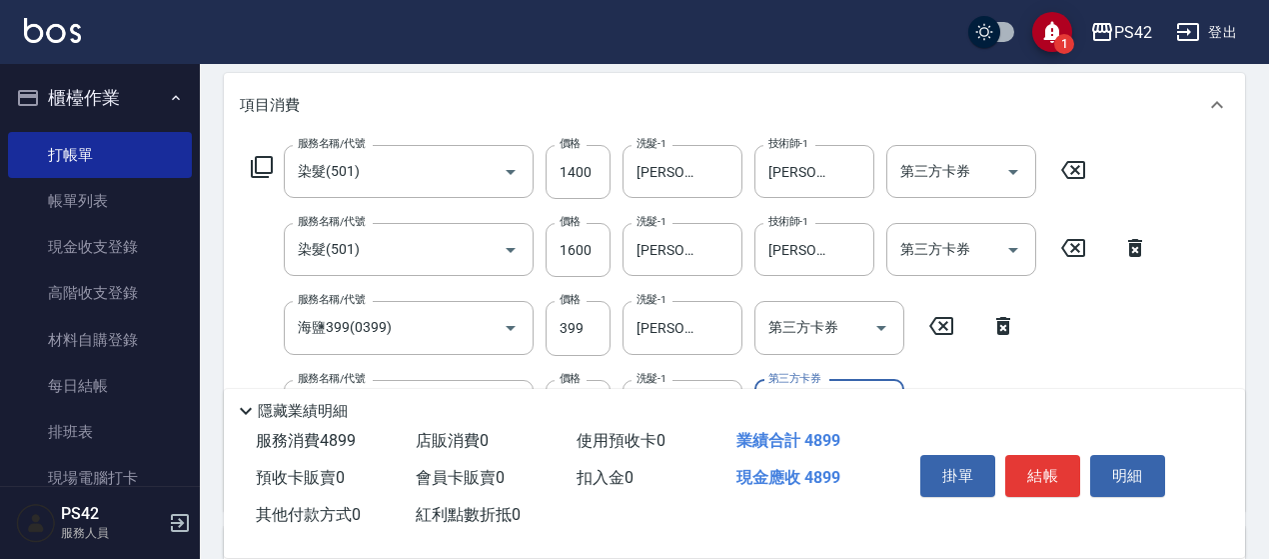
scroll to position [0, 0]
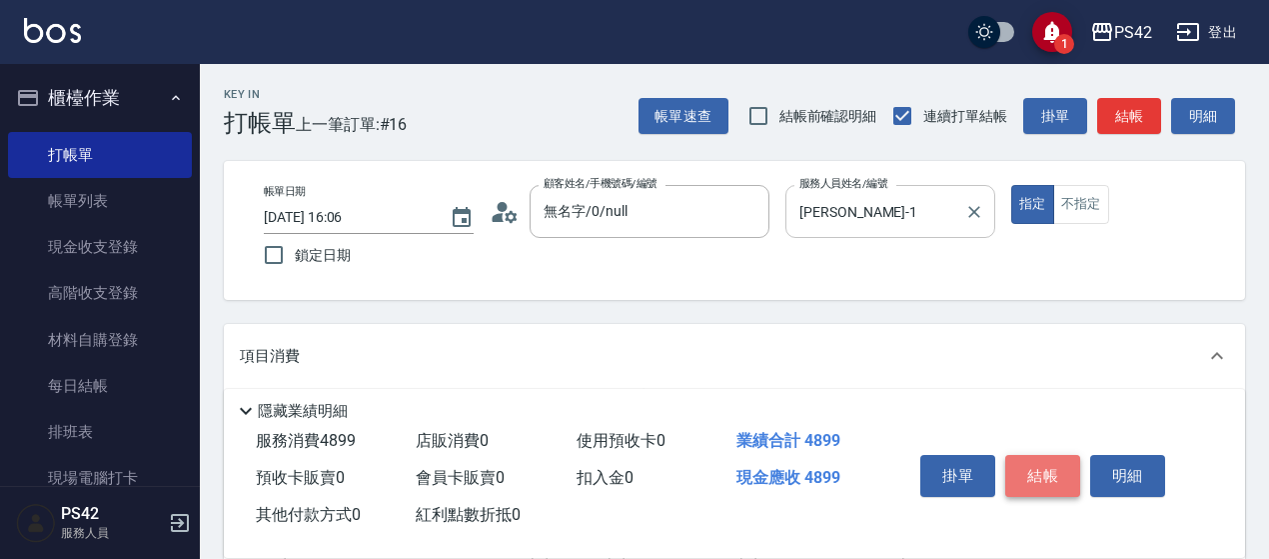
click at [1041, 455] on button "結帳" at bounding box center [1042, 476] width 75 height 42
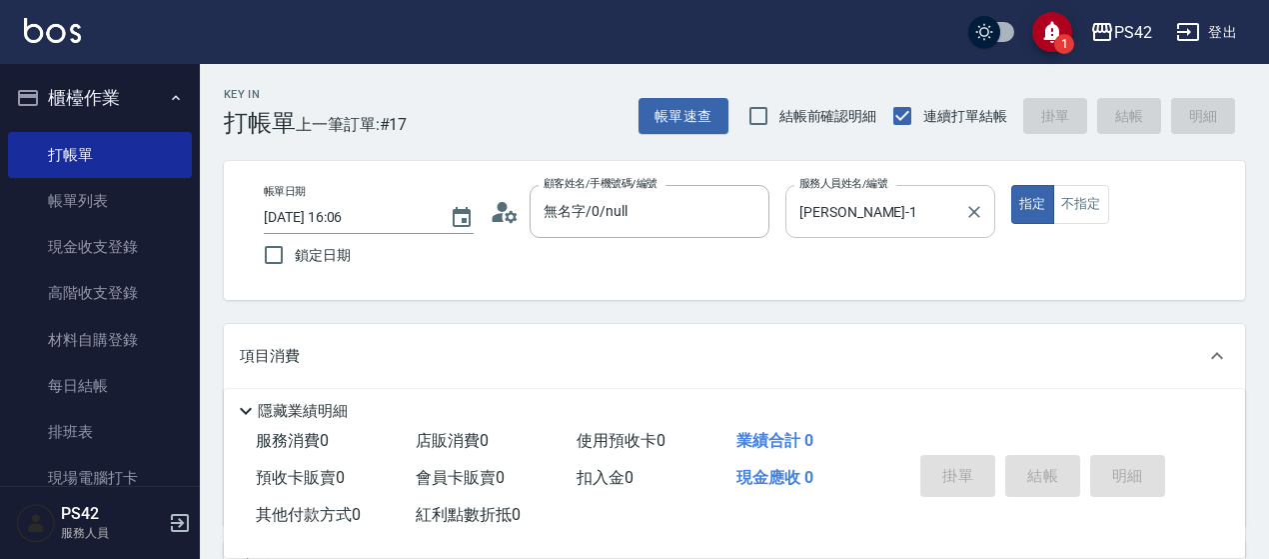
scroll to position [200, 0]
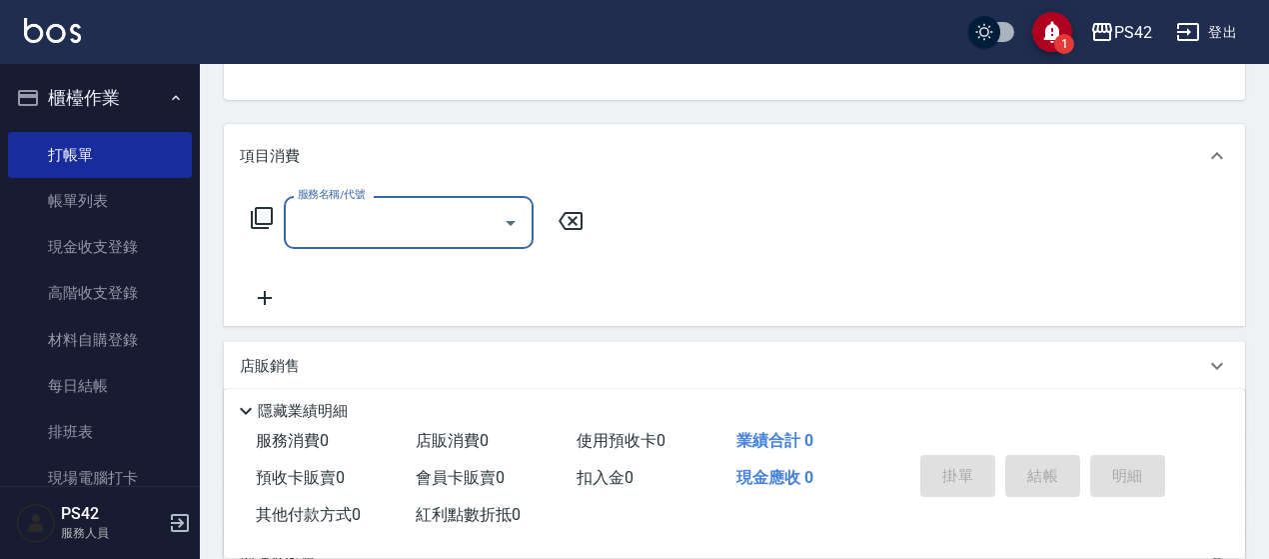
click at [337, 237] on input "服務名稱/代號" at bounding box center [394, 222] width 202 height 35
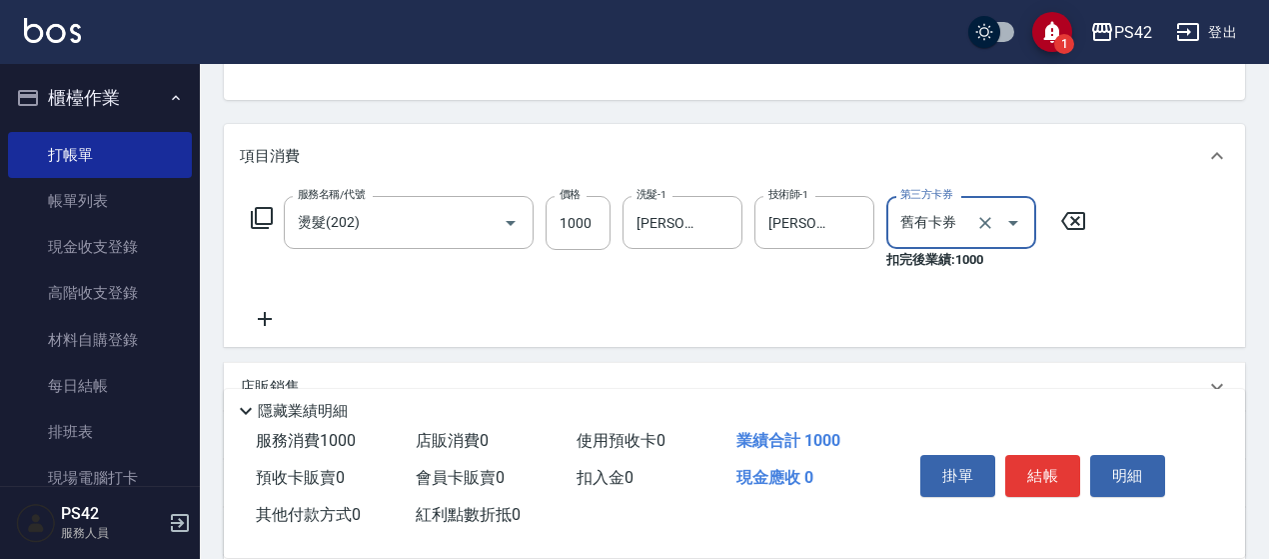
click at [1018, 221] on icon "Open" at bounding box center [1013, 223] width 24 height 24
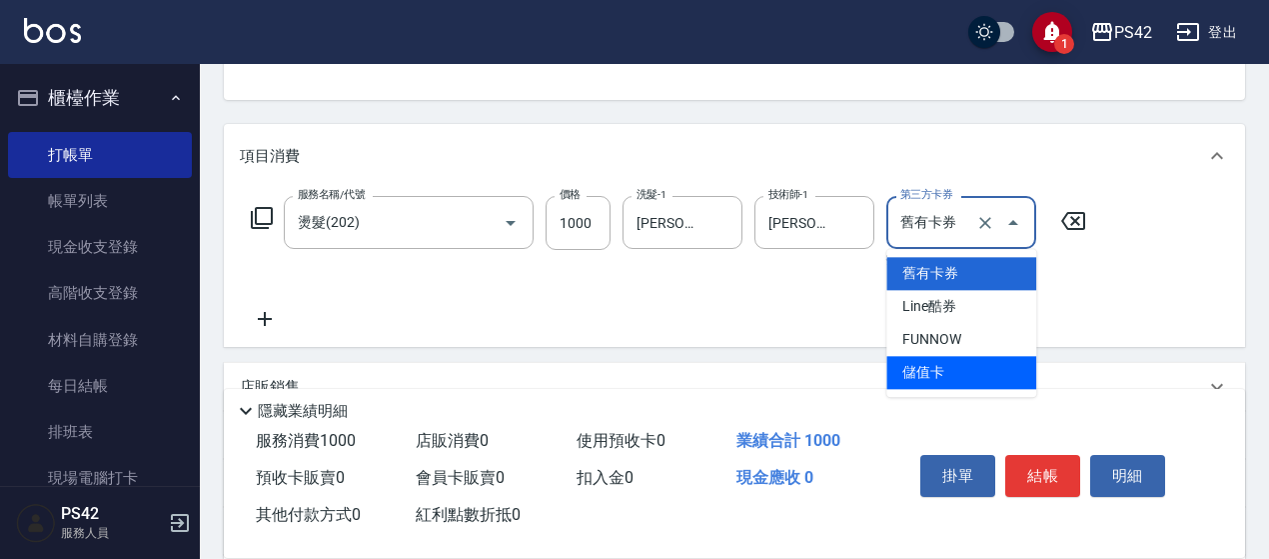
click at [957, 372] on span "儲值卡" at bounding box center [961, 372] width 150 height 33
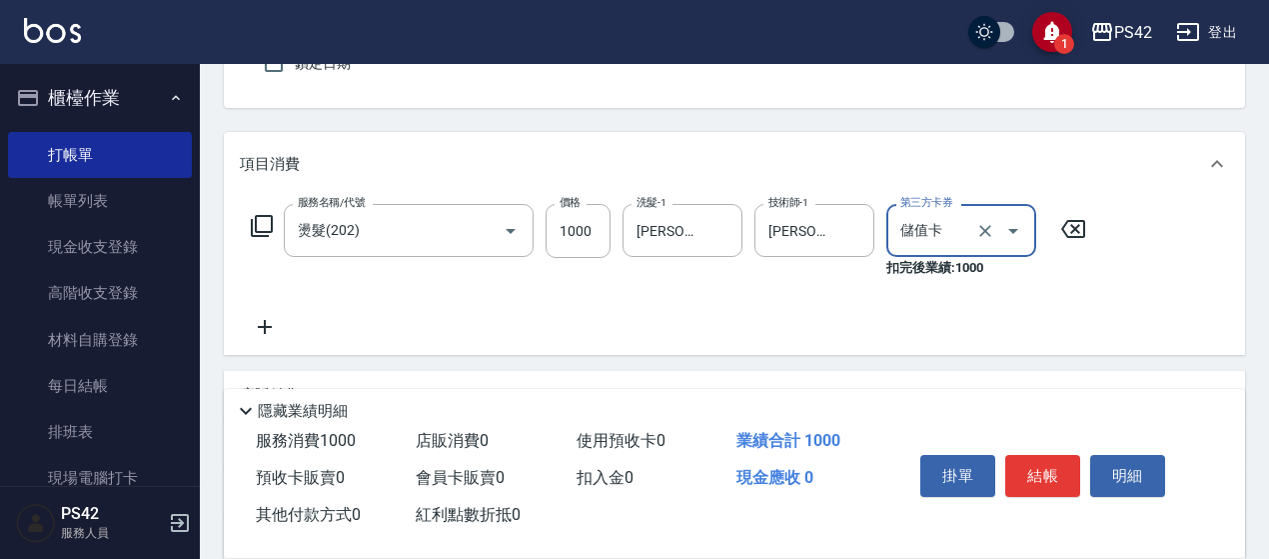
scroll to position [0, 0]
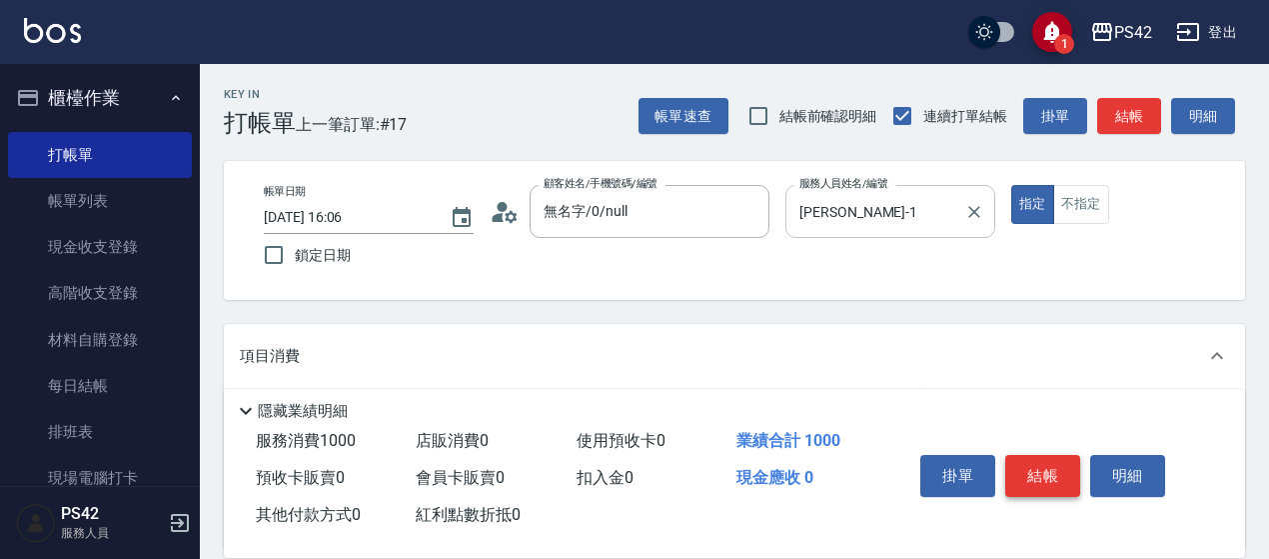
click at [1044, 479] on button "結帳" at bounding box center [1042, 476] width 75 height 42
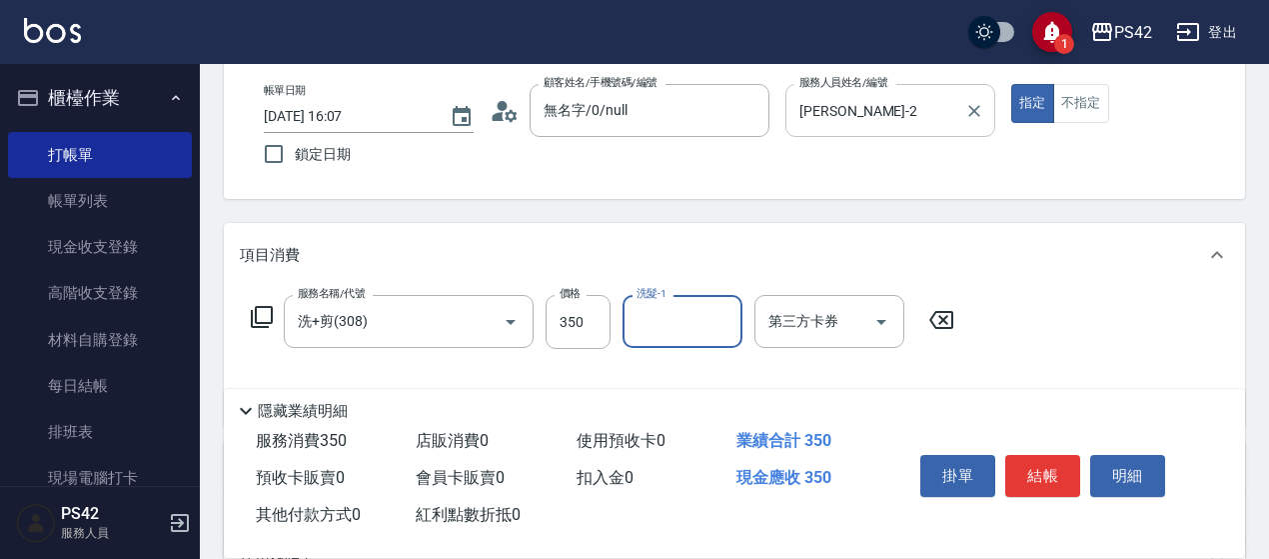
scroll to position [200, 0]
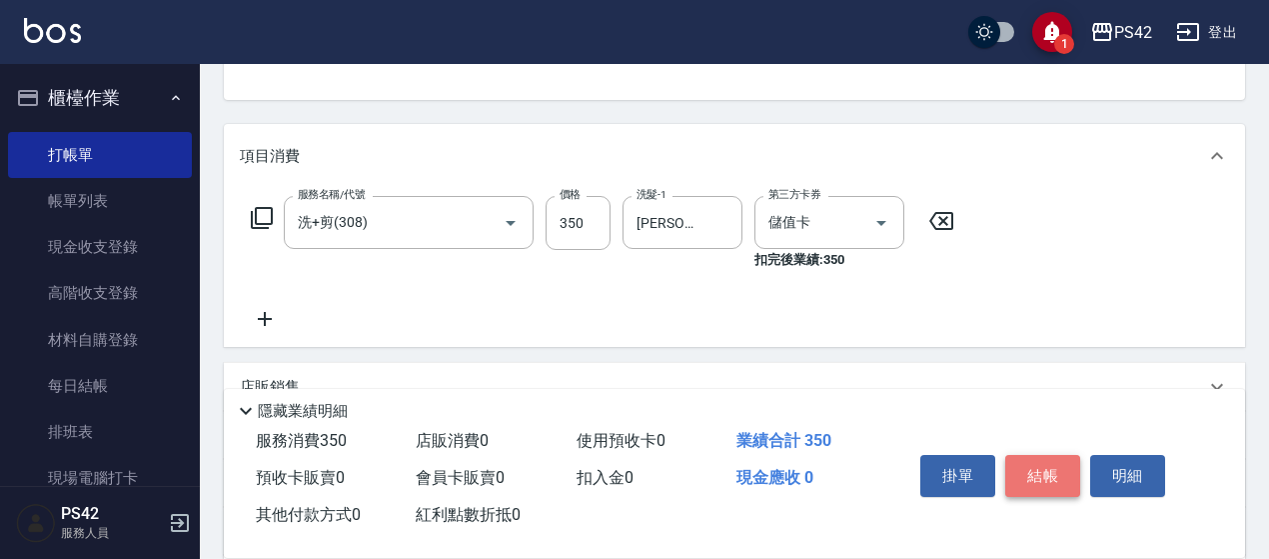
click at [1054, 490] on button "結帳" at bounding box center [1042, 476] width 75 height 42
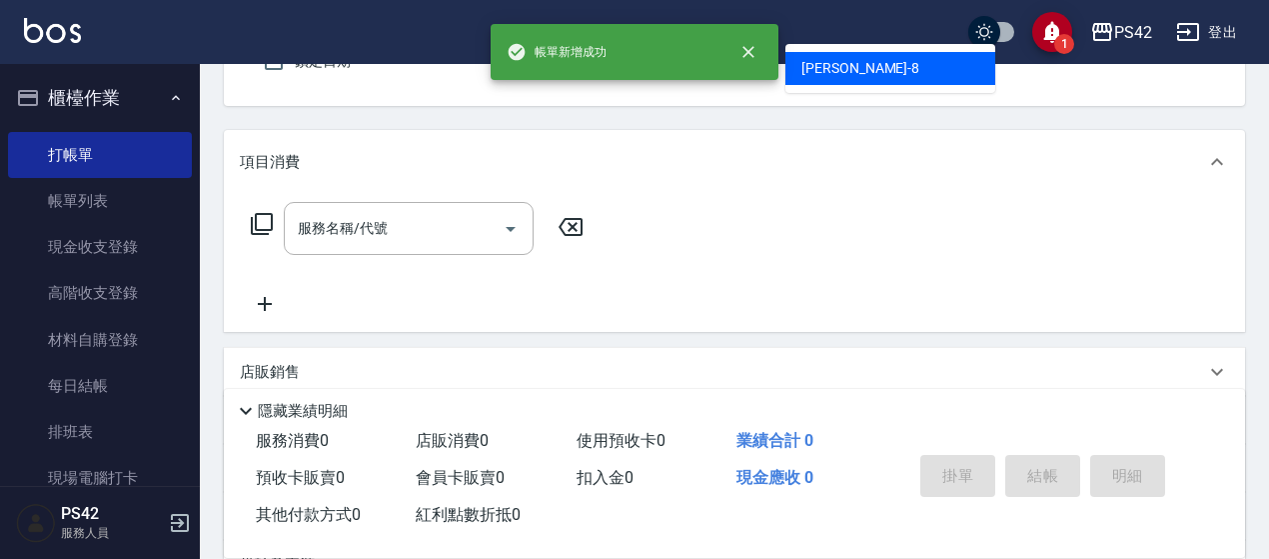
scroll to position [185, 0]
